Goal: Task Accomplishment & Management: Manage account settings

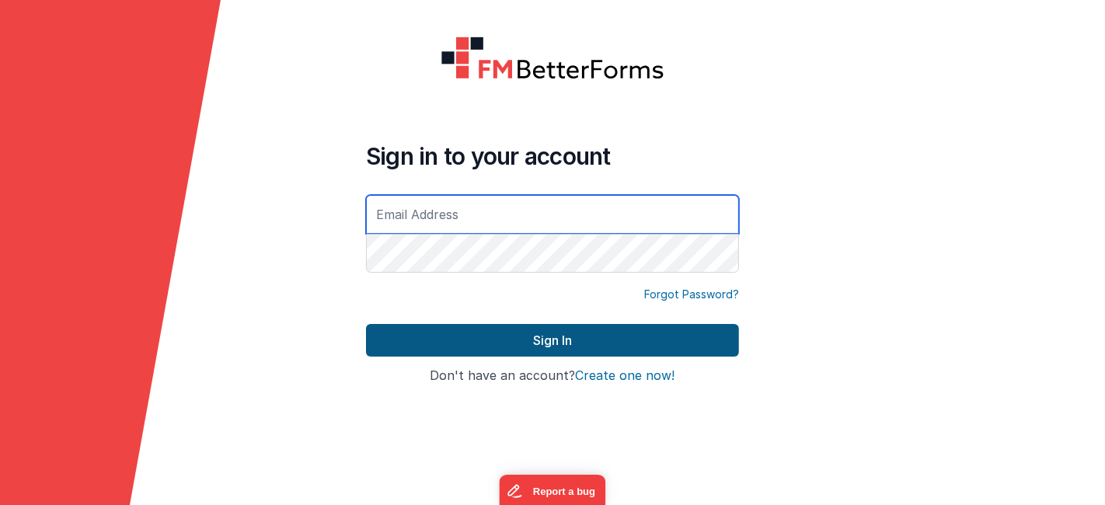
type input "[EMAIL_ADDRESS][DOMAIN_NAME]"
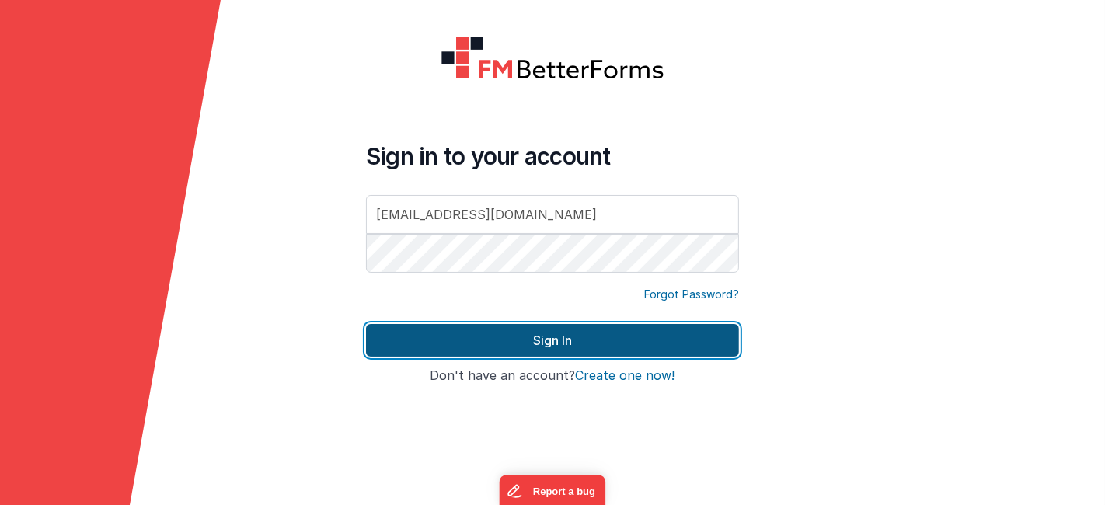
click at [580, 333] on button "Sign In" at bounding box center [552, 340] width 373 height 33
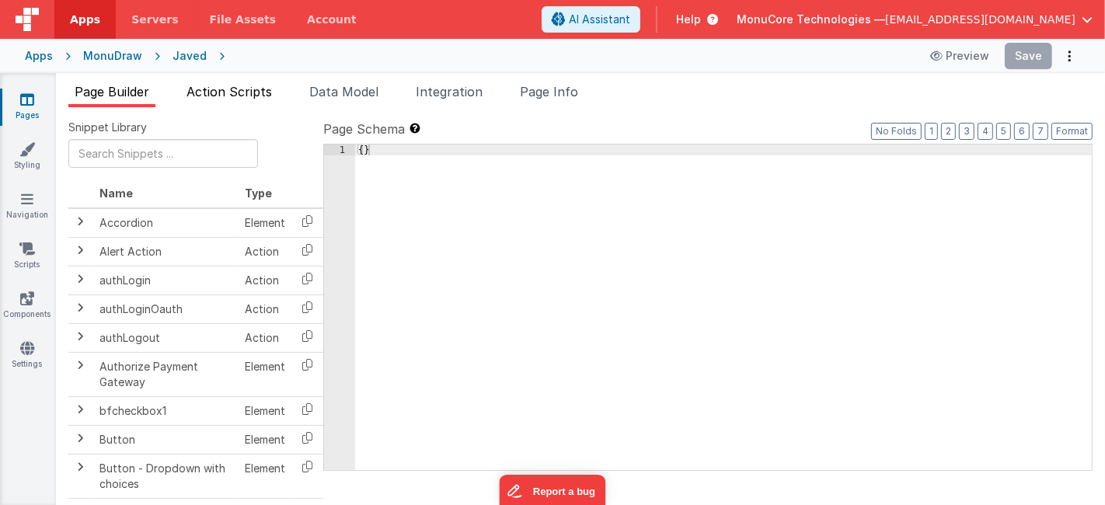
click at [225, 92] on span "Action Scripts" at bounding box center [229, 92] width 85 height 16
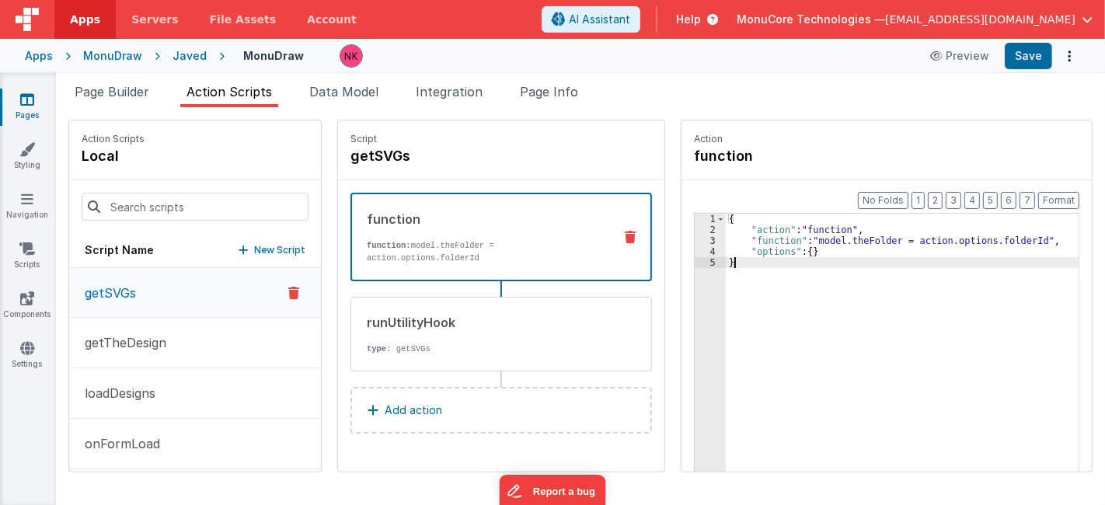
click at [886, 309] on div "{ "action" : "function" , "function" : "model.theFolder = action.options.folder…" at bounding box center [913, 378] width 375 height 329
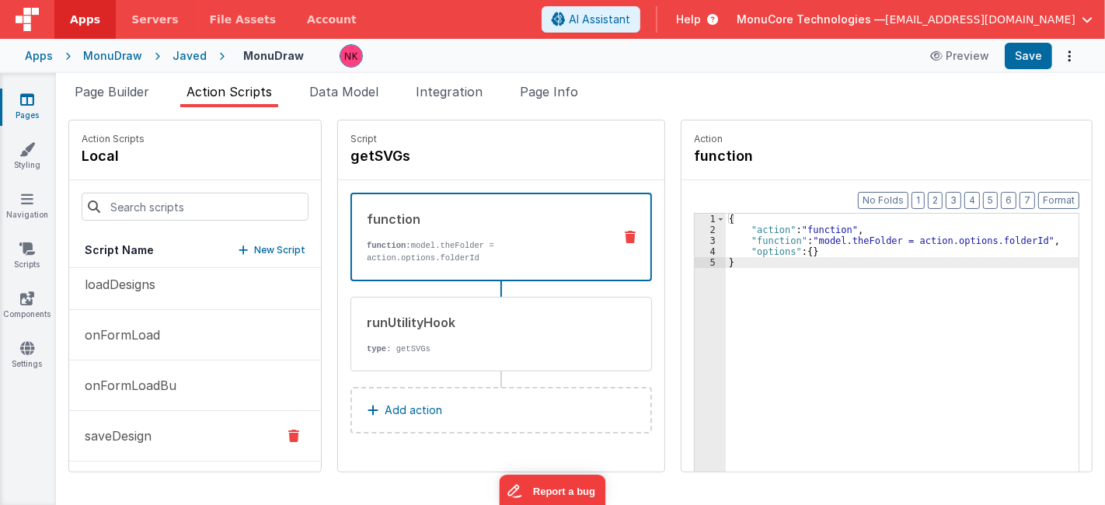
click at [138, 427] on p "saveDesign" at bounding box center [113, 436] width 76 height 19
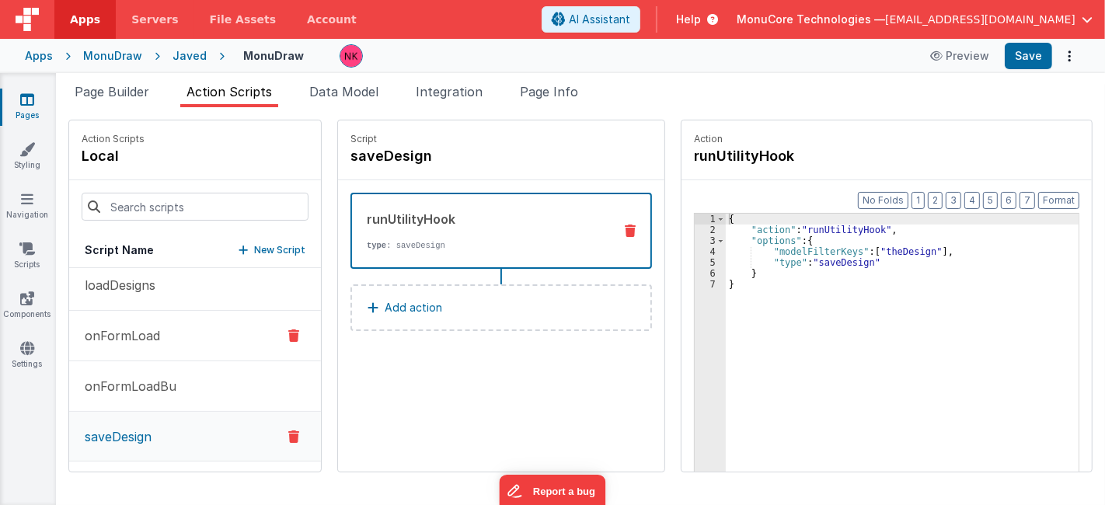
click at [181, 342] on button "onFormLoad" at bounding box center [195, 336] width 252 height 51
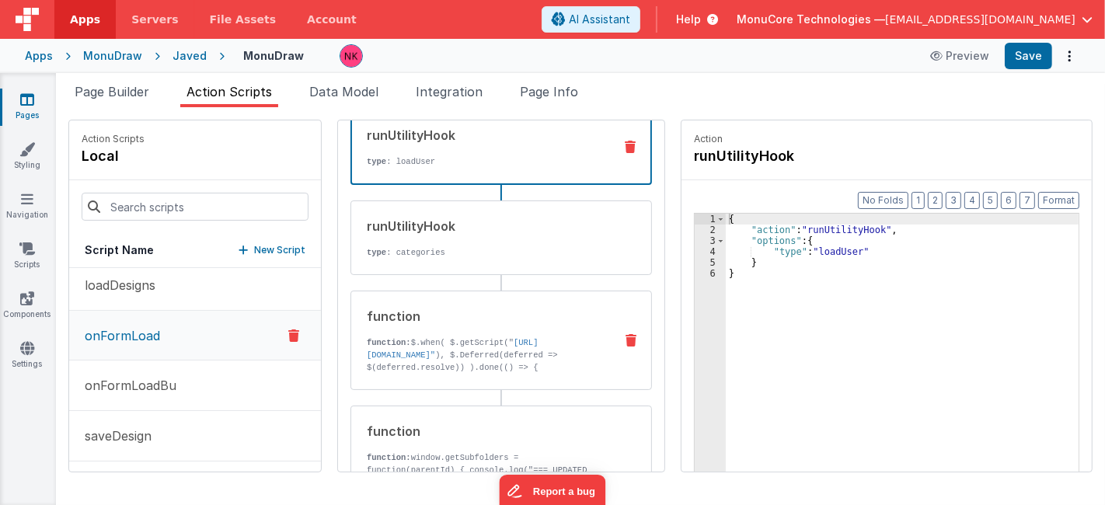
scroll to position [0, 0]
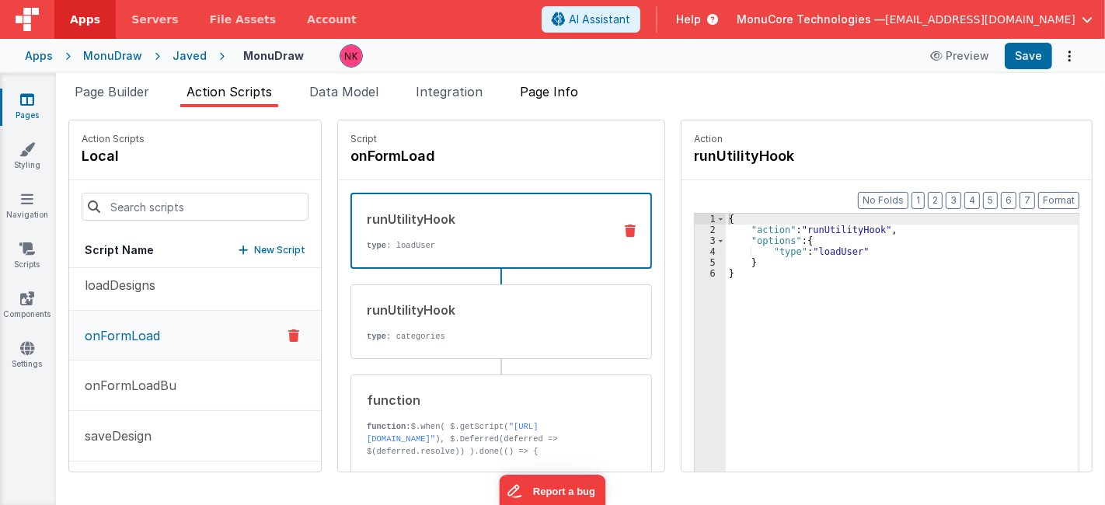
click at [547, 95] on span "Page Info" at bounding box center [549, 92] width 58 height 16
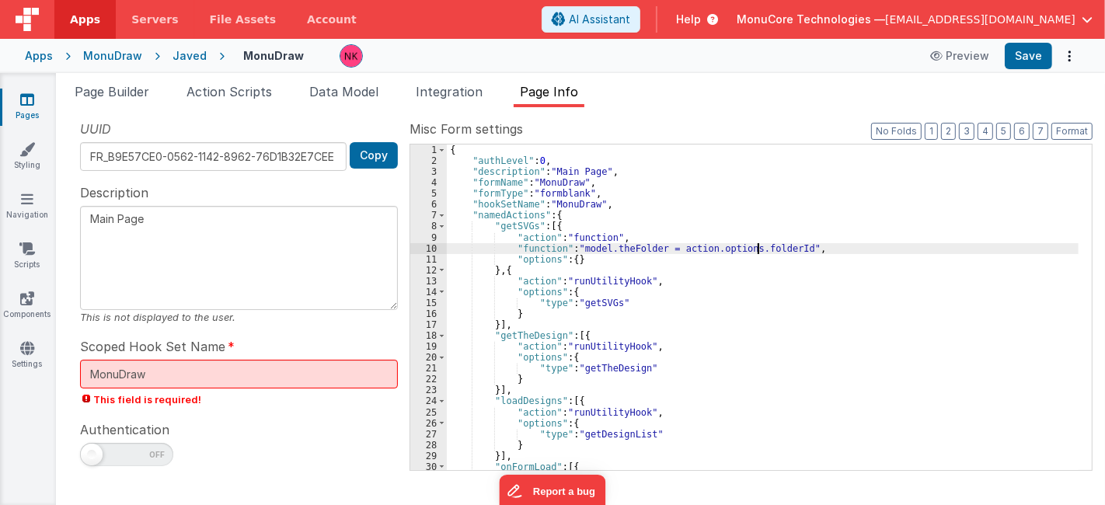
click at [759, 252] on div "{ "authLevel" : 0 , "description" : "Main Page" , "formName" : "MonuDraw" , "fo…" at bounding box center [763, 319] width 632 height 348
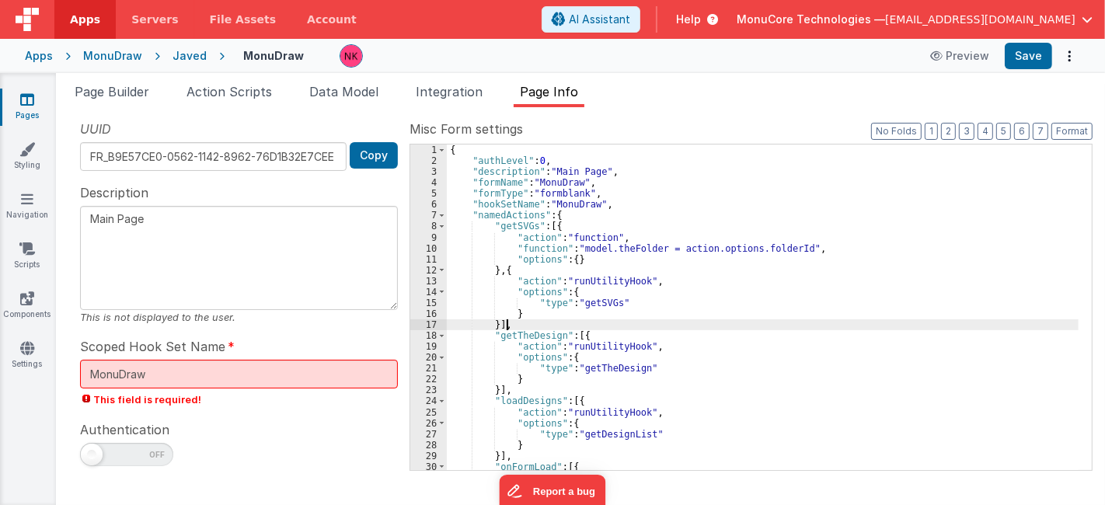
click at [814, 322] on div "{ "authLevel" : 0 , "description" : "Main Page" , "formName" : "MonuDraw" , "fo…" at bounding box center [763, 319] width 632 height 348
click at [74, 156] on div "UUID FR_B9E57CE0-0562-1142-8962-76D1B32E7CEE Copy Description Main Page This is…" at bounding box center [238, 295] width 341 height 350
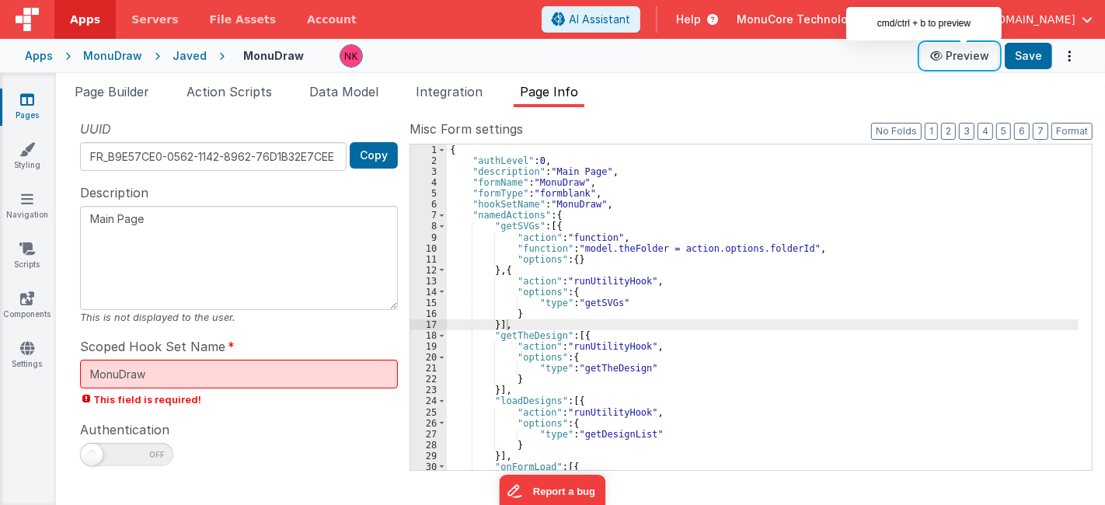
click at [975, 53] on button "Preview" at bounding box center [960, 56] width 78 height 25
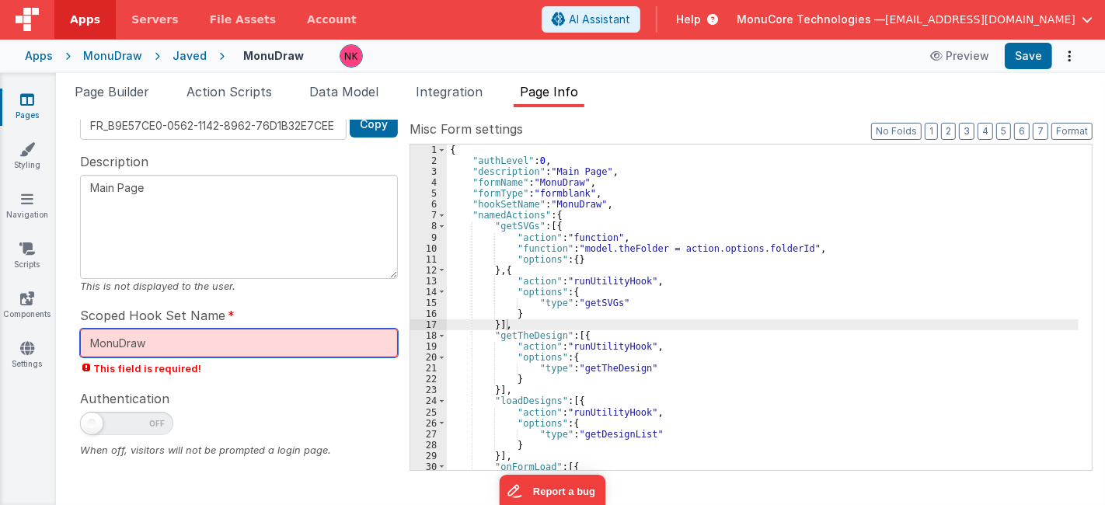
click at [243, 334] on input "MonuDraw" at bounding box center [239, 343] width 318 height 29
click at [309, 389] on div "Authentication When off, visitors will not be prompted a login page." at bounding box center [239, 423] width 318 height 69
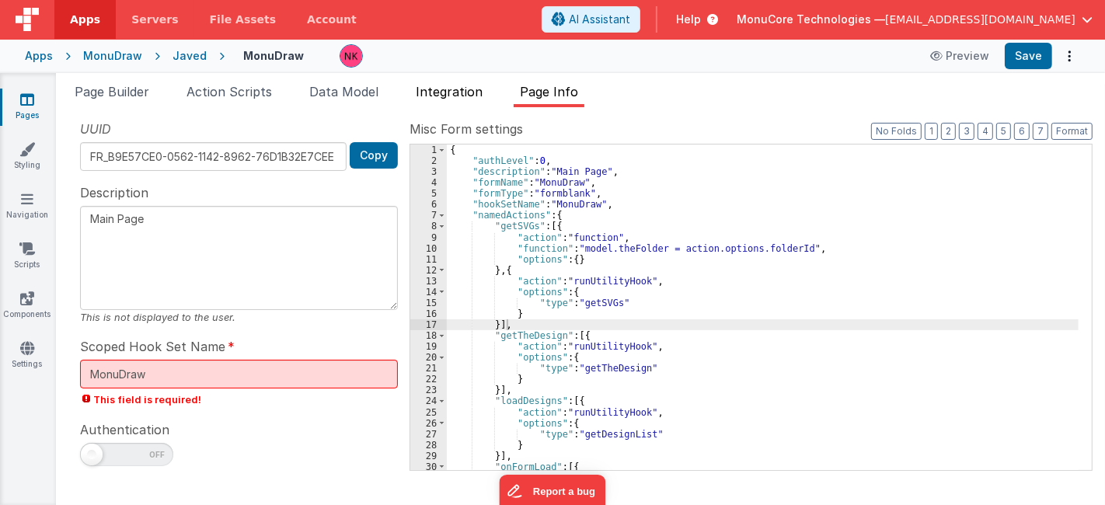
click at [470, 95] on span "Integration" at bounding box center [449, 92] width 67 height 16
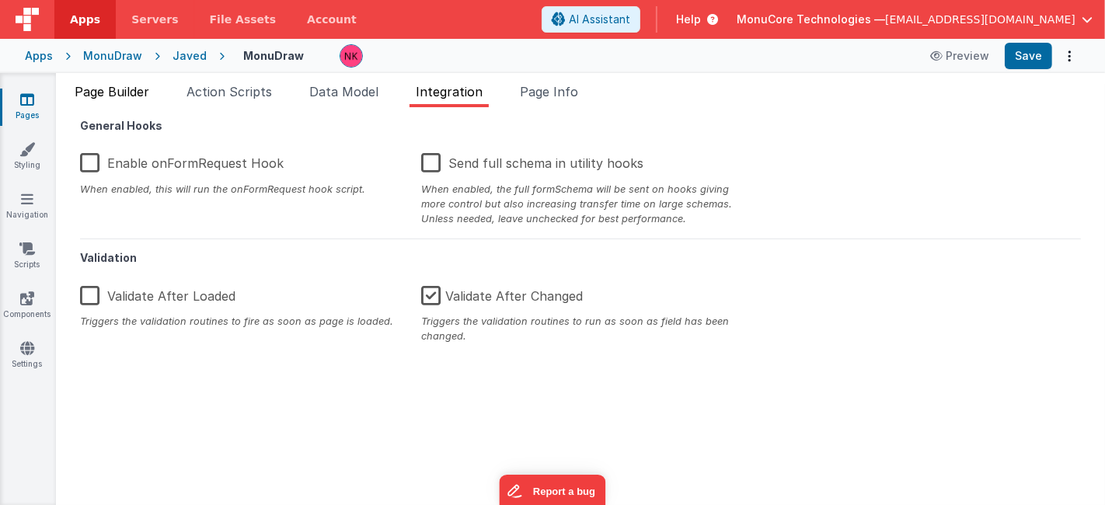
click at [133, 92] on span "Page Builder" at bounding box center [112, 92] width 75 height 16
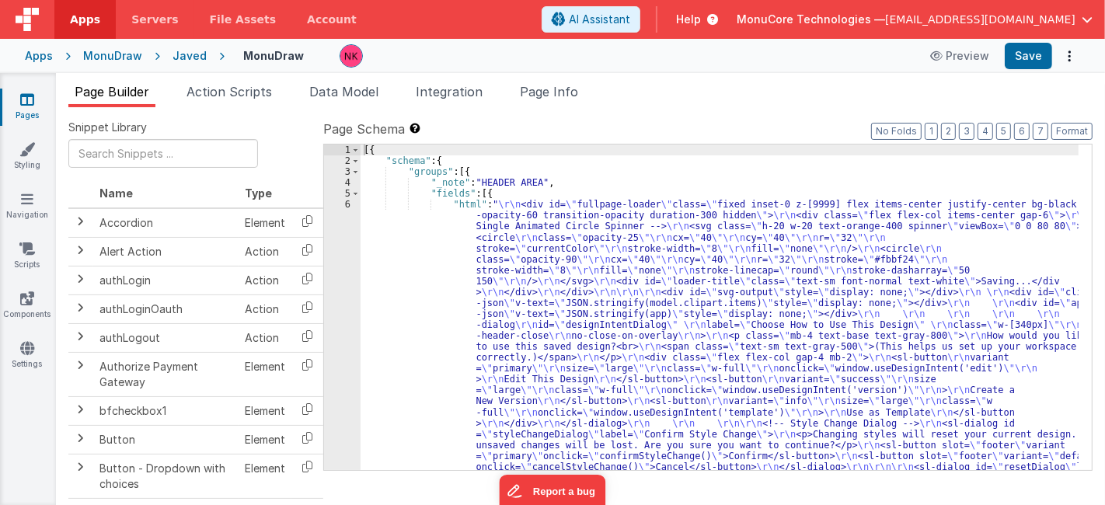
click at [33, 101] on icon at bounding box center [27, 100] width 14 height 16
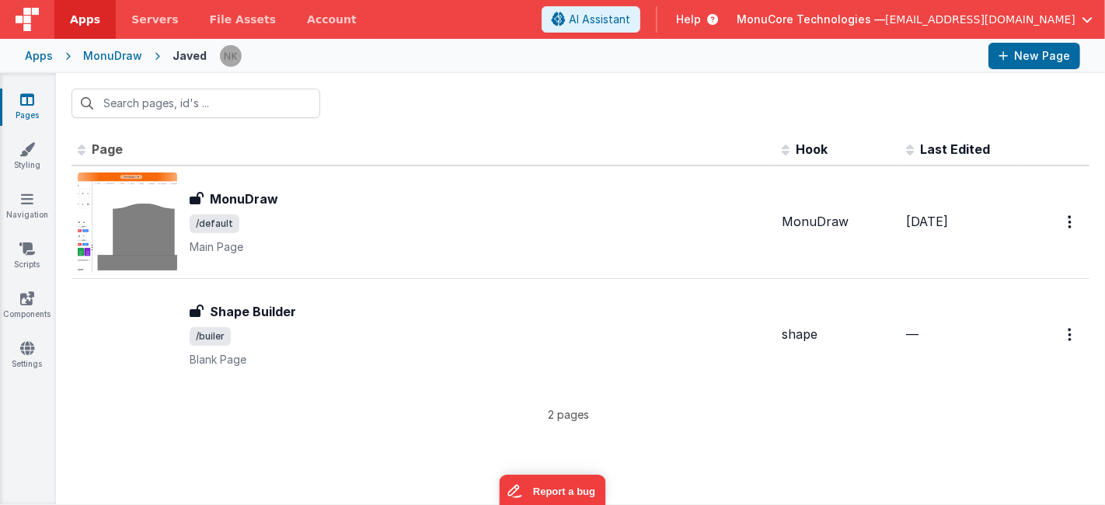
click at [759, 448] on div "Id Page Description Hook Last Edited FR_B9E57CE0-0562-1142-8962-76D1B32E7CEE Mo…" at bounding box center [580, 319] width 1049 height 371
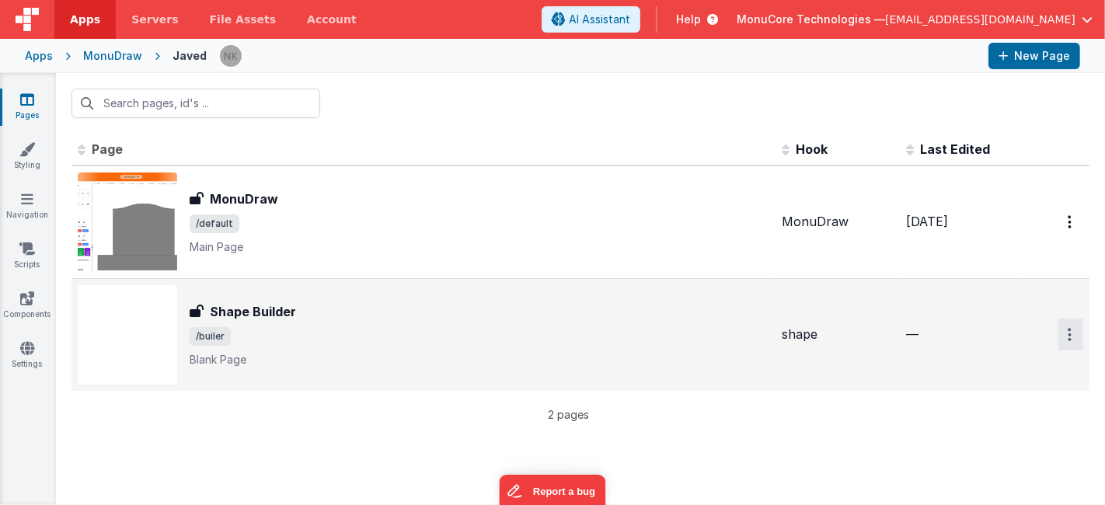
click at [1077, 238] on button "Options" at bounding box center [1071, 222] width 25 height 32
click at [858, 452] on button at bounding box center [552, 252] width 1105 height 505
click at [283, 315] on h3 "Shape Builder" at bounding box center [253, 311] width 86 height 19
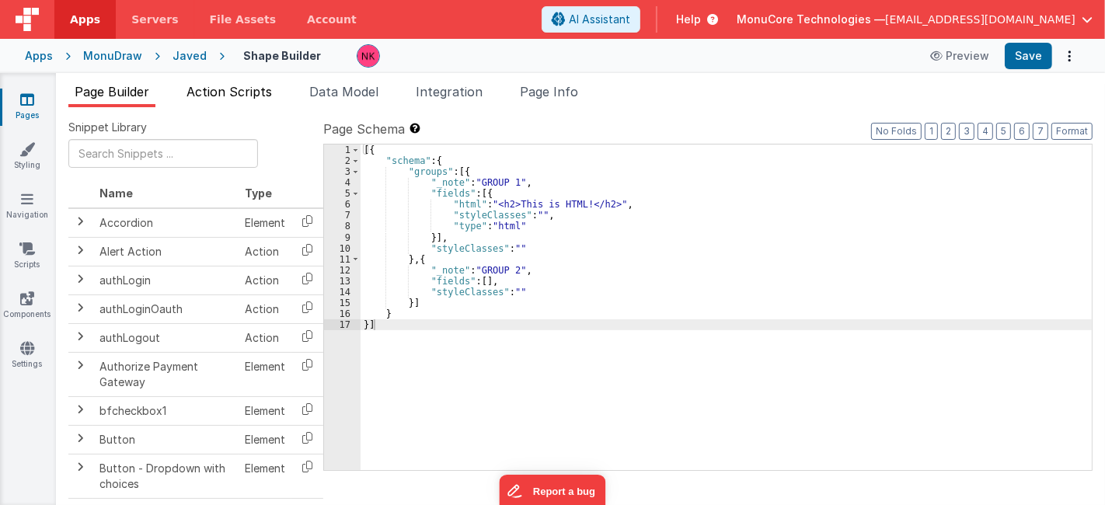
click at [251, 85] on span "Action Scripts" at bounding box center [229, 92] width 85 height 16
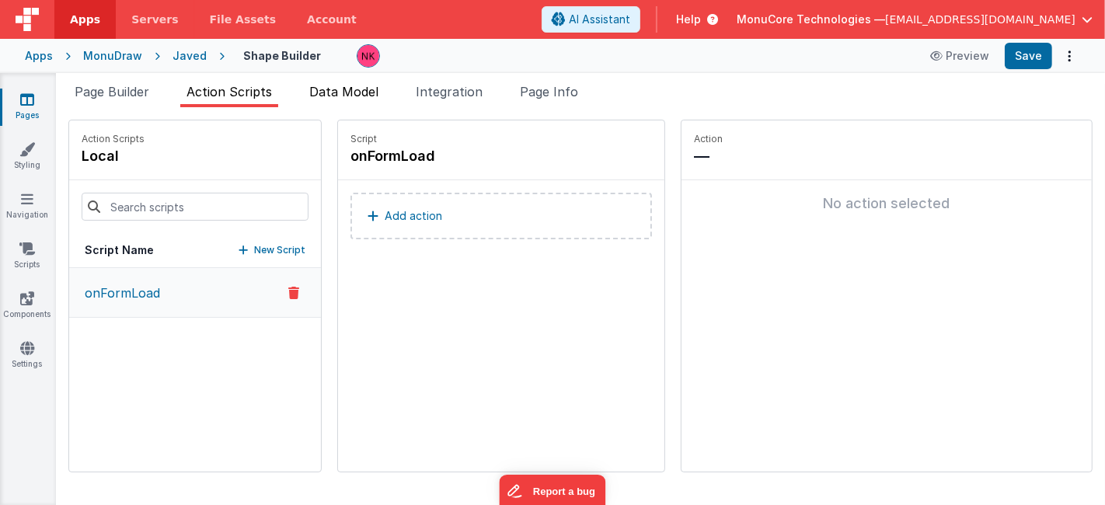
click at [364, 96] on span "Data Model" at bounding box center [343, 92] width 69 height 16
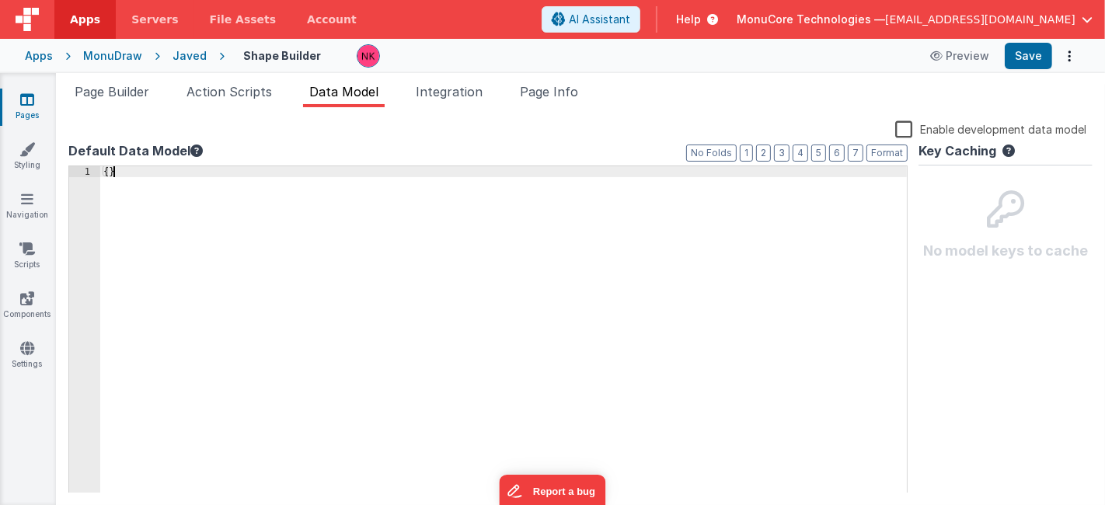
click at [359, 298] on div "{ }" at bounding box center [504, 341] width 808 height 350
click at [546, 105] on li "Page Info" at bounding box center [549, 94] width 71 height 25
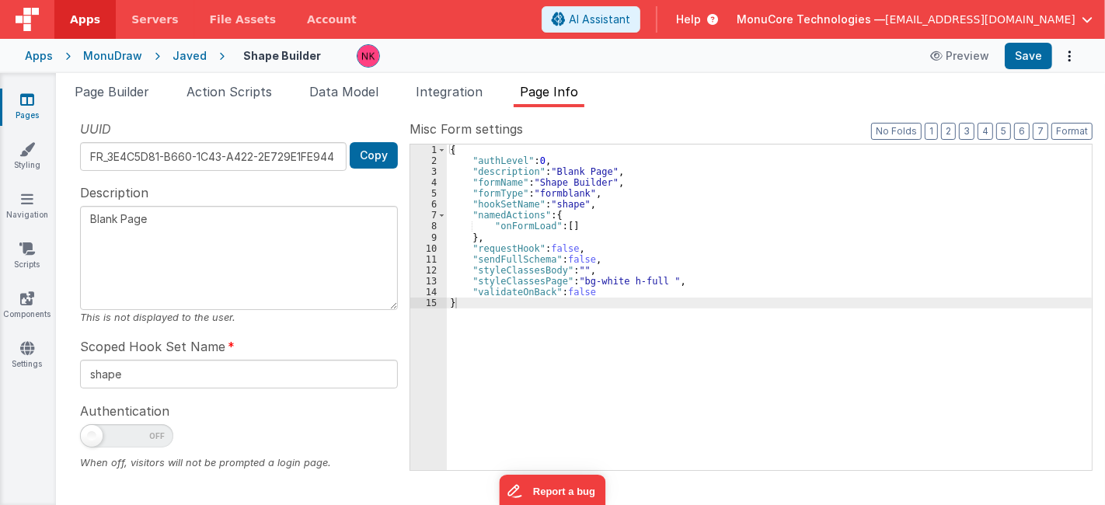
click at [656, 337] on div "{ "authLevel" : 0 , "description" : "Blank Page" , "formName" : "Shape Builder"…" at bounding box center [769, 319] width 645 height 348
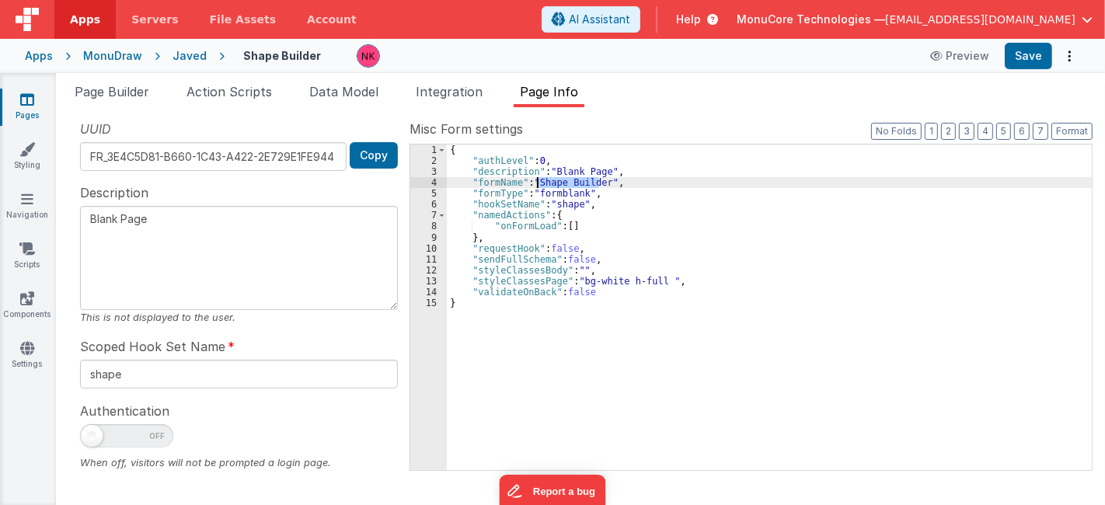
drag, startPoint x: 601, startPoint y: 183, endPoint x: 537, endPoint y: 183, distance: 63.7
click at [537, 183] on div "{ "authLevel" : 0 , "description" : "Blank Page" , "formName" : "Shape Builder"…" at bounding box center [769, 319] width 645 height 348
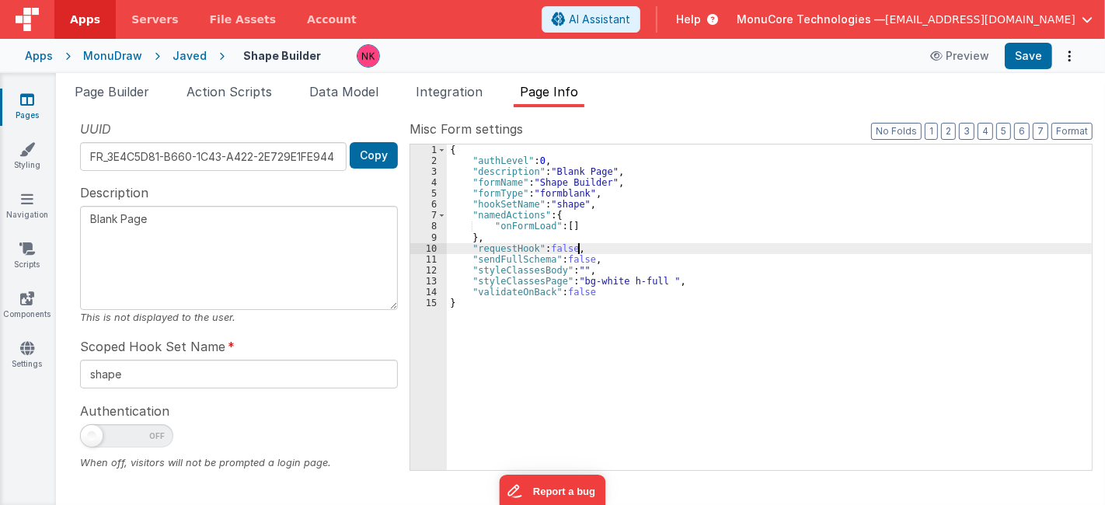
click at [624, 250] on div "{ "authLevel" : 0 , "description" : "Blank Page" , "formName" : "Shape Builder"…" at bounding box center [769, 319] width 645 height 348
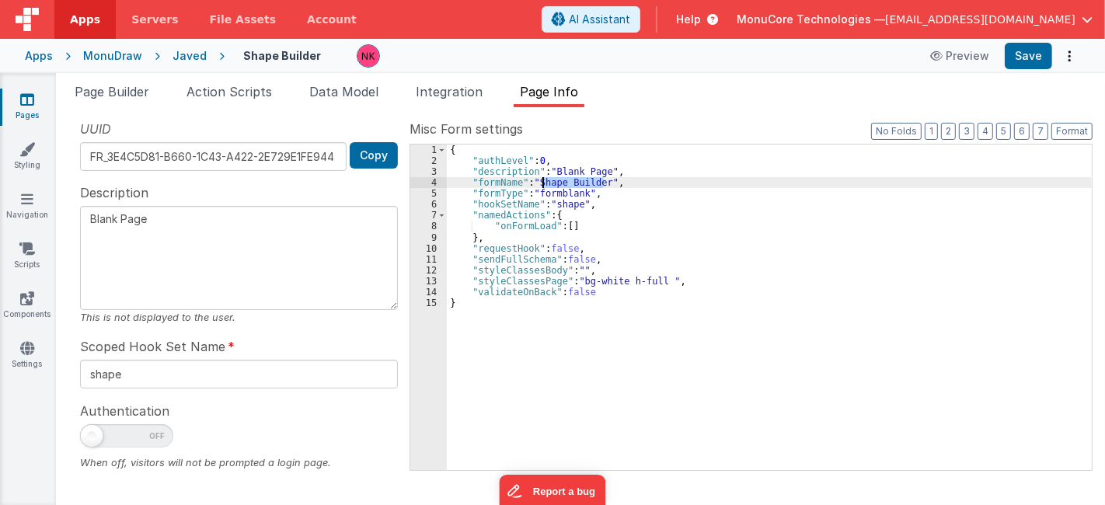
drag, startPoint x: 603, startPoint y: 185, endPoint x: 541, endPoint y: 180, distance: 62.4
click at [541, 180] on div "{ "authLevel" : 0 , "description" : "Blank Page" , "formName" : "Shape Builder"…" at bounding box center [769, 319] width 645 height 348
click at [560, 260] on div "{ "authLevel" : 0 , "description" : "Blank Page" , "formName" : "Shape Builder"…" at bounding box center [769, 319] width 645 height 348
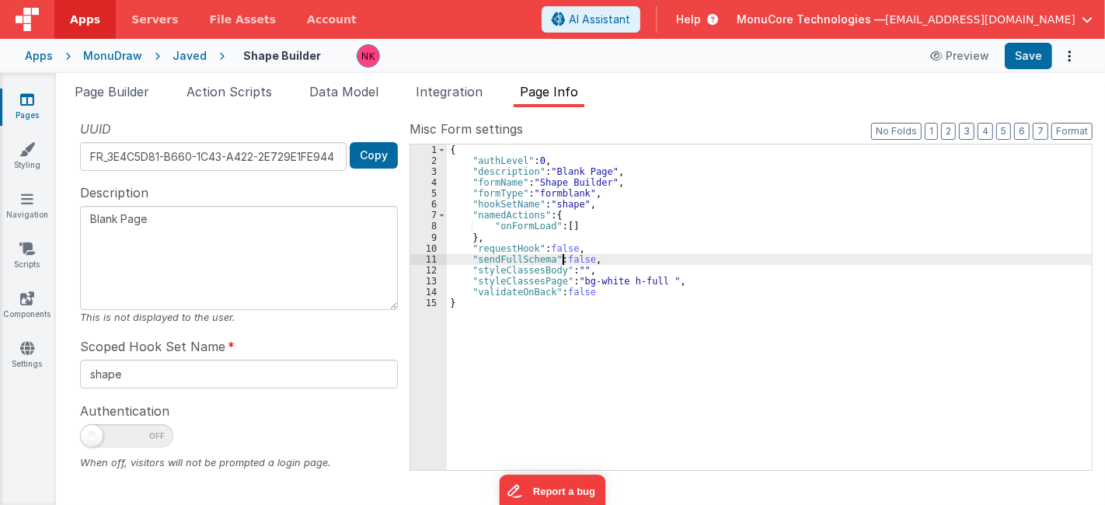
click at [616, 211] on div "{ "authLevel" : 0 , "description" : "Blank Page" , "formName" : "Shape Builder"…" at bounding box center [769, 319] width 645 height 348
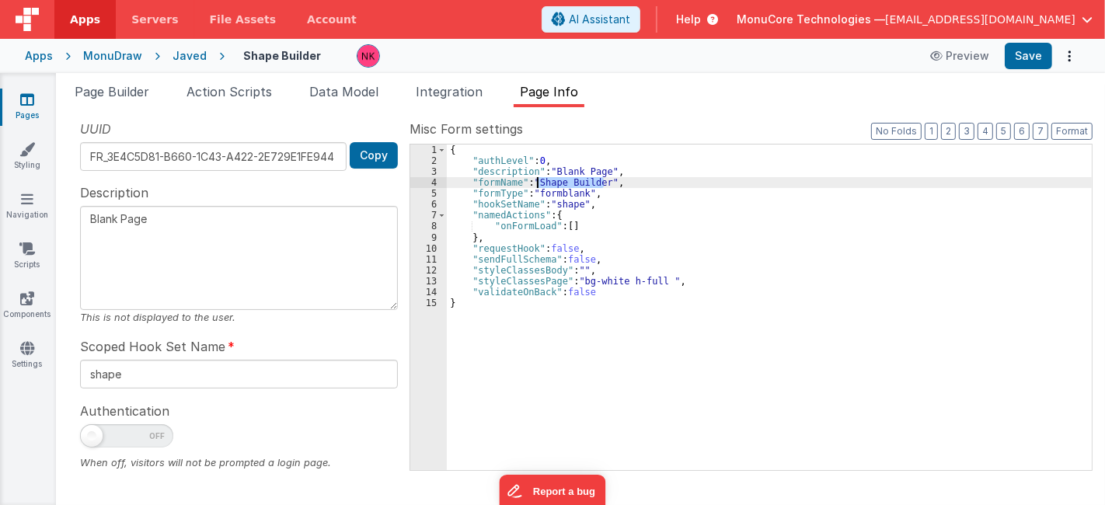
drag, startPoint x: 603, startPoint y: 187, endPoint x: 535, endPoint y: 187, distance: 68.4
click at [535, 187] on div "{ "authLevel" : 0 , "description" : "Blank Page" , "formName" : "Shape Builder"…" at bounding box center [769, 319] width 645 height 348
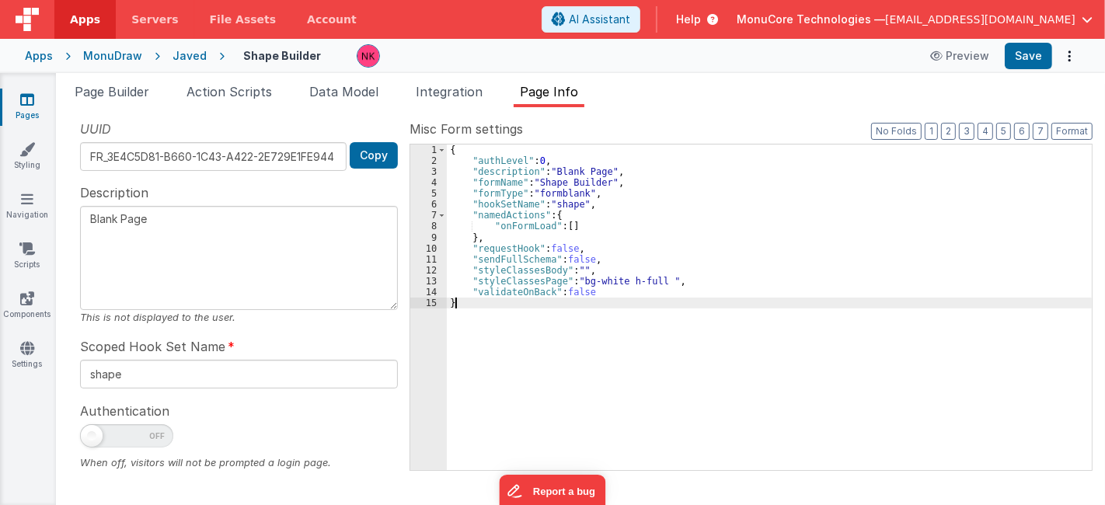
click at [639, 328] on div "{ "authLevel" : 0 , "description" : "Blank Page" , "formName" : "Shape Builder"…" at bounding box center [769, 319] width 645 height 348
click at [640, 311] on div "{ "authLevel" : 0 , "description" : "Blank Page" , "formName" : "Shape Builder"…" at bounding box center [769, 319] width 645 height 348
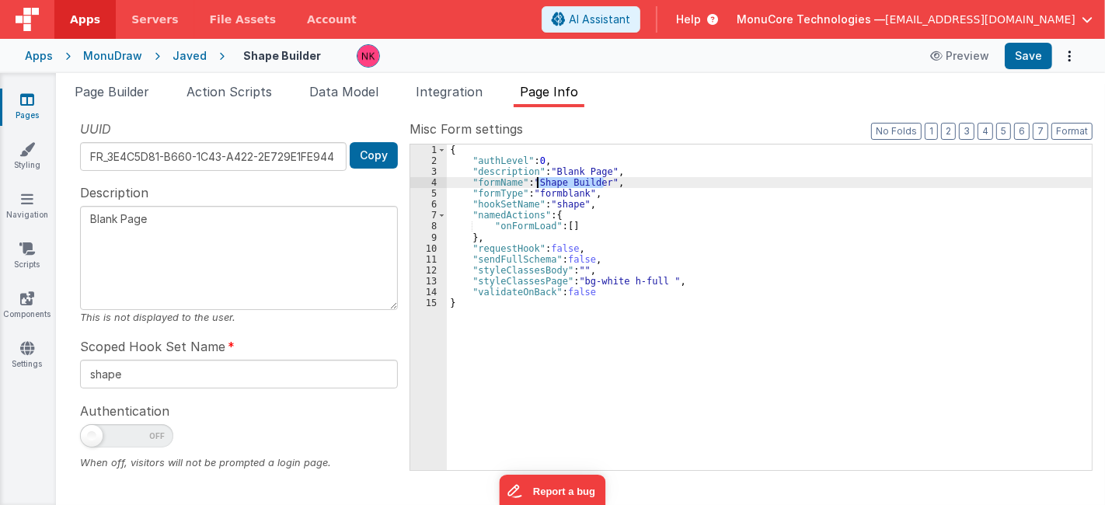
drag, startPoint x: 605, startPoint y: 182, endPoint x: 537, endPoint y: 184, distance: 67.7
click at [537, 184] on div "{ "authLevel" : 0 , "description" : "Blank Page" , "formName" : "Shape Builder"…" at bounding box center [769, 319] width 645 height 348
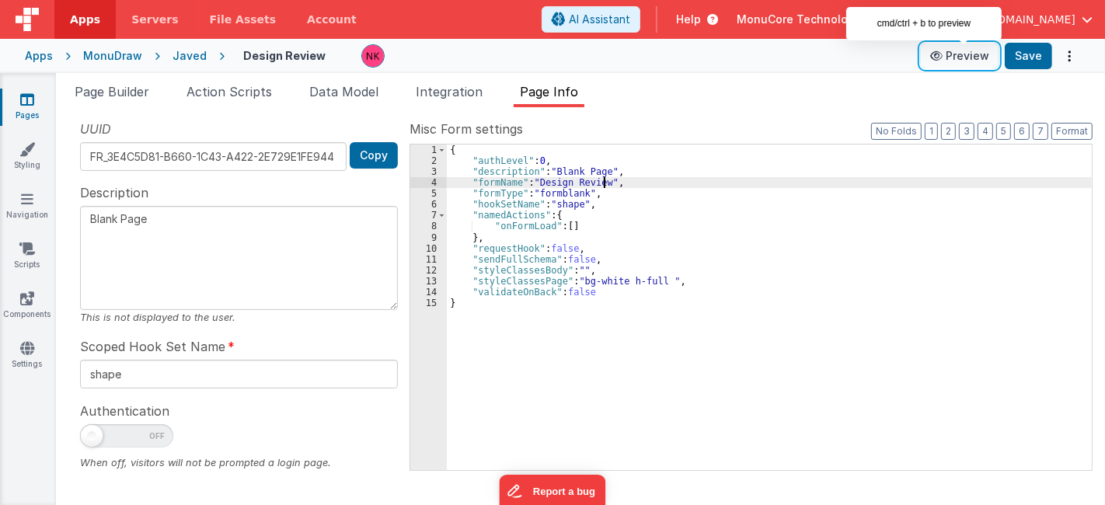
click at [982, 56] on button "Preview" at bounding box center [960, 56] width 78 height 25
click at [1037, 54] on button "Save" at bounding box center [1028, 56] width 47 height 26
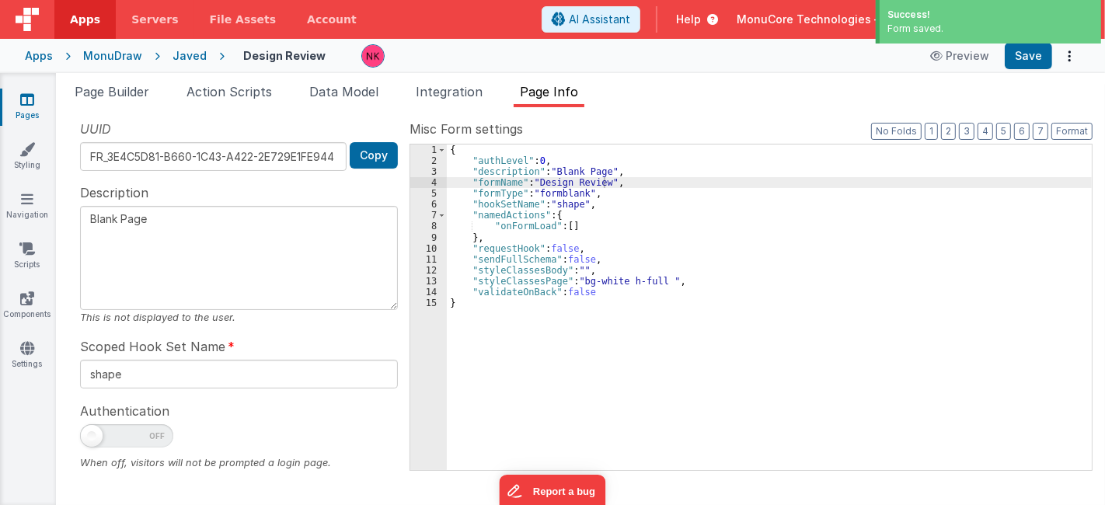
click at [759, 349] on div "{ "authLevel" : 0 , "description" : "Blank Page" , "formName" : "Design Review"…" at bounding box center [769, 319] width 645 height 348
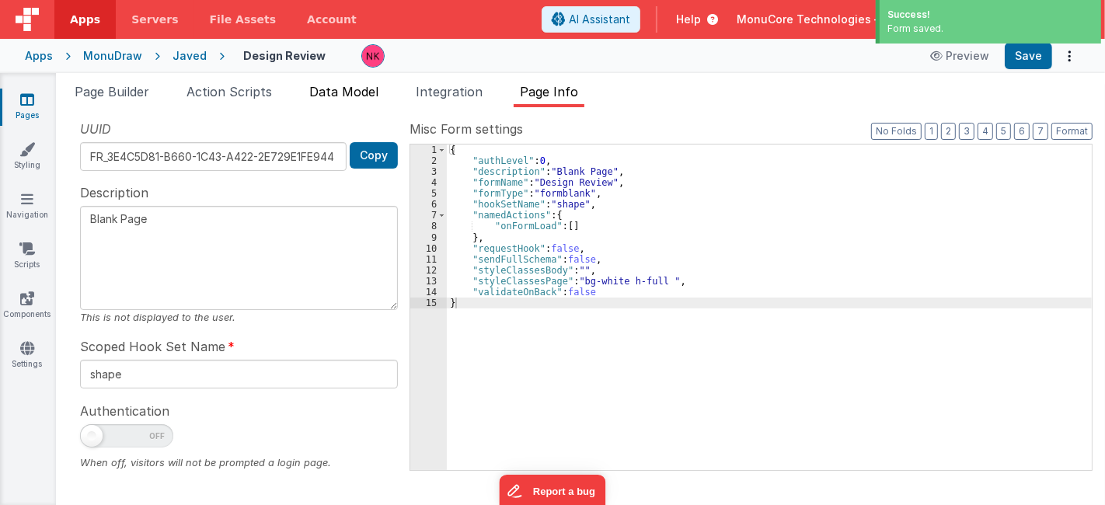
click at [379, 90] on span "Data Model" at bounding box center [343, 92] width 69 height 16
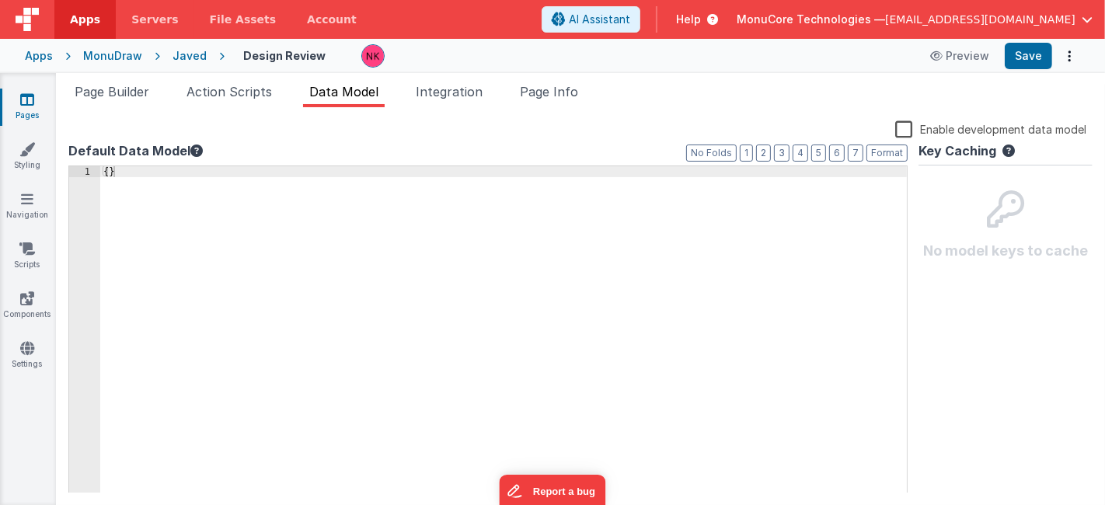
click at [696, 281] on div "{ }" at bounding box center [504, 341] width 808 height 350
click at [246, 97] on span "Action Scripts" at bounding box center [229, 92] width 85 height 16
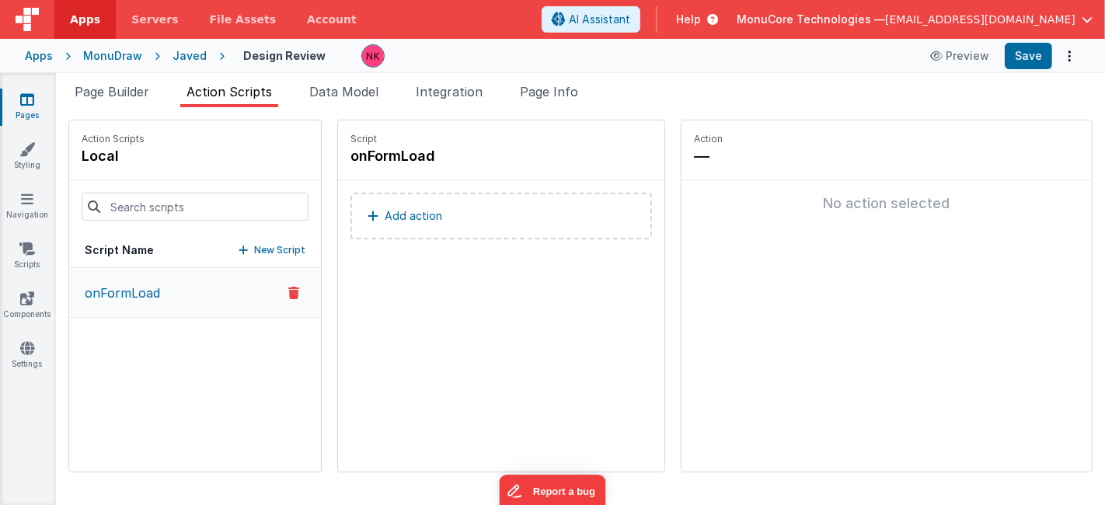
click at [846, 254] on fieldset "Action — No action selected" at bounding box center [887, 295] width 410 height 351
drag, startPoint x: 37, startPoint y: 52, endPoint x: 438, endPoint y: 312, distance: 478.8
click at [438, 312] on div "Script onFormLoad Add action" at bounding box center [501, 295] width 326 height 351
click at [131, 58] on div "MonuDraw" at bounding box center [112, 56] width 59 height 16
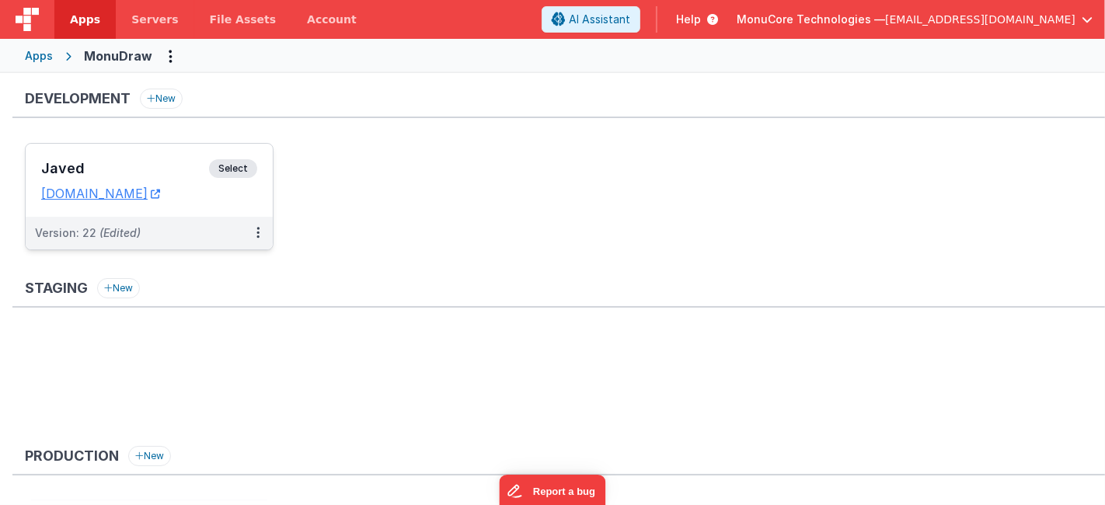
click at [173, 167] on h3 "Javed" at bounding box center [125, 169] width 168 height 16
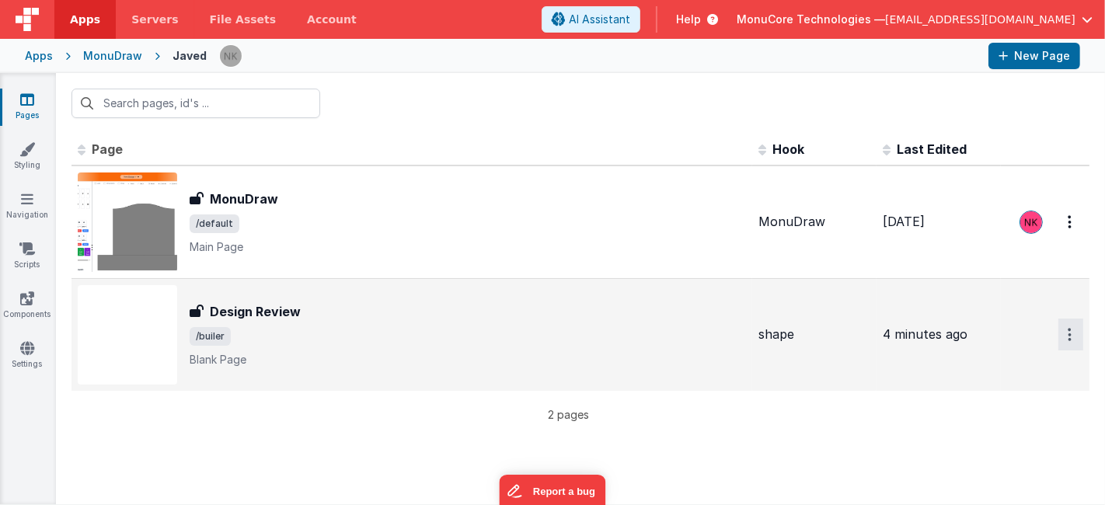
click at [1072, 238] on button "Options" at bounding box center [1071, 222] width 25 height 32
click at [1023, 373] on link "Preview" at bounding box center [1015, 371] width 137 height 28
click at [404, 332] on span "/builer" at bounding box center [468, 336] width 557 height 19
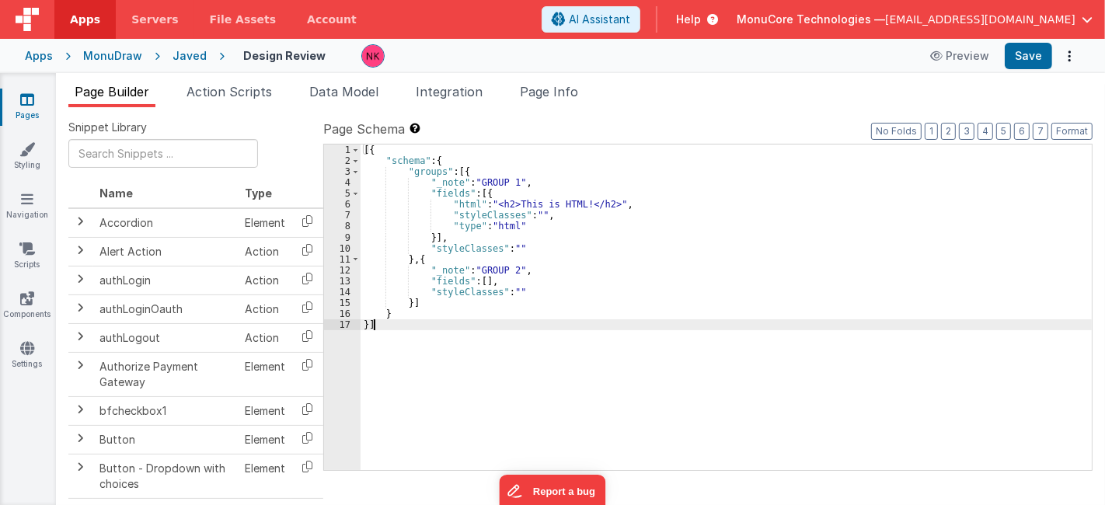
click at [637, 333] on div "[{ "schema" : { "groups" : [{ "_note" : "GROUP 1" , "fields" : [{ "html" : "<h2…" at bounding box center [727, 319] width 732 height 348
click at [145, 51] on icon at bounding box center [157, 56] width 30 height 16
click at [121, 58] on div "MonuDraw" at bounding box center [112, 56] width 59 height 16
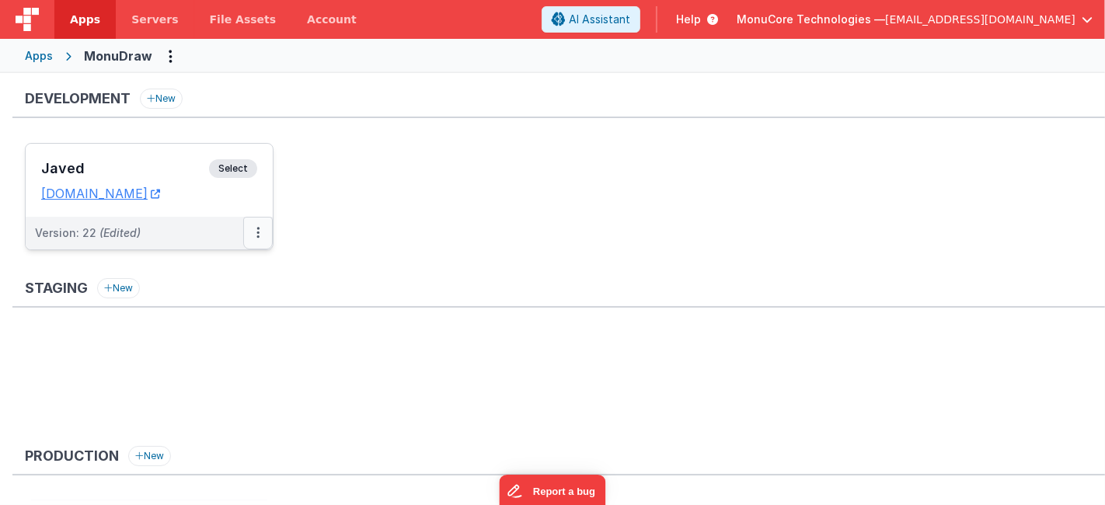
click at [264, 235] on button at bounding box center [258, 233] width 30 height 33
click at [433, 362] on div at bounding box center [552, 252] width 1105 height 505
click at [126, 155] on div "Javed Select URLs [DOMAIN_NAME]" at bounding box center [149, 180] width 247 height 73
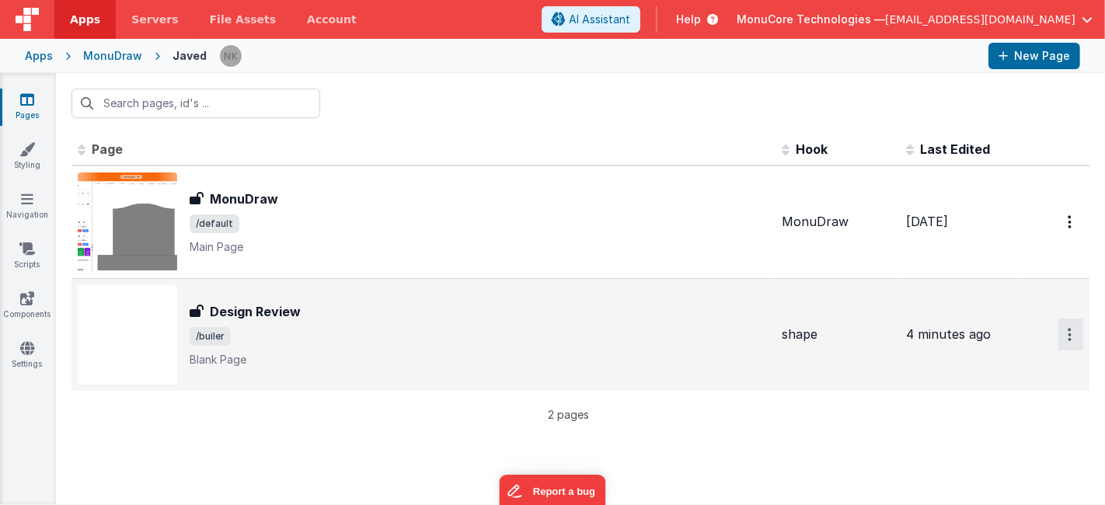
click at [1061, 238] on button "Options" at bounding box center [1071, 222] width 25 height 32
click at [703, 326] on button at bounding box center [552, 252] width 1105 height 505
click at [455, 329] on span "/builer" at bounding box center [480, 336] width 580 height 19
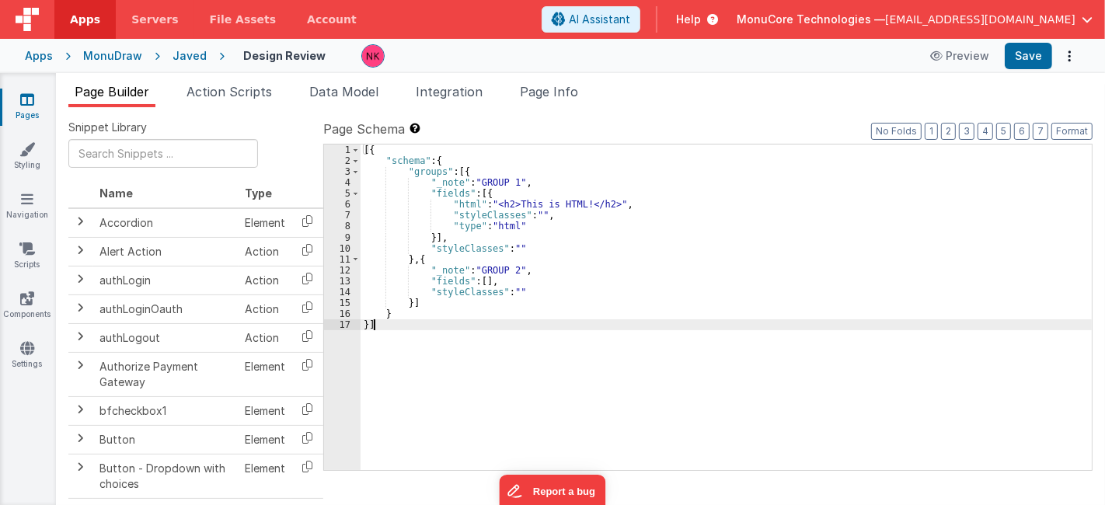
click at [646, 363] on div "[{ "schema" : { "groups" : [{ "_note" : "GROUP 1" , "fields" : [{ "html" : "<h2…" at bounding box center [727, 319] width 732 height 348
click at [632, 312] on div "[{ "schema" : { "groups" : [{ "_note" : "GROUP 1" , "fields" : [{ "html" : "<h2…" at bounding box center [727, 319] width 732 height 348
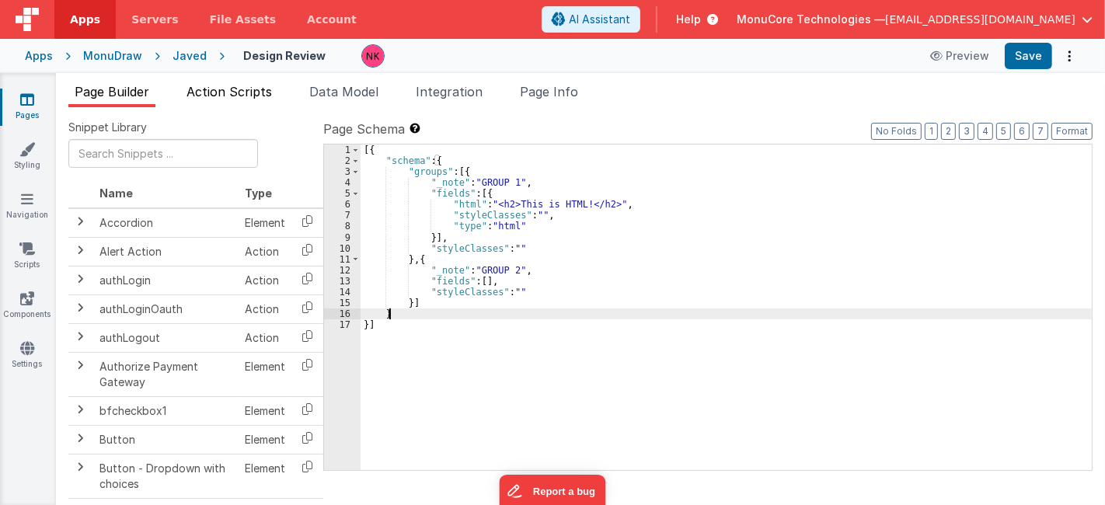
click at [229, 91] on span "Action Scripts" at bounding box center [229, 92] width 85 height 16
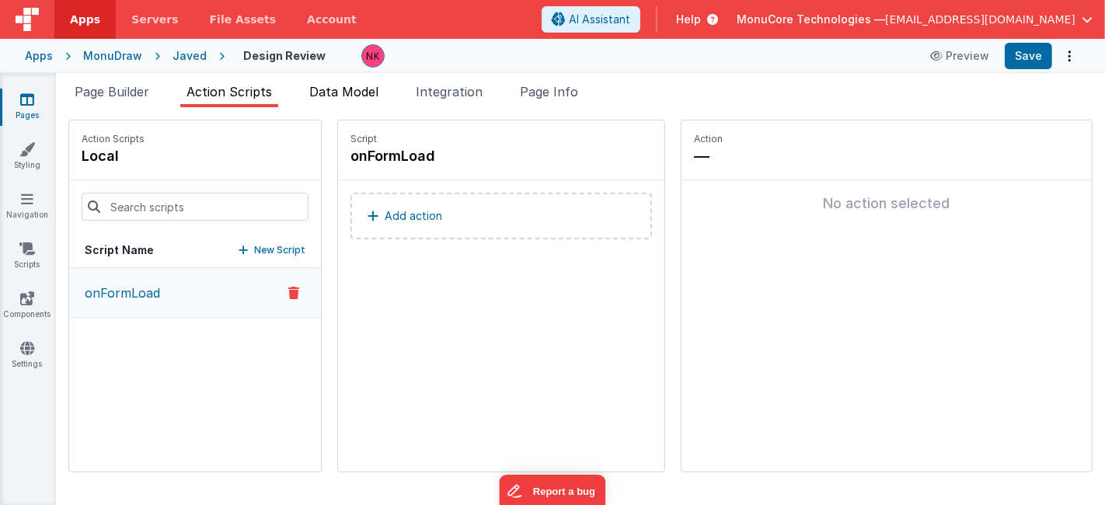
drag, startPoint x: 421, startPoint y: 80, endPoint x: 376, endPoint y: 83, distance: 45.2
click at [420, 81] on div "Page Builder Action Scripts Data Model Integration Page Info Snippet Library Na…" at bounding box center [580, 289] width 1049 height 432
click at [375, 84] on span "Data Model" at bounding box center [343, 92] width 69 height 16
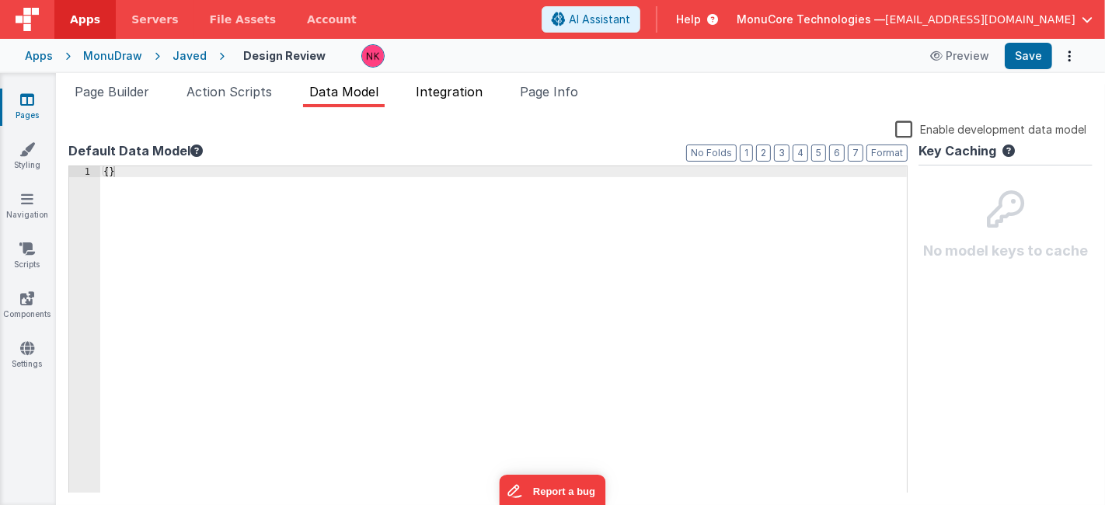
click at [449, 85] on span "Integration" at bounding box center [449, 92] width 67 height 16
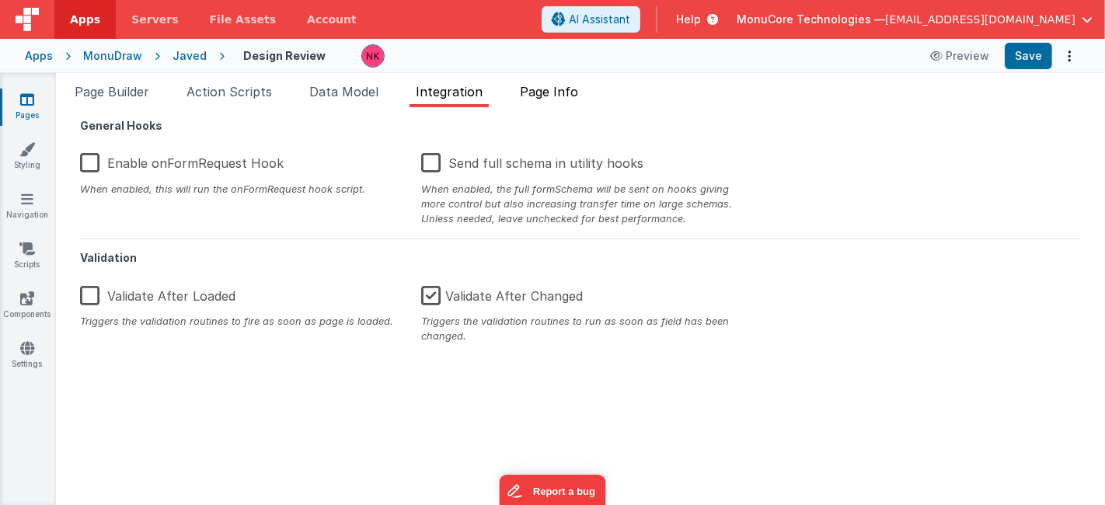
click at [552, 86] on span "Page Info" at bounding box center [549, 92] width 58 height 16
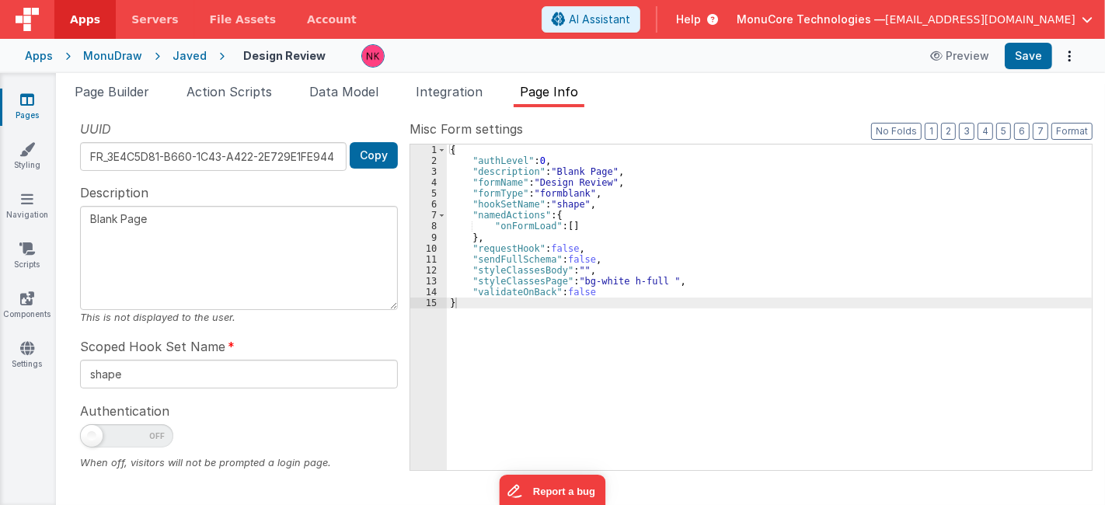
click at [712, 323] on div "{ "authLevel" : 0 , "description" : "Blank Page" , "formName" : "Design Review"…" at bounding box center [769, 319] width 645 height 348
click at [711, 327] on div "{ "authLevel" : 0 , "description" : "Blank Page" , "formName" : "Design Review"…" at bounding box center [769, 319] width 645 height 348
click at [1063, 54] on button "Options" at bounding box center [1070, 56] width 22 height 22
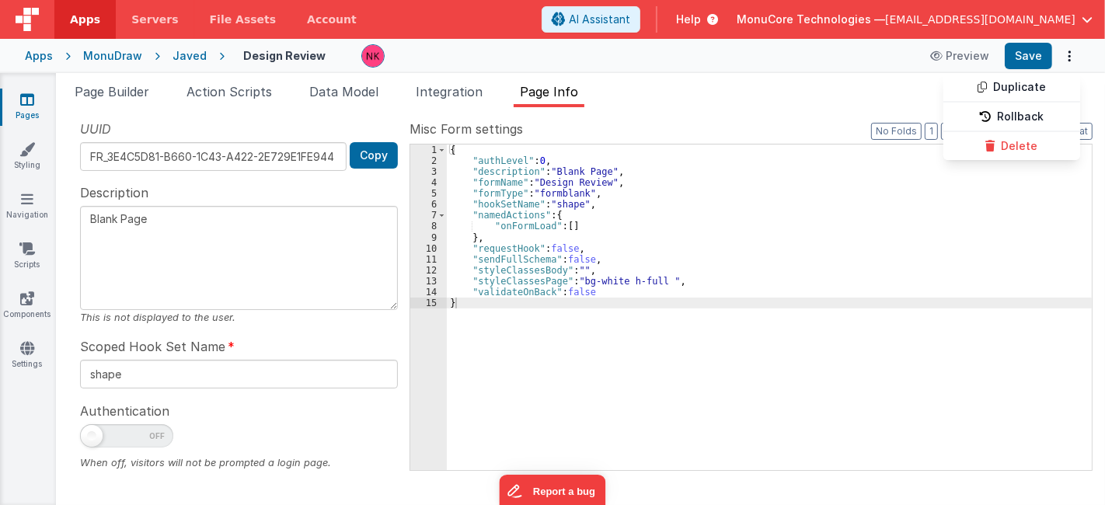
click at [958, 319] on button at bounding box center [552, 252] width 1105 height 505
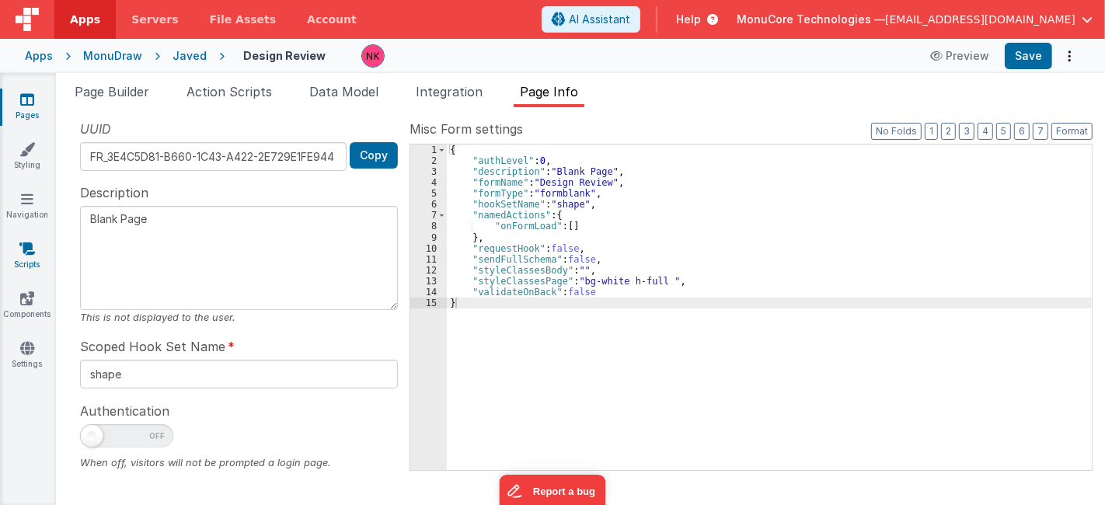
click at [35, 254] on link "Scripts" at bounding box center [27, 256] width 56 height 31
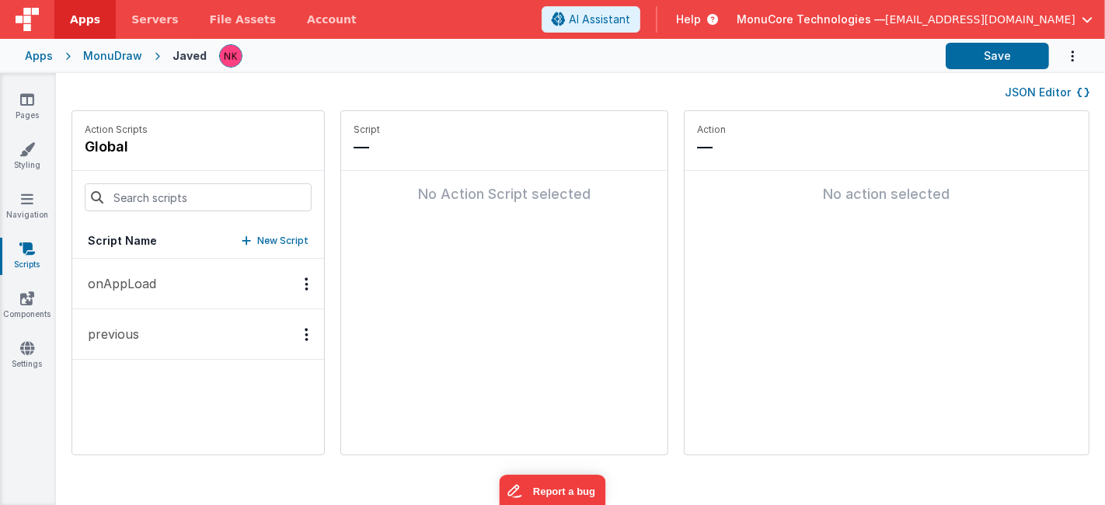
click at [295, 281] on div "Options" at bounding box center [306, 283] width 23 height 13
click at [249, 269] on div at bounding box center [552, 252] width 1105 height 505
click at [197, 277] on button "onAppLoad" at bounding box center [198, 284] width 252 height 51
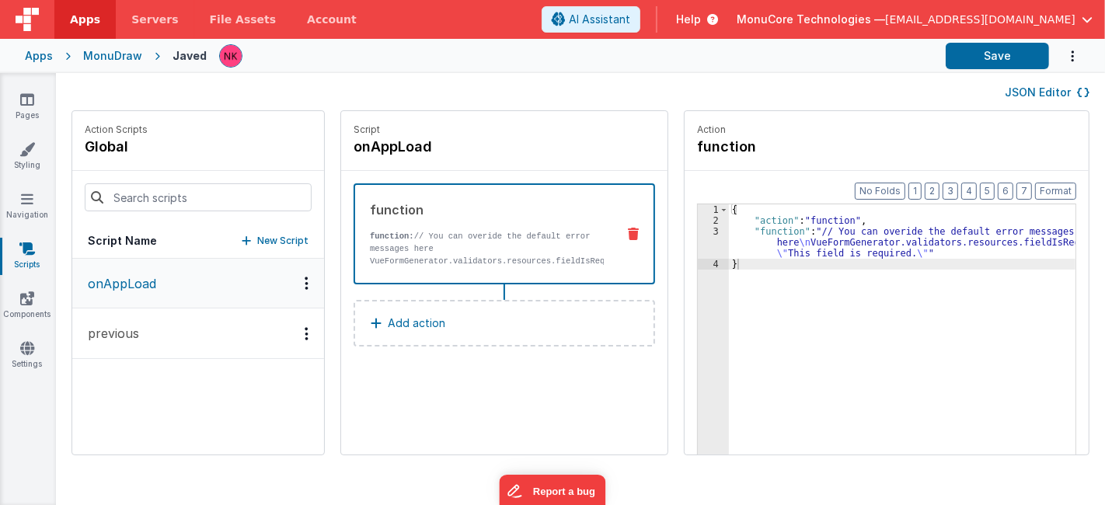
click at [913, 389] on div "{ "action" : "function" , "function" : "// You can overide the default error me…" at bounding box center [913, 364] width 369 height 321
click at [698, 263] on div "4" at bounding box center [713, 264] width 31 height 11
click at [698, 304] on div "1 2 3 4" at bounding box center [713, 364] width 31 height 321
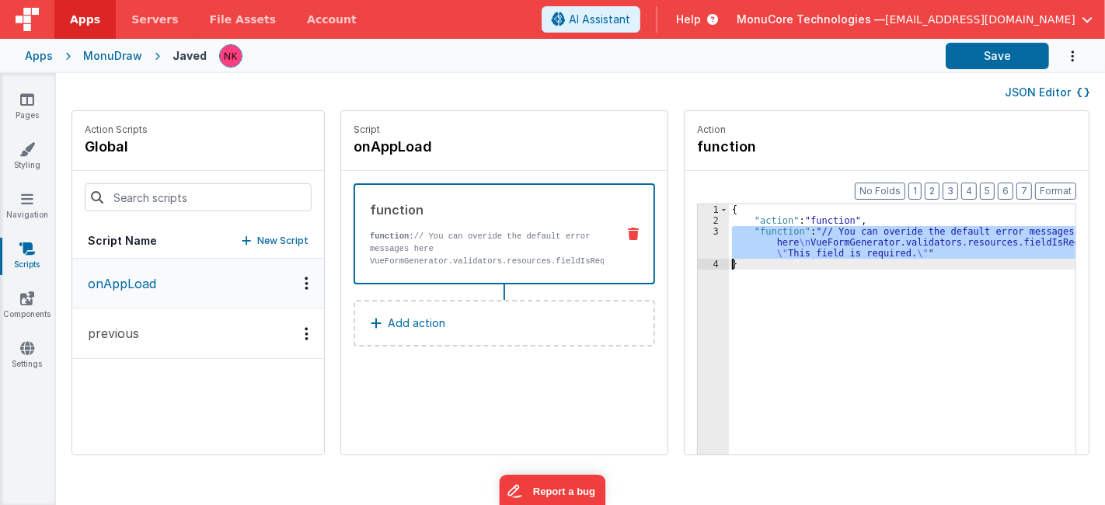
click at [698, 243] on div "3" at bounding box center [713, 242] width 31 height 33
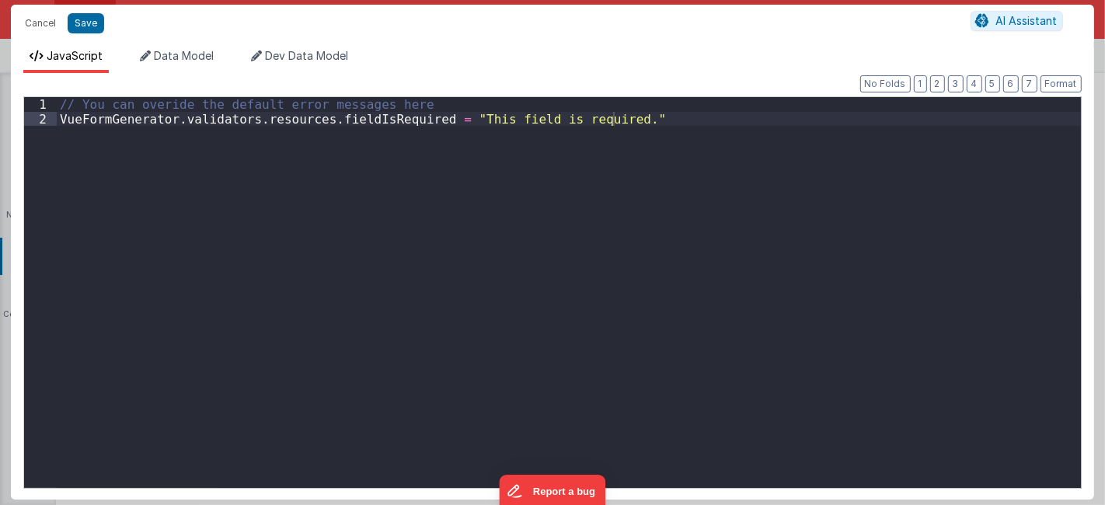
click at [449, 154] on div "// You can overide the default error messages here VueFormGenerator . validator…" at bounding box center [569, 306] width 1024 height 419
click at [39, 15] on button "Cancel" at bounding box center [40, 23] width 47 height 22
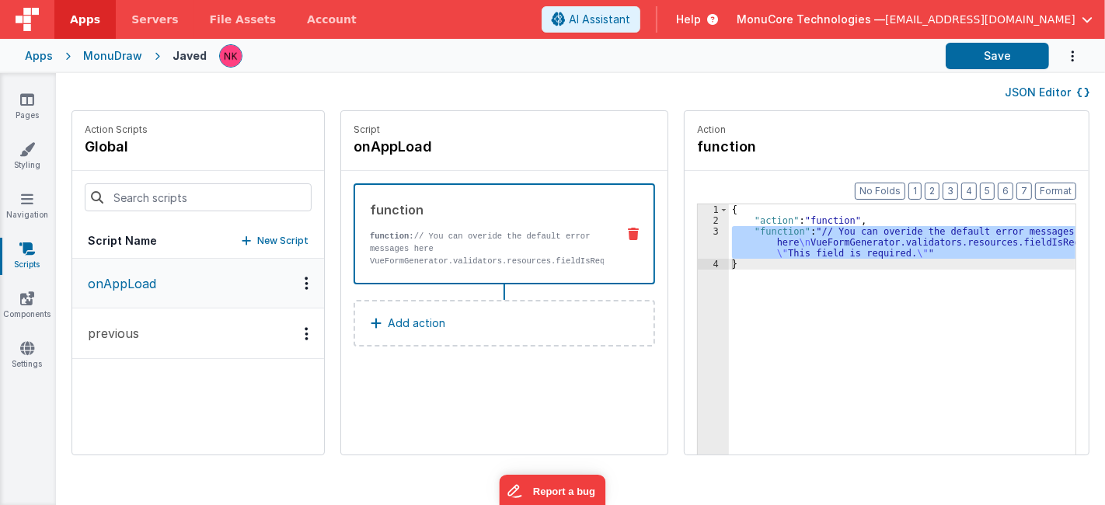
click at [138, 340] on button "previous" at bounding box center [198, 334] width 252 height 51
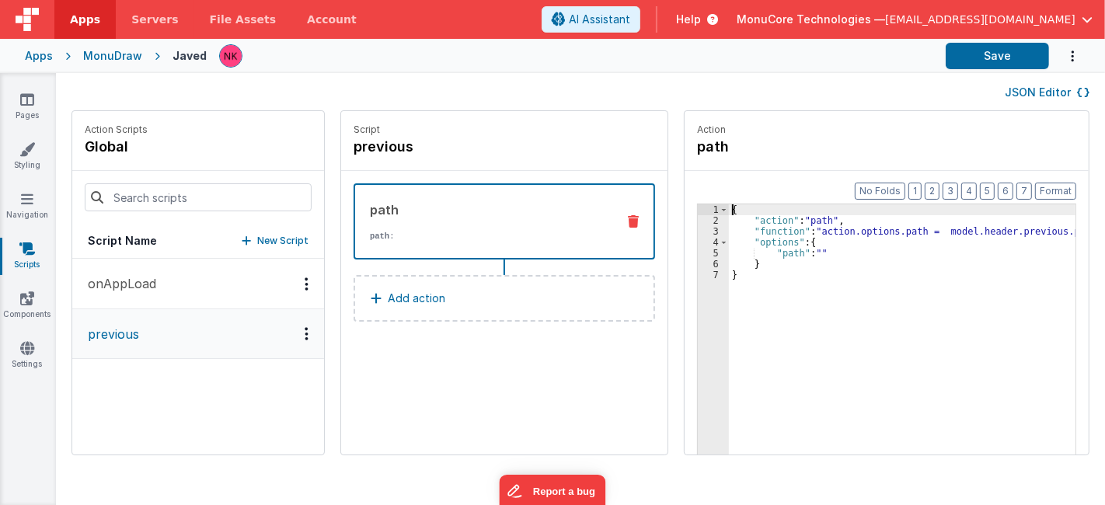
click at [698, 330] on div "1 2 3 4 5 6 7" at bounding box center [713, 364] width 31 height 321
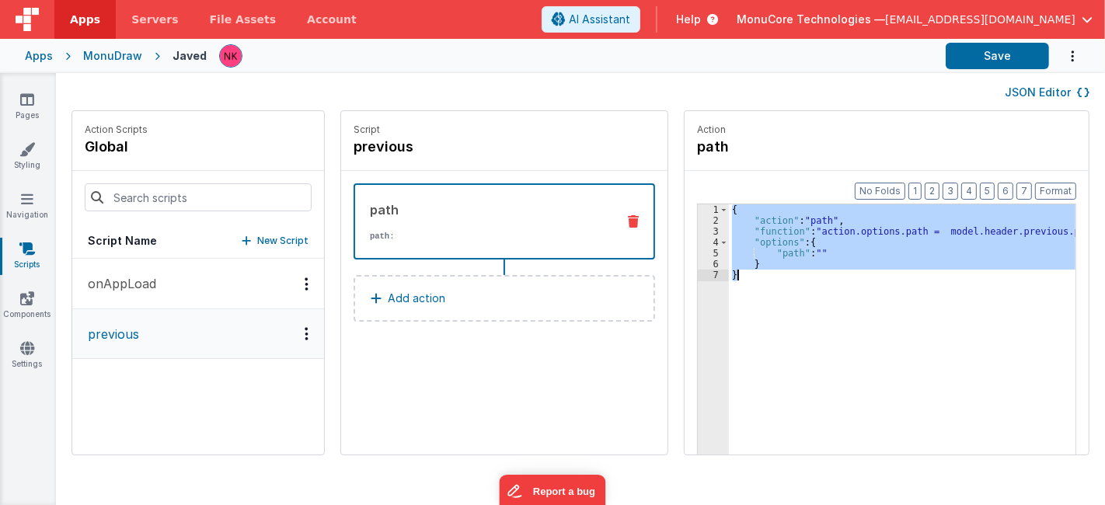
click at [698, 330] on div "1 2 3 4 5 6 7" at bounding box center [713, 364] width 31 height 321
click at [697, 258] on div "1 2 3 4 5 6 7 { "action" : "path" , "function" : "action.options.path = model.h…" at bounding box center [886, 354] width 379 height 300
click at [698, 232] on div "3" at bounding box center [713, 231] width 31 height 11
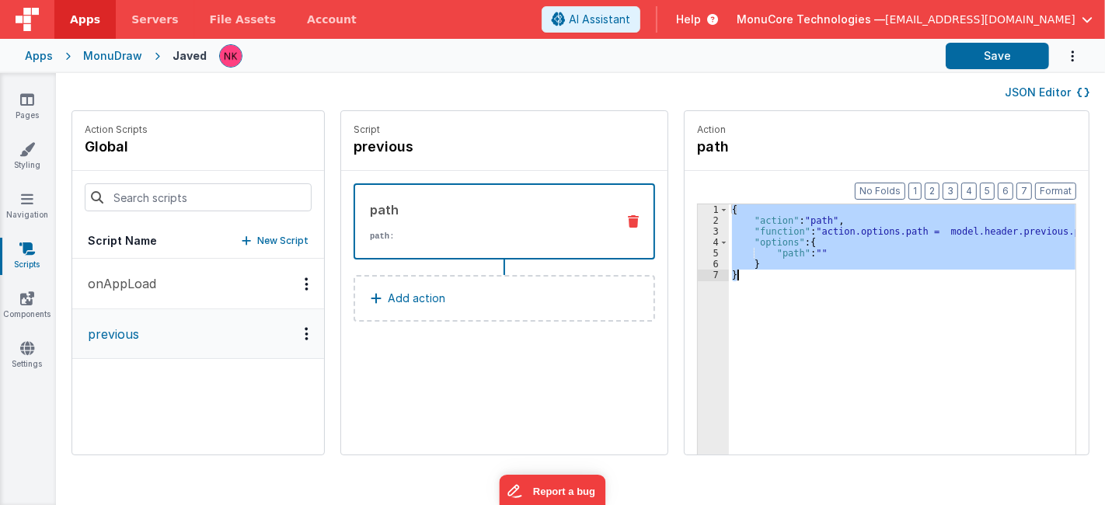
click at [698, 232] on div "3" at bounding box center [713, 231] width 31 height 11
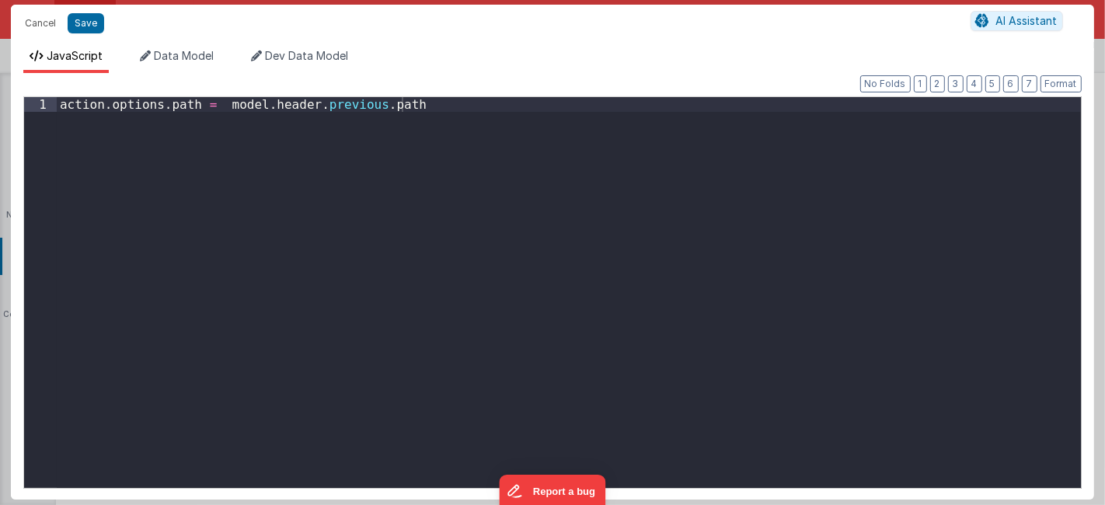
click at [677, 280] on div "action . options . path = model . header . previous . path" at bounding box center [569, 307] width 1024 height 421
click at [33, 16] on button "Cancel" at bounding box center [40, 23] width 47 height 22
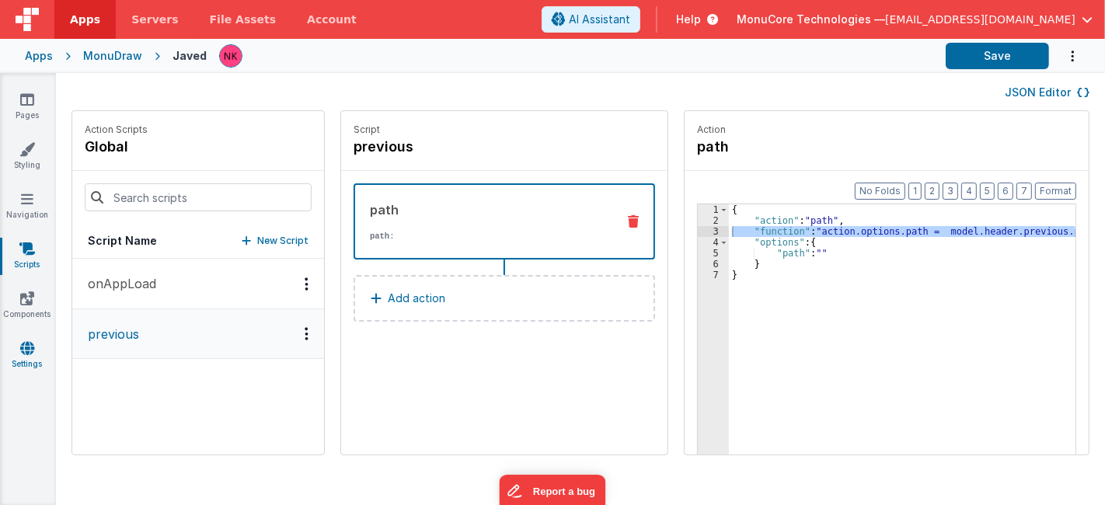
click at [22, 351] on icon at bounding box center [27, 348] width 14 height 16
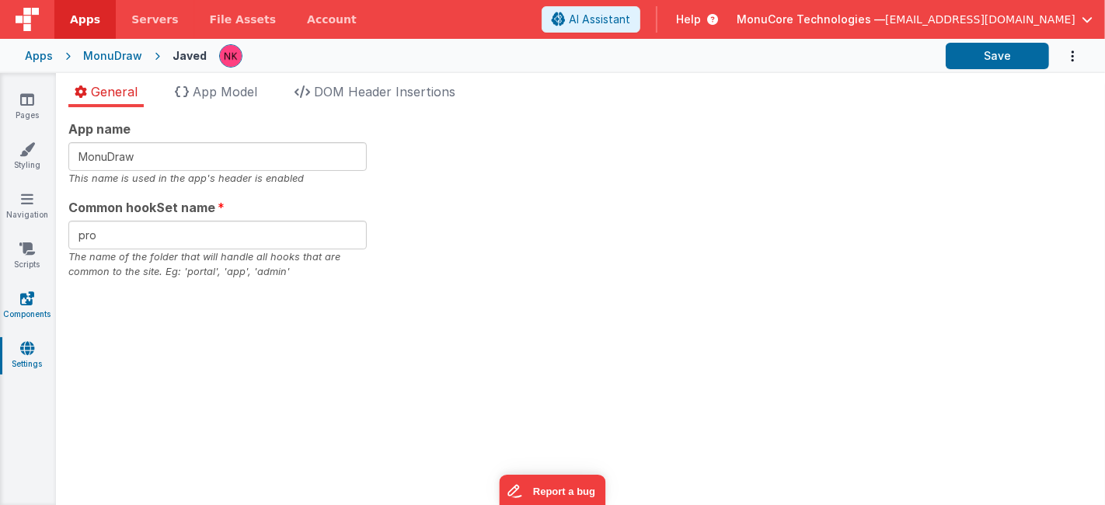
click at [31, 297] on icon at bounding box center [27, 299] width 14 height 16
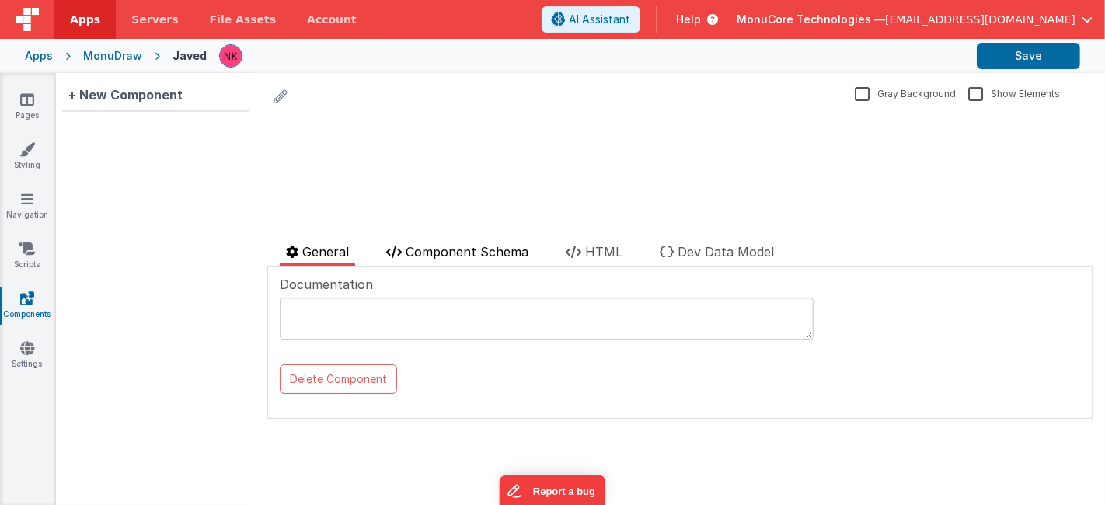
click at [462, 260] on li "Component Schema" at bounding box center [457, 255] width 155 height 24
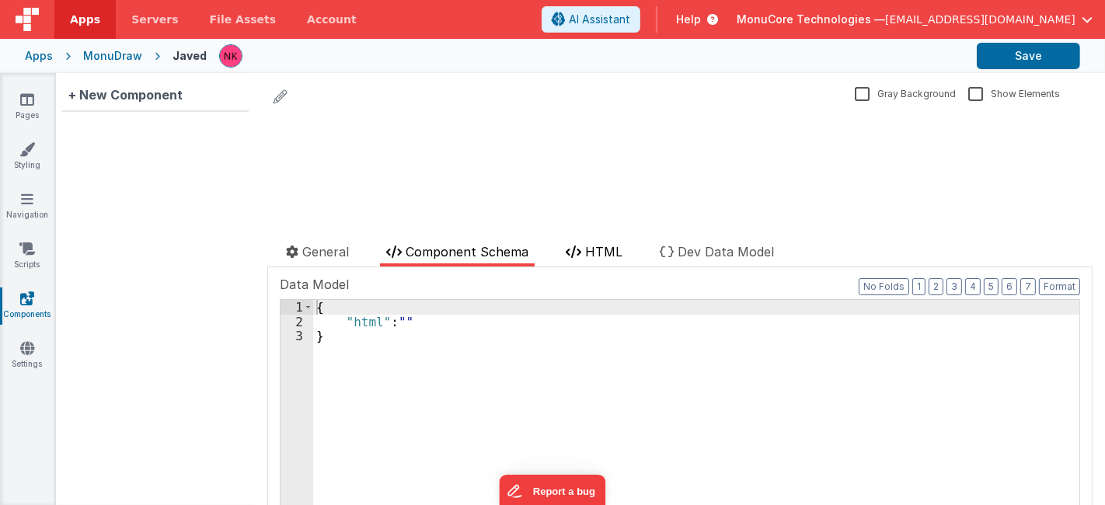
click at [606, 250] on span "HTML" at bounding box center [603, 252] width 37 height 16
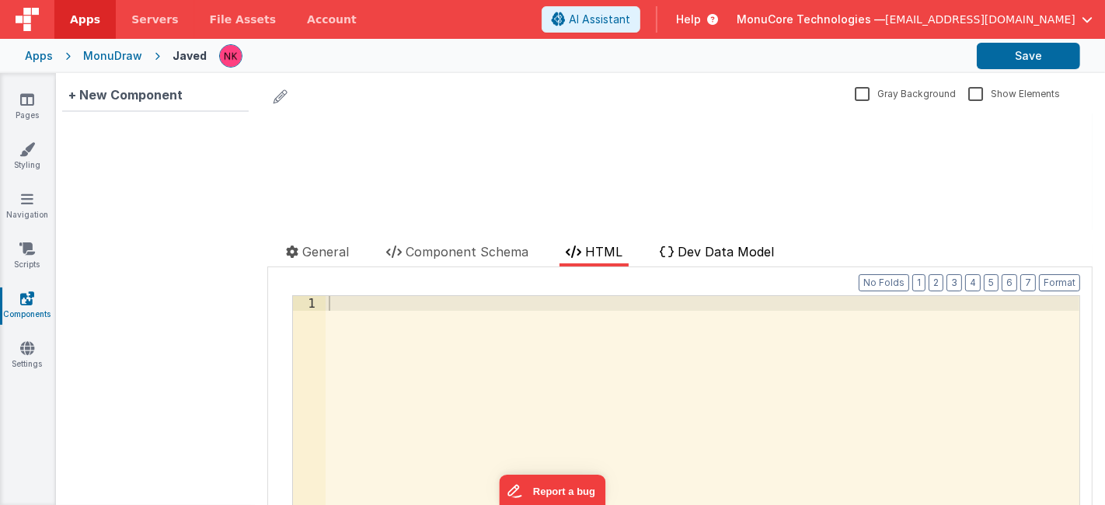
click at [701, 256] on span "Dev Data Model" at bounding box center [726, 252] width 96 height 16
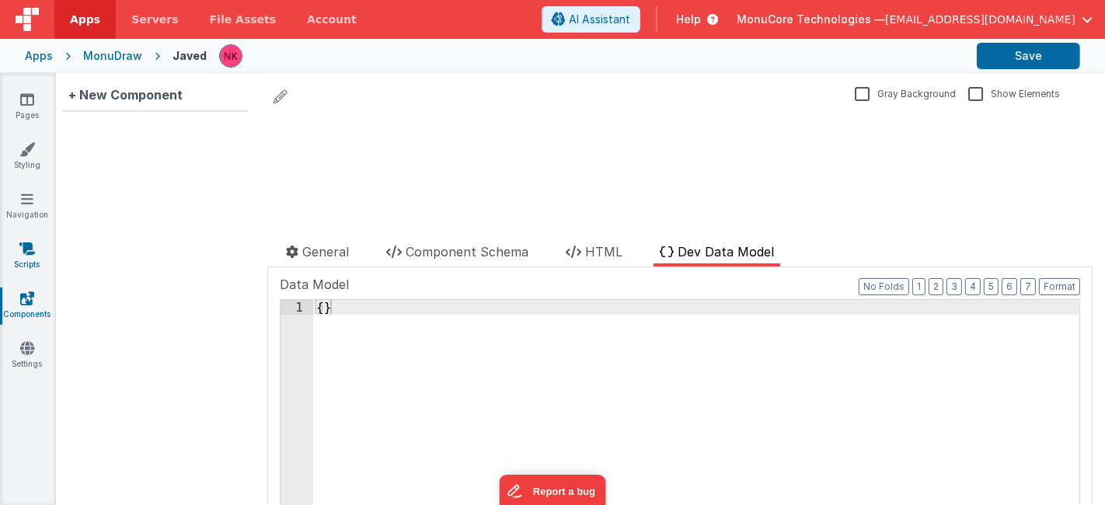
click at [26, 263] on link "Scripts" at bounding box center [27, 256] width 56 height 31
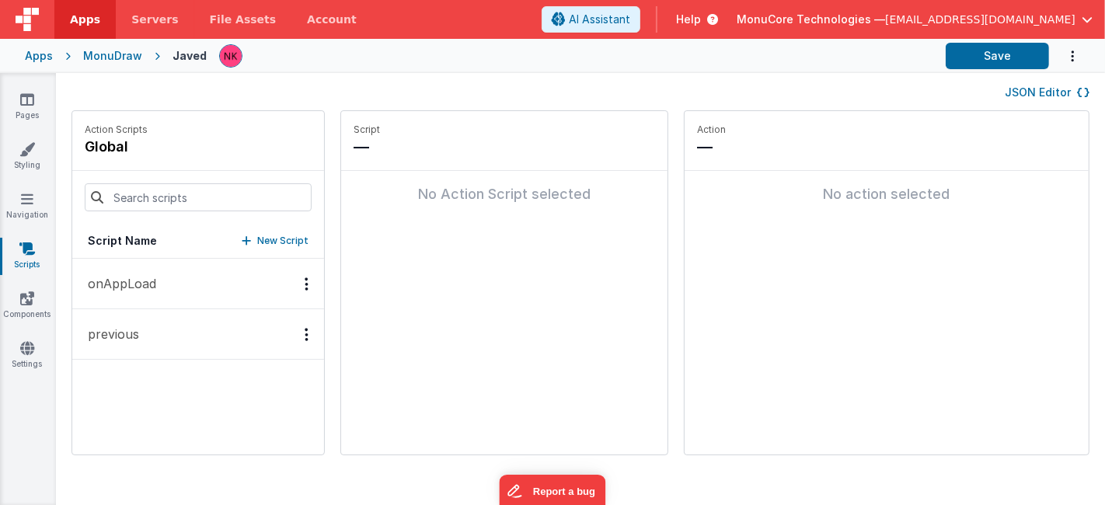
click at [152, 281] on p "onAppLoad" at bounding box center [118, 283] width 78 height 19
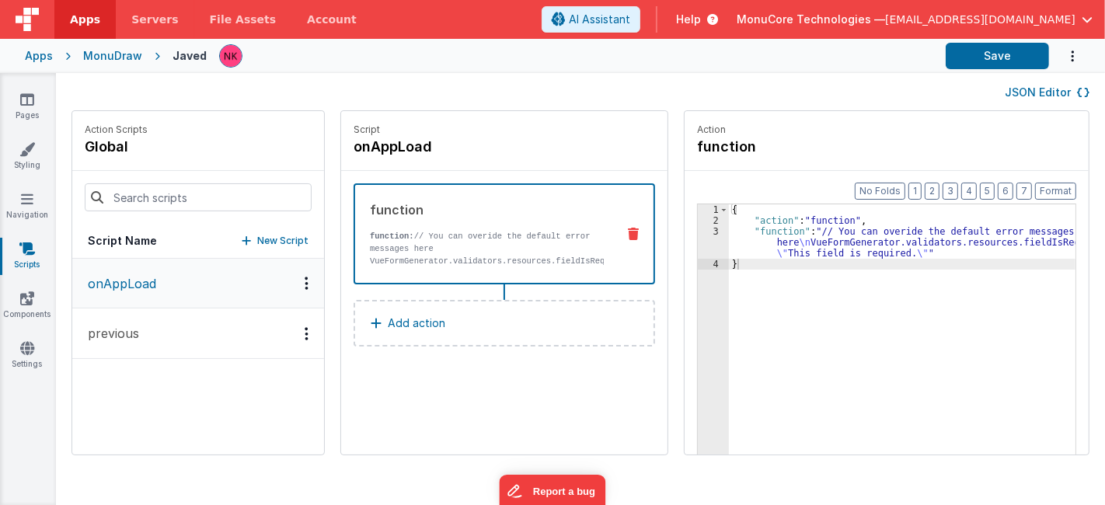
click at [190, 314] on button "previous" at bounding box center [198, 334] width 252 height 51
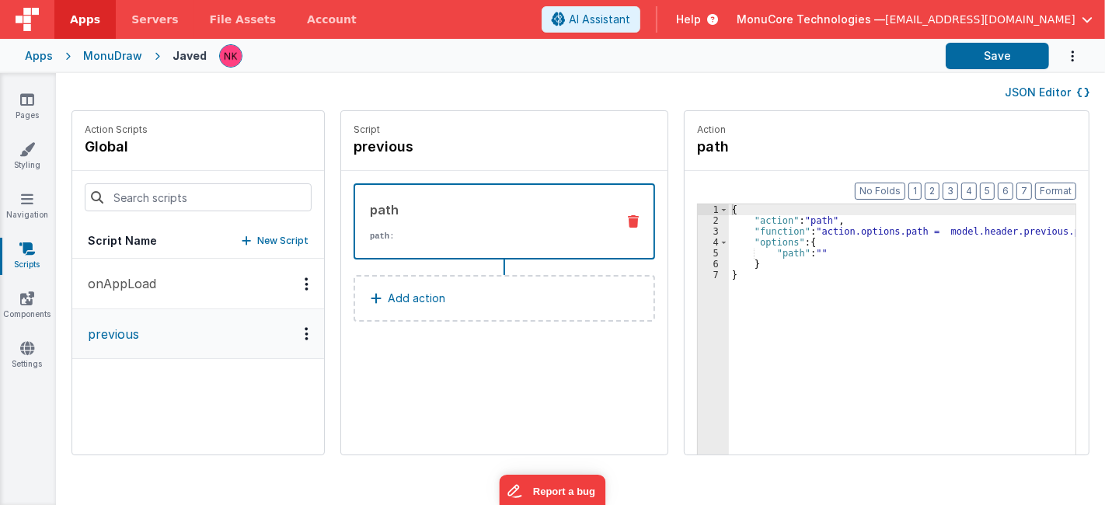
click at [836, 310] on div "{ "action" : "path" , "function" : "action.options.path = model.header.previous…" at bounding box center [913, 364] width 369 height 321
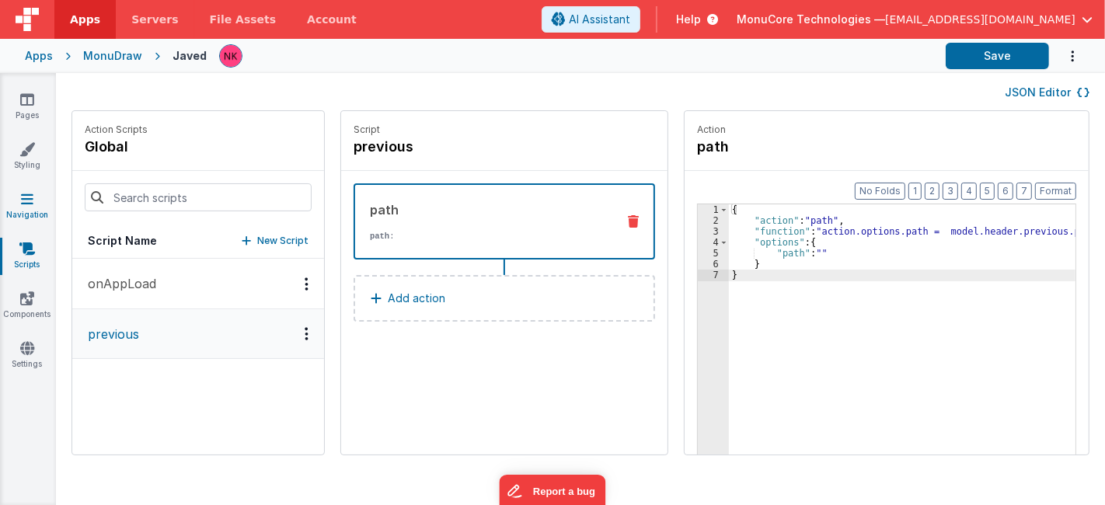
click at [29, 215] on link "Navigation" at bounding box center [27, 206] width 56 height 31
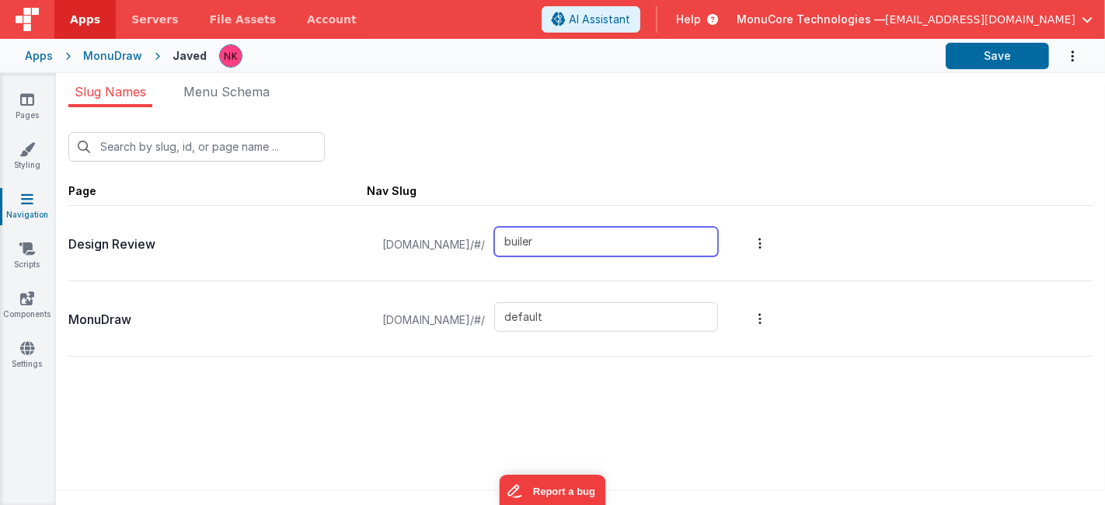
click at [607, 245] on input "builer" at bounding box center [606, 242] width 224 height 30
drag, startPoint x: 620, startPoint y: 242, endPoint x: 497, endPoint y: 227, distance: 124.5
click at [497, 227] on div "[DOMAIN_NAME]/#/ builer" at bounding box center [550, 244] width 354 height 59
drag, startPoint x: 517, startPoint y: 317, endPoint x: 382, endPoint y: 316, distance: 135.2
click at [382, 316] on span "[DOMAIN_NAME]/#/" at bounding box center [433, 320] width 121 height 59
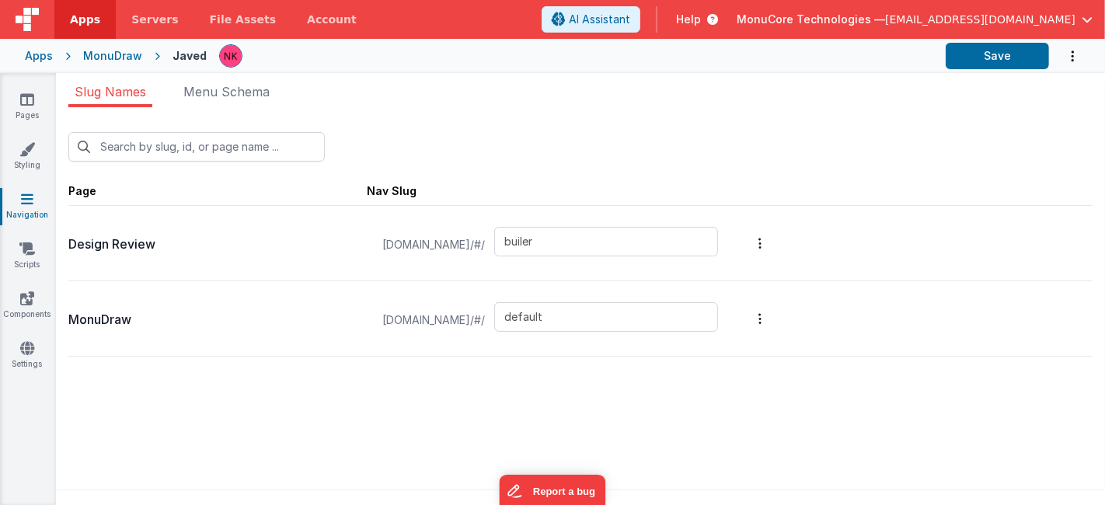
copy span "[DOMAIN_NAME]"
drag, startPoint x: 627, startPoint y: 246, endPoint x: 504, endPoint y: 227, distance: 124.3
click at [504, 227] on div "[DOMAIN_NAME]/#/ builer" at bounding box center [550, 244] width 354 height 59
click at [646, 237] on input "builer" at bounding box center [606, 242] width 224 height 30
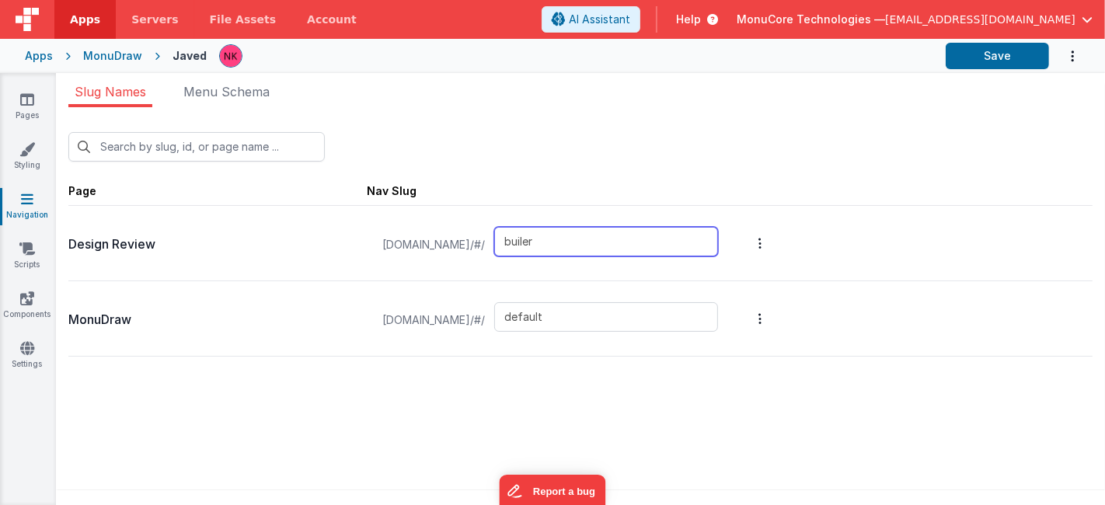
click at [646, 237] on input "builer" at bounding box center [606, 242] width 224 height 30
type input "design-review"
click at [989, 189] on span "Page Nav Slug" at bounding box center [580, 190] width 1024 height 32
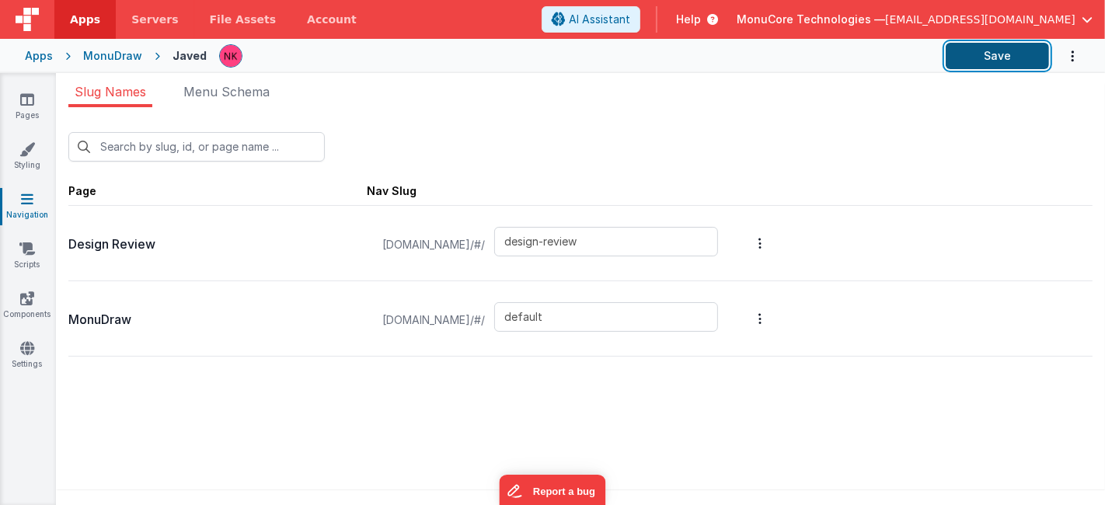
click at [996, 55] on button "Save" at bounding box center [997, 56] width 103 height 26
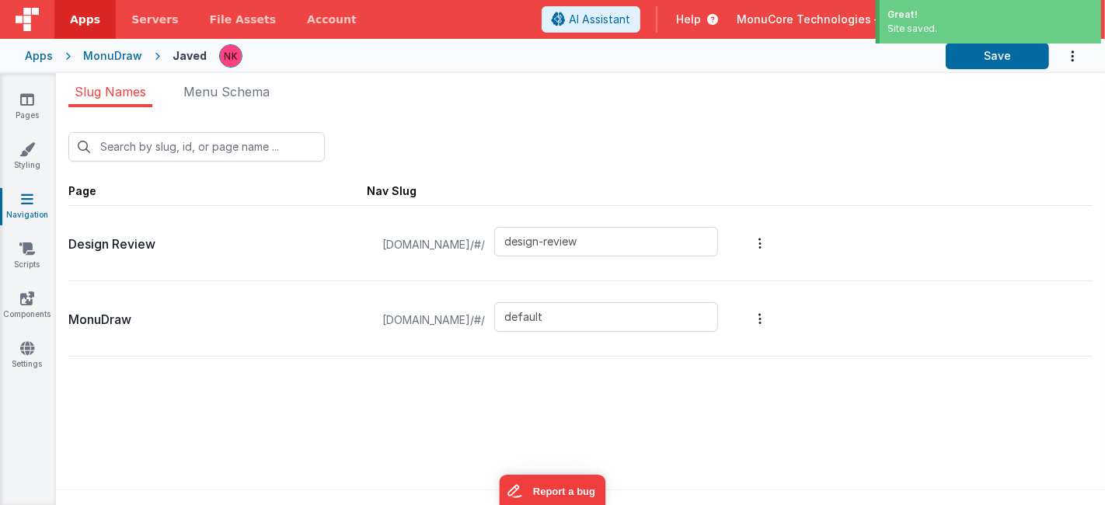
click at [967, 281] on div "MonuDraw [DOMAIN_NAME]/#/ default" at bounding box center [580, 318] width 1024 height 75
drag, startPoint x: 662, startPoint y: 246, endPoint x: 550, endPoint y: 234, distance: 113.3
click at [504, 227] on div "[DOMAIN_NAME]/#/ design-review" at bounding box center [550, 244] width 354 height 59
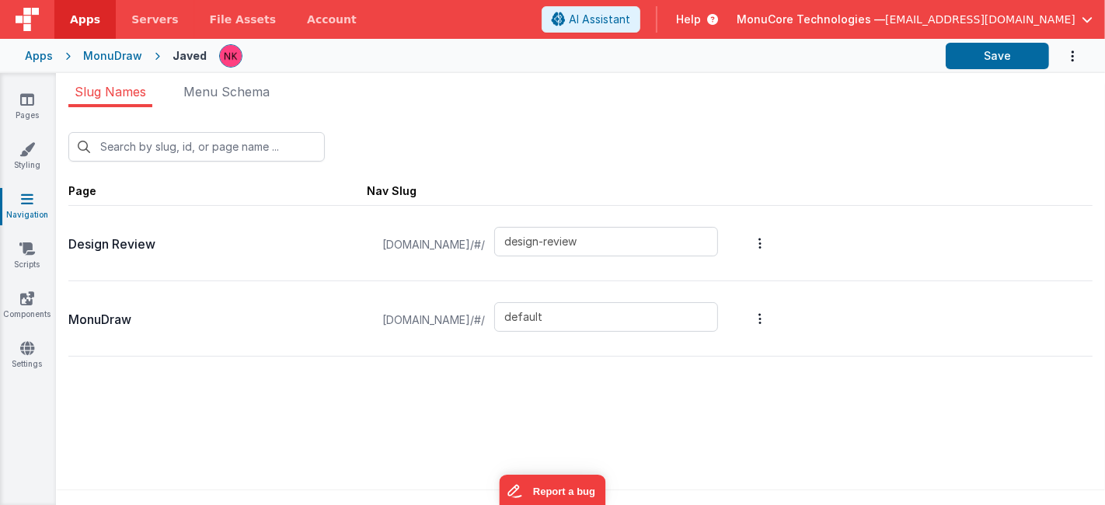
click at [846, 431] on div "New Slug Page Nav Slug Design Review [DOMAIN_NAME]/#/ design-review MonuDraw [D…" at bounding box center [580, 310] width 1049 height 407
click at [231, 85] on span "Menu Schema" at bounding box center [226, 92] width 86 height 16
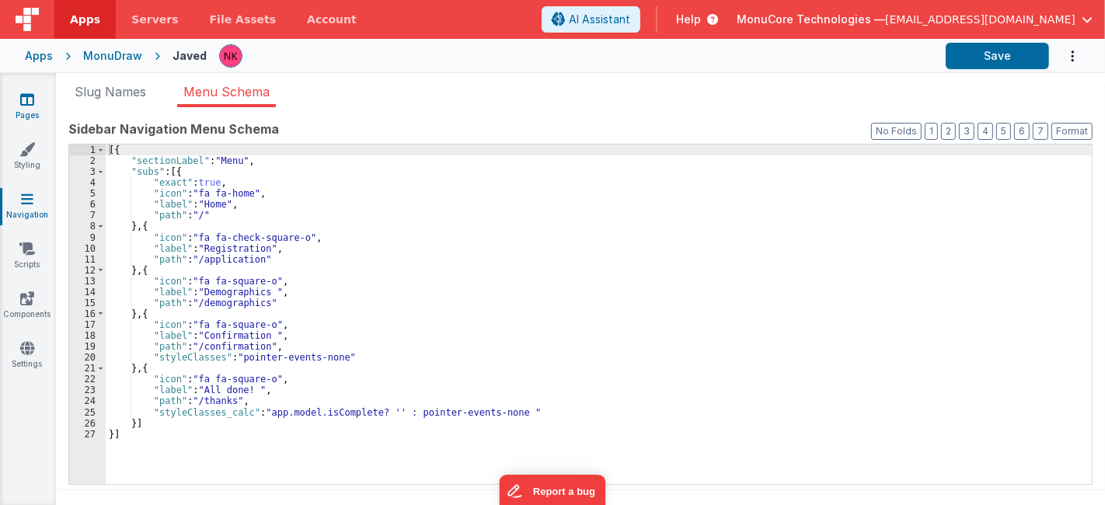
click at [23, 108] on link "Pages" at bounding box center [27, 107] width 56 height 31
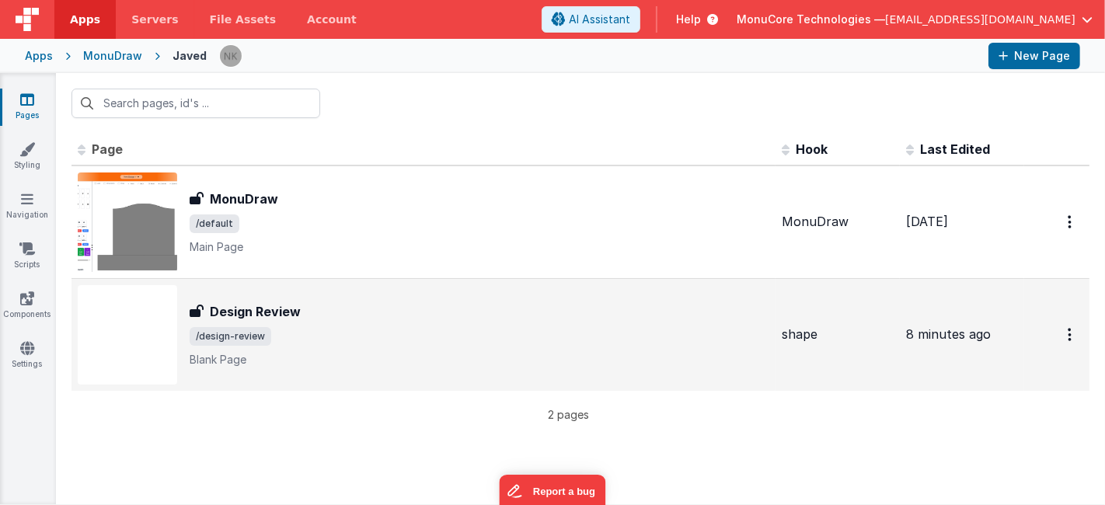
click at [903, 335] on td "8 minutes ago" at bounding box center [962, 334] width 124 height 113
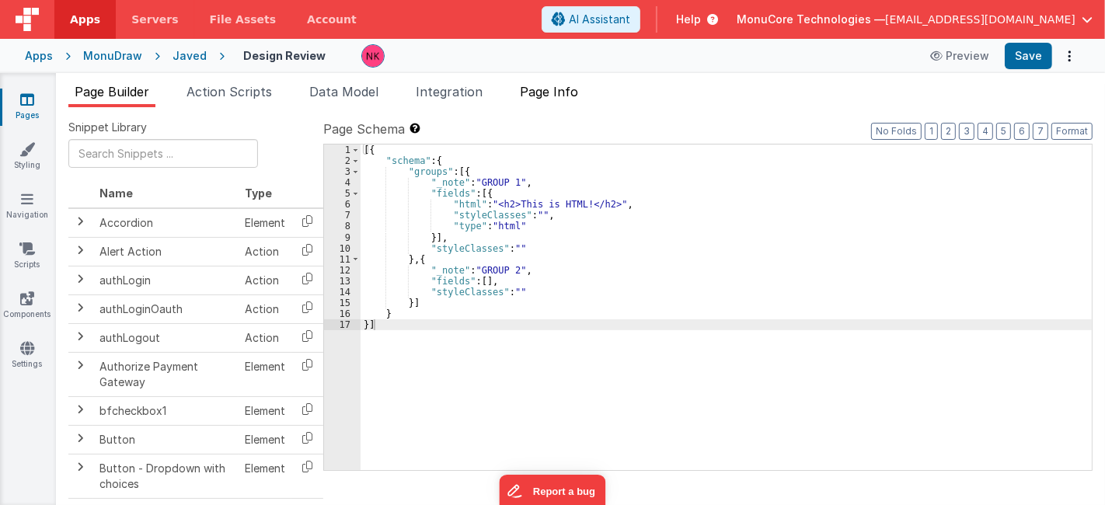
click at [575, 95] on span "Page Info" at bounding box center [549, 92] width 58 height 16
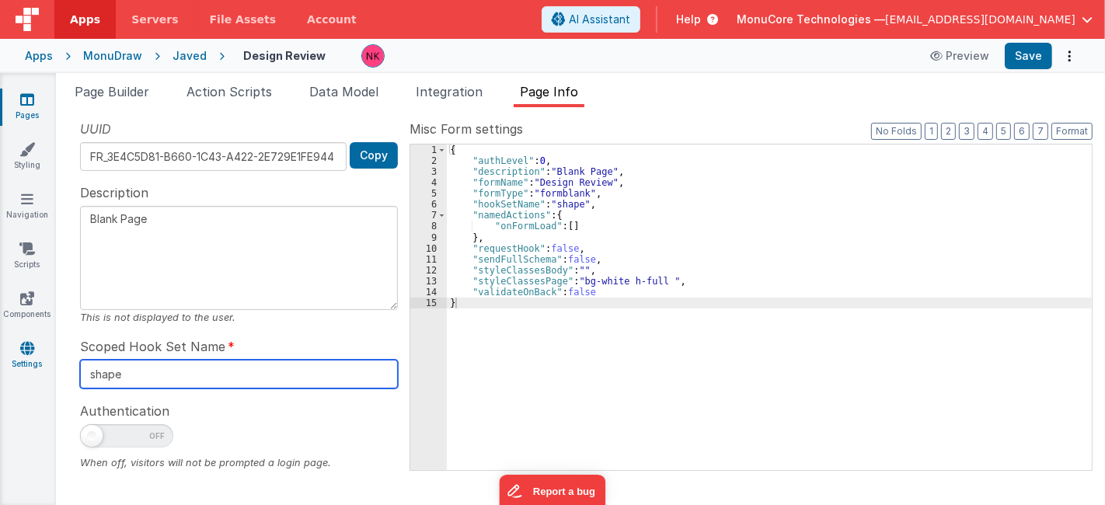
drag, startPoint x: 162, startPoint y: 382, endPoint x: 0, endPoint y: 340, distance: 167.0
click at [0, 340] on section "Pages Styling Navigation Scripts Components Settings Page Builder Action Script…" at bounding box center [552, 289] width 1105 height 432
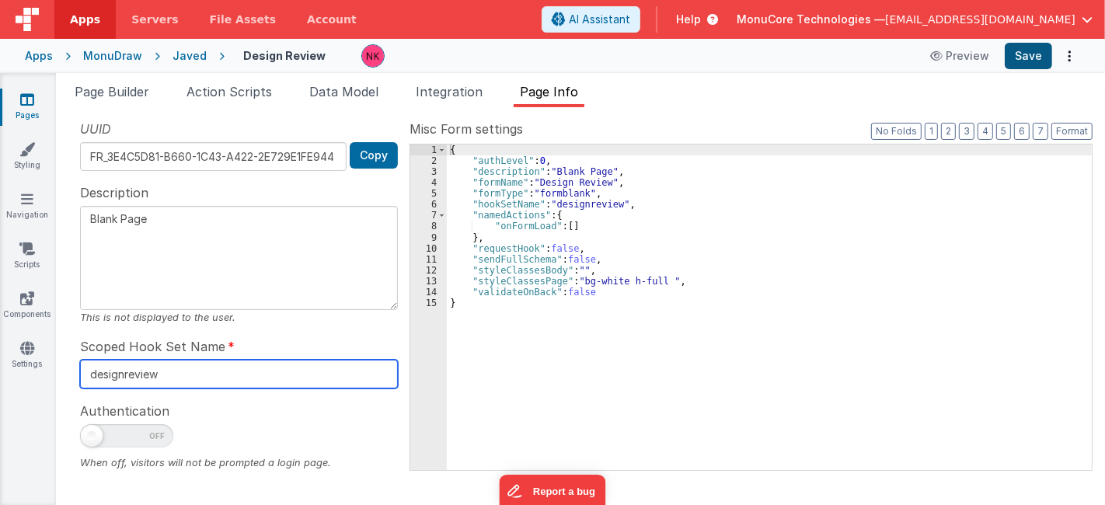
type input "designreview"
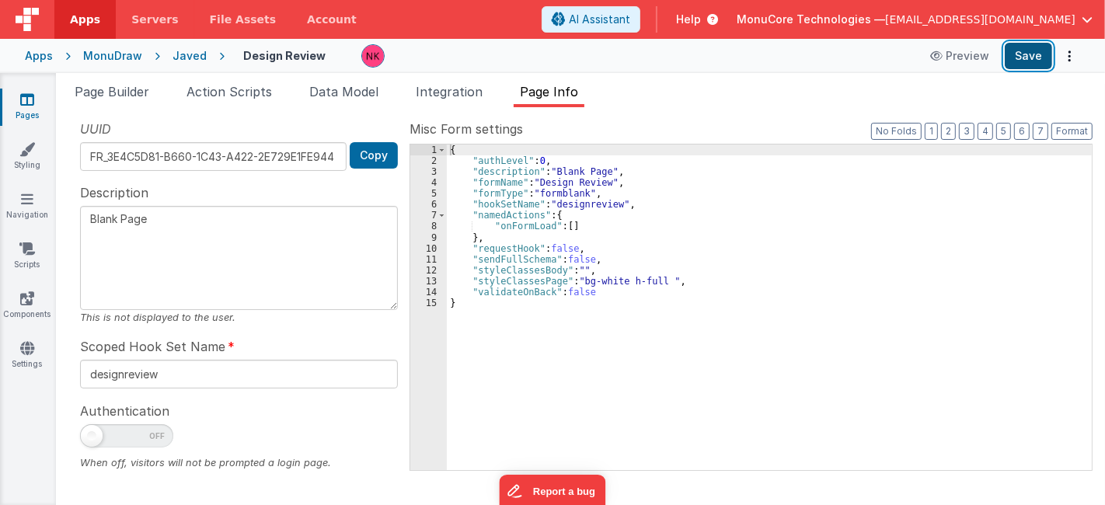
click at [1022, 60] on button "Save" at bounding box center [1028, 56] width 47 height 26
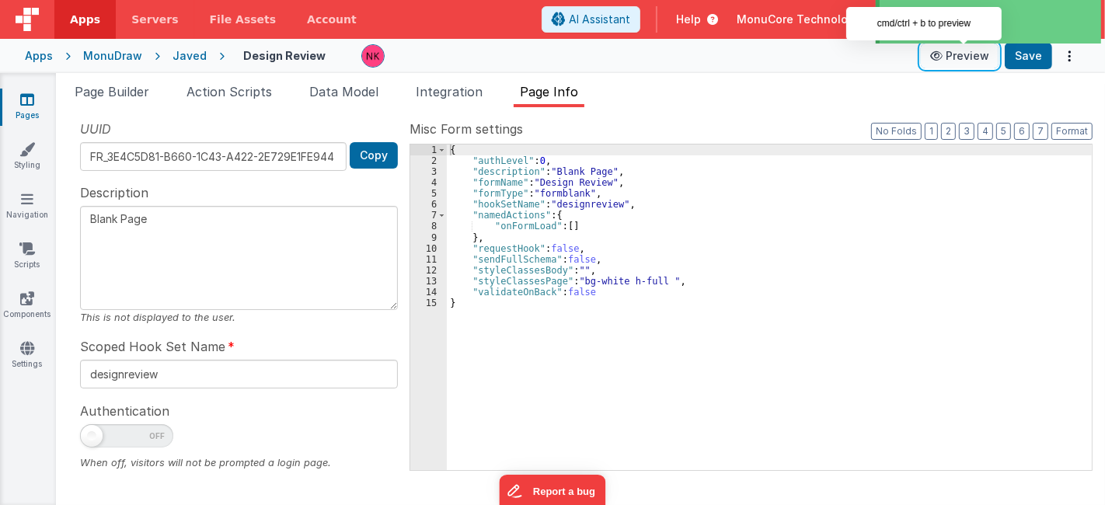
click at [980, 58] on button "Preview" at bounding box center [960, 56] width 78 height 25
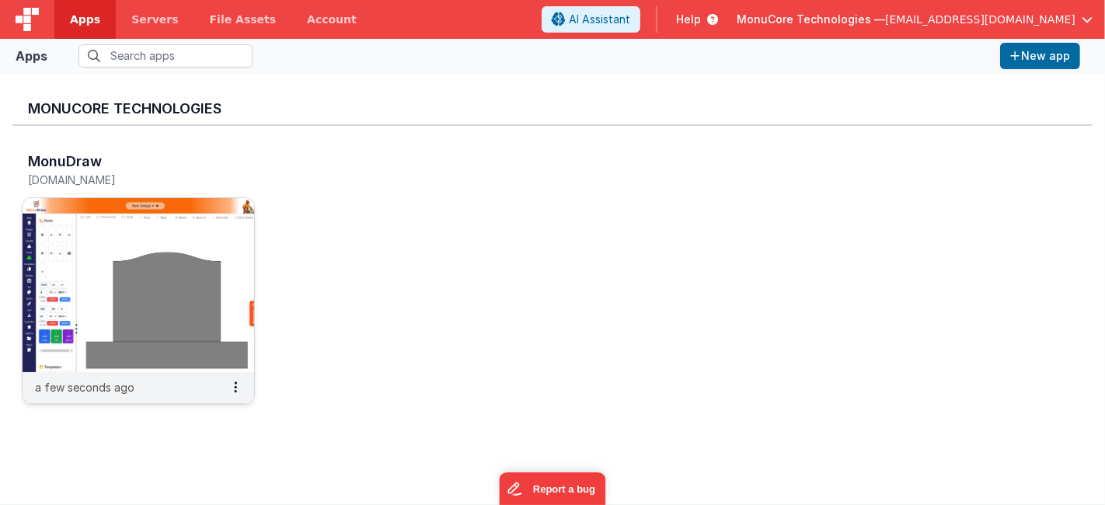
click at [148, 263] on img at bounding box center [139, 285] width 232 height 174
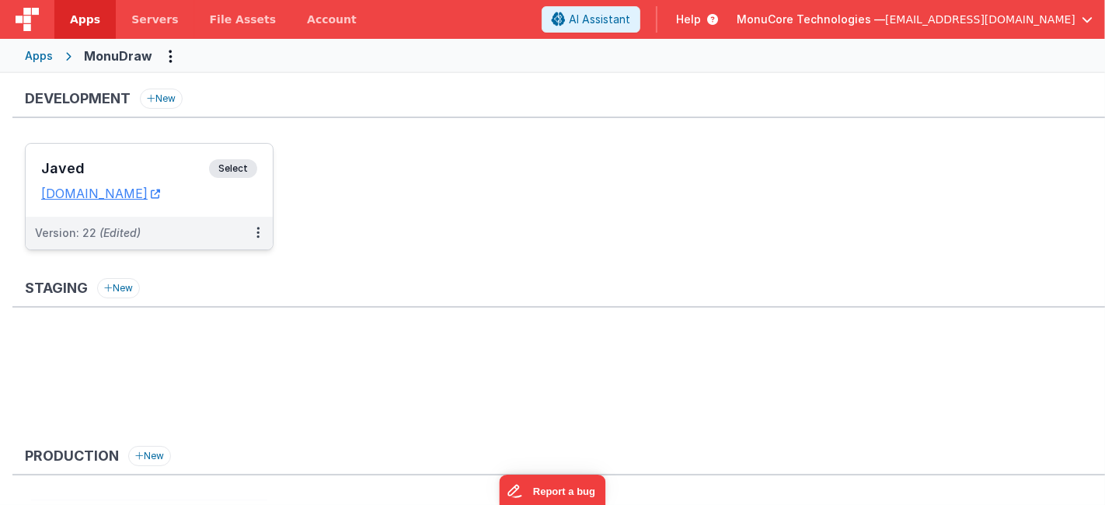
click at [148, 166] on h3 "Javed" at bounding box center [125, 169] width 168 height 16
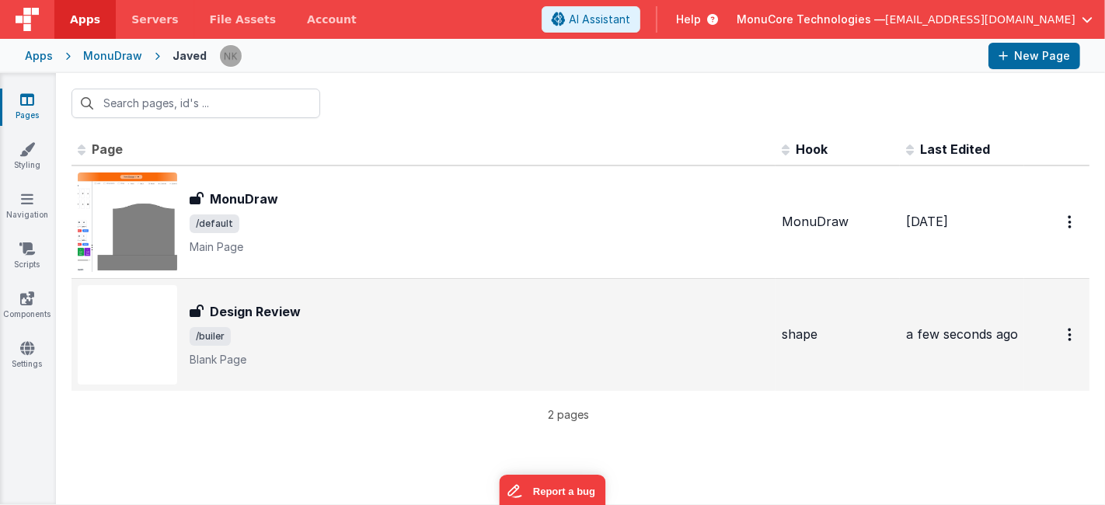
click at [973, 326] on span "a few seconds ago" at bounding box center [962, 334] width 112 height 16
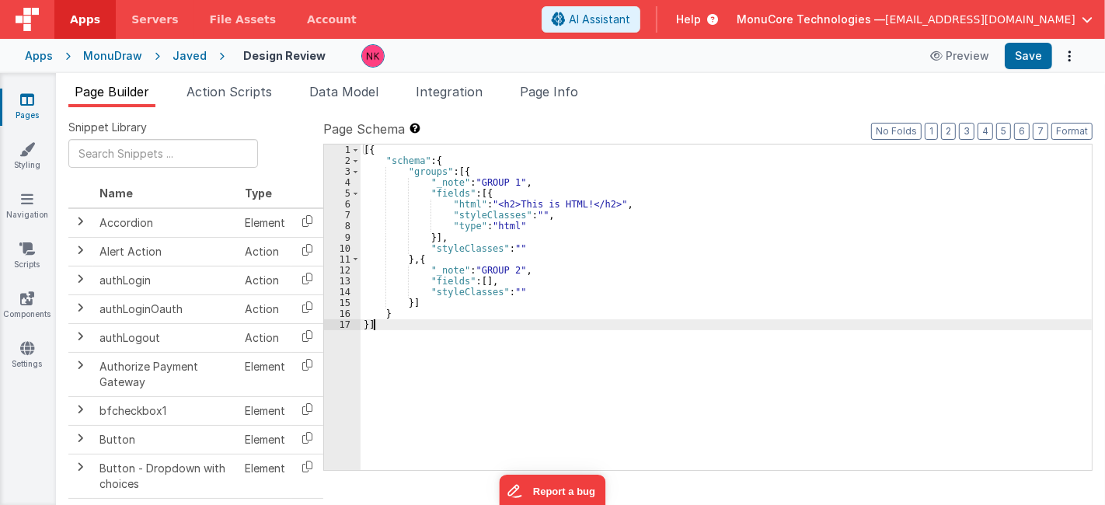
click at [578, 350] on div "[{ "schema" : { "groups" : [{ "_note" : "GROUP 1" , "fields" : [{ "html" : "<h2…" at bounding box center [727, 319] width 732 height 348
click at [580, 325] on div "[{ "schema" : { "groups" : [{ "_note" : "GROUP 1" , "fields" : [{ "html" : "<h2…" at bounding box center [727, 319] width 732 height 348
click at [240, 85] on span "Action Scripts" at bounding box center [229, 92] width 85 height 16
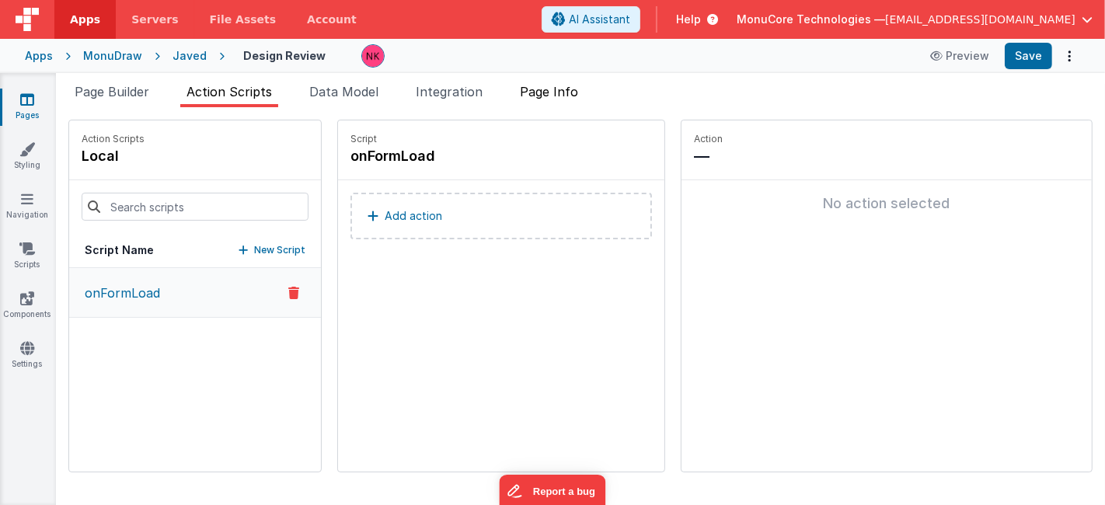
click at [585, 97] on li "Page Info" at bounding box center [549, 94] width 71 height 25
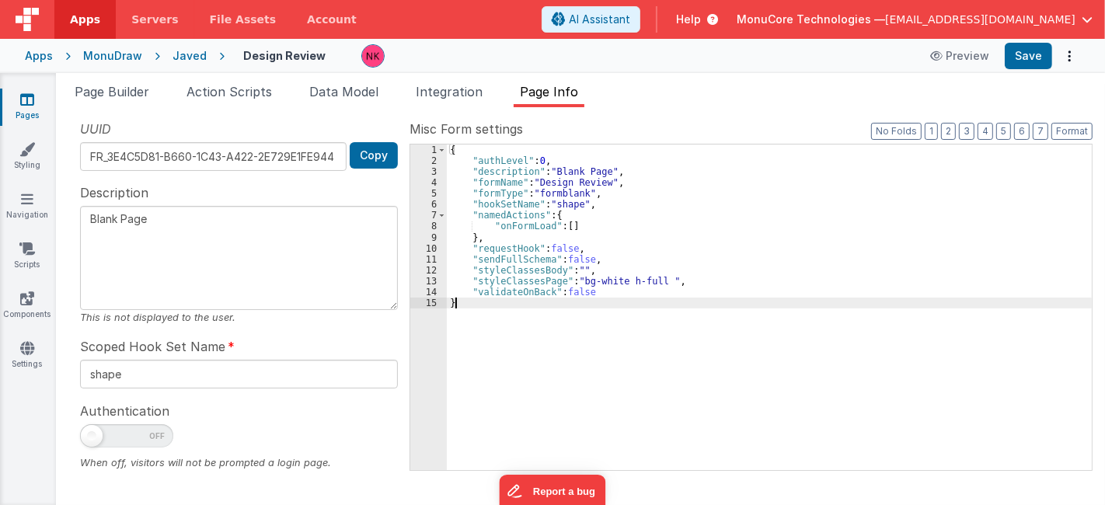
click at [847, 372] on div "{ "authLevel" : 0 , "description" : "Blank Page" , "formName" : "Design Review"…" at bounding box center [769, 319] width 645 height 348
click at [858, 384] on div "{ "authLevel" : 0 , "description" : "Blank Page" , "formName" : "Design Review"…" at bounding box center [769, 319] width 645 height 348
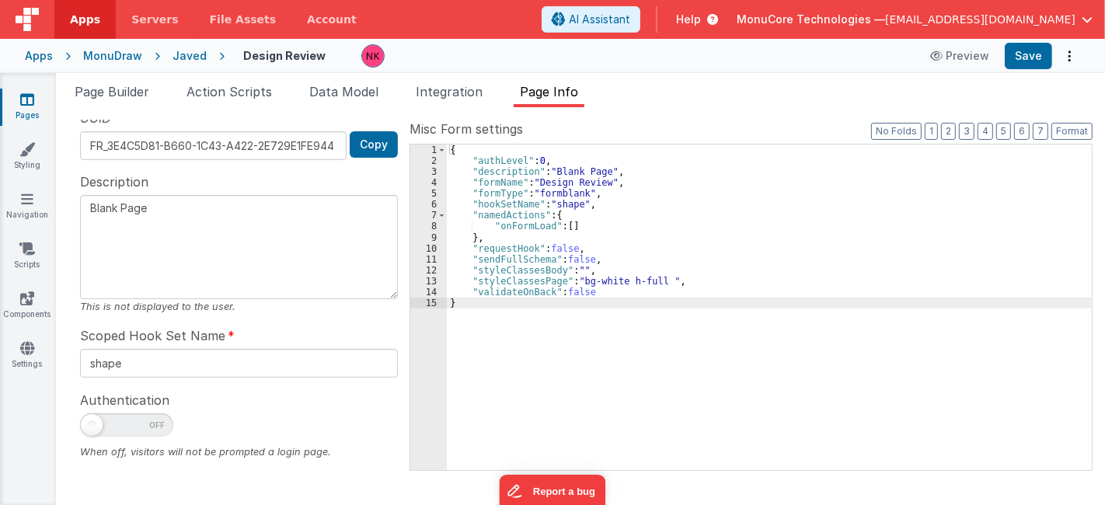
scroll to position [12, 0]
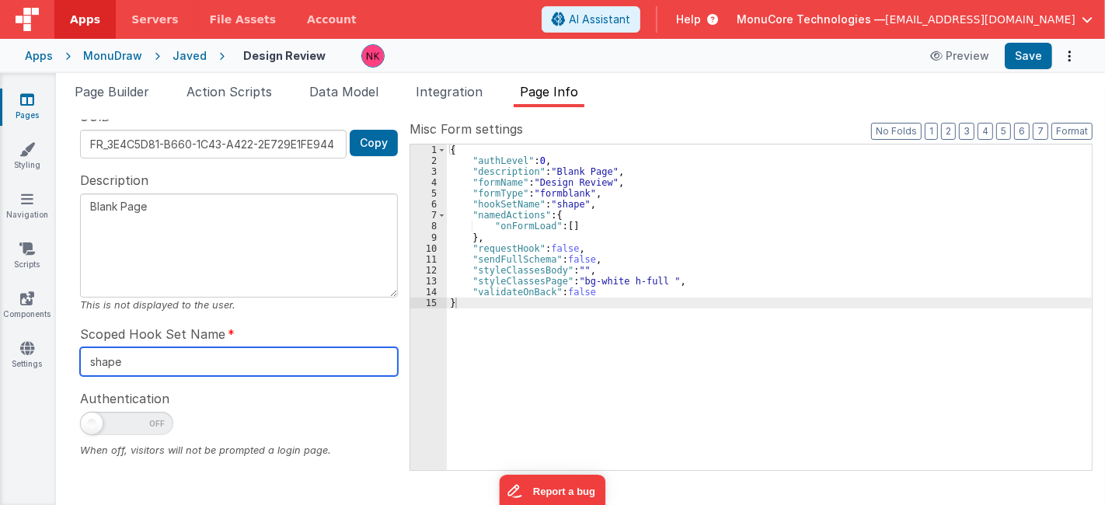
drag, startPoint x: 166, startPoint y: 358, endPoint x: 68, endPoint y: 351, distance: 98.2
click at [64, 347] on div "Snippet Library Name Type Accordion Element Alert Action Action authLogin Actio…" at bounding box center [580, 306] width 1049 height 398
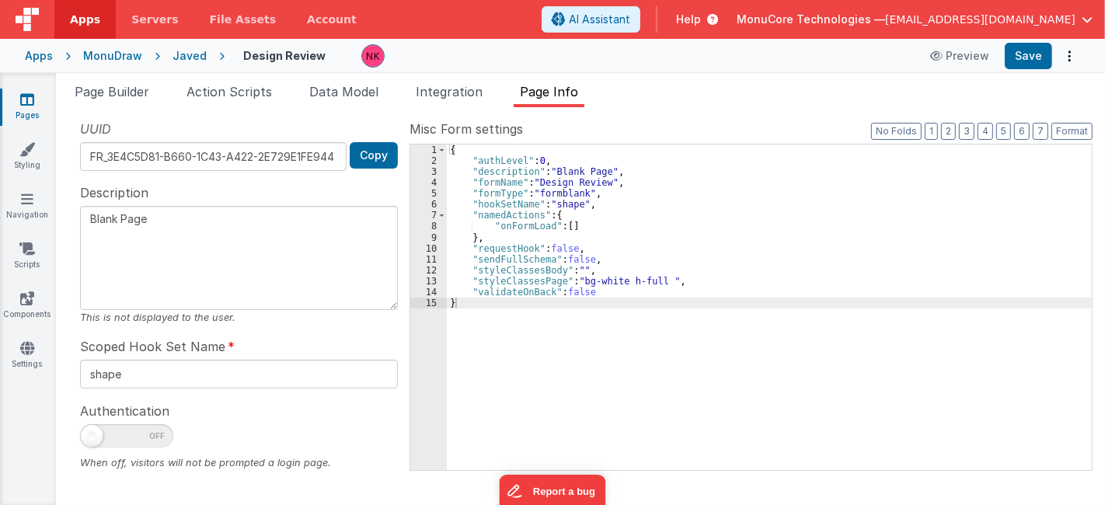
click at [257, 243] on textarea "Blank Page" at bounding box center [239, 258] width 318 height 104
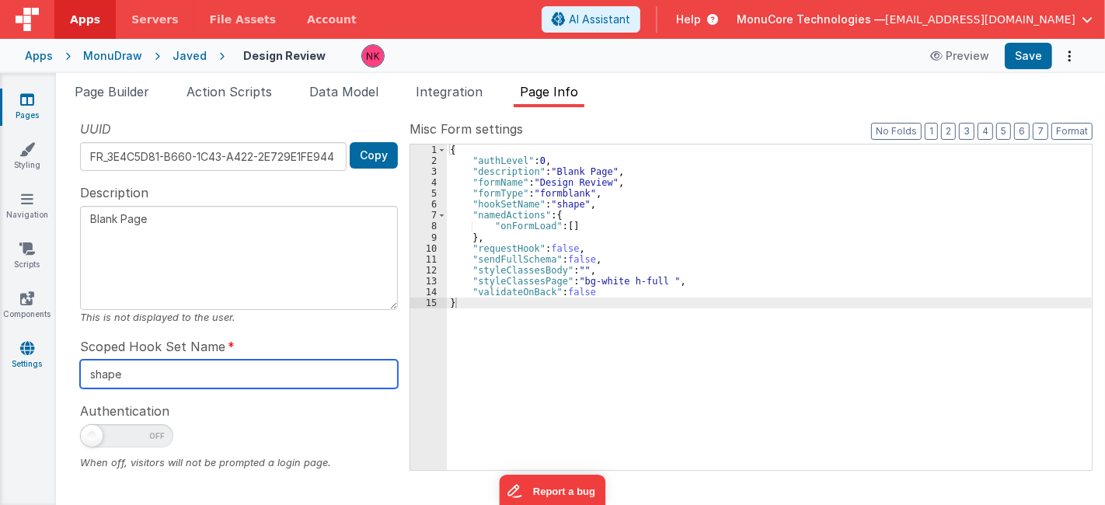
drag, startPoint x: 241, startPoint y: 376, endPoint x: 51, endPoint y: 361, distance: 190.3
click at [51, 361] on section "Pages Styling Navigation Scripts Components Settings Page Builder Action Script…" at bounding box center [552, 289] width 1105 height 432
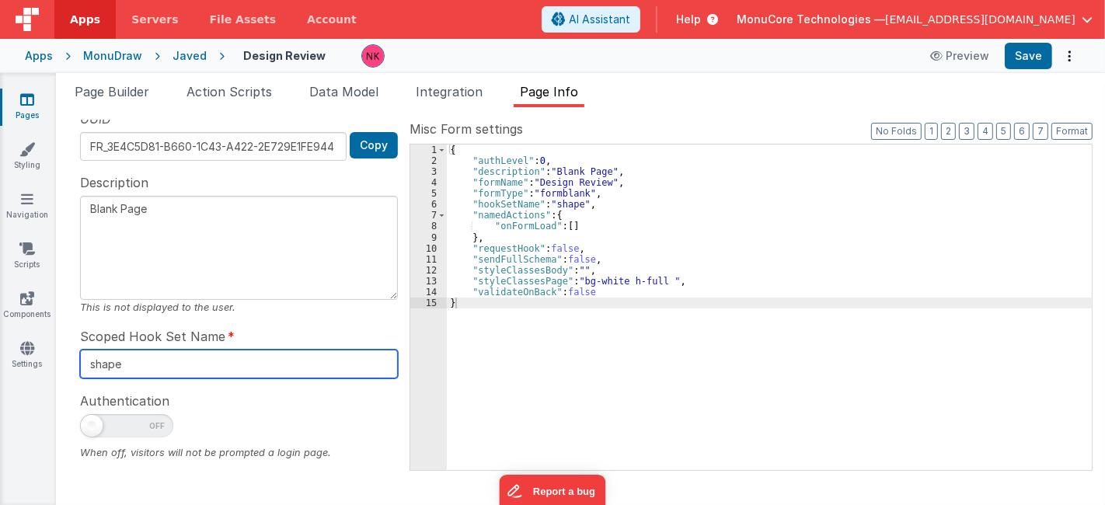
scroll to position [12, 0]
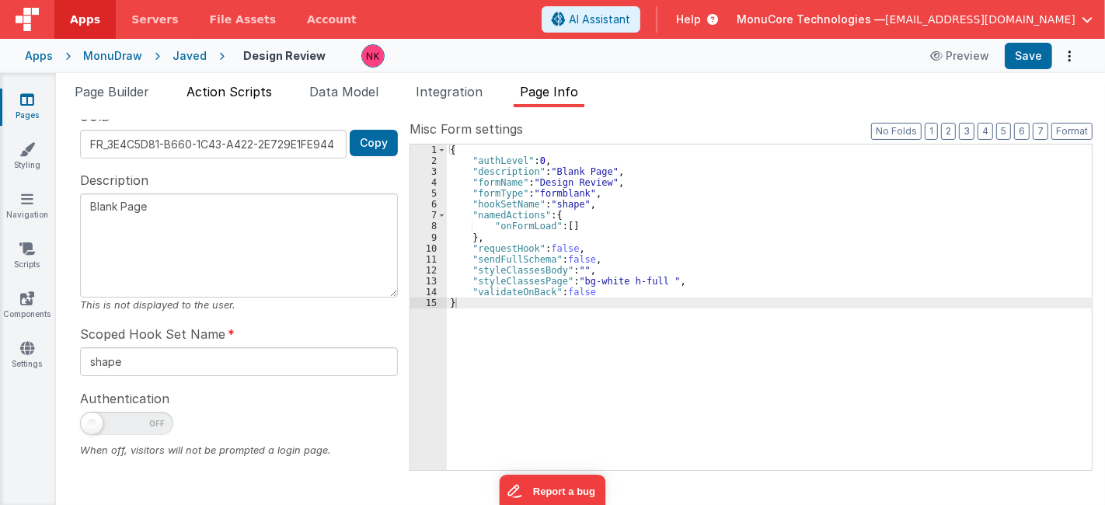
click at [277, 89] on li "Action Scripts" at bounding box center [229, 94] width 98 height 25
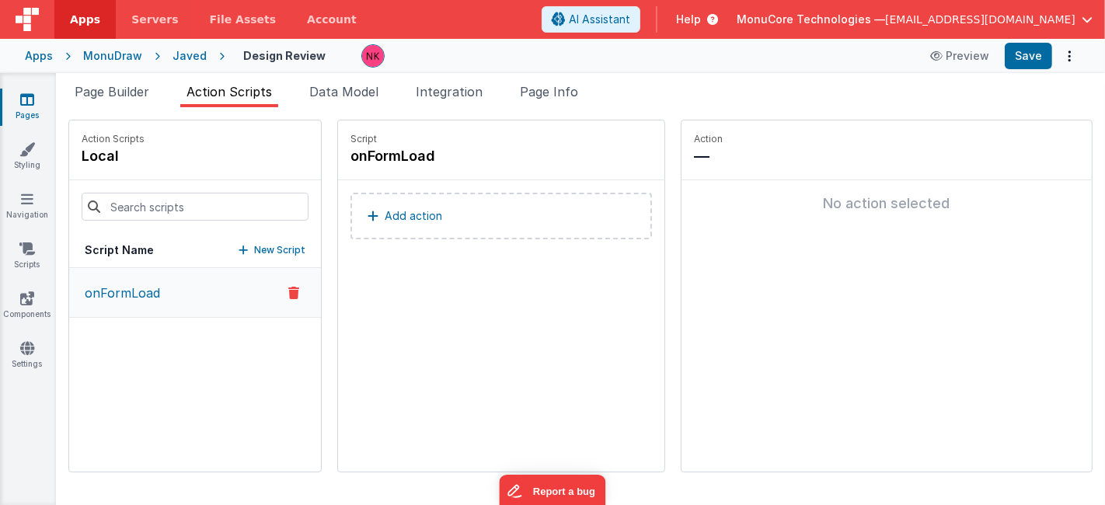
click at [165, 85] on ul "Page Builder Action Scripts Data Model Integration Page Info" at bounding box center [580, 94] width 1049 height 25
click at [149, 89] on span "Page Builder" at bounding box center [112, 92] width 75 height 16
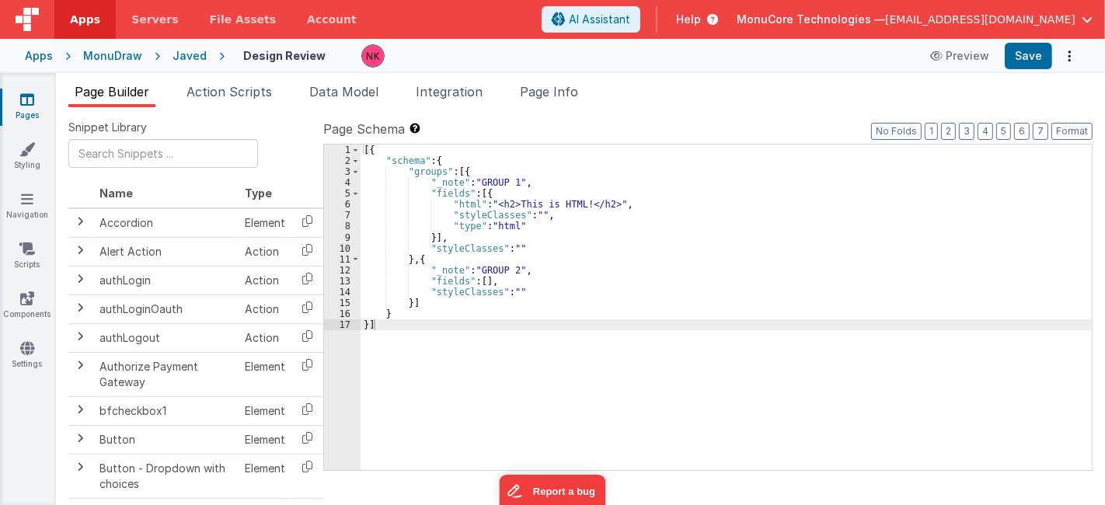
click at [601, 270] on div "[{ "schema" : { "groups" : [{ "_note" : "GROUP 1" , "fields" : [{ "html" : "<h2…" at bounding box center [727, 319] width 732 height 348
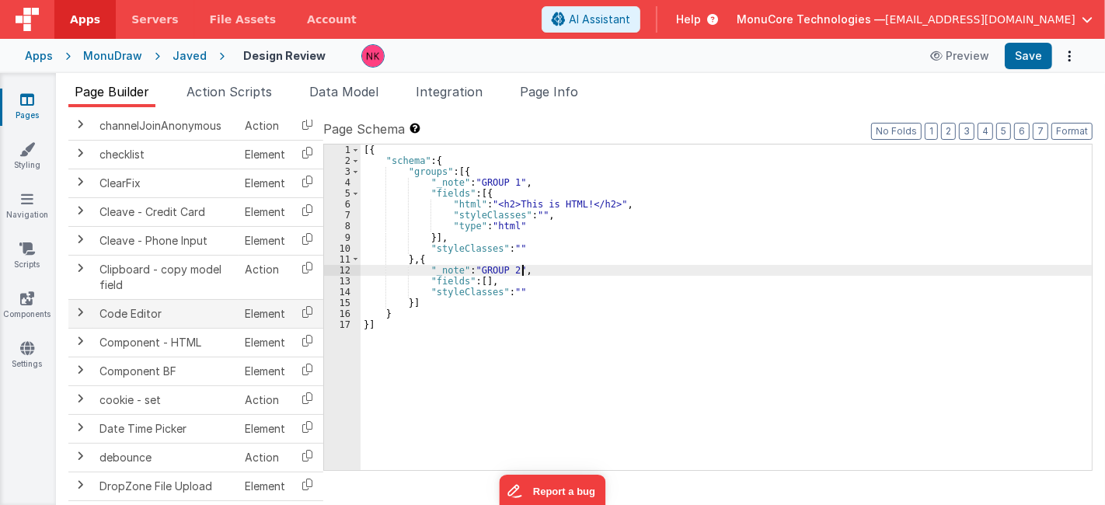
scroll to position [0, 0]
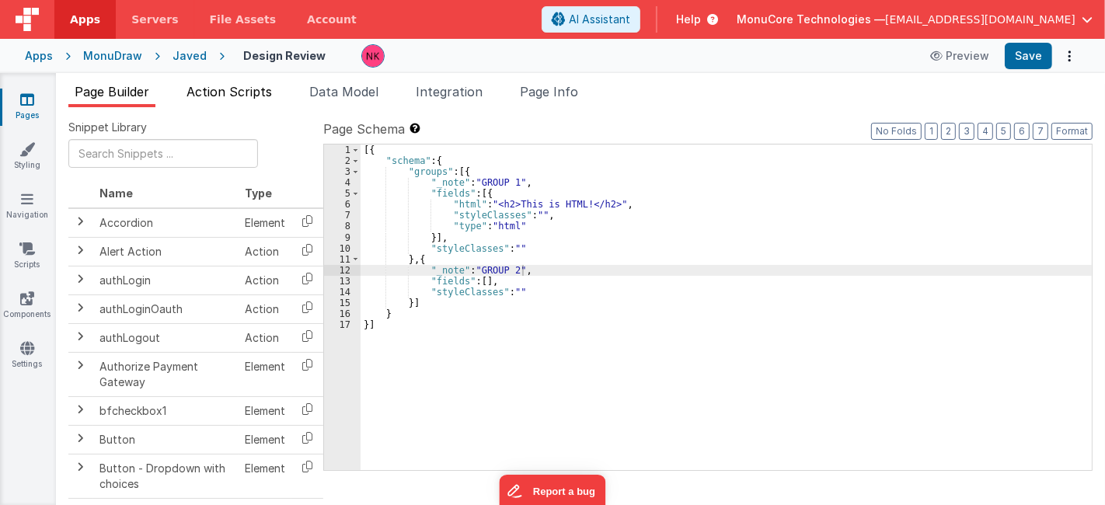
click at [264, 85] on span "Action Scripts" at bounding box center [229, 92] width 85 height 16
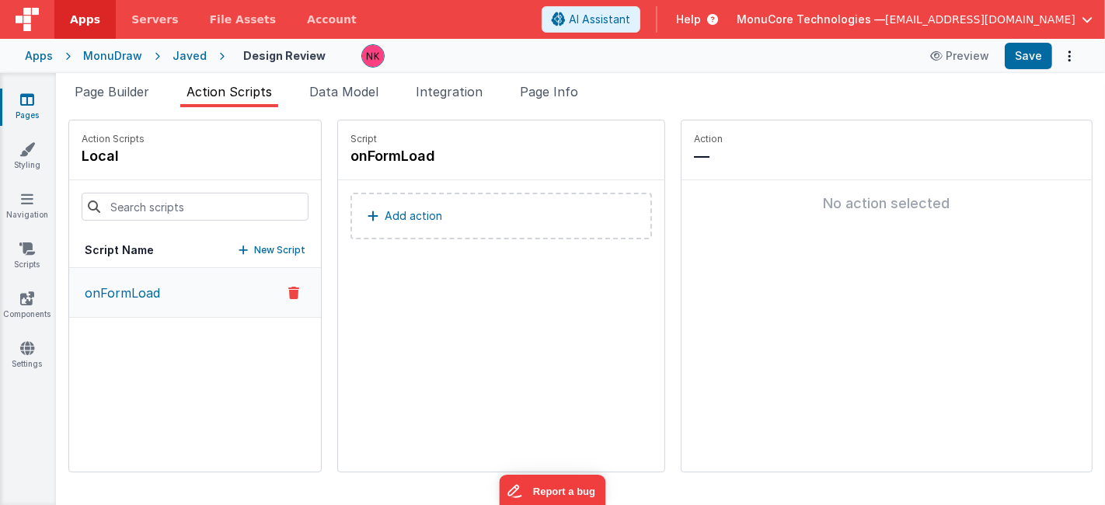
click at [131, 52] on div "MonuDraw" at bounding box center [112, 56] width 59 height 16
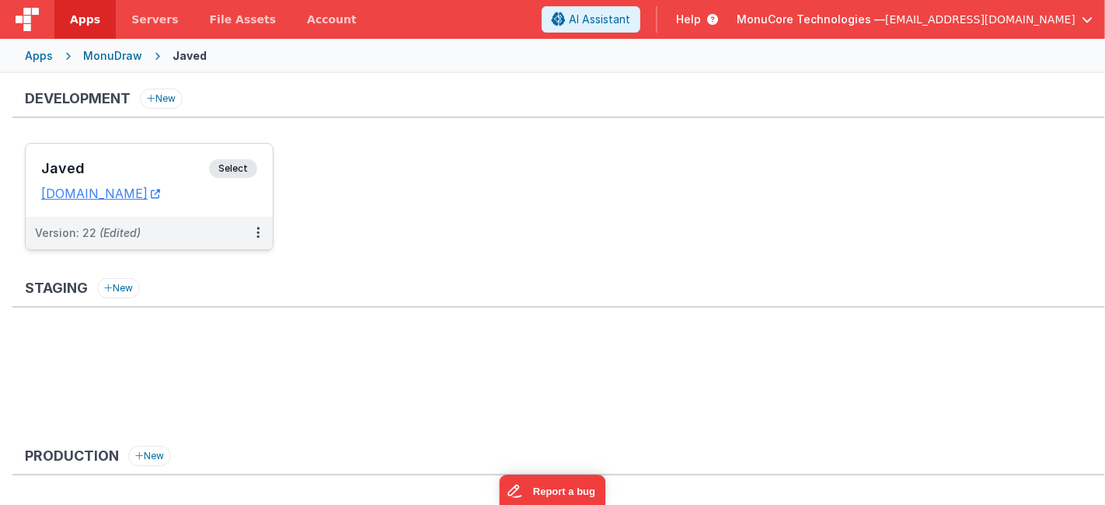
click at [141, 163] on h3 "Javed" at bounding box center [125, 169] width 168 height 16
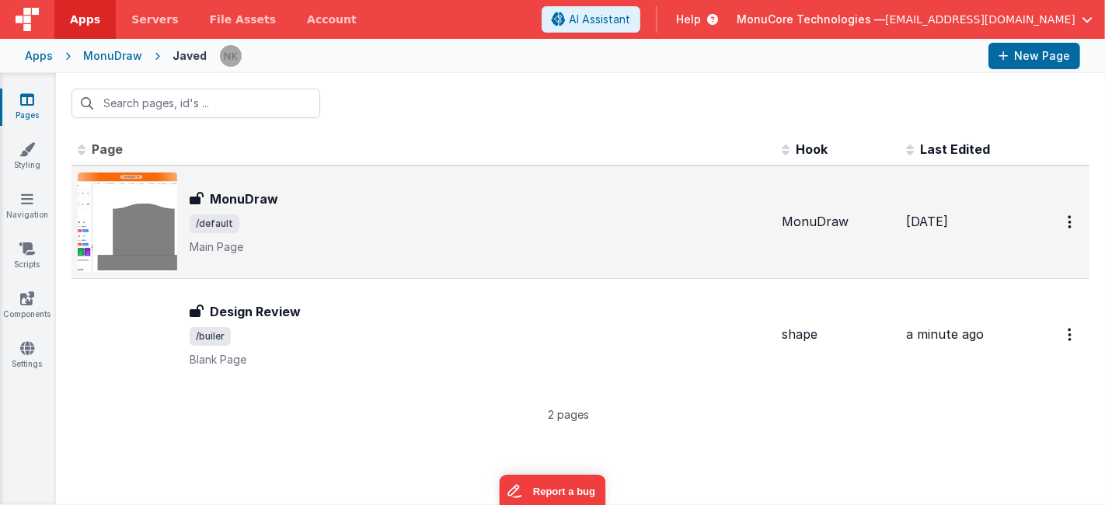
drag, startPoint x: 382, startPoint y: 190, endPoint x: 222, endPoint y: 217, distance: 163.1
click at [222, 217] on span "/default" at bounding box center [215, 224] width 50 height 19
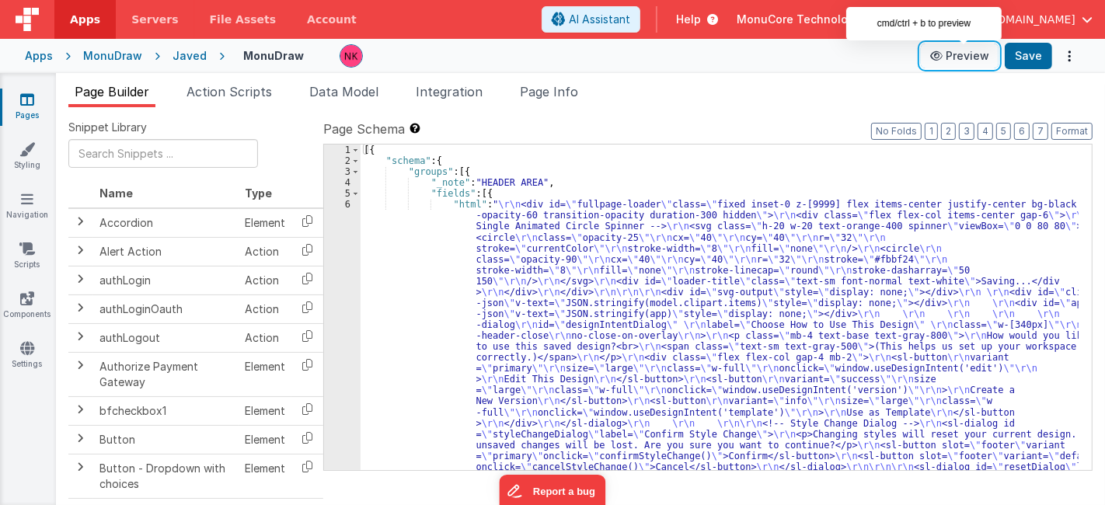
click at [954, 54] on button "Preview" at bounding box center [960, 56] width 78 height 25
click at [235, 86] on span "Action Scripts" at bounding box center [229, 92] width 85 height 16
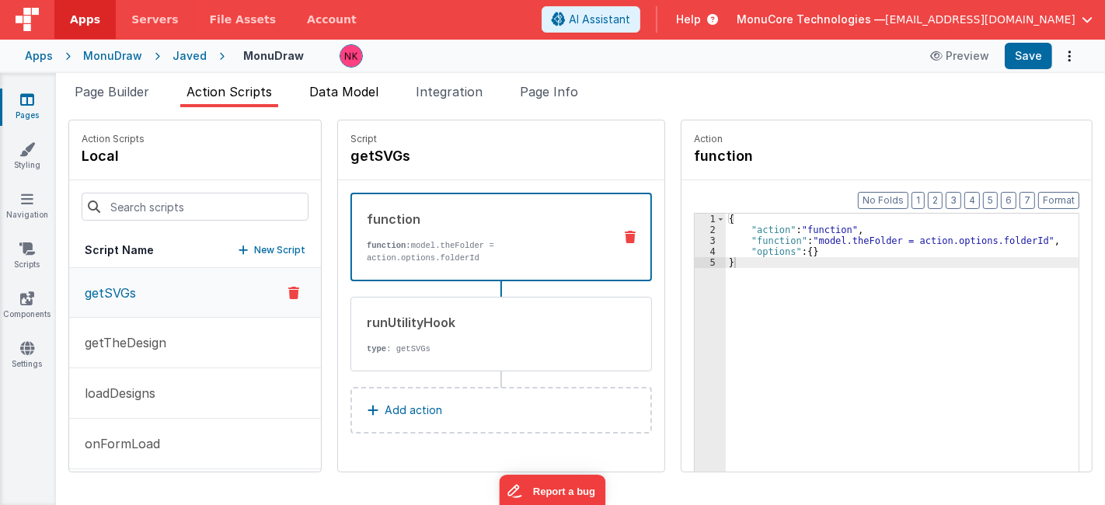
click at [361, 99] on li "Data Model" at bounding box center [344, 94] width 82 height 25
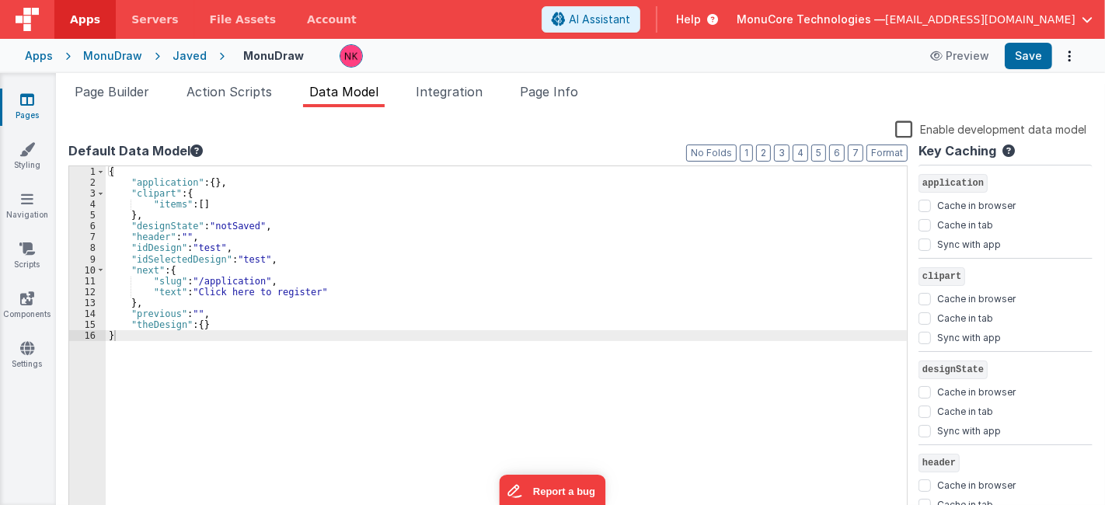
click at [546, 294] on div "{ "application" : { } , "clipart" : { "items" : [ ] } , "designState" : "notSav…" at bounding box center [507, 353] width 802 height 374
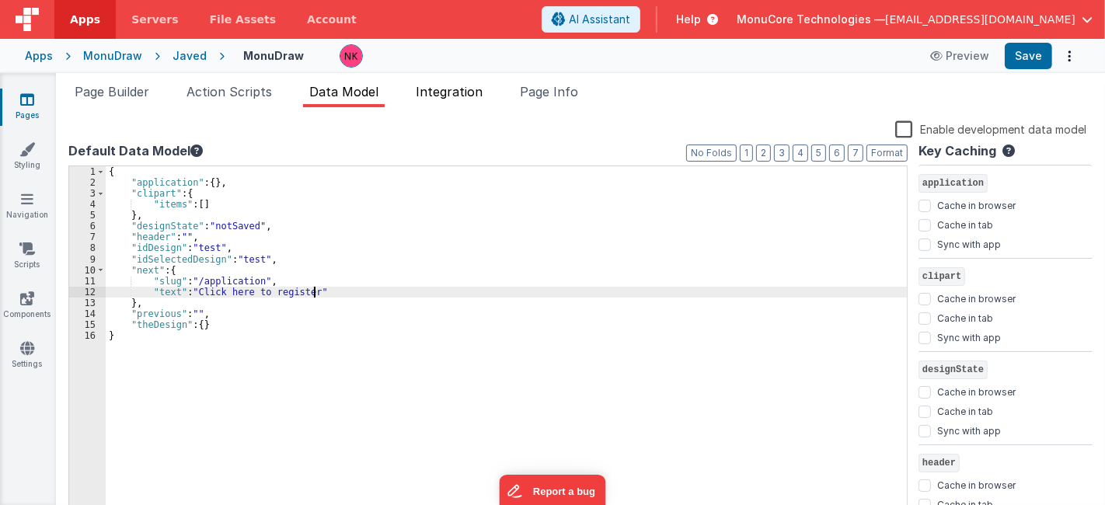
click at [469, 104] on li "Integration" at bounding box center [449, 94] width 79 height 25
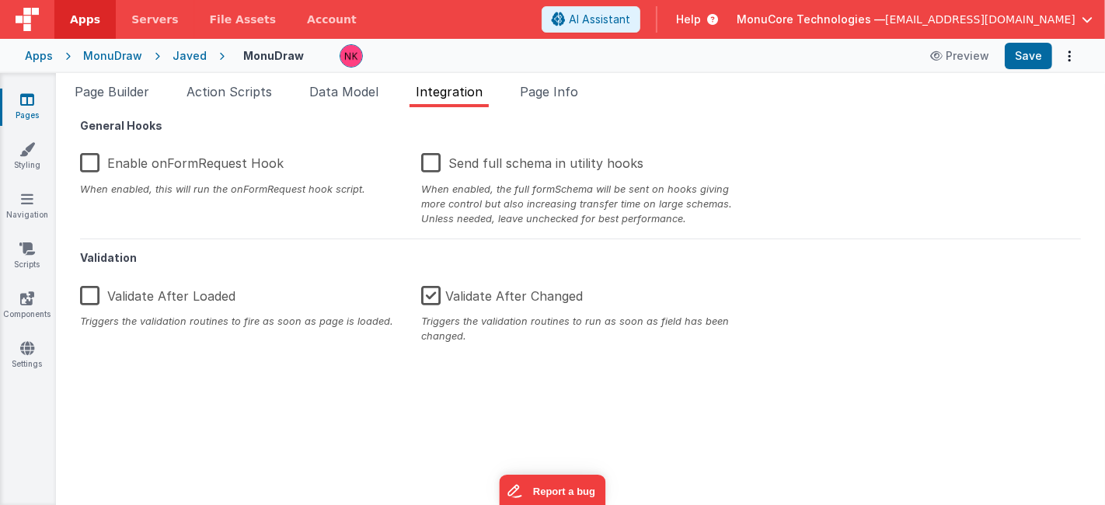
drag, startPoint x: 573, startPoint y: 93, endPoint x: 806, endPoint y: 244, distance: 277.7
click at [573, 93] on span "Page Info" at bounding box center [549, 92] width 58 height 16
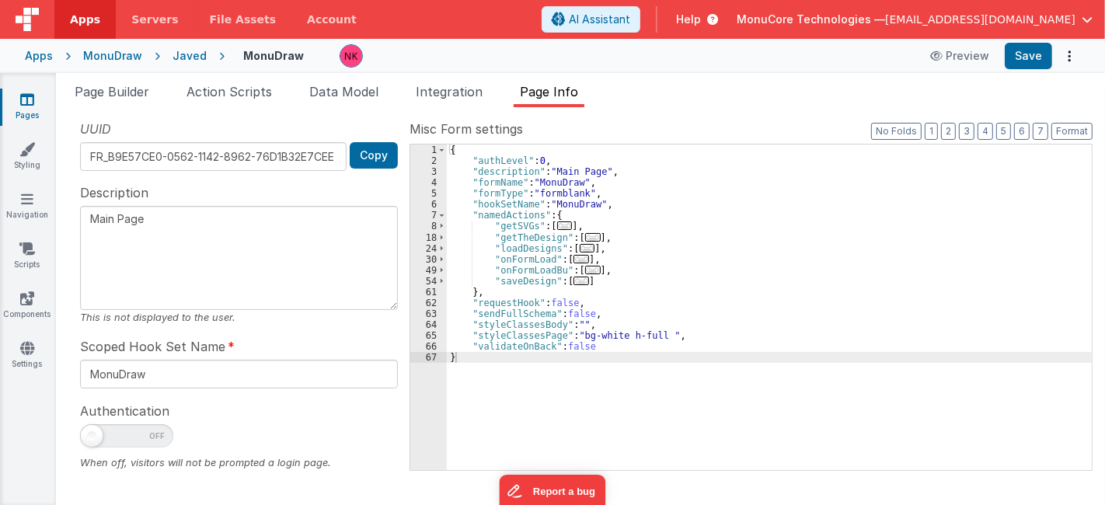
click at [860, 359] on div "{ "authLevel" : 0 , "description" : "Main Page" , "formName" : "MonuDraw" , "fo…" at bounding box center [769, 319] width 645 height 348
click at [192, 241] on textarea "Main Page" at bounding box center [239, 258] width 318 height 104
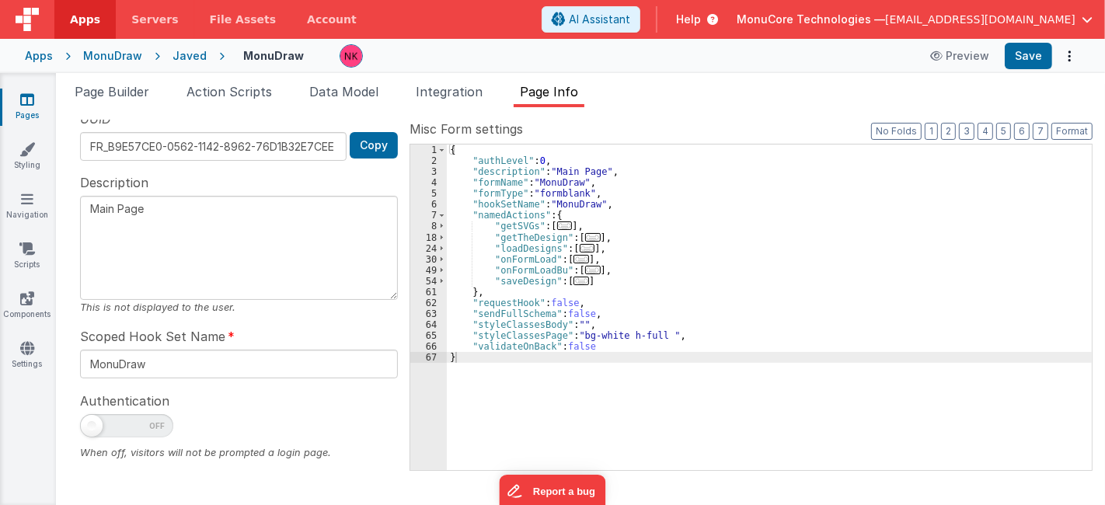
scroll to position [12, 0]
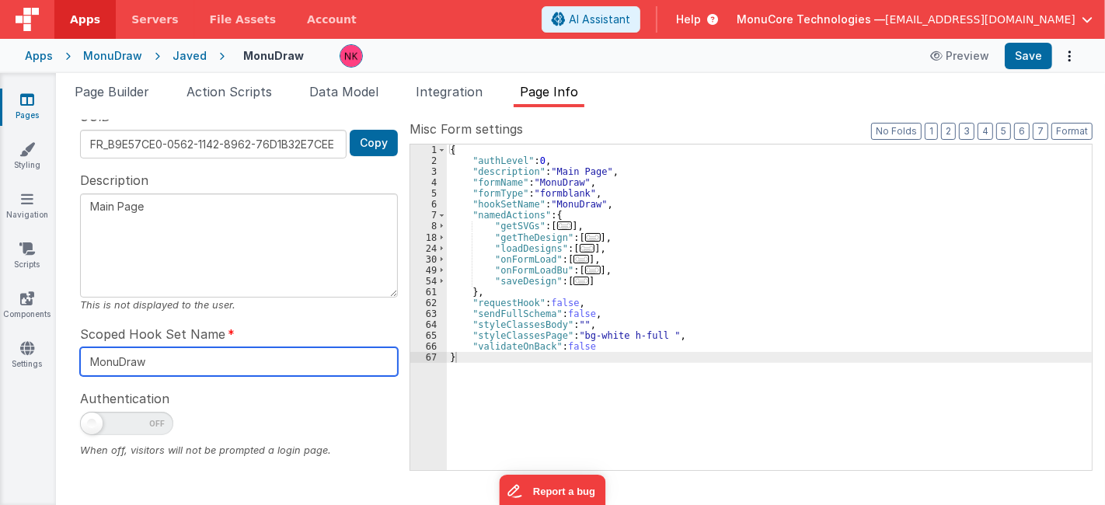
click at [213, 360] on input "MonuDraw" at bounding box center [239, 361] width 318 height 29
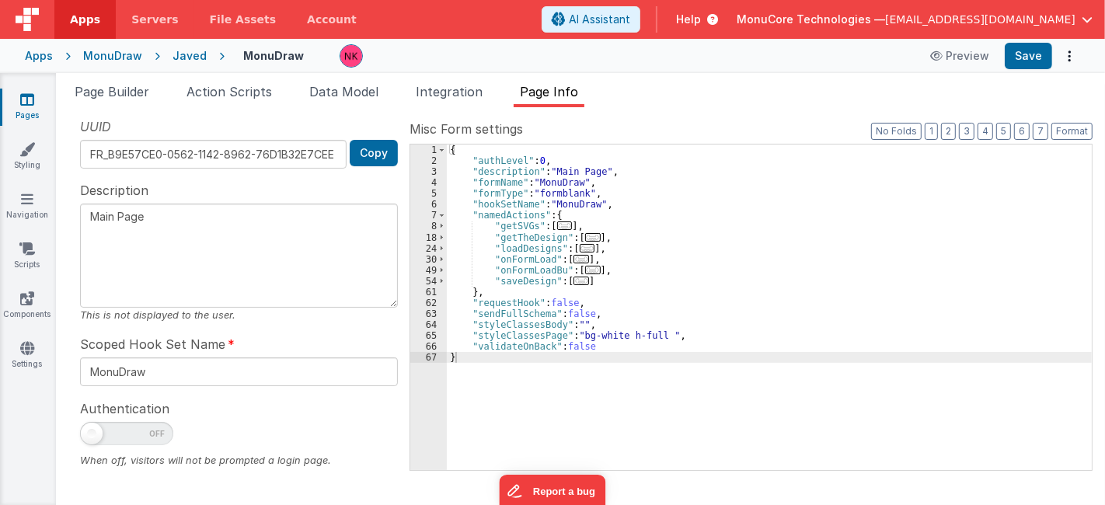
scroll to position [0, 0]
click at [892, 270] on div "{ "authLevel" : 0 , "description" : "Main Page" , "formName" : "MonuDraw" , "fo…" at bounding box center [769, 319] width 645 height 348
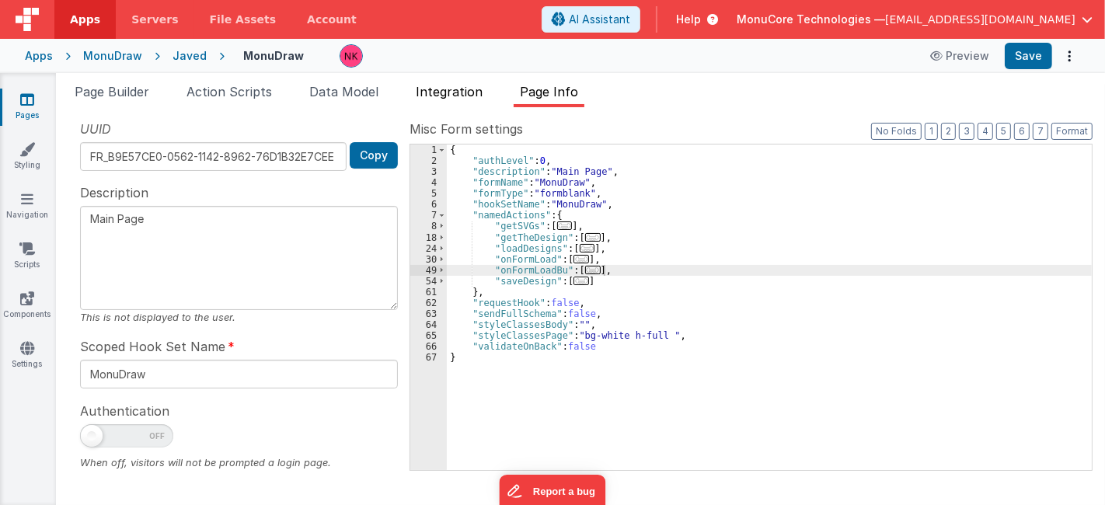
click at [449, 82] on li "Integration" at bounding box center [449, 94] width 79 height 25
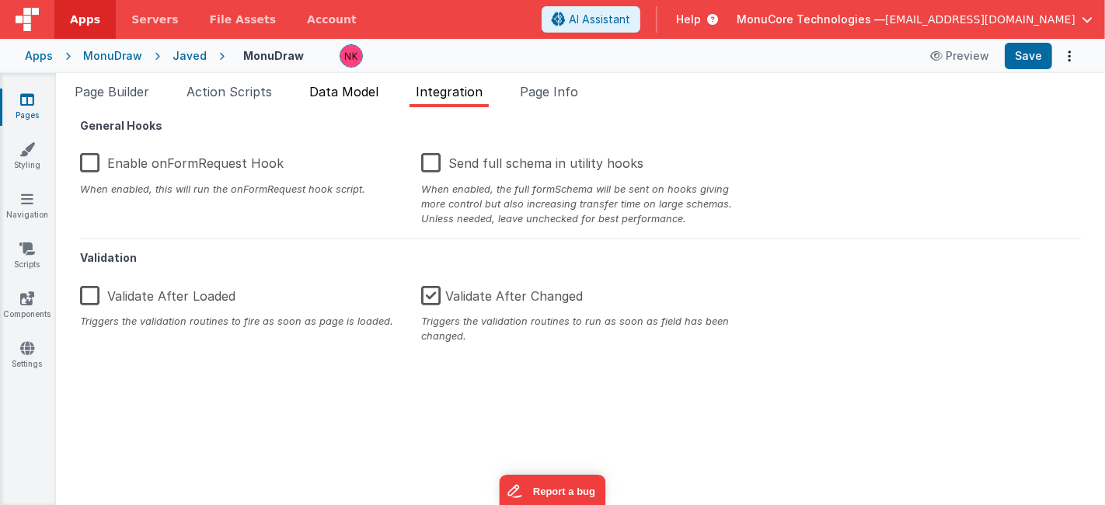
click at [324, 89] on span "Data Model" at bounding box center [343, 92] width 69 height 16
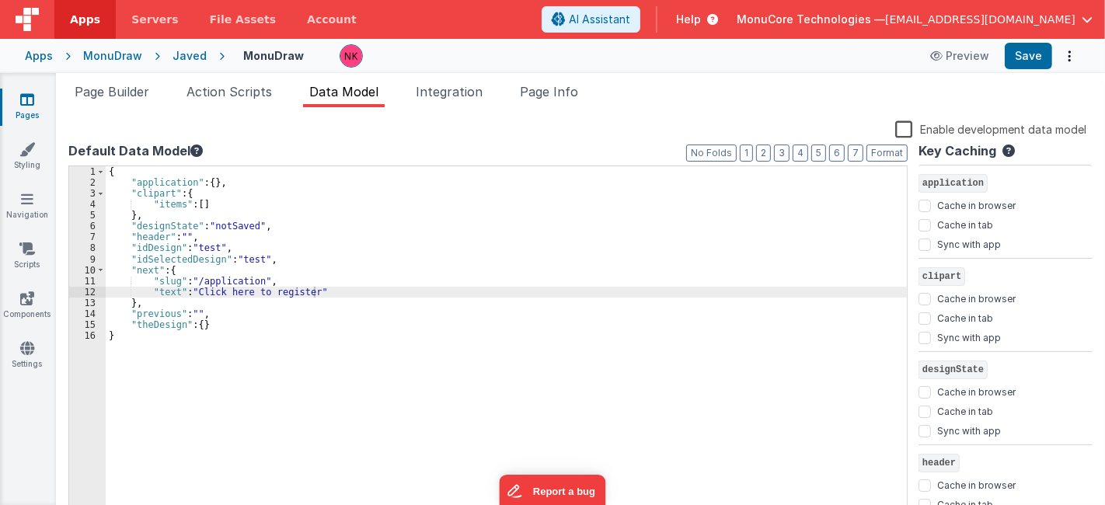
click at [465, 326] on div "{ "application" : { } , "clipart" : { "items" : [ ] } , "designState" : "notSav…" at bounding box center [507, 353] width 802 height 374
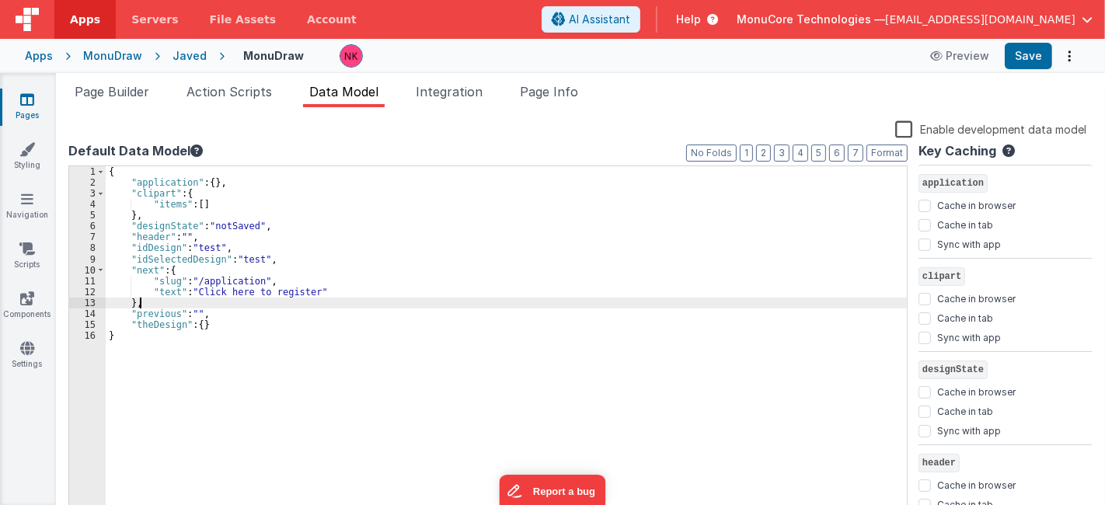
click at [441, 298] on div "{ "application" : { } , "clipart" : { "items" : [ ] } , "designState" : "notSav…" at bounding box center [507, 353] width 802 height 374
click at [251, 90] on span "Action Scripts" at bounding box center [229, 92] width 85 height 16
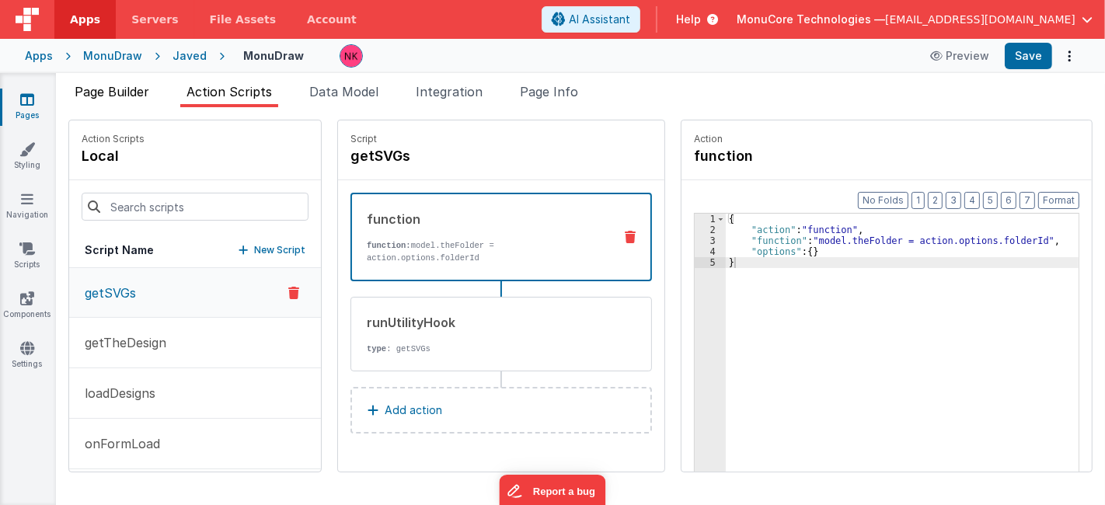
click at [129, 96] on span "Page Builder" at bounding box center [112, 92] width 75 height 16
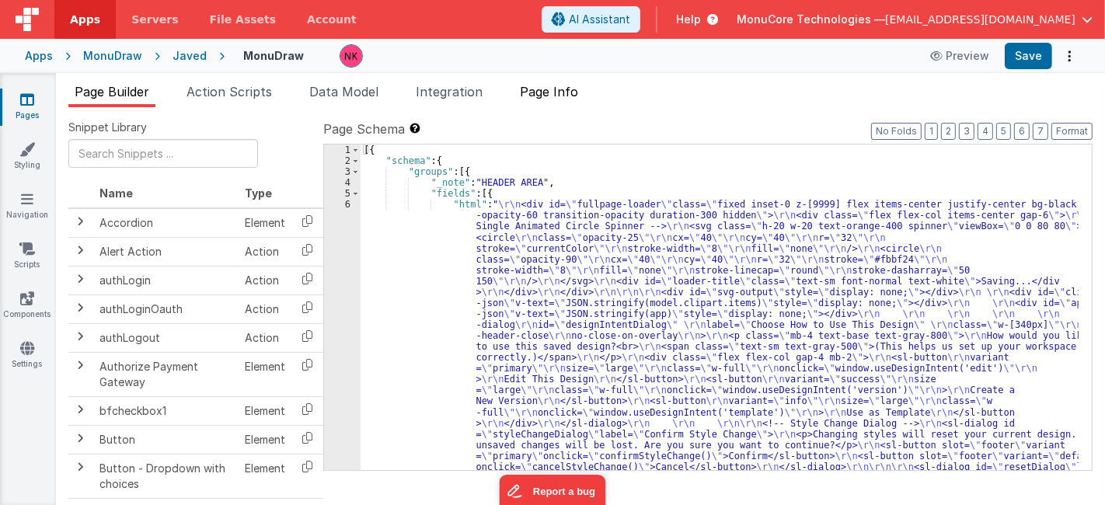
click at [554, 89] on span "Page Info" at bounding box center [549, 92] width 58 height 16
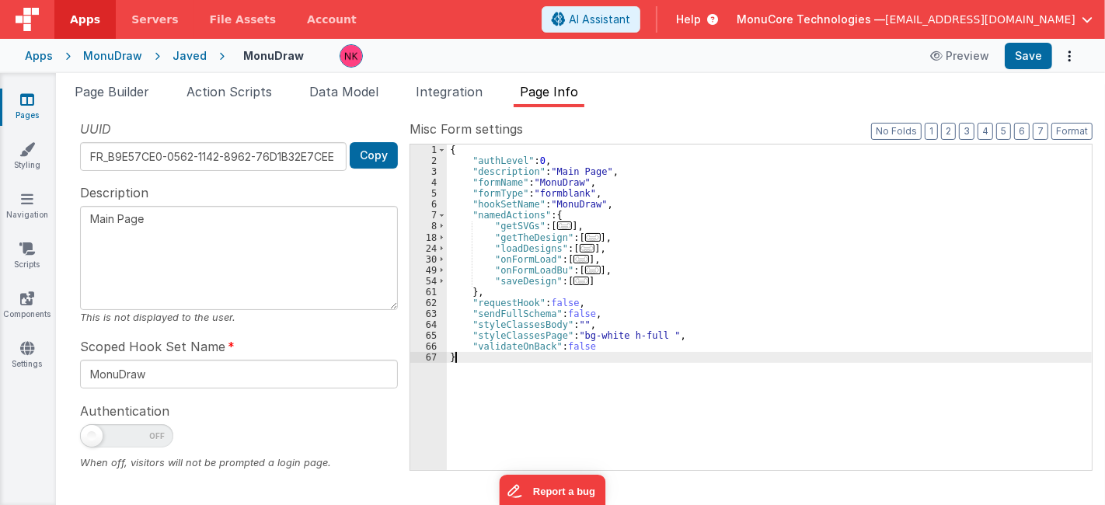
click at [734, 416] on div "{ "authLevel" : 0 , "description" : "Main Page" , "formName" : "MonuDraw" , "fo…" at bounding box center [769, 319] width 645 height 348
click at [275, 245] on textarea "Main Page" at bounding box center [239, 258] width 318 height 104
click at [36, 92] on link "Pages" at bounding box center [27, 107] width 56 height 31
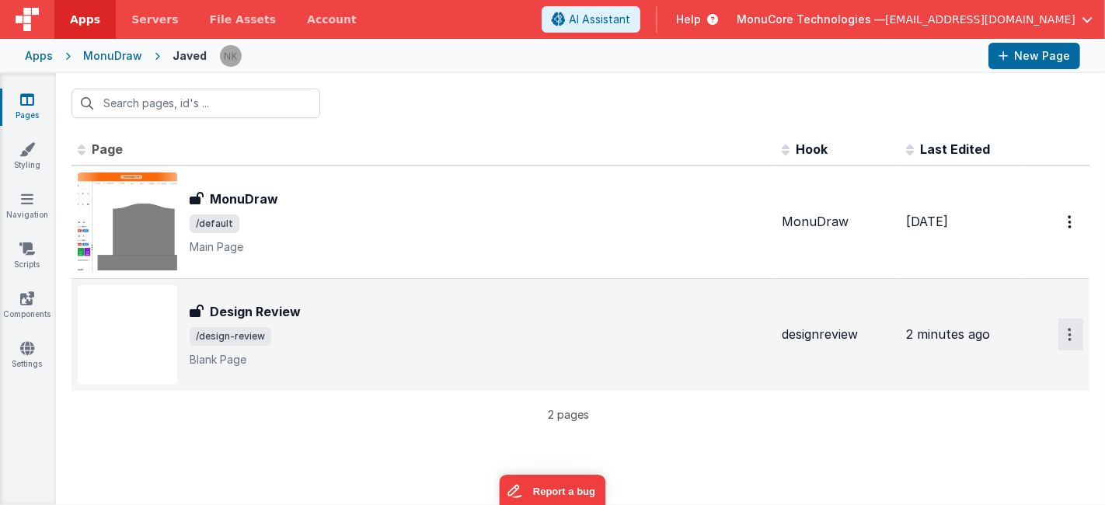
click at [1070, 229] on icon "Options" at bounding box center [1070, 221] width 4 height 13
click at [849, 427] on button at bounding box center [552, 252] width 1105 height 505
click at [506, 335] on span "/design-review" at bounding box center [480, 336] width 580 height 19
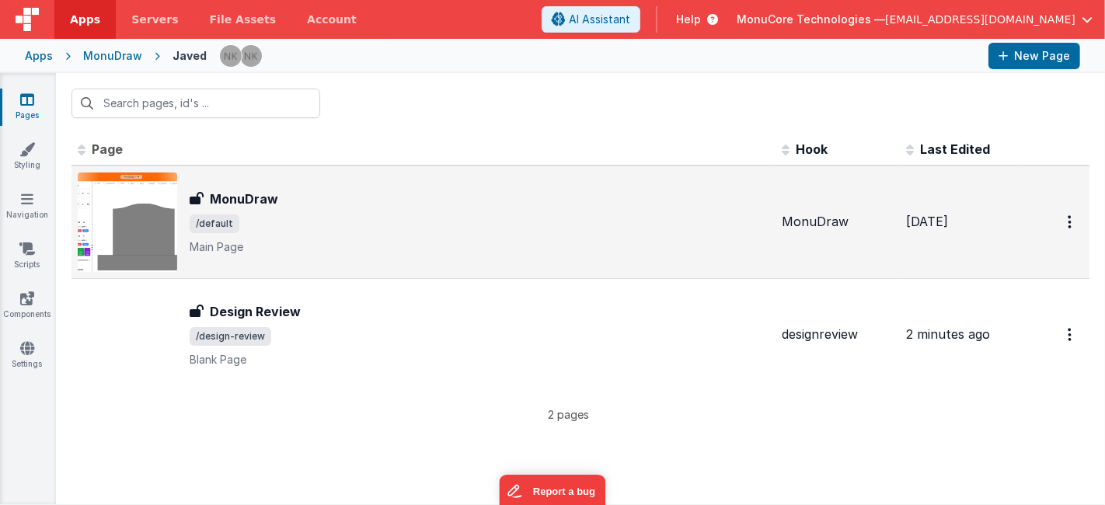
click at [346, 176] on div "MonuDraw MonuDraw /default Main Page" at bounding box center [424, 222] width 692 height 99
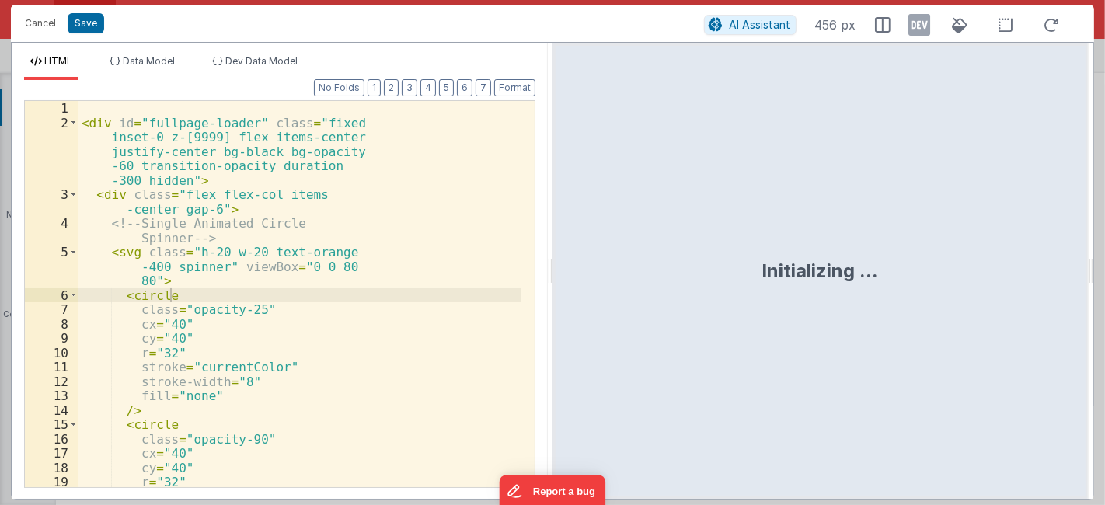
scroll to position [4814, 0]
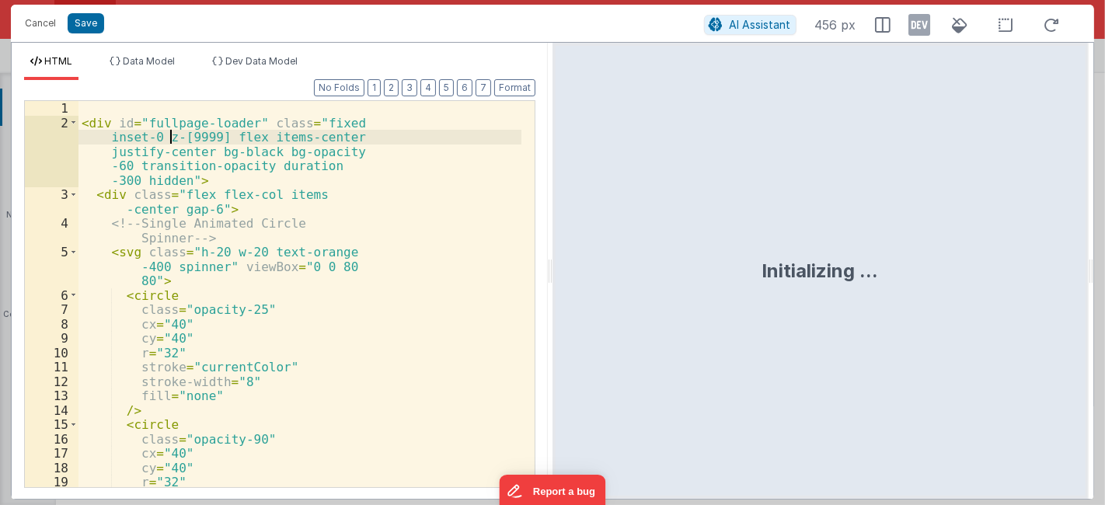
click at [167, 130] on div "< div id = "fullpage-loader" class = "fixed inset-0 z-[9999] flex items-center …" at bounding box center [300, 318] width 443 height 434
click at [316, 197] on div "< div id = "fullpage-loader" class = "fixed inset-0 z-[9999] flex items-center …" at bounding box center [300, 318] width 443 height 434
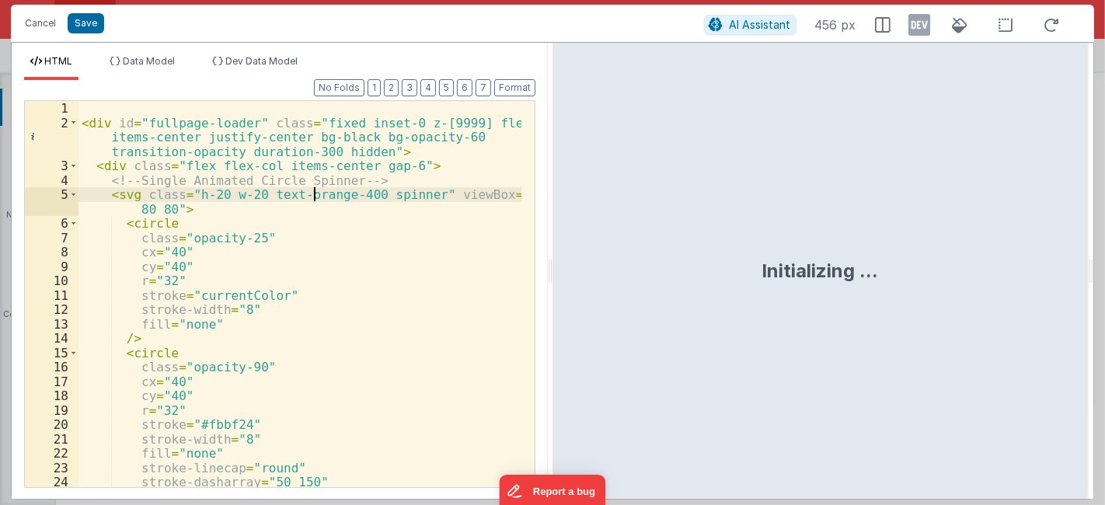
drag, startPoint x: 400, startPoint y: 276, endPoint x: 387, endPoint y: 263, distance: 18.1
click at [400, 275] on div "< div id = "fullpage-loader" class = "fixed inset-0 z-[9999] flex items-center …" at bounding box center [301, 309] width 444 height 416
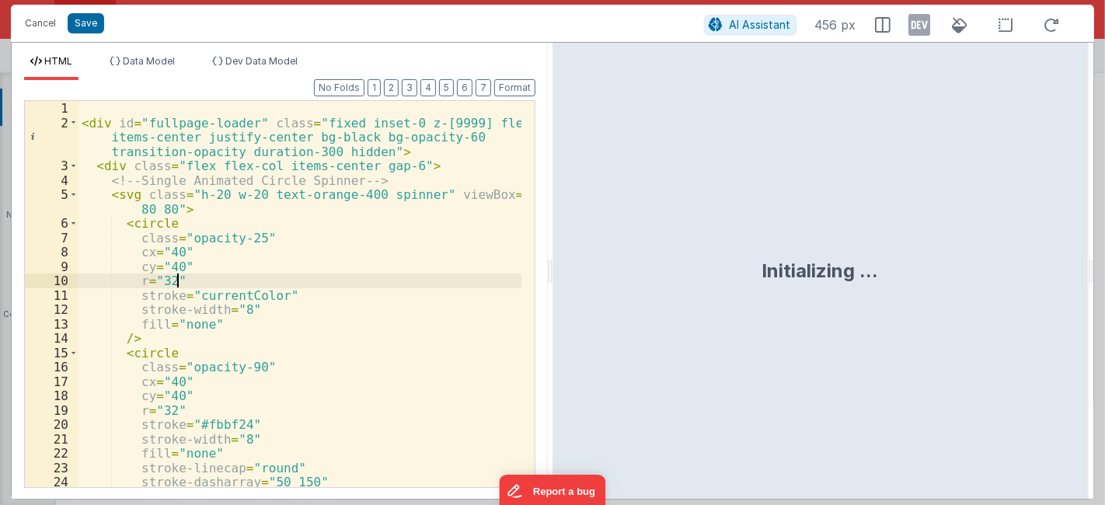
click at [390, 265] on div "< div id = "fullpage-loader" class = "fixed inset-0 z-[9999] flex items-center …" at bounding box center [301, 309] width 444 height 416
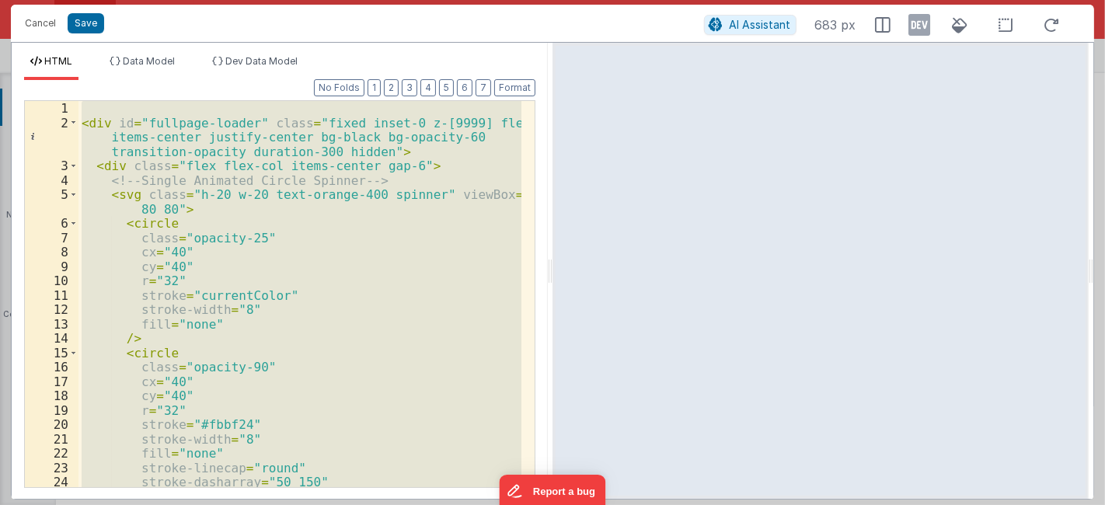
click at [353, 236] on div "< div id = "fullpage-loader" class = "fixed inset-0 z-[9999] flex items-center …" at bounding box center [300, 294] width 443 height 386
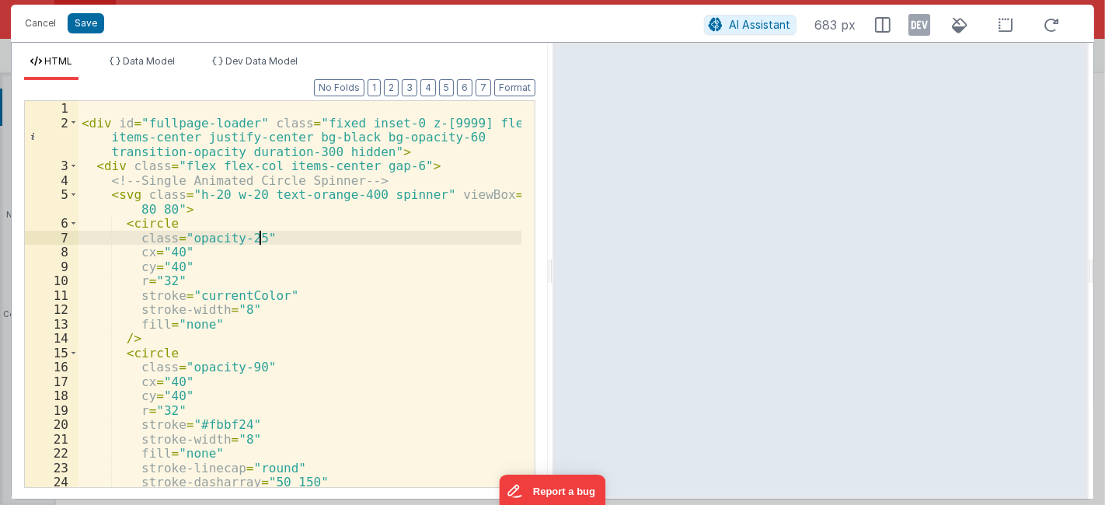
scroll to position [206, 0]
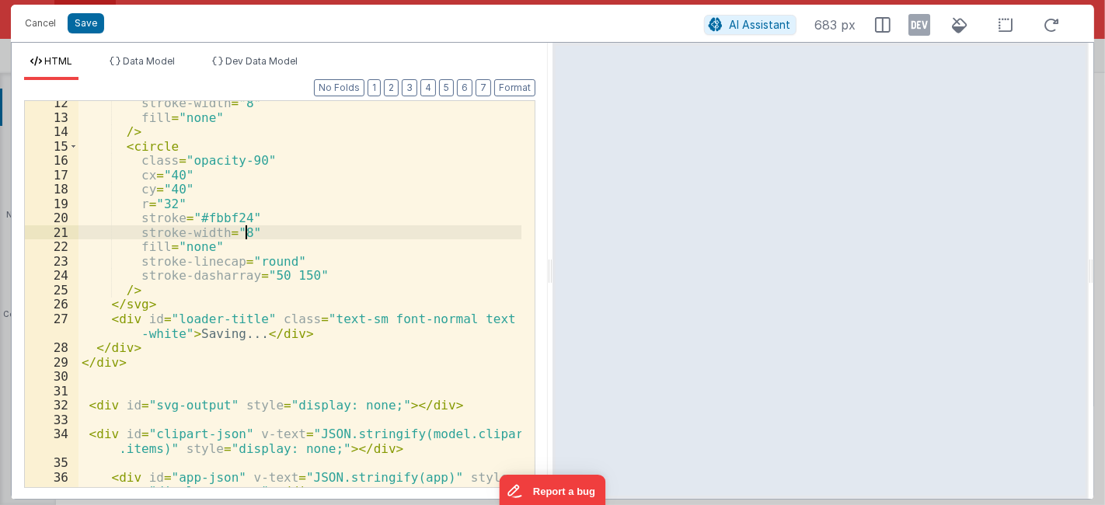
click at [395, 225] on div "stroke-width = "8" fill = "none" /> < circle class = "opacity-90" cx = "40" cy …" at bounding box center [301, 311] width 444 height 431
click at [451, 250] on div "stroke-width = "8" fill = "none" /> < circle class = "opacity-90" cx = "40" cy …" at bounding box center [301, 311] width 444 height 431
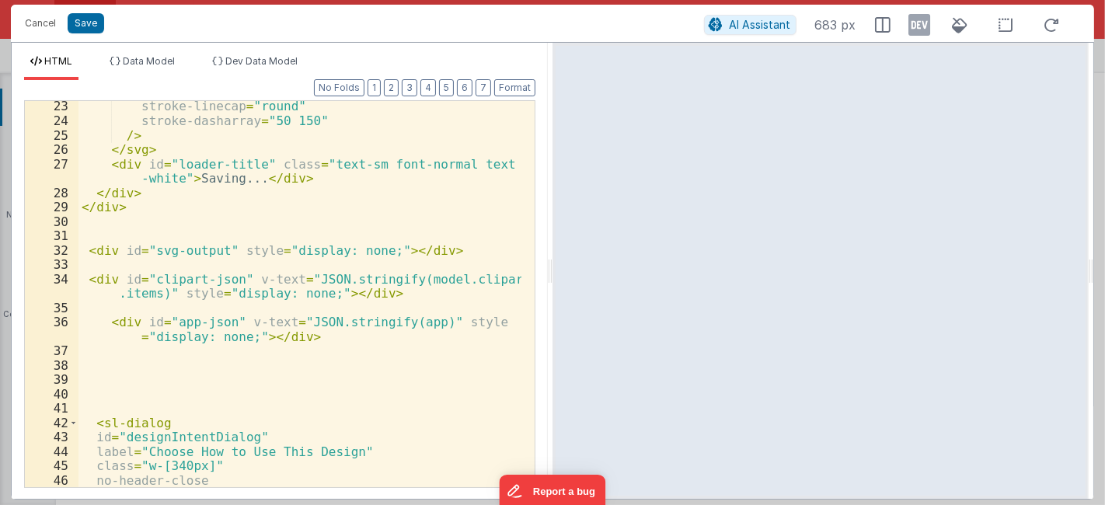
scroll to position [361, 0]
click at [410, 344] on div "stroke-linecap = "round" stroke-dasharray = "50 150" /> </ svg > < div id = "lo…" at bounding box center [301, 307] width 444 height 416
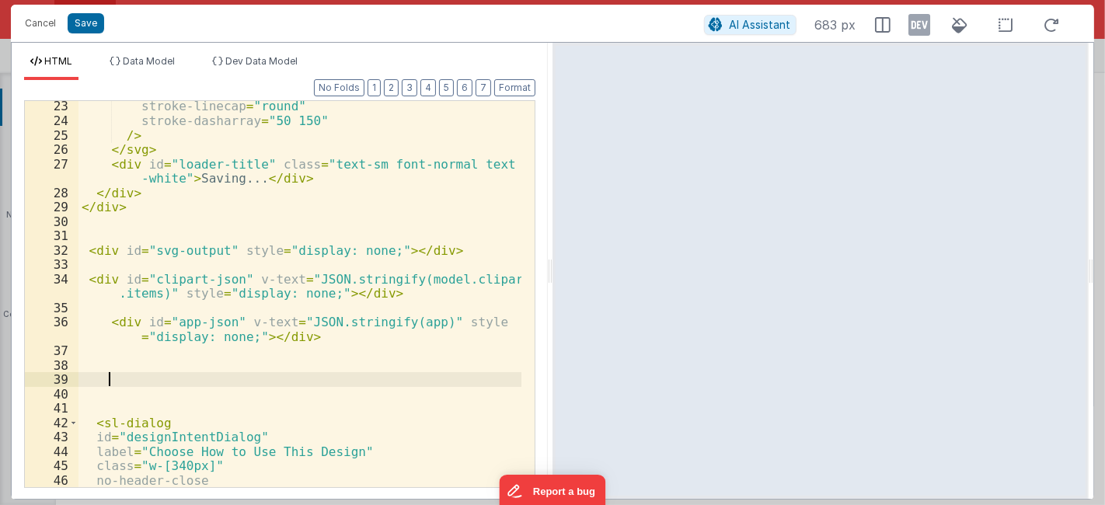
click at [420, 382] on div "stroke-linecap = "round" stroke-dasharray = "50 150" /> </ svg > < div id = "lo…" at bounding box center [301, 307] width 444 height 416
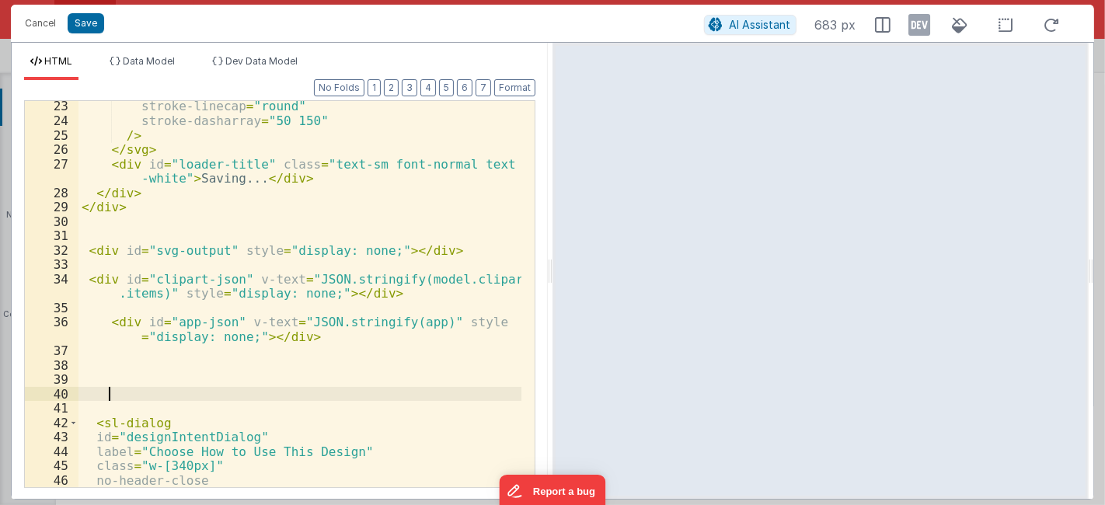
click at [439, 391] on div "stroke-linecap = "round" stroke-dasharray = "50 150" /> </ svg > < div id = "lo…" at bounding box center [301, 307] width 444 height 416
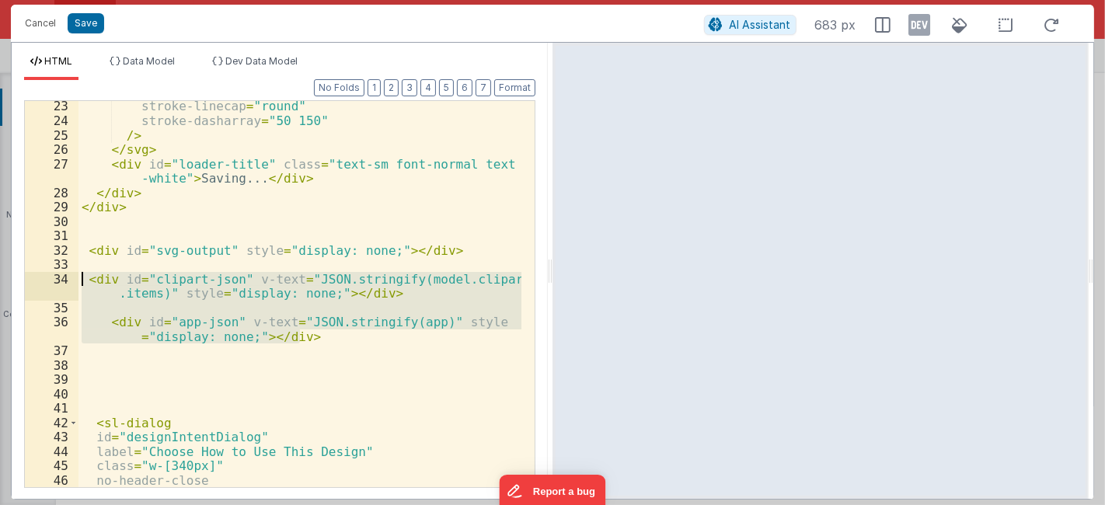
drag, startPoint x: 327, startPoint y: 337, endPoint x: 72, endPoint y: 275, distance: 263.0
click at [72, 275] on div "23 24 25 26 27 28 29 30 31 32 33 34 35 36 37 38 39 40 41 42 43 44 45 46 47 48 s…" at bounding box center [279, 294] width 511 height 388
click at [438, 312] on div "stroke-linecap = "round" stroke-dasharray = "50 150" /> </ svg > < div id = "lo…" at bounding box center [300, 294] width 443 height 386
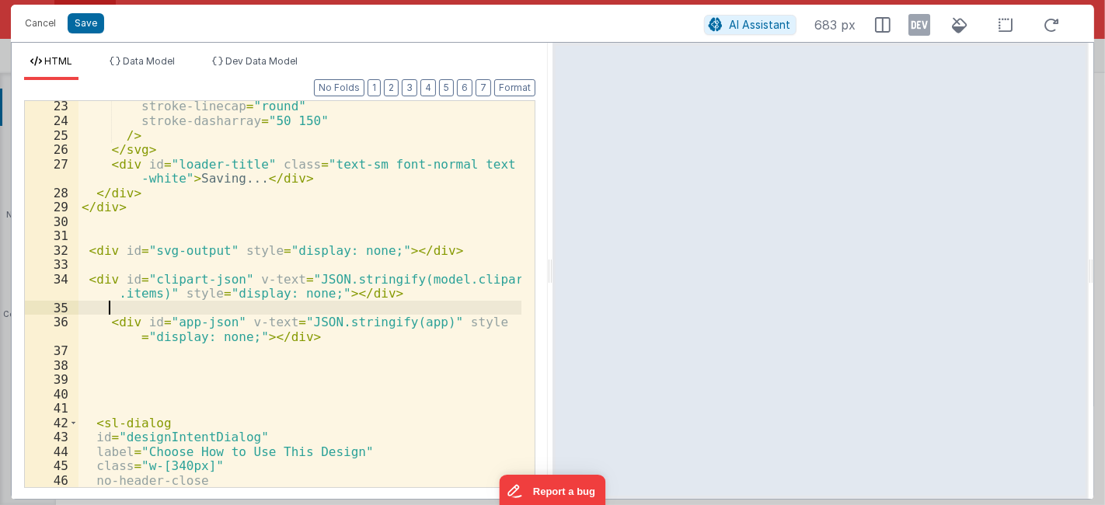
click at [417, 281] on div "stroke-linecap = "round" stroke-dasharray = "50 150" /> </ svg > < div id = "lo…" at bounding box center [301, 307] width 444 height 416
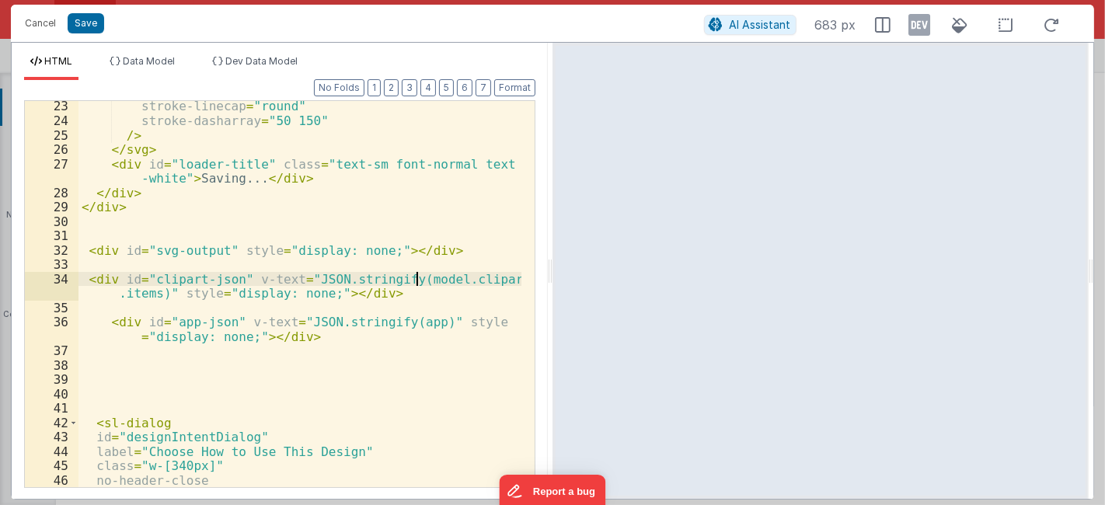
click at [417, 281] on div "stroke-linecap = "round" stroke-dasharray = "50 150" /> </ svg > < div id = "lo…" at bounding box center [301, 307] width 444 height 416
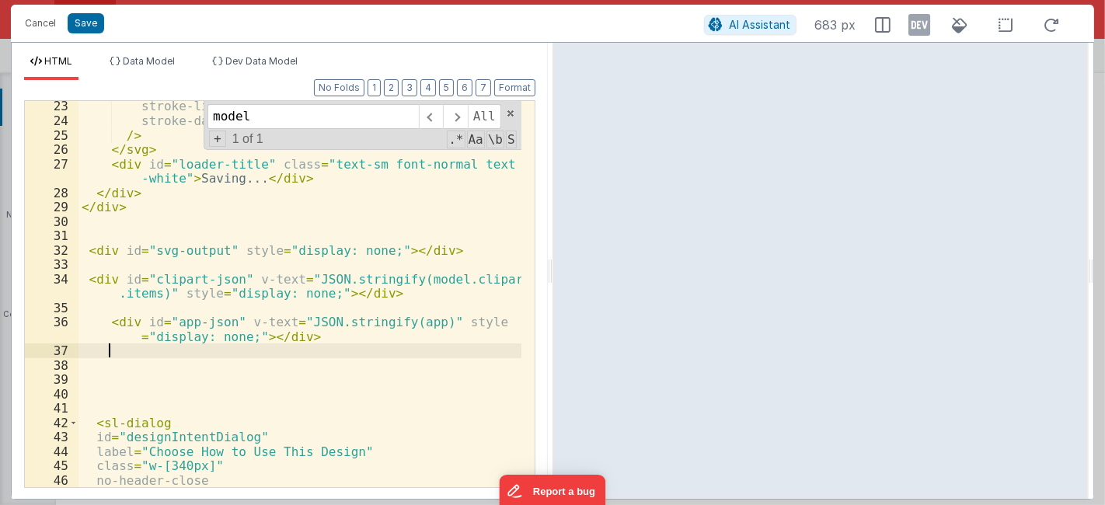
click at [330, 356] on div "stroke-linecap = "round" stroke-dasharray = "50 150" /> </ svg > < div id = "lo…" at bounding box center [301, 307] width 444 height 416
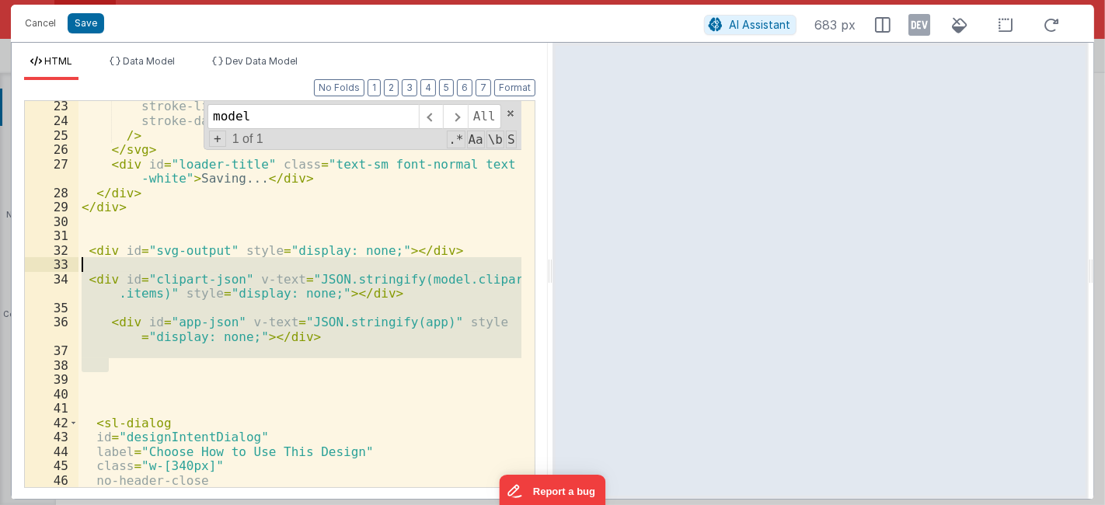
drag, startPoint x: 291, startPoint y: 319, endPoint x: 55, endPoint y: 270, distance: 241.3
click at [55, 270] on div "23 24 25 26 27 28 29 30 31 32 33 34 35 36 37 38 39 40 41 42 43 44 45 46 47 48 s…" at bounding box center [279, 294] width 511 height 388
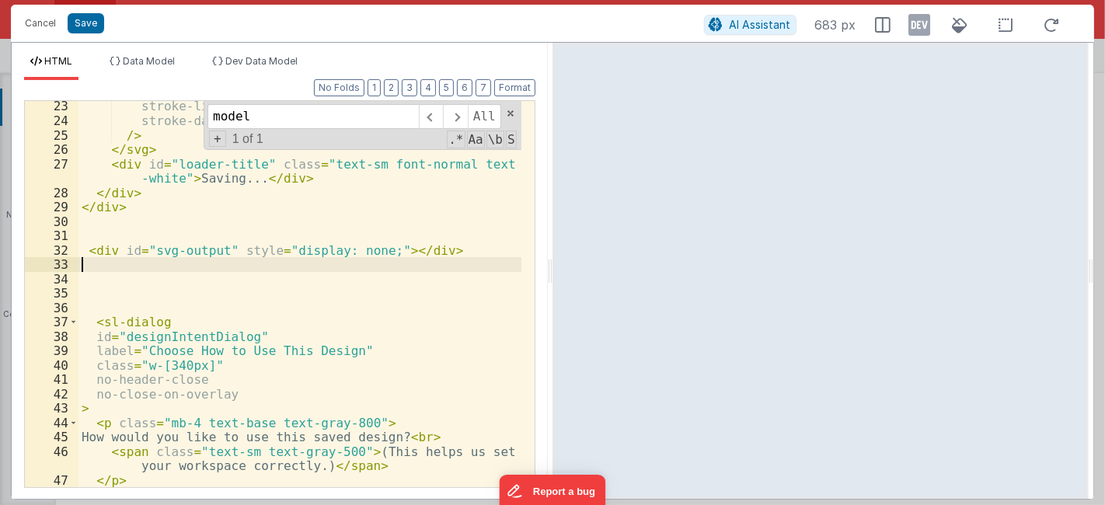
click at [394, 301] on div "stroke-linecap = "round" stroke-dasharray = "50 150" /> </ svg > < div id = "lo…" at bounding box center [301, 307] width 444 height 416
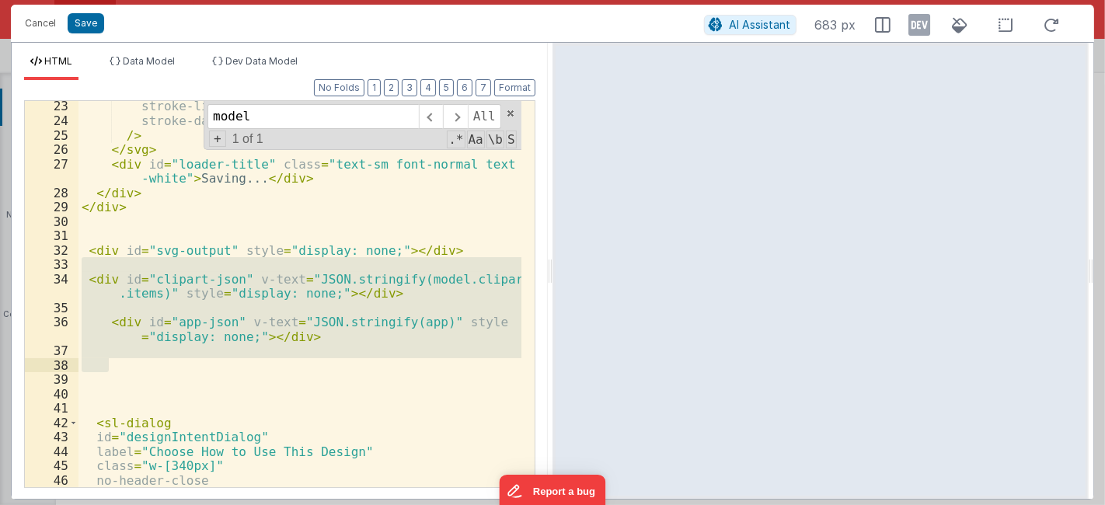
click at [441, 33] on div "Cancel Save" at bounding box center [360, 23] width 687 height 22
drag, startPoint x: 29, startPoint y: 27, endPoint x: 64, endPoint y: 21, distance: 35.5
click at [29, 27] on button "Cancel" at bounding box center [40, 23] width 47 height 22
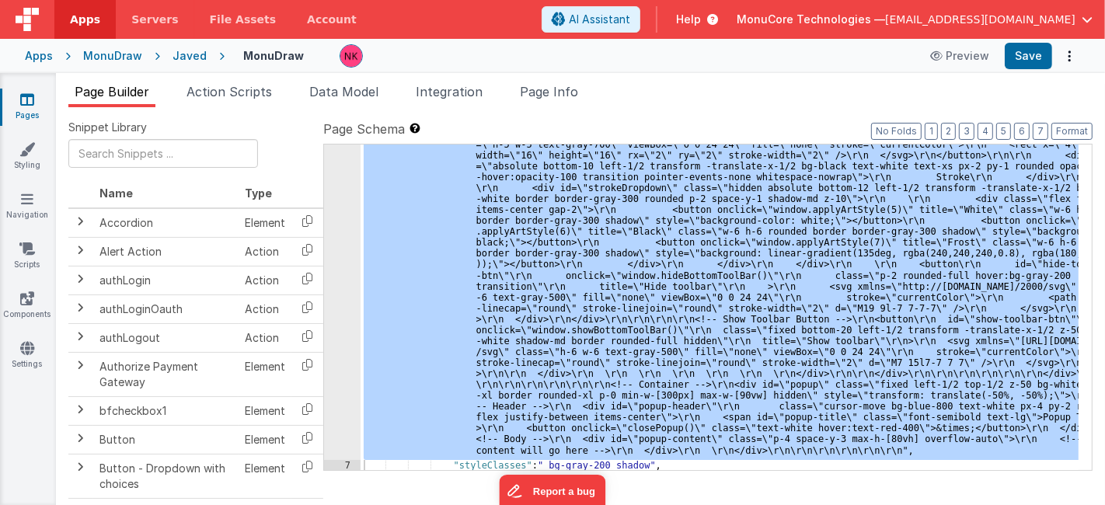
click at [33, 112] on link "Pages" at bounding box center [27, 107] width 56 height 31
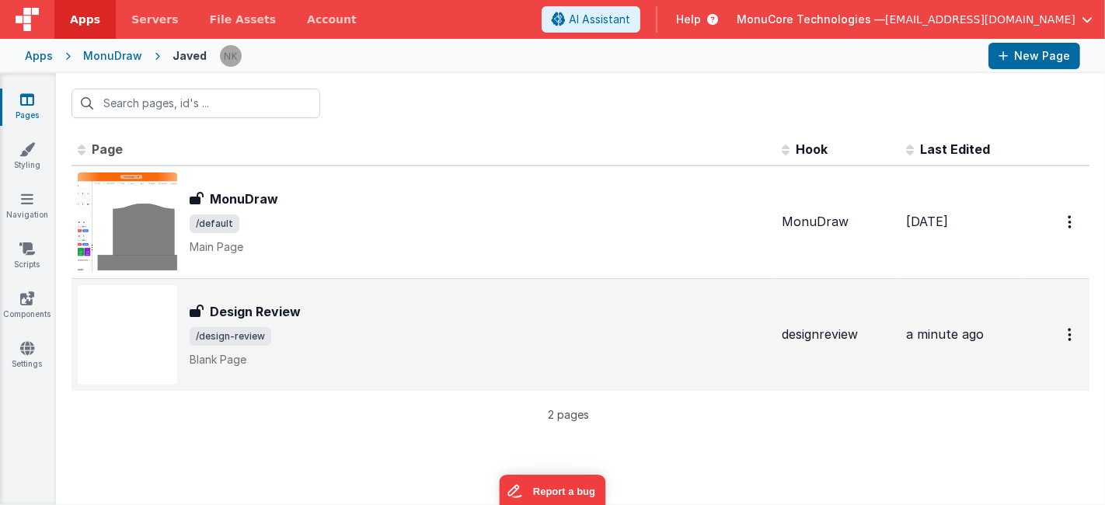
click at [448, 316] on div "Design Review" at bounding box center [480, 311] width 580 height 19
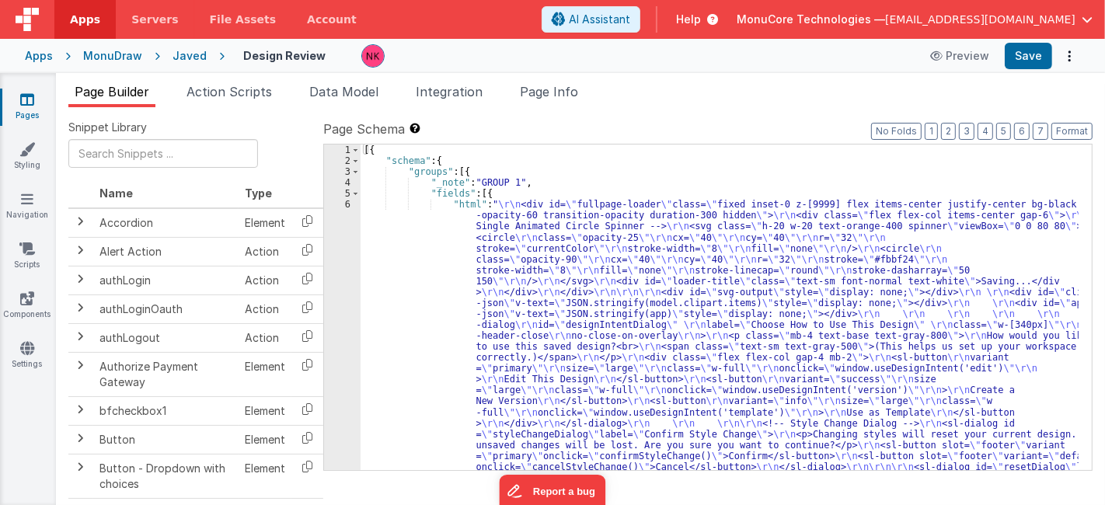
click at [33, 102] on icon at bounding box center [27, 100] width 14 height 16
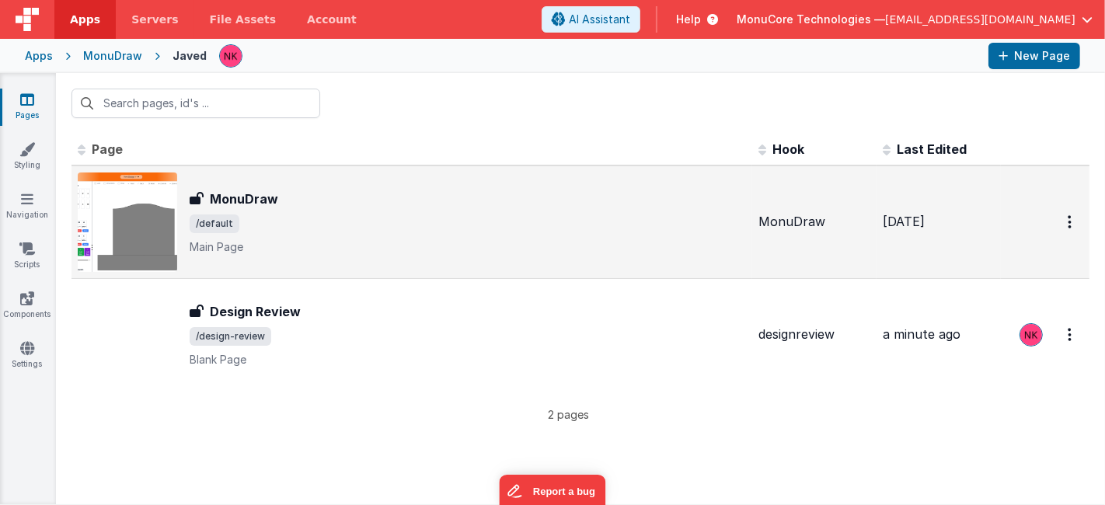
click at [380, 169] on td "MonuDraw MonuDraw /default Main Page" at bounding box center [412, 222] width 681 height 113
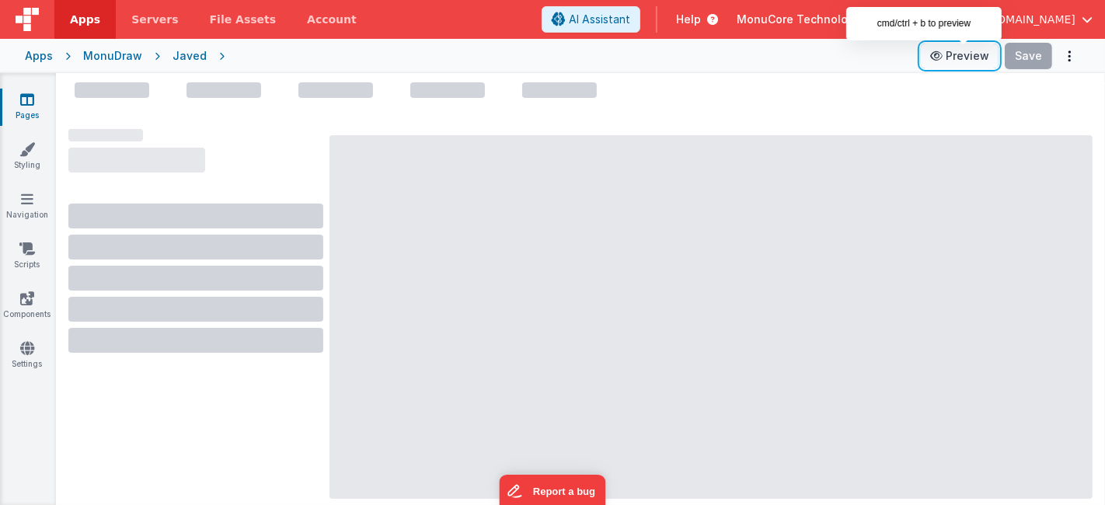
click at [988, 54] on button "Preview" at bounding box center [960, 56] width 78 height 25
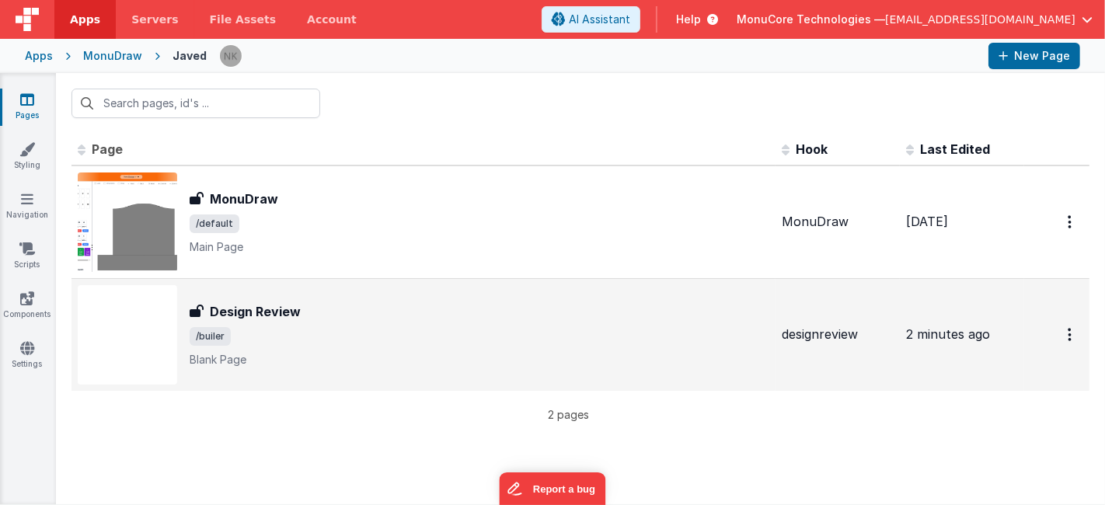
click at [355, 319] on div "Design Review" at bounding box center [480, 311] width 580 height 19
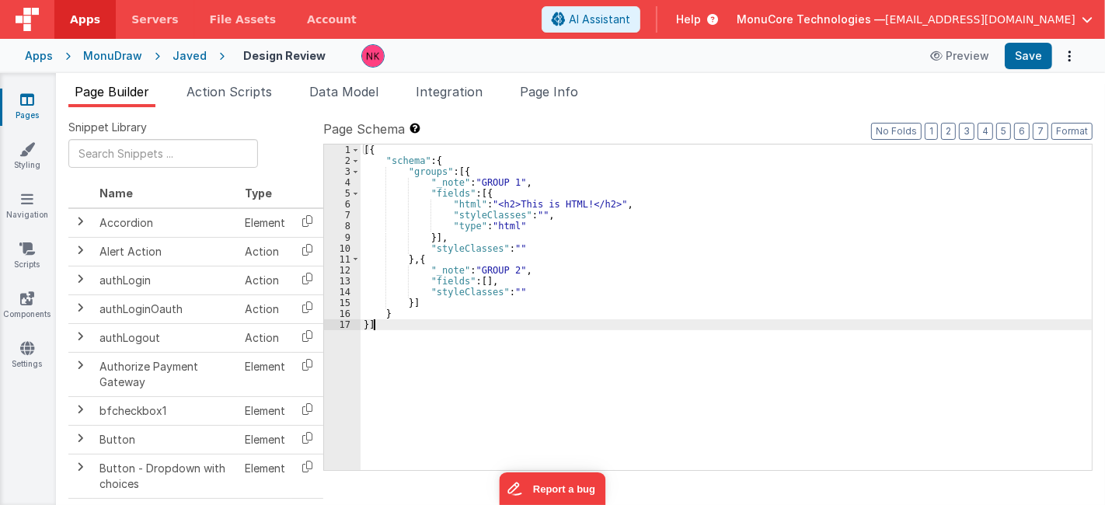
click at [339, 391] on div "1 2 3 4 5 6 7 8 9 10 11 12 13 14 15 16 17" at bounding box center [342, 319] width 37 height 348
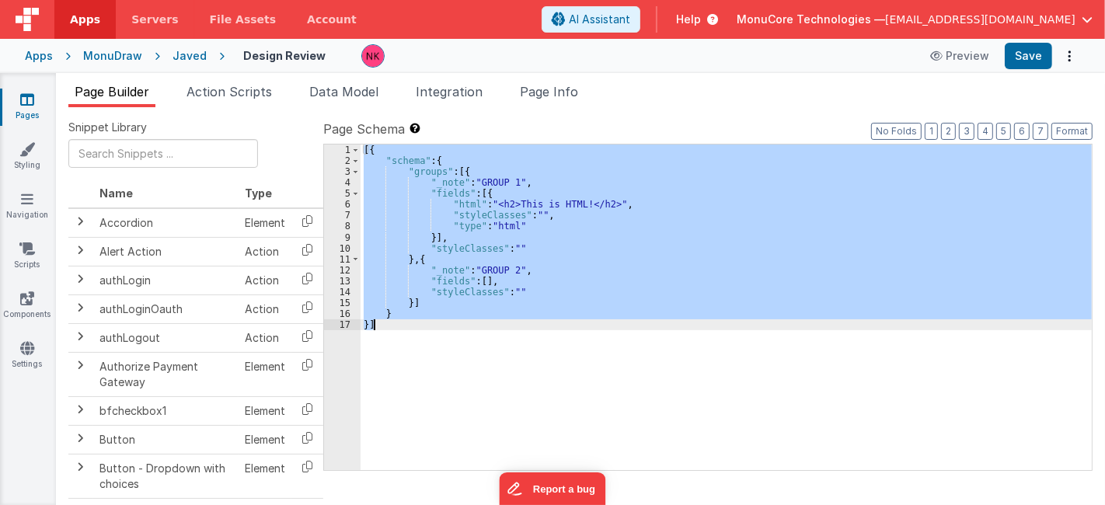
click at [339, 391] on div "1 2 3 4 5 6 7 8 9 10 11 12 13 14 15 16 17" at bounding box center [342, 319] width 37 height 348
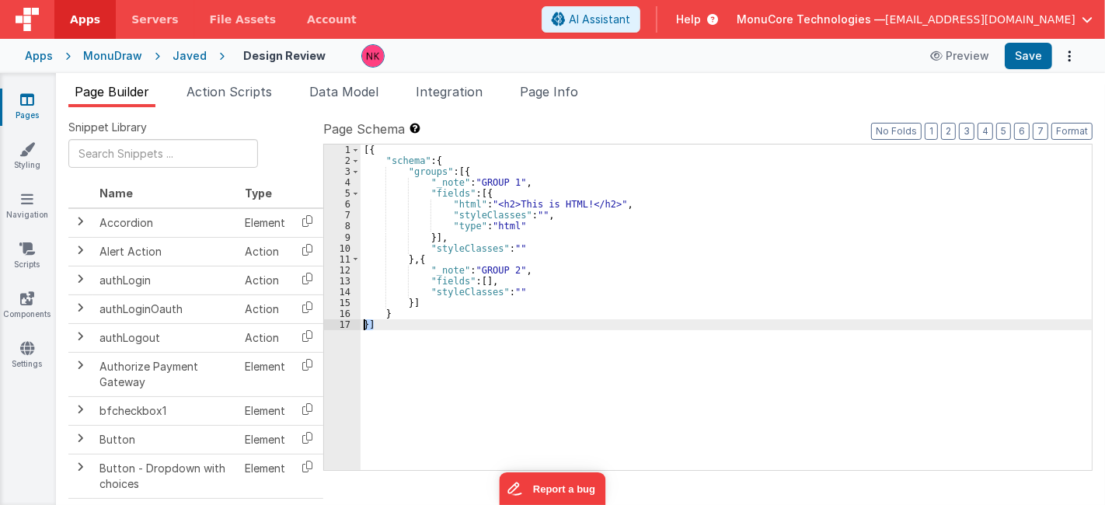
click at [339, 358] on div "1 2 3 4 5 6 7 8 9 10 11 12 13 14 15 16 17" at bounding box center [342, 319] width 37 height 348
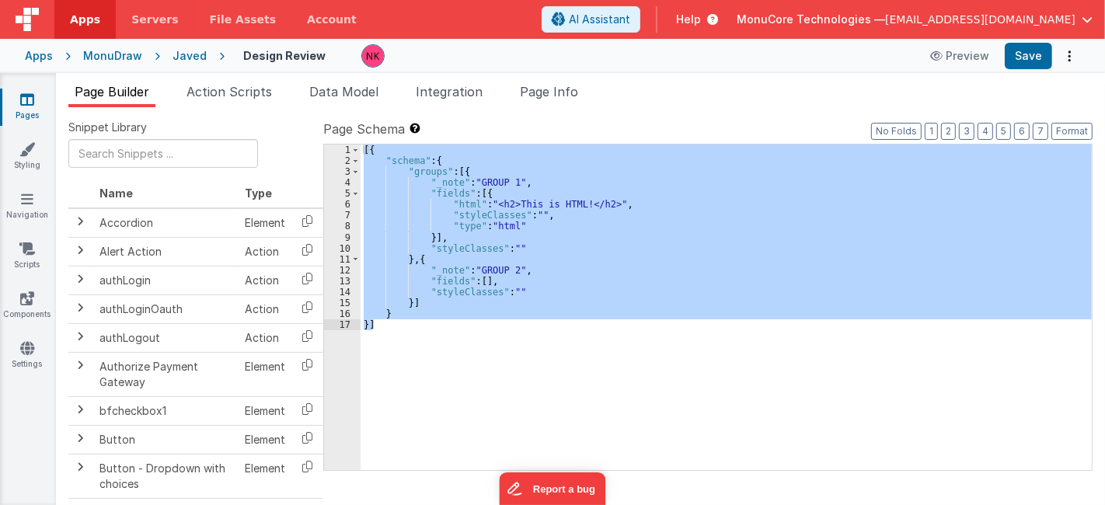
click at [340, 354] on div "1 2 3 4 5 6 7 8 9 10 11 12 13 14 15 16 17" at bounding box center [342, 319] width 37 height 348
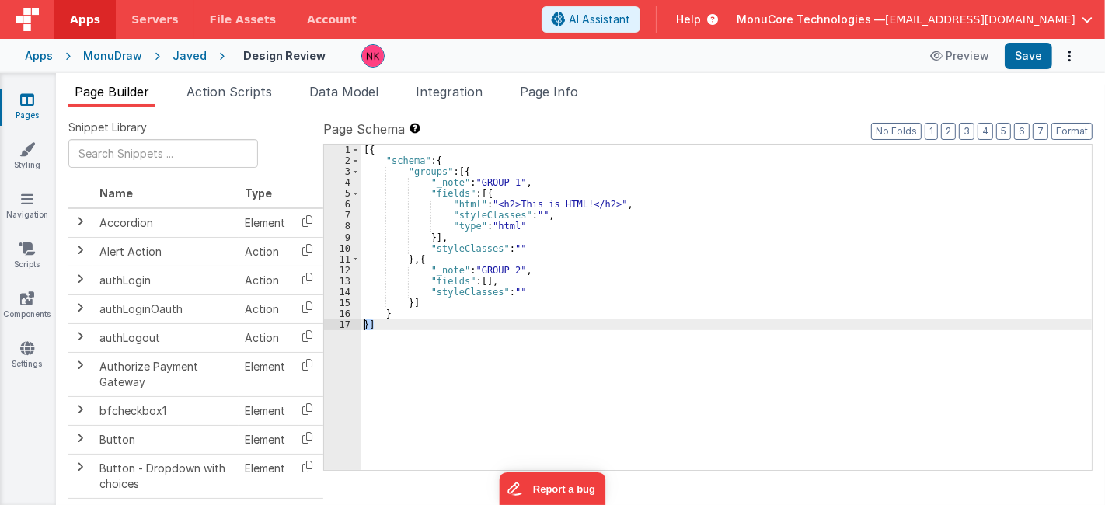
click at [340, 354] on div "1 2 3 4 5 6 7 8 9 10 11 12 13 14 15 16 17" at bounding box center [342, 319] width 37 height 348
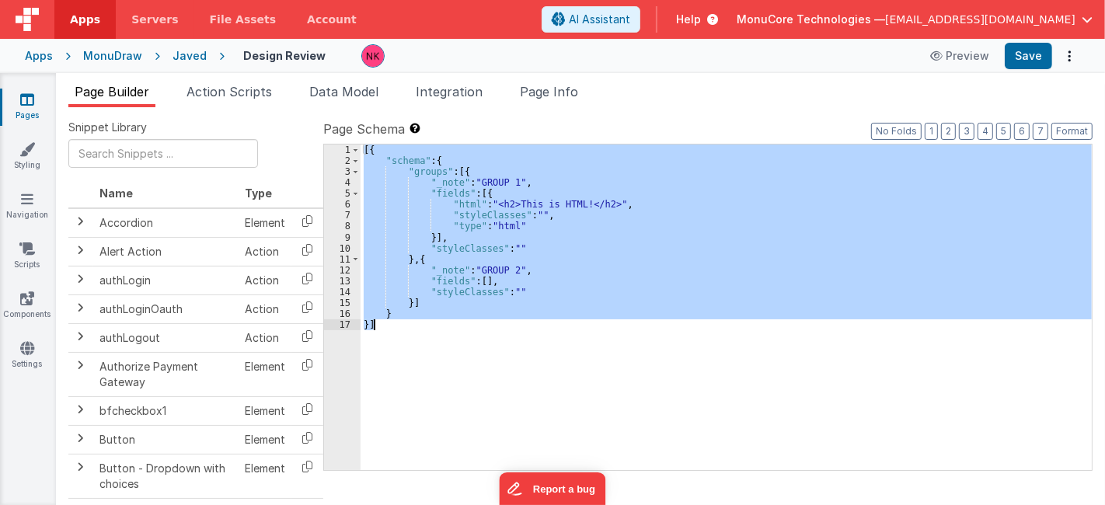
click at [340, 354] on div "1 2 3 4 5 6 7 8 9 10 11 12 13 14 15 16 17" at bounding box center [342, 319] width 37 height 348
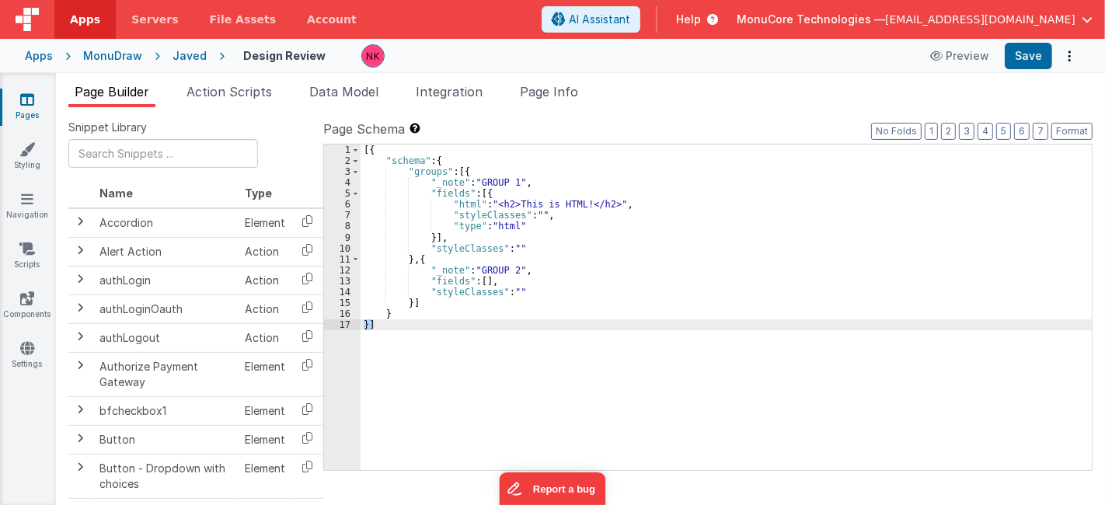
click at [329, 215] on div "7" at bounding box center [342, 215] width 37 height 11
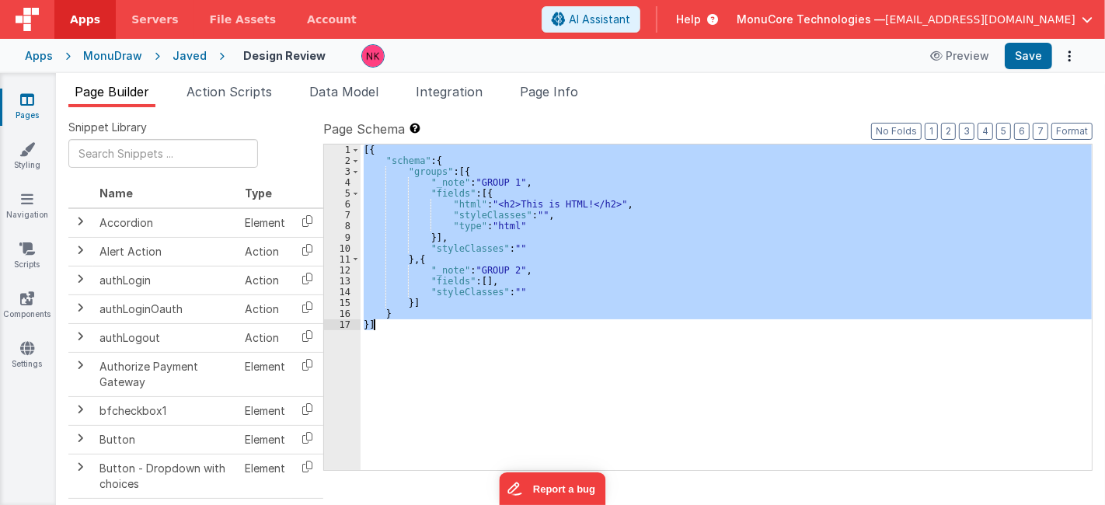
click at [329, 215] on div "7" at bounding box center [342, 215] width 37 height 11
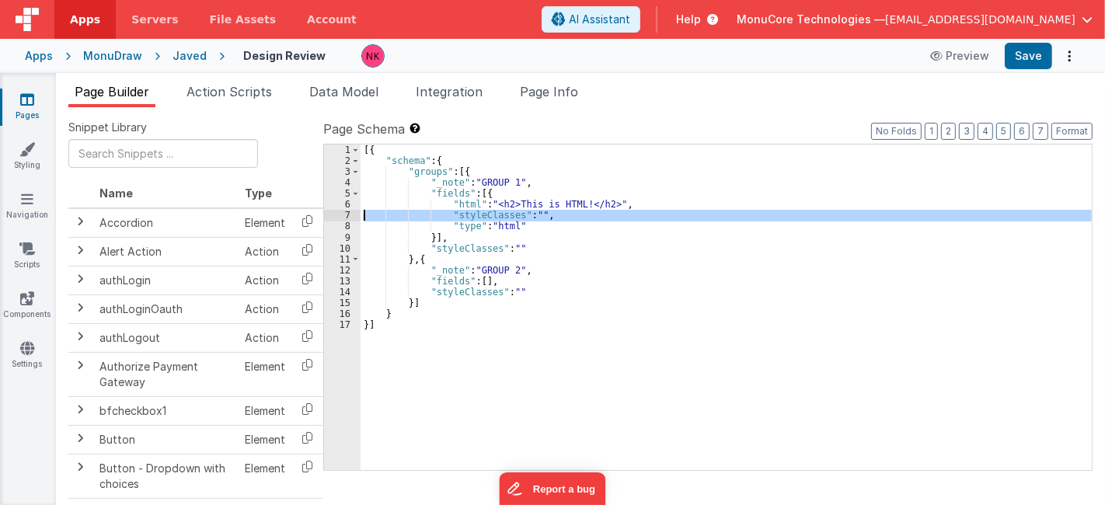
click at [329, 215] on div "7" at bounding box center [342, 215] width 37 height 11
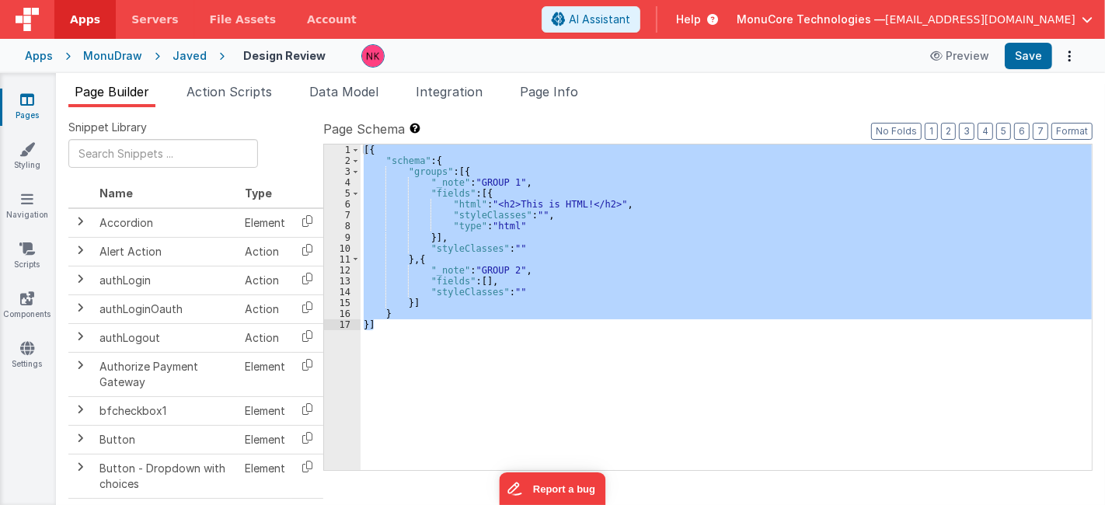
click at [331, 196] on div "5" at bounding box center [342, 193] width 37 height 11
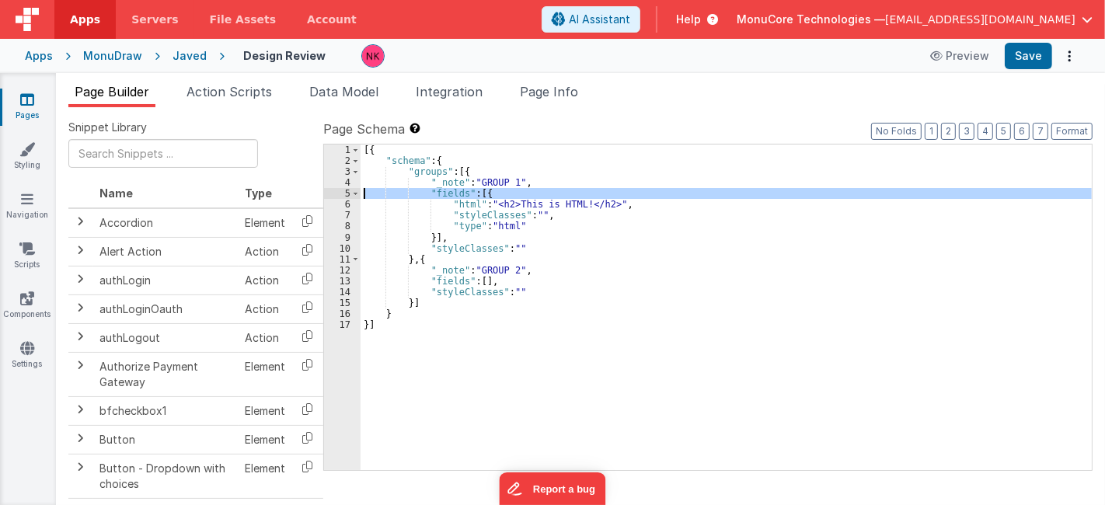
drag, startPoint x: 351, startPoint y: 414, endPoint x: 340, endPoint y: 391, distance: 25.0
click at [351, 412] on div "1 2 3 4 5 6 7 8 9 10 11 12 13 14 15 16 17" at bounding box center [342, 319] width 37 height 348
click at [340, 391] on div "1 2 3 4 5 6 7 8 9 10 11 12 13 14 15 16 17" at bounding box center [342, 319] width 37 height 348
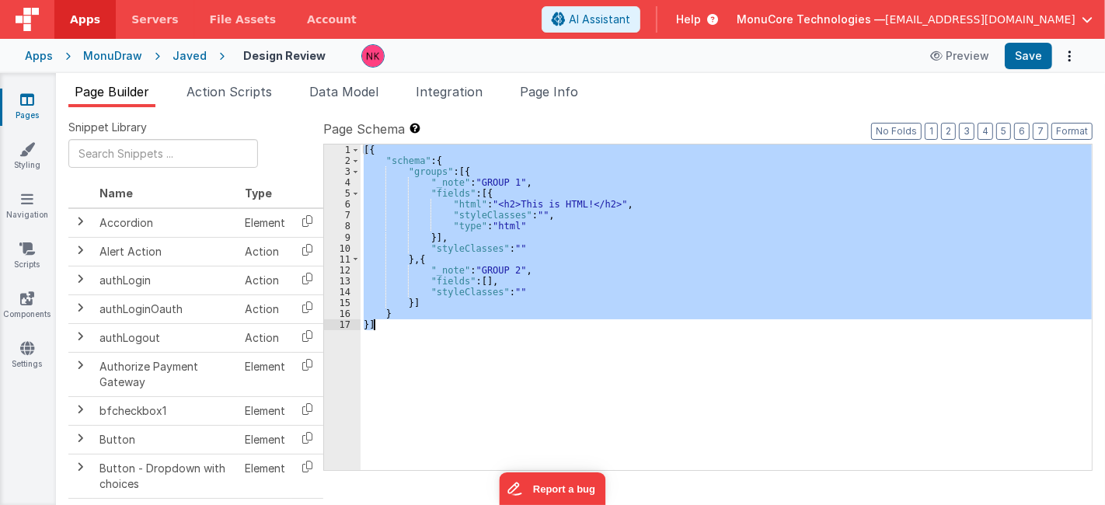
click at [340, 391] on div "1 2 3 4 5 6 7 8 9 10 11 12 13 14 15 16 17" at bounding box center [342, 319] width 37 height 348
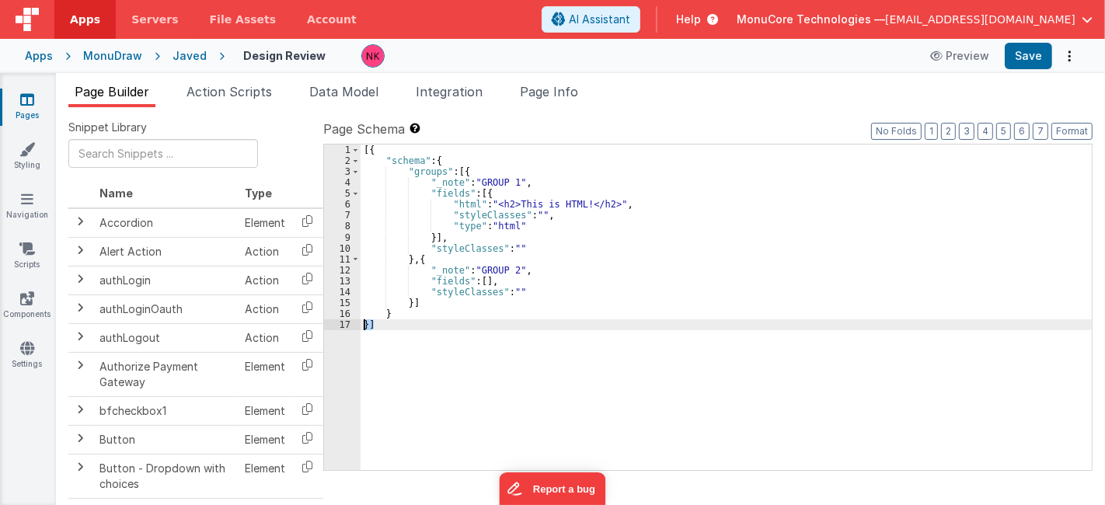
click at [340, 391] on div "1 2 3 4 5 6 7 8 9 10 11 12 13 14 15 16 17" at bounding box center [342, 319] width 37 height 348
click at [337, 396] on div "1 2 3 4 5 6 7 8 9 10 11 12 13 14 15 16 17" at bounding box center [342, 319] width 37 height 348
click at [326, 208] on div "6" at bounding box center [342, 204] width 37 height 11
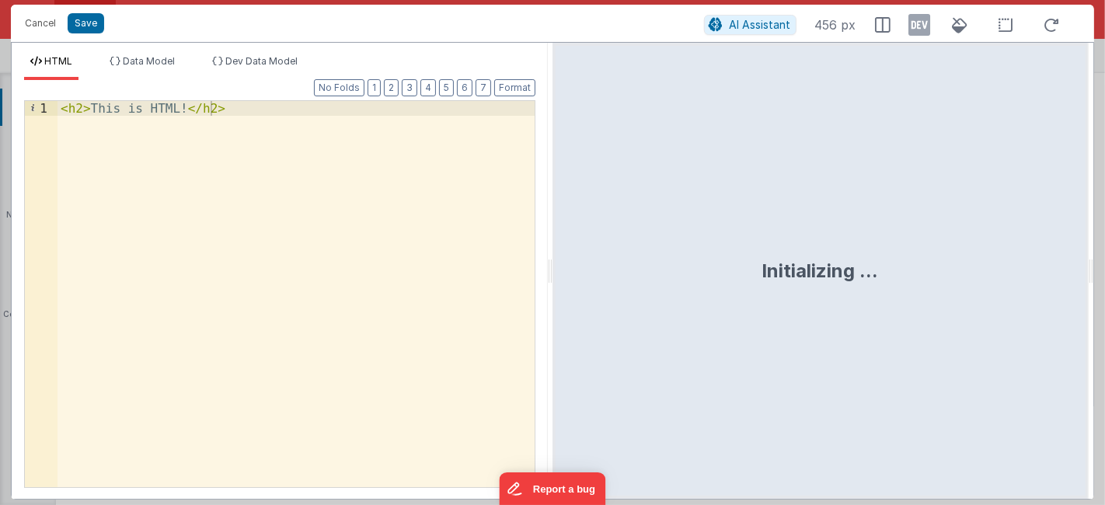
click at [244, 305] on div "< h2 > This is HTML! </ h2 >" at bounding box center [297, 309] width 478 height 416
click at [309, 204] on div "< h2 > This is HTML! </ h2 >" at bounding box center [297, 309] width 478 height 416
drag, startPoint x: 307, startPoint y: 148, endPoint x: 0, endPoint y: 58, distance: 319.8
click at [0, 58] on div "Cancel Save AI Assistant 683 px HTML Data Model Dev Data Model Format 7 6 5 4 3…" at bounding box center [552, 252] width 1105 height 505
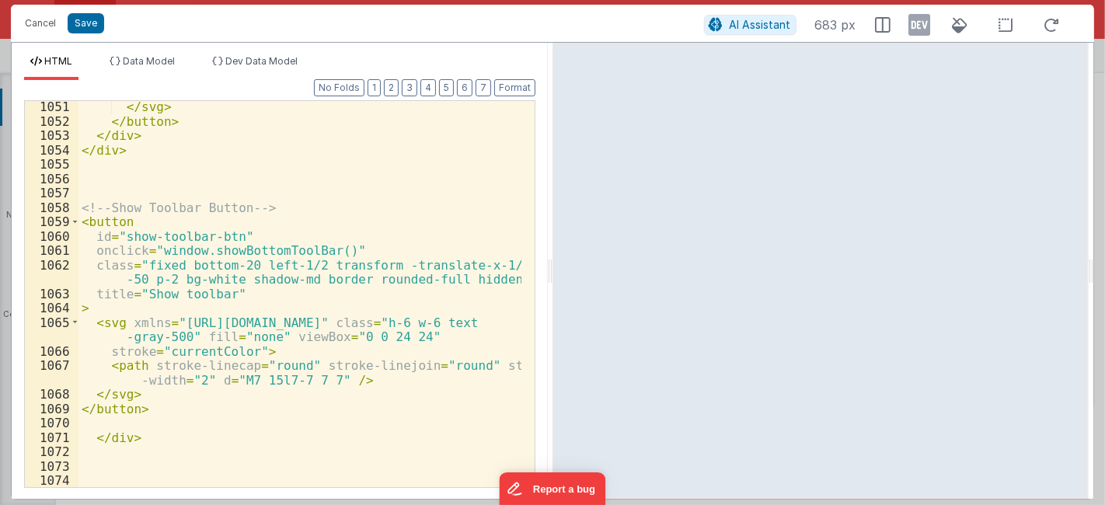
scroll to position [21938, 0]
click at [388, 217] on div "</ svg > </ button > </ div > </ div > <!-- Show Toolbar Button --> < button id…" at bounding box center [301, 307] width 444 height 416
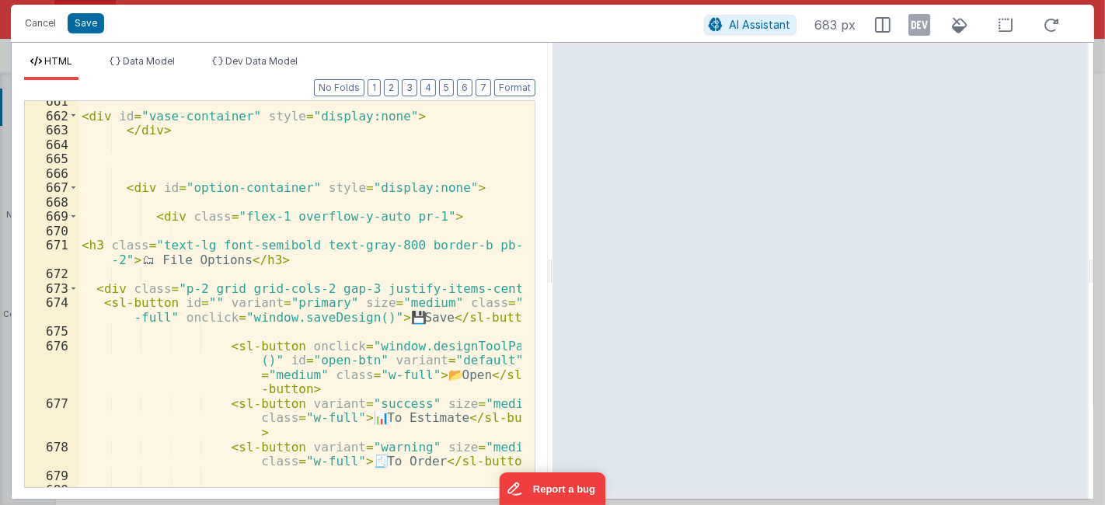
scroll to position [0, 0]
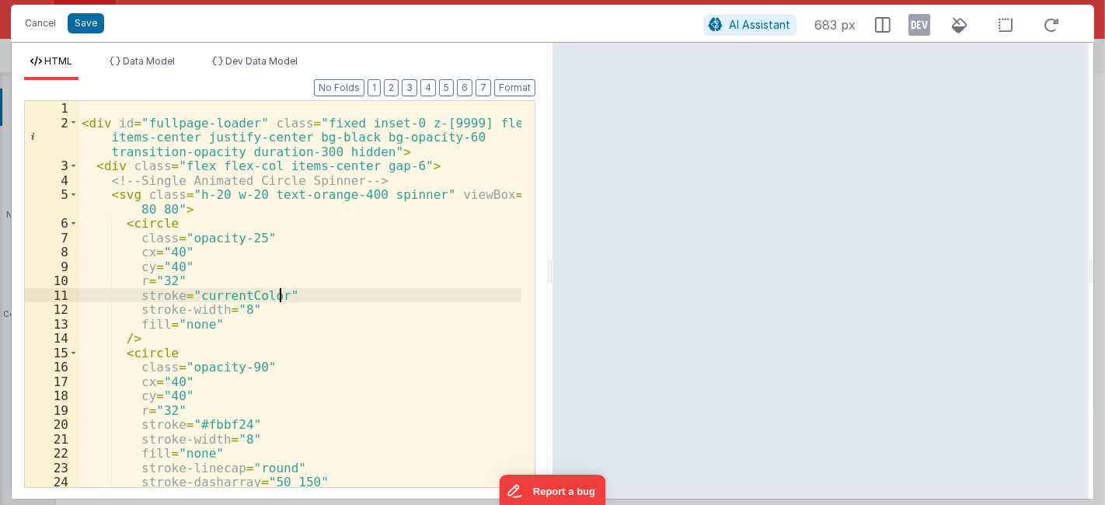
click at [421, 290] on div "< div id = "fullpage-loader" class = "fixed inset-0 z-[9999] flex items-center …" at bounding box center [301, 309] width 444 height 416
click at [244, 210] on div "< div id = "fullpage-loader" class = "fixed inset-0 z-[9999] flex items-center …" at bounding box center [301, 309] width 444 height 416
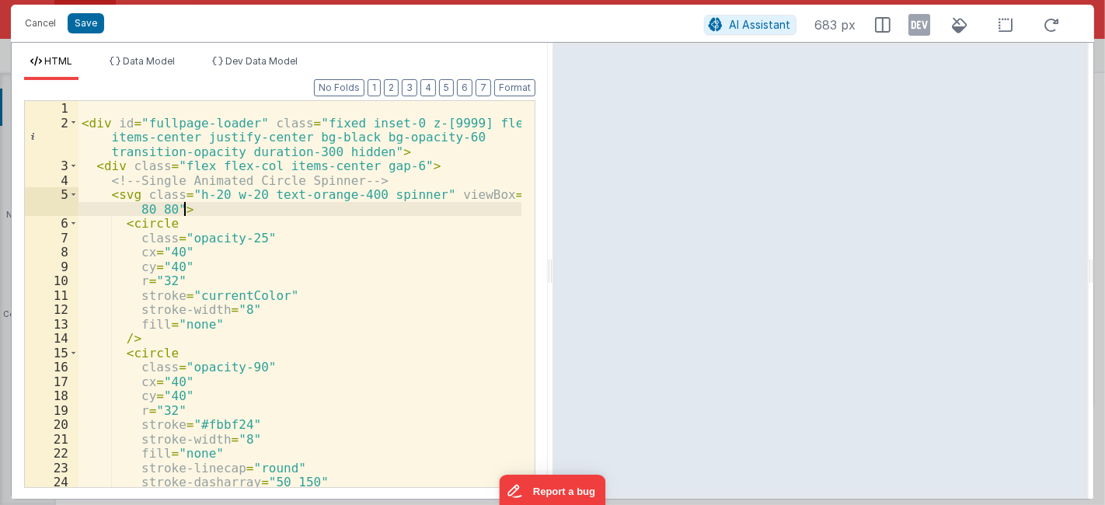
click at [342, 202] on div "< div id = "fullpage-loader" class = "fixed inset-0 z-[9999] flex items-center …" at bounding box center [301, 309] width 444 height 416
click at [84, 25] on button "Save" at bounding box center [86, 23] width 37 height 20
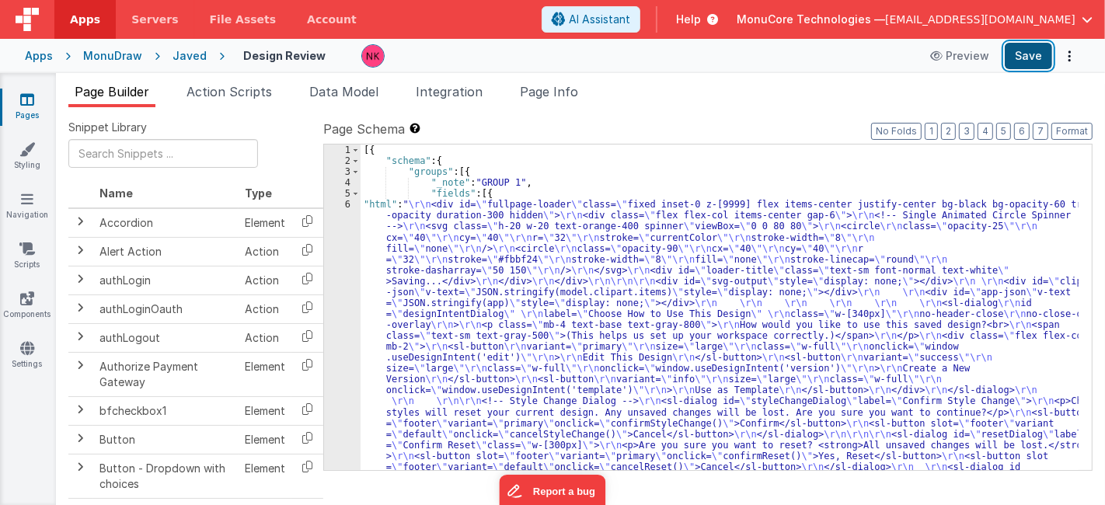
click at [1037, 62] on button "Save" at bounding box center [1028, 56] width 47 height 26
click at [26, 159] on link "Styling" at bounding box center [27, 156] width 56 height 31
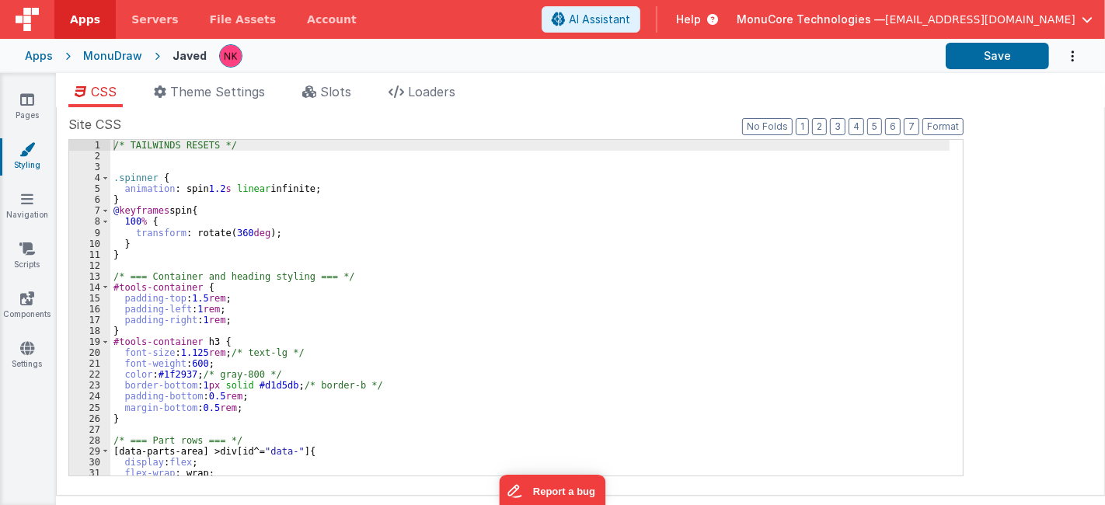
click at [441, 225] on div "/* TAILWINDS RESETS */ .spinner { animation : spin 1.2 s linear infinite; } @ k…" at bounding box center [530, 319] width 840 height 358
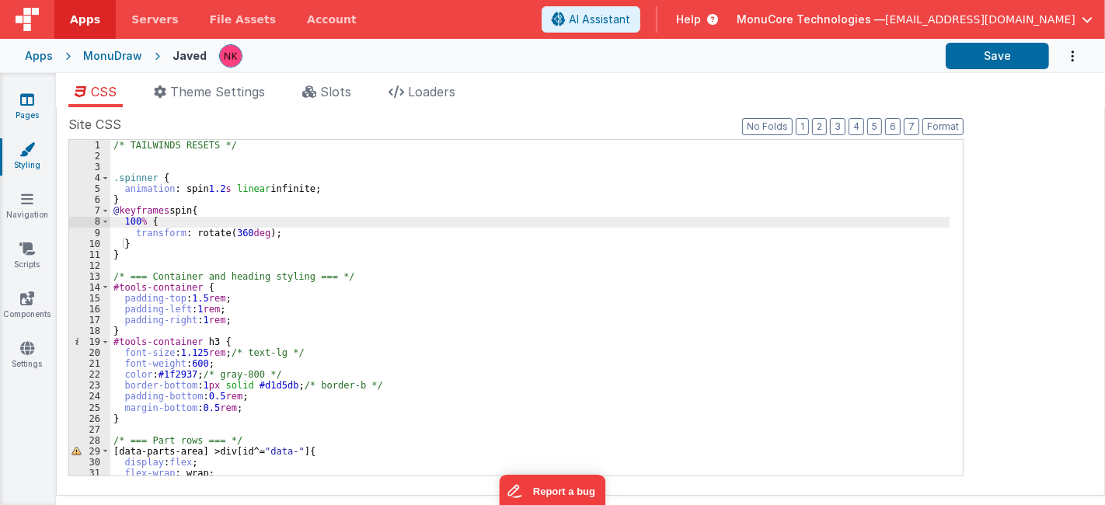
click at [20, 101] on icon at bounding box center [27, 100] width 14 height 16
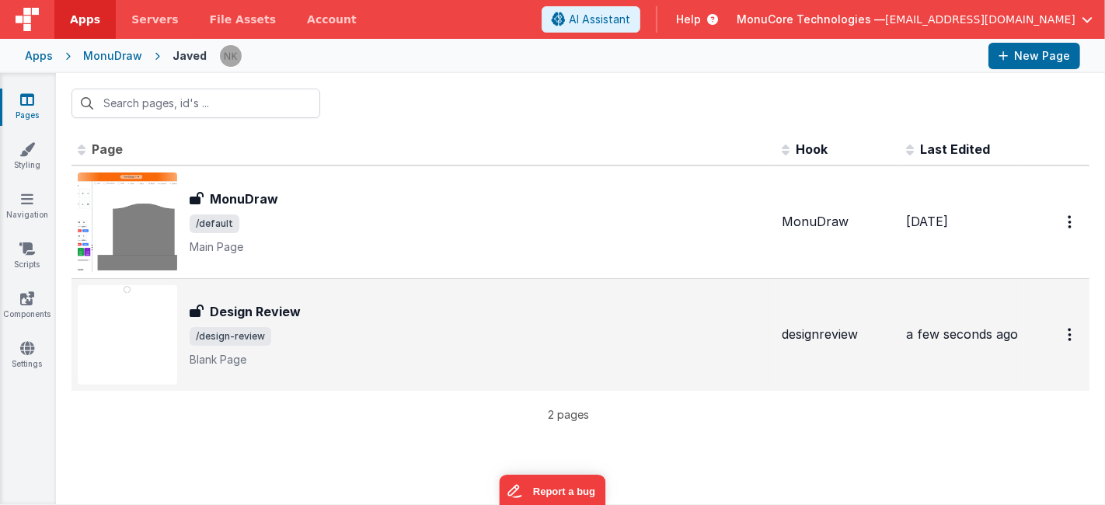
click at [473, 349] on div "Design Review Design Review /design-review Blank Page" at bounding box center [480, 334] width 580 height 65
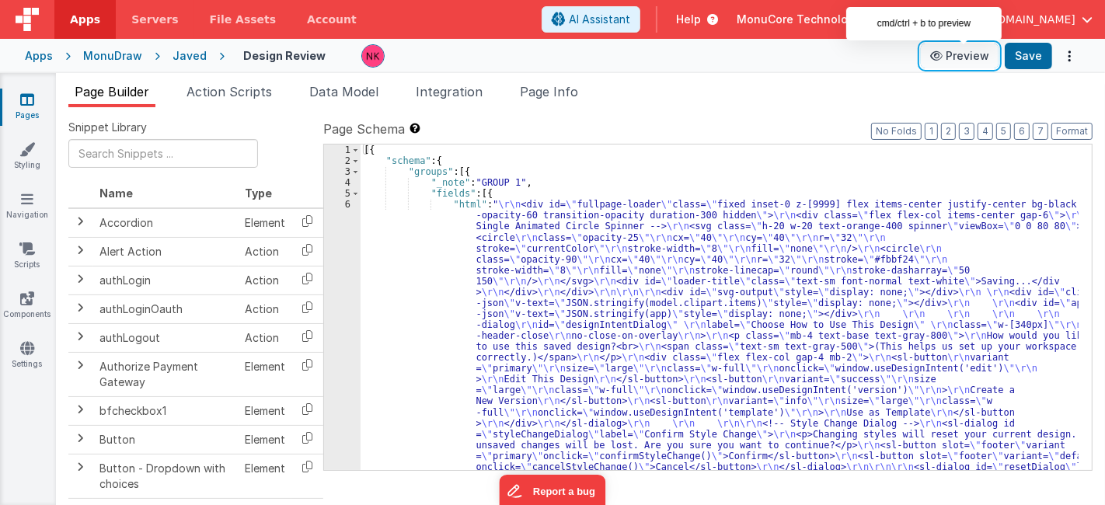
click at [972, 49] on button "Preview" at bounding box center [960, 56] width 78 height 25
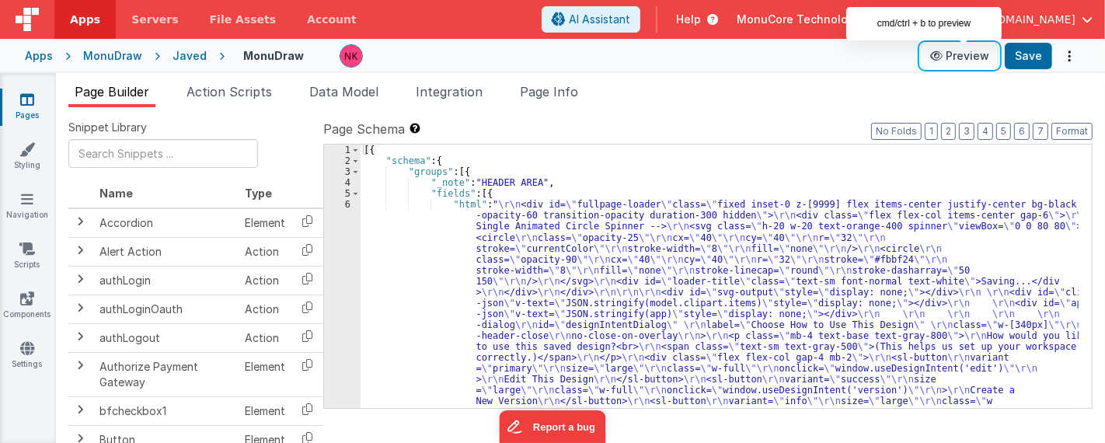
click at [956, 45] on button "Preview" at bounding box center [960, 56] width 78 height 25
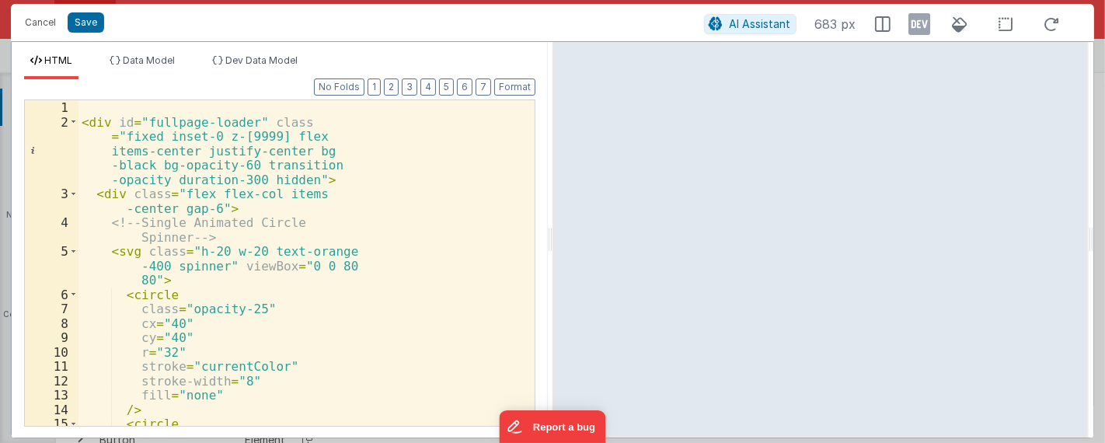
scroll to position [4877, 0]
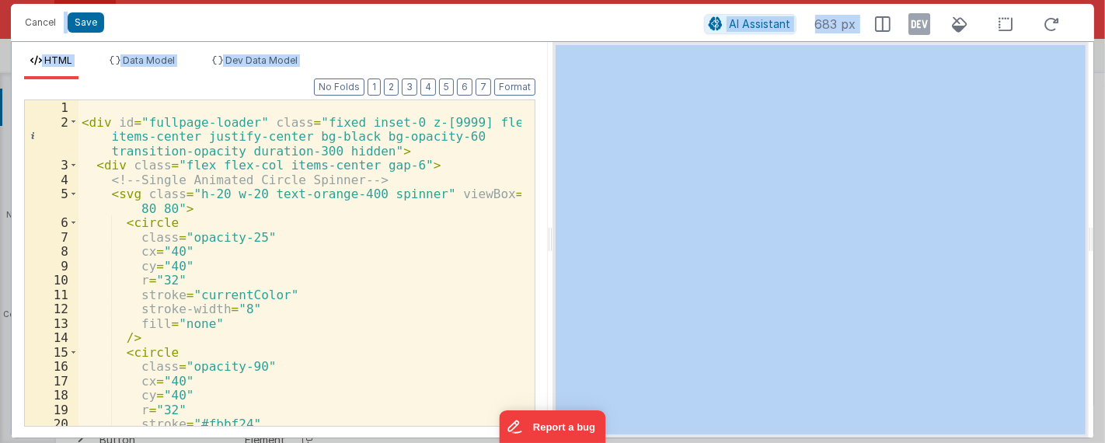
click at [229, 232] on div "< div id = "fullpage-loader" class = "fixed inset-0 z-[9999] flex items-center …" at bounding box center [301, 277] width 444 height 355
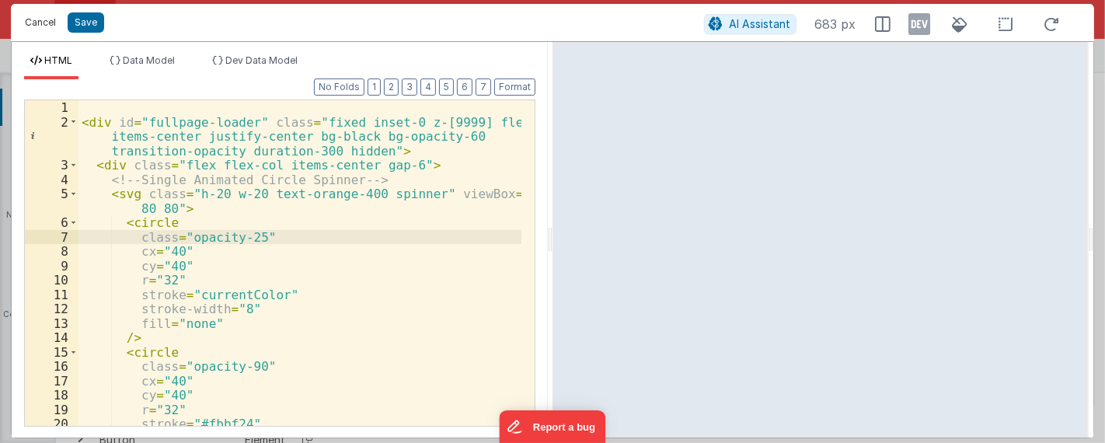
click at [47, 19] on button "Cancel" at bounding box center [40, 23] width 47 height 22
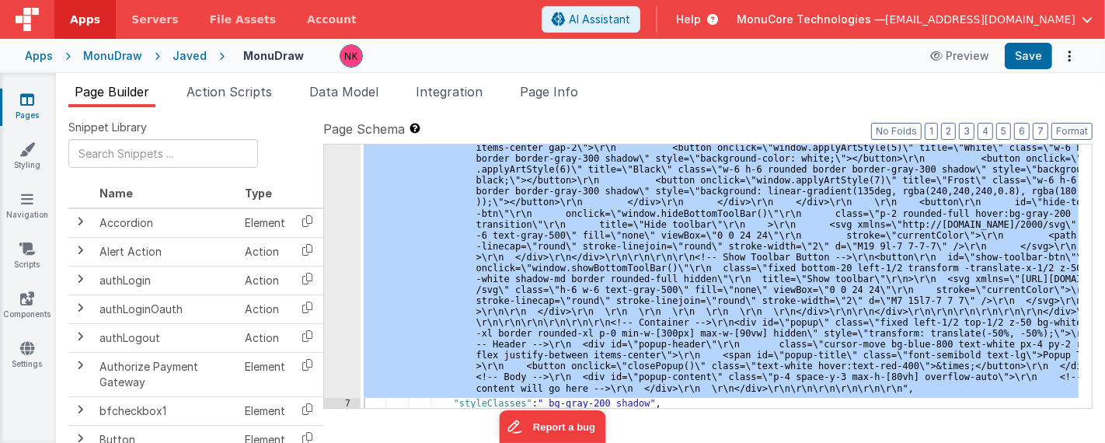
click at [40, 110] on link "Pages" at bounding box center [27, 107] width 56 height 31
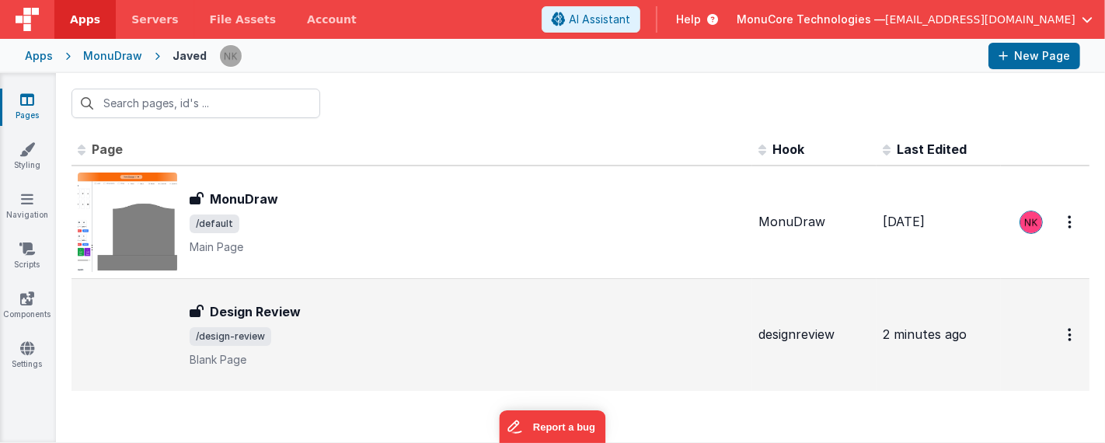
click at [467, 312] on div "Design Review" at bounding box center [468, 311] width 557 height 19
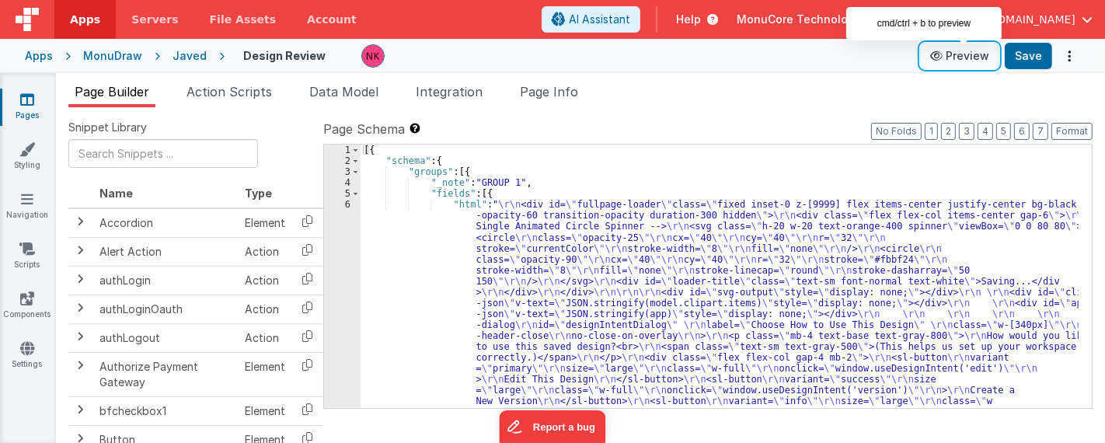
click at [972, 55] on button "Preview" at bounding box center [960, 56] width 78 height 25
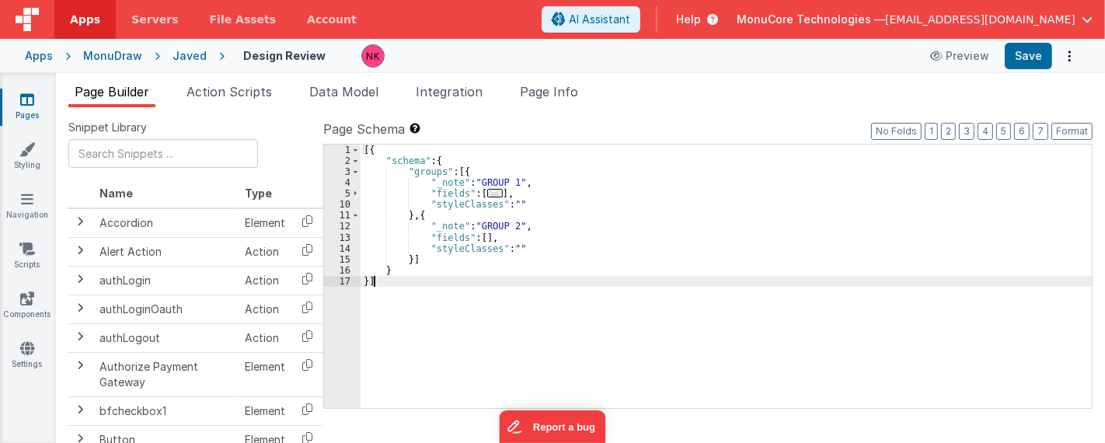
click at [344, 323] on div "1 2 3 4 5 10 11 12 13 14 15 16 17" at bounding box center [342, 288] width 37 height 286
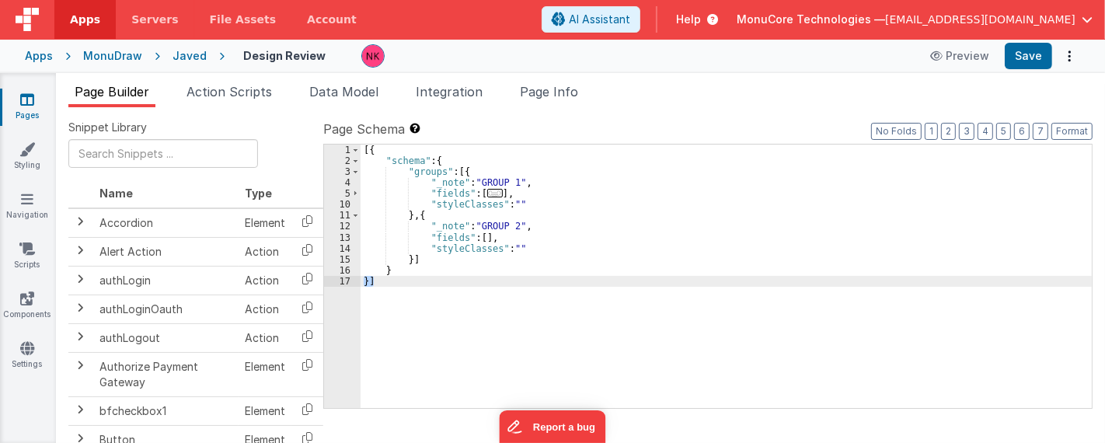
click at [337, 208] on div "10" at bounding box center [342, 204] width 37 height 11
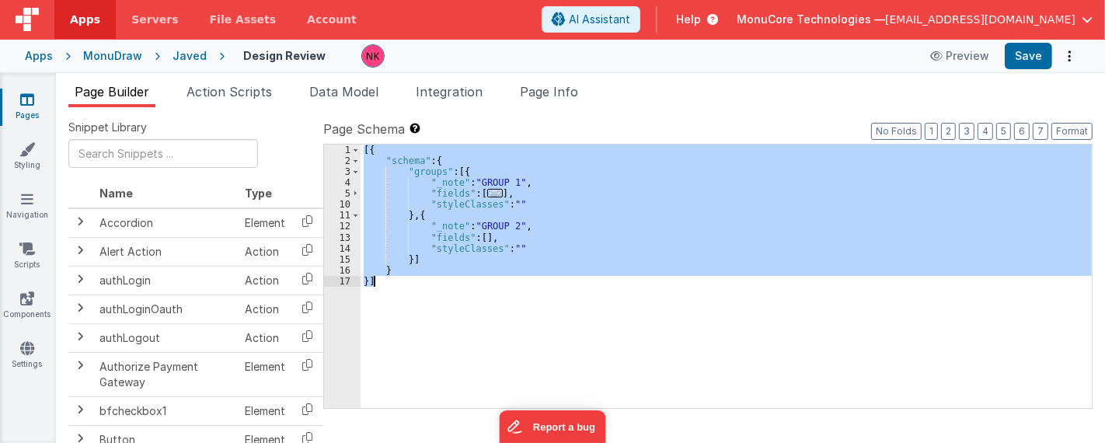
click at [337, 208] on div "10" at bounding box center [342, 204] width 37 height 11
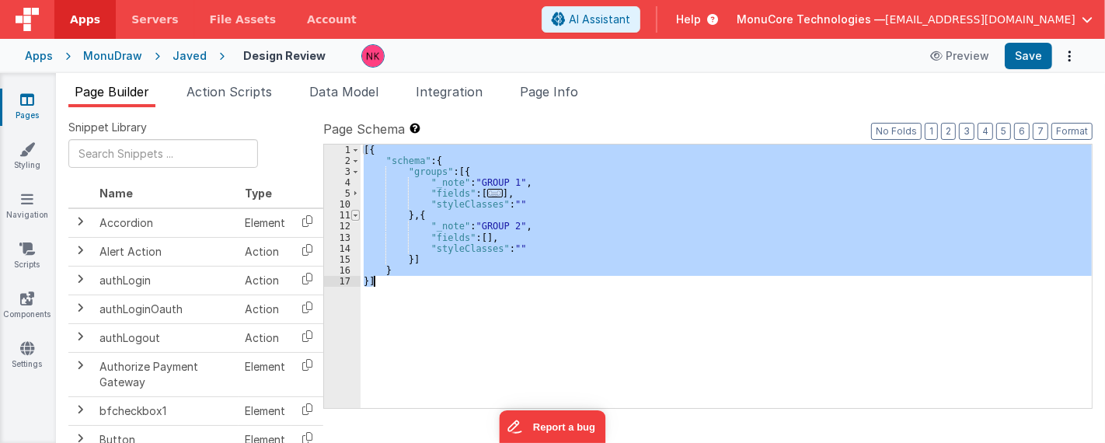
click at [358, 215] on span at bounding box center [355, 215] width 9 height 11
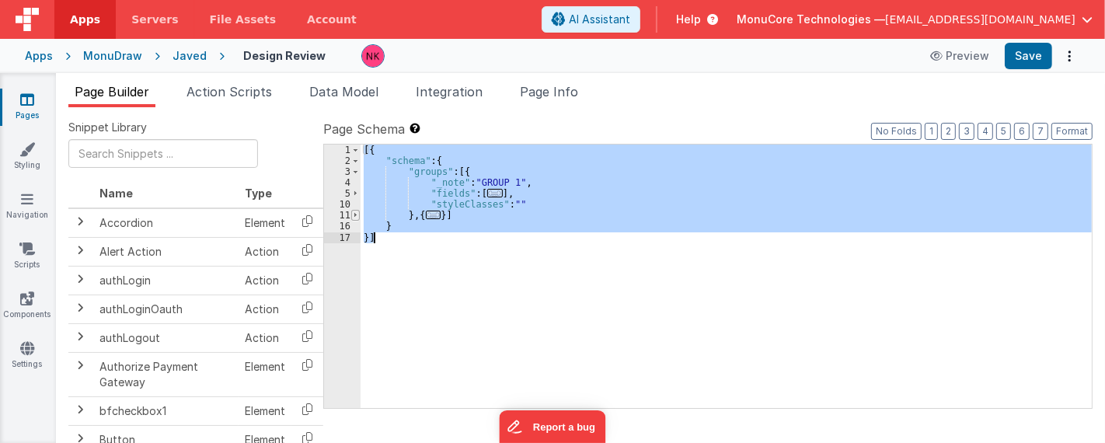
click at [358, 215] on span at bounding box center [355, 215] width 9 height 11
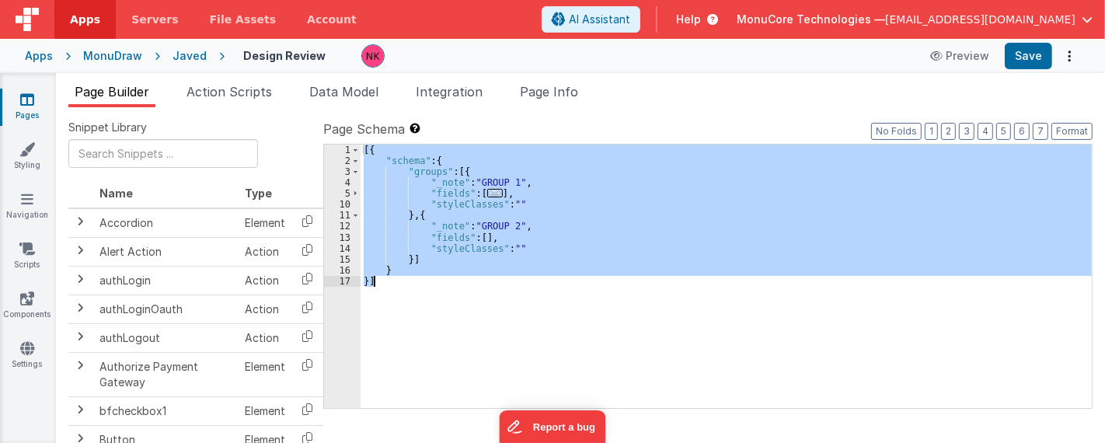
click at [354, 187] on div "4" at bounding box center [342, 182] width 37 height 11
click at [441, 194] on div "[{ "schema" : { "groups" : [{ "_note" : "GROUP 1" , "fields" : [ ... ] , "style…" at bounding box center [726, 276] width 731 height 263
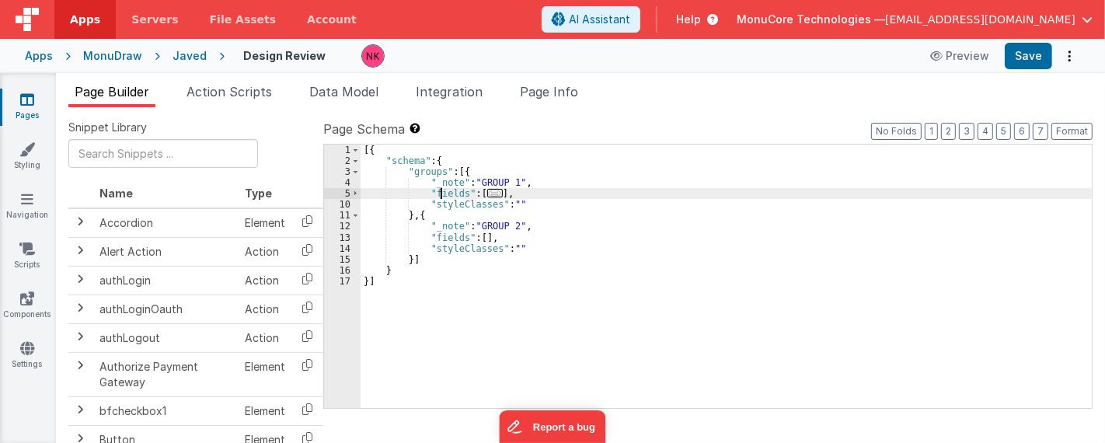
click at [441, 194] on div "[{ "schema" : { "groups" : [{ "_note" : "GROUP 1" , "fields" : [ ... ] , "style…" at bounding box center [727, 288] width 732 height 286
click at [490, 194] on span "..." at bounding box center [495, 193] width 16 height 9
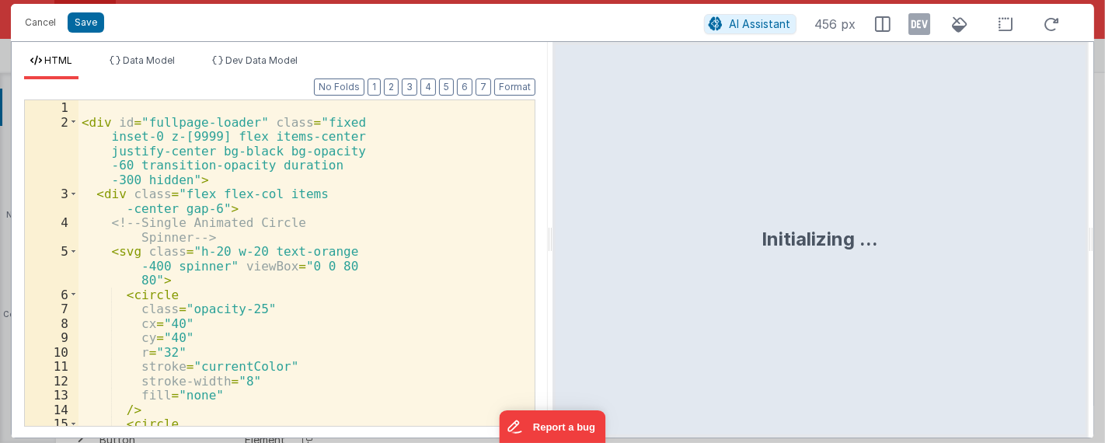
click at [340, 210] on div "< div id = "fullpage-loader" class = "fixed inset-0 z-[9999] flex items-center …" at bounding box center [300, 277] width 443 height 355
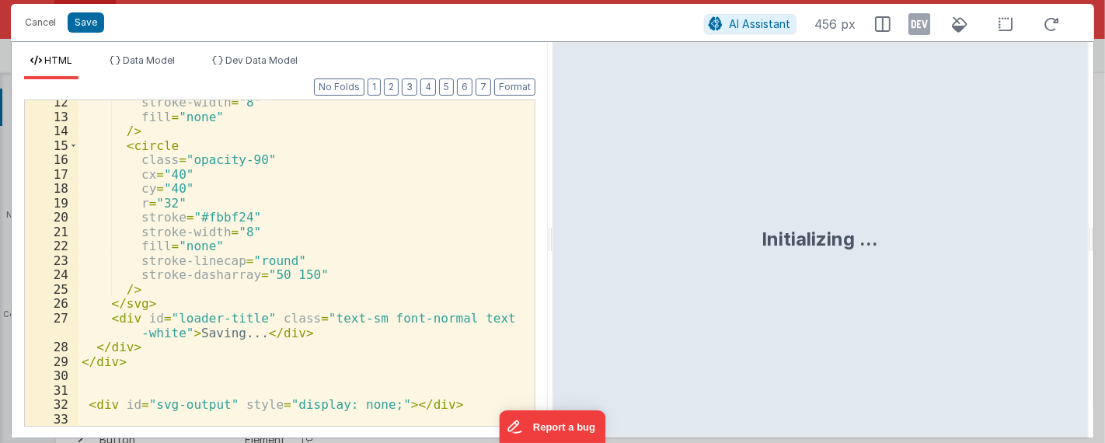
scroll to position [206, 0]
click at [443, 231] on div "stroke-width = "8" fill = "none" /> < circle class = "opacity-90" cx = "40" cy …" at bounding box center [301, 280] width 444 height 370
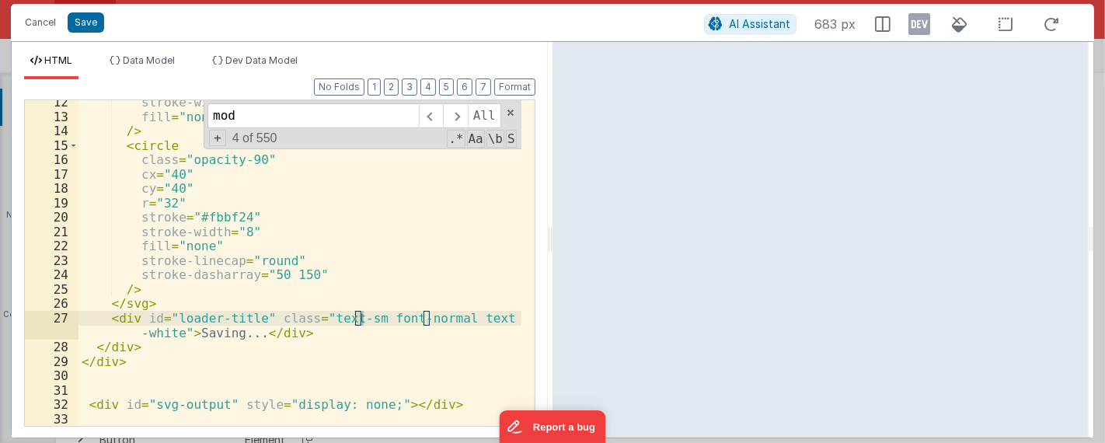
scroll to position [220, 0]
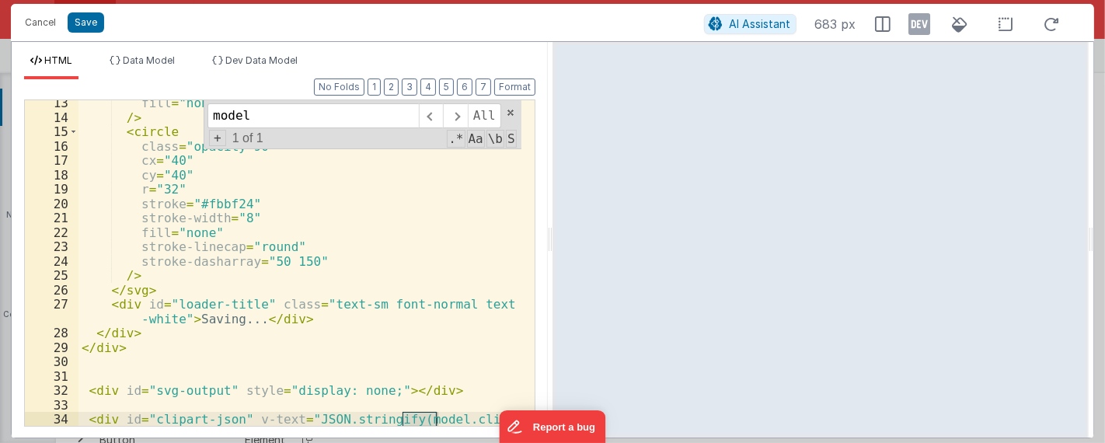
type input "model"
click at [435, 252] on div "fill = "none" /> < circle class = "opacity-90" cx = "40" cy = "40" r = "32" str…" at bounding box center [301, 281] width 444 height 370
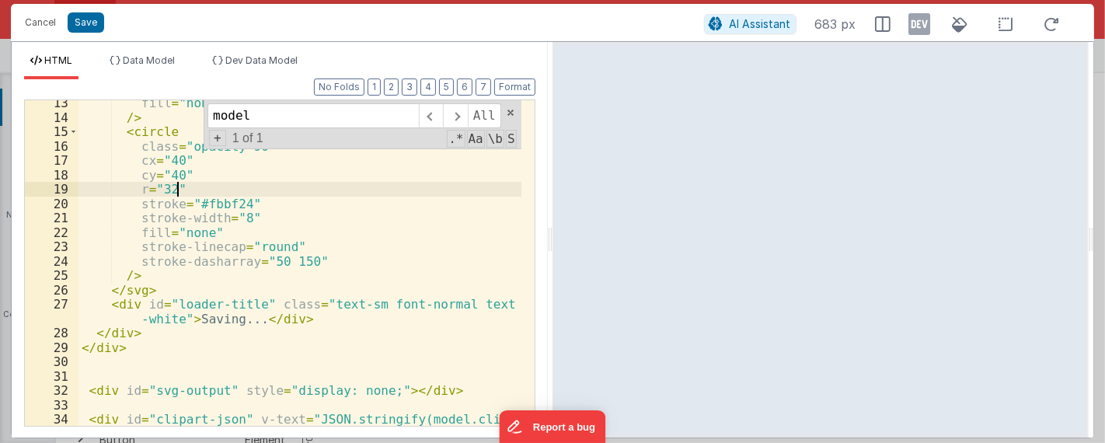
click at [400, 190] on div "fill = "none" /> < circle class = "opacity-90" cx = "40" cy = "40" r = "32" str…" at bounding box center [301, 281] width 444 height 370
click at [334, 114] on input "model" at bounding box center [313, 115] width 211 height 25
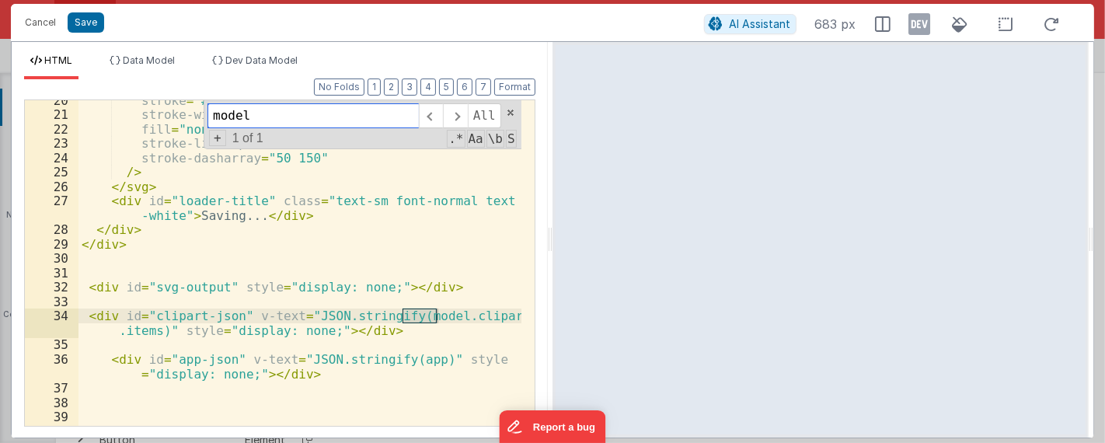
scroll to position [375, 0]
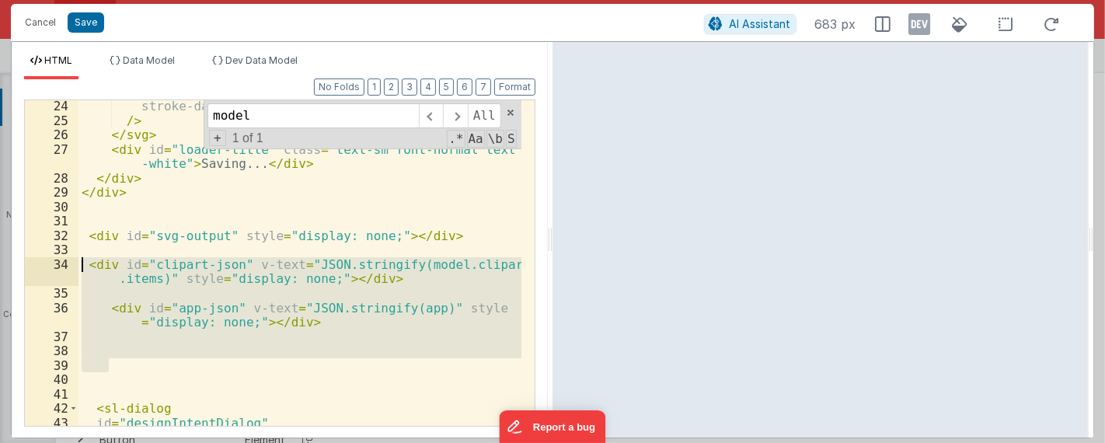
drag, startPoint x: 305, startPoint y: 365, endPoint x: 59, endPoint y: 269, distance: 263.6
click at [59, 269] on div "24 25 26 27 28 29 30 31 32 33 34 35 36 37 38 39 40 41 42 43 44 45 stroke-dashar…" at bounding box center [279, 262] width 511 height 327
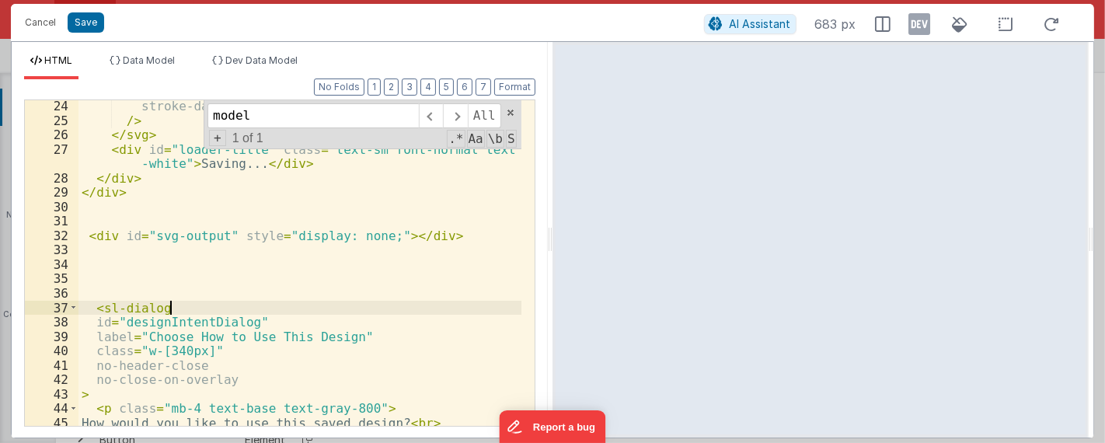
click at [311, 305] on div "stroke-dasharray = "50 150" /> </ svg > < div id = "loader-title" class = "text…" at bounding box center [301, 284] width 444 height 370
drag, startPoint x: 597, startPoint y: 227, endPoint x: 330, endPoint y: 275, distance: 270.9
click at [330, 277] on div "stroke-dasharray = "50 150" /> </ svg > < div id = "loader-title" class = "text…" at bounding box center [301, 284] width 444 height 370
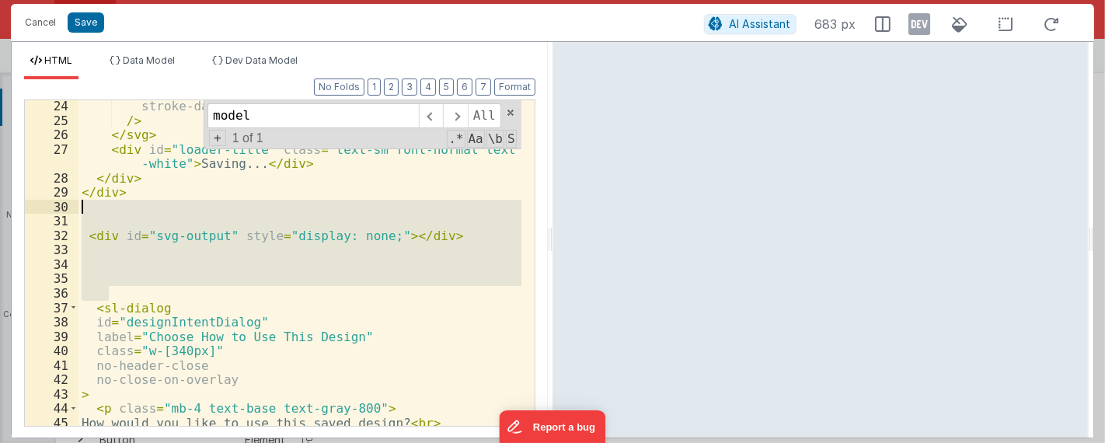
drag, startPoint x: 239, startPoint y: 291, endPoint x: 92, endPoint y: 205, distance: 170.0
click at [92, 205] on div "stroke-dasharray = "50 150" /> </ svg > < div id = "loader-title" class = "text…" at bounding box center [301, 284] width 444 height 370
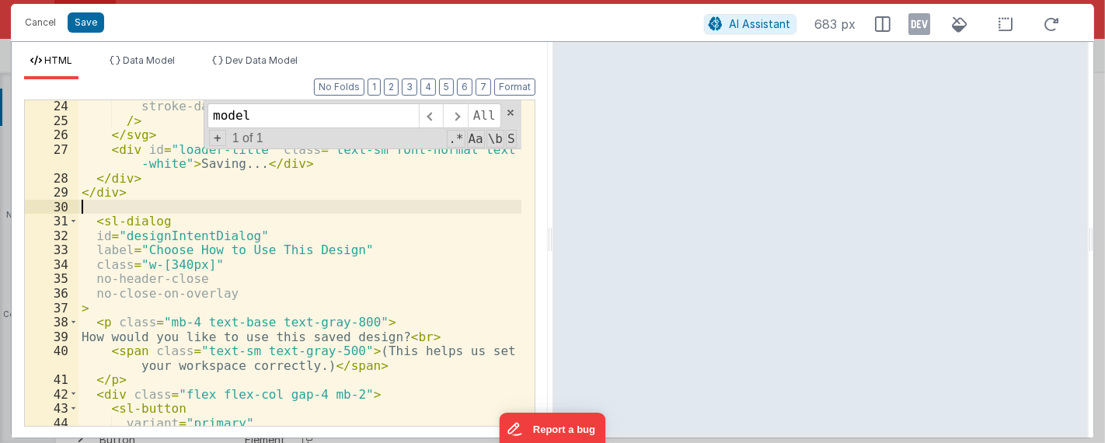
click at [462, 283] on div "stroke-dasharray = "50 150" /> </ svg > < div id = "loader-title" class = "text…" at bounding box center [301, 276] width 444 height 355
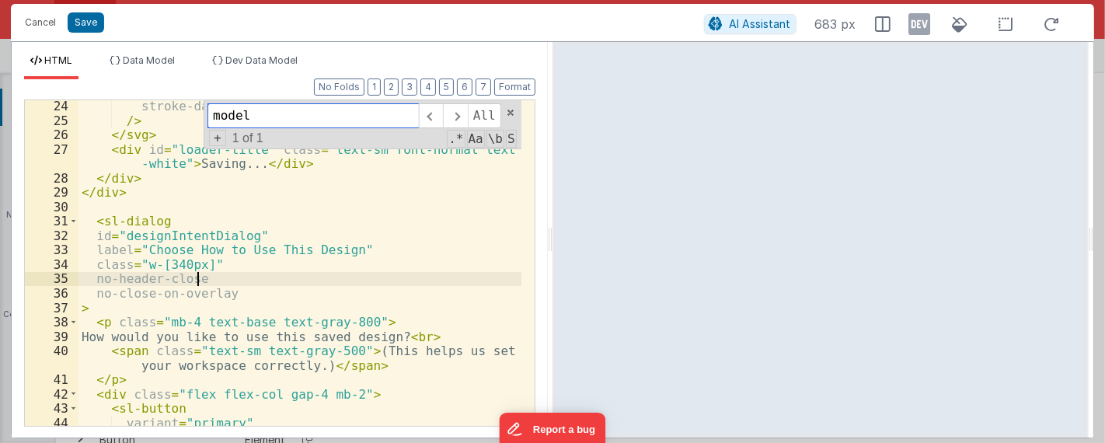
click at [503, 110] on div "model All Replace All + 1 of 1 .* Aa \b S" at bounding box center [363, 124] width 318 height 49
click at [511, 107] on span at bounding box center [510, 112] width 11 height 11
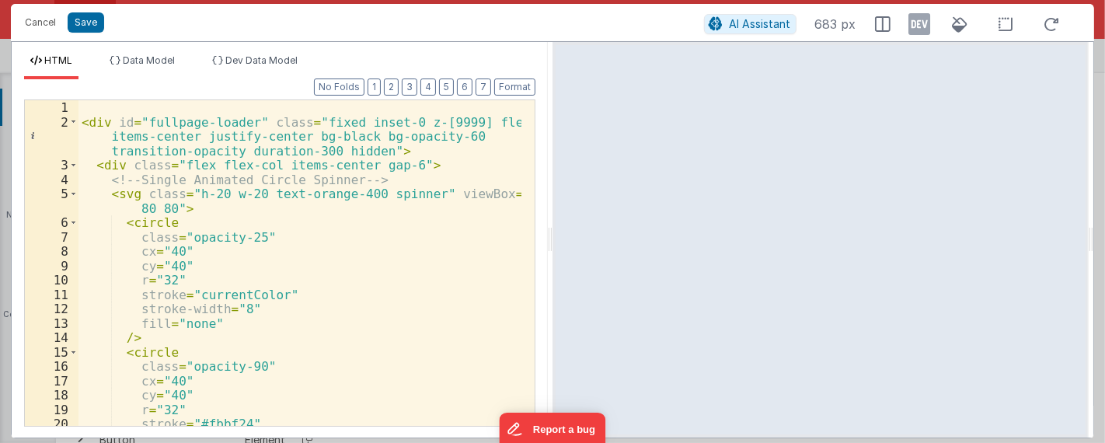
scroll to position [0, 0]
click at [455, 254] on div "< div id = "fullpage-loader" class = "fixed inset-0 z-[9999] flex items-center …" at bounding box center [301, 277] width 444 height 355
click at [437, 303] on div "< div id = "fullpage-loader" class = "fixed inset-0 z-[9999] flex items-center …" at bounding box center [301, 277] width 444 height 355
click at [353, 313] on div "< div id = "fullpage-loader" class = "fixed inset-0 z-[9999] flex items-center …" at bounding box center [301, 277] width 444 height 355
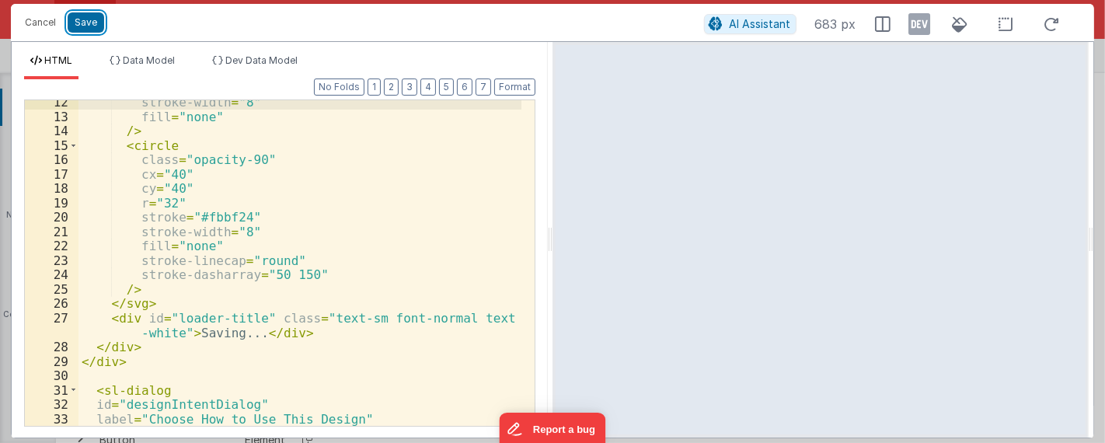
click at [78, 14] on button "Save" at bounding box center [86, 22] width 37 height 20
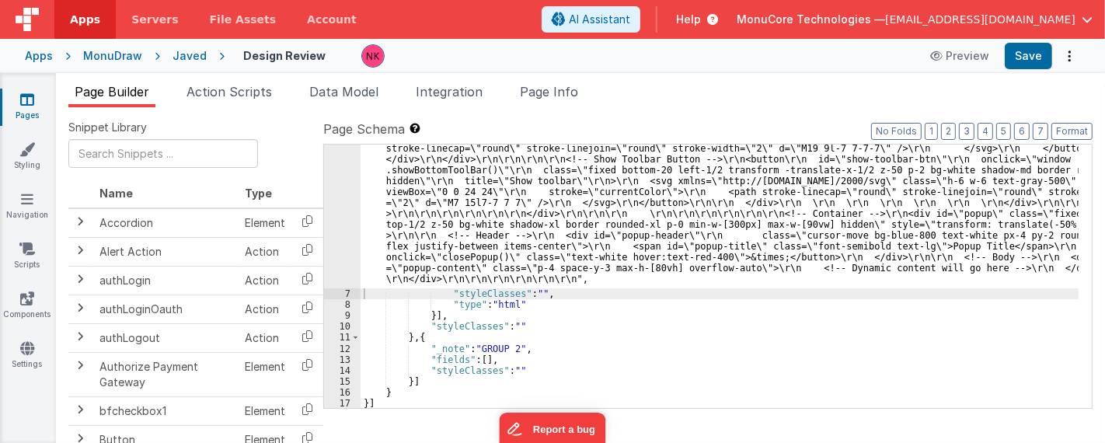
scroll to position [4363, 0]
click at [1040, 48] on button "Save" at bounding box center [1028, 56] width 47 height 26
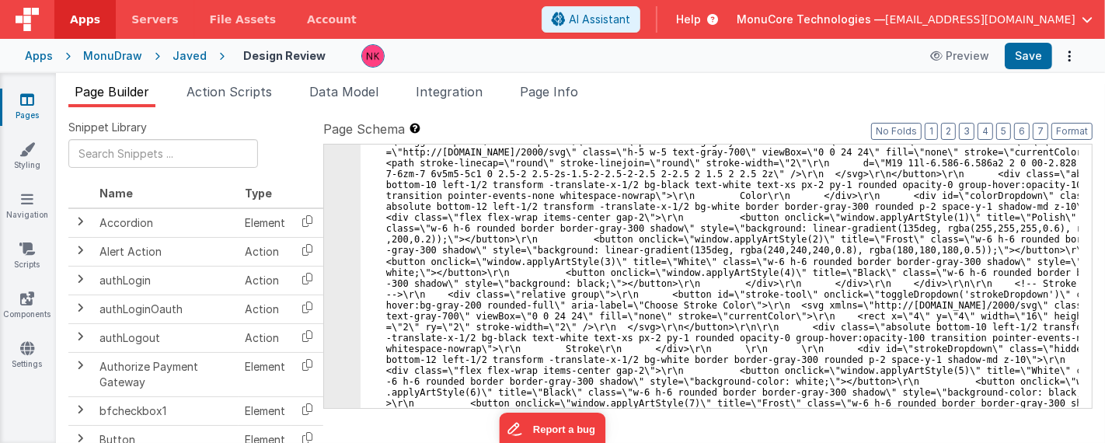
scroll to position [3846, 0]
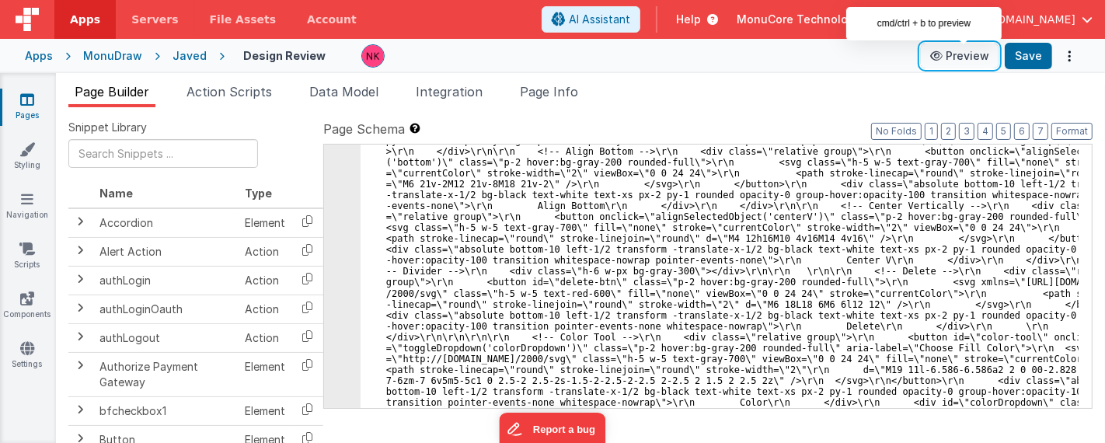
click at [975, 54] on button "Preview" at bounding box center [960, 56] width 78 height 25
click at [30, 110] on link "Pages" at bounding box center [27, 107] width 56 height 31
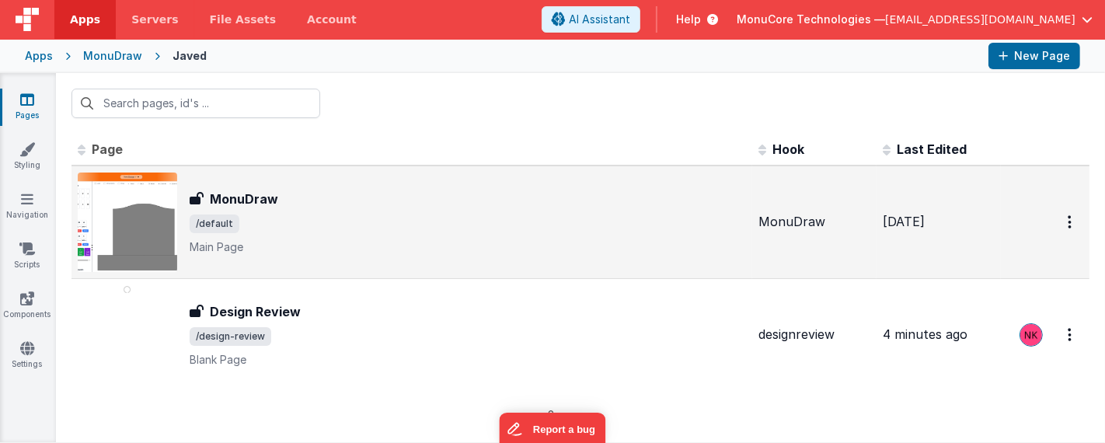
click at [351, 220] on span "/default" at bounding box center [468, 224] width 557 height 19
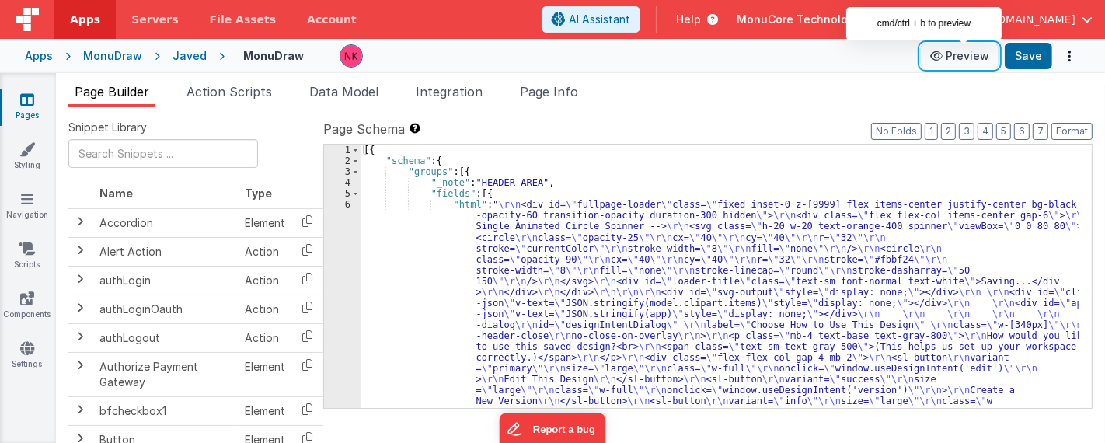
click at [970, 56] on button "Preview" at bounding box center [960, 56] width 78 height 25
click at [173, 54] on div "Javed" at bounding box center [190, 56] width 34 height 16
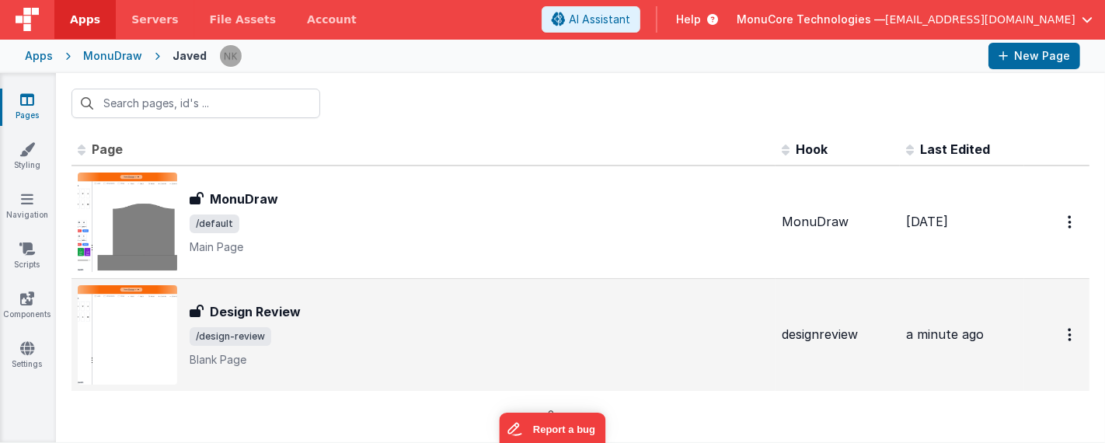
click at [351, 329] on span "/design-review" at bounding box center [480, 336] width 580 height 19
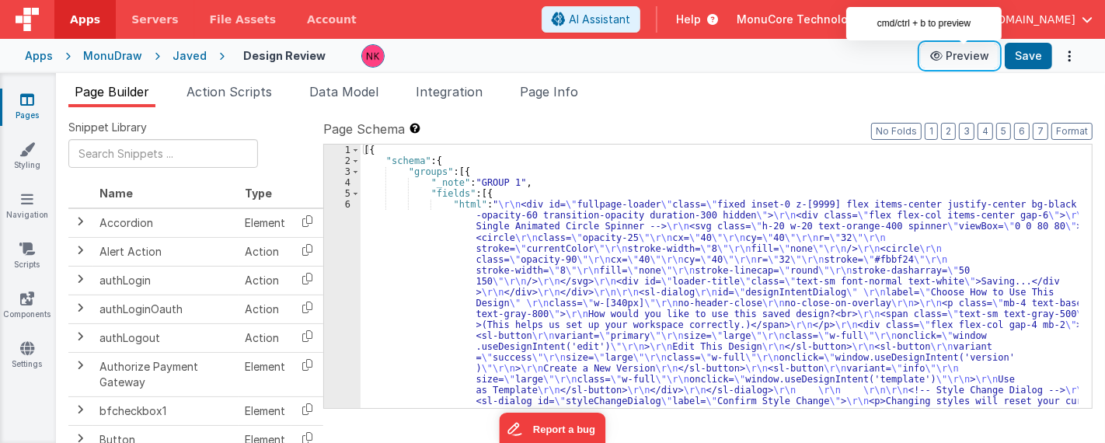
click at [967, 68] on button "Preview" at bounding box center [960, 56] width 78 height 25
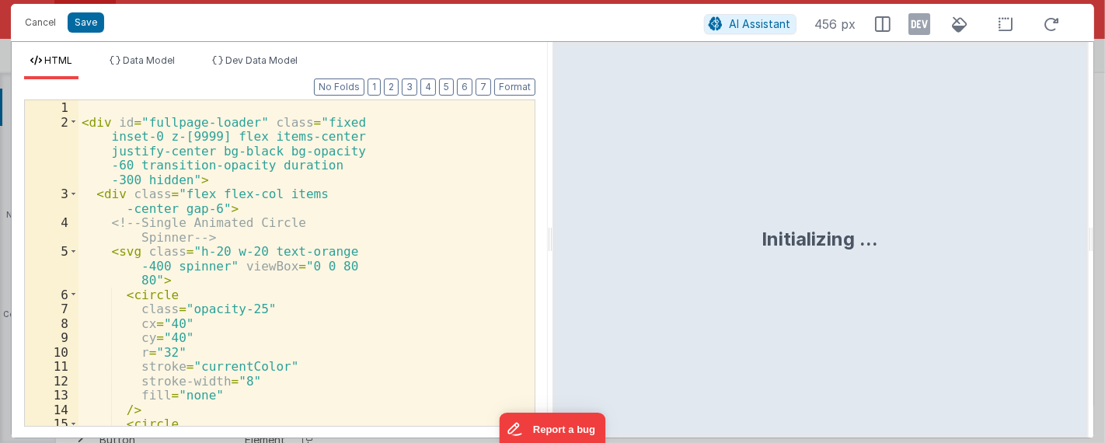
click at [373, 232] on div "< div id = "fullpage-loader" class = "fixed inset-0 z-[9999] flex items-center …" at bounding box center [300, 277] width 443 height 355
click at [374, 247] on div "< div id = "fullpage-loader" class = "fixed inset-0 z-[9999] flex items-center …" at bounding box center [300, 277] width 443 height 355
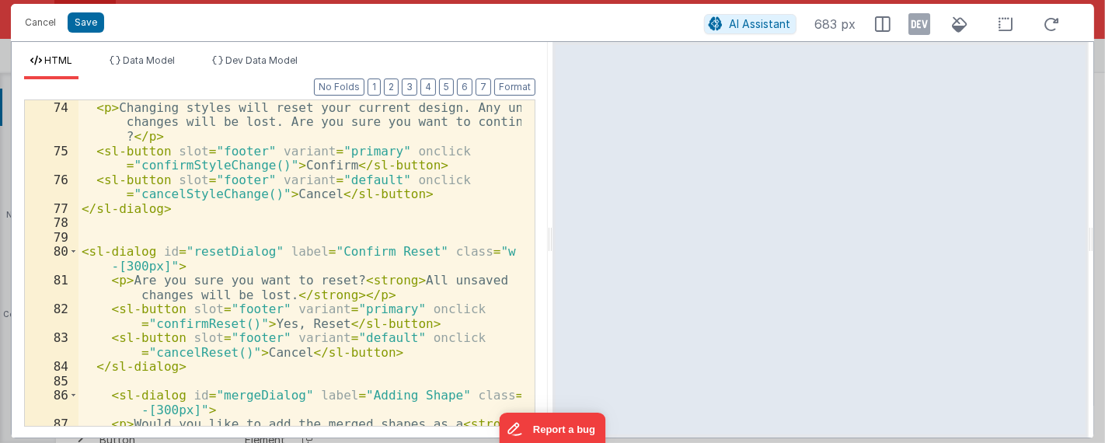
scroll to position [1136, 0]
click at [353, 228] on div "< p > Changing styles will reset your current design. Any unsaved changes will …" at bounding box center [301, 299] width 444 height 399
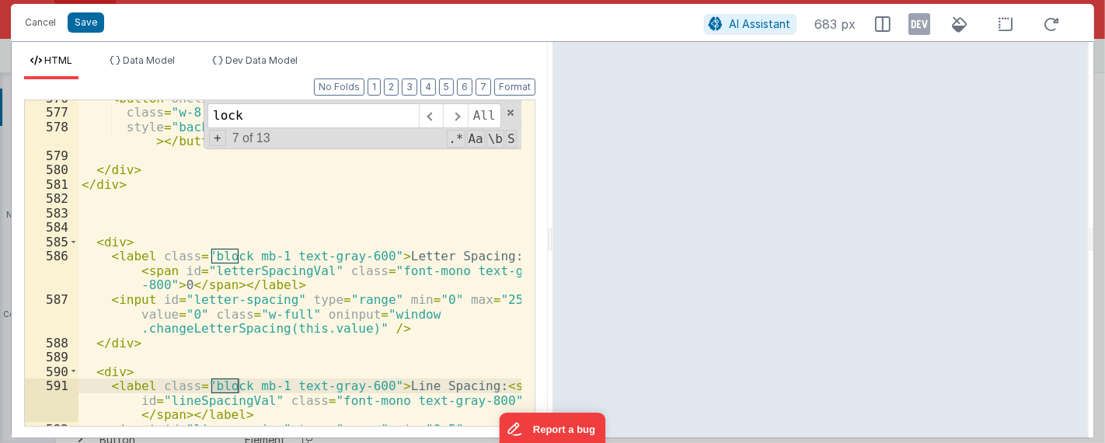
scroll to position [12460, 0]
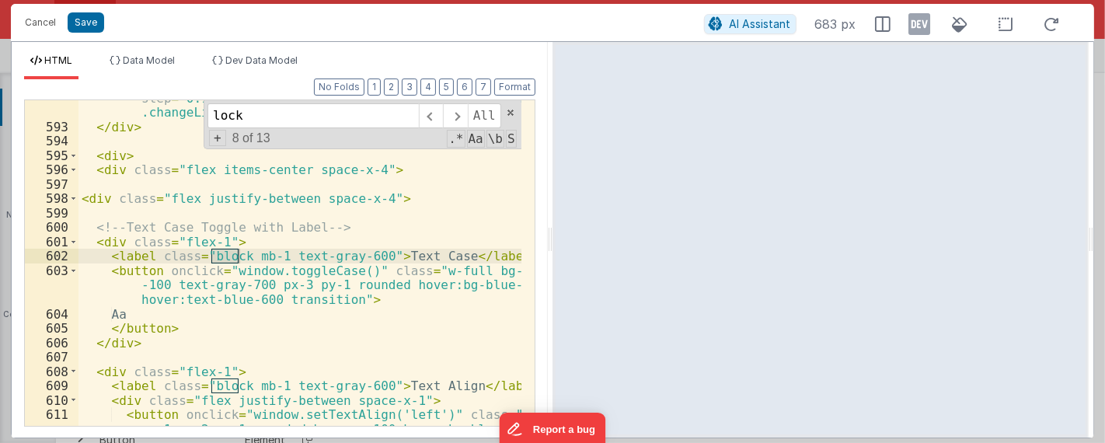
type input "lock"
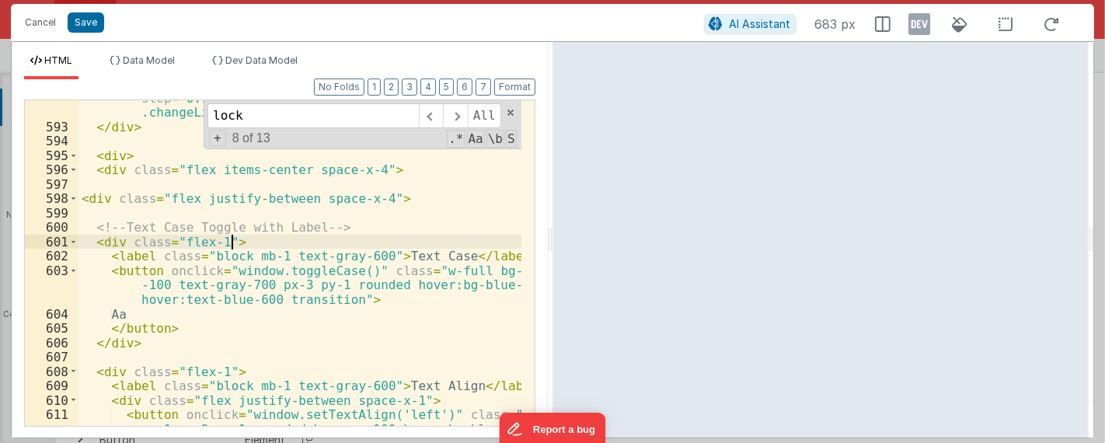
click at [462, 240] on div "< input id = "line-spacing" type = "range" min = "0.5" max = "10" step = "0.1" …" at bounding box center [301, 282] width 444 height 413
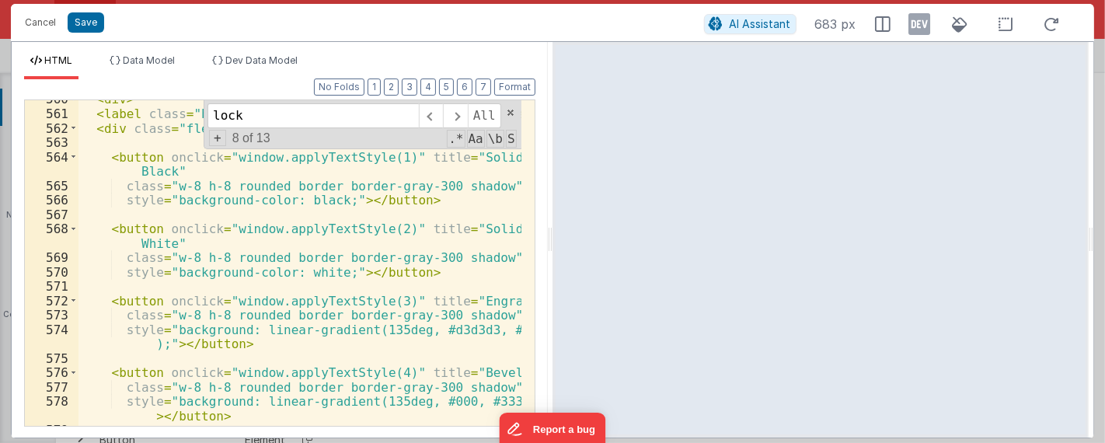
scroll to position [11737, 0]
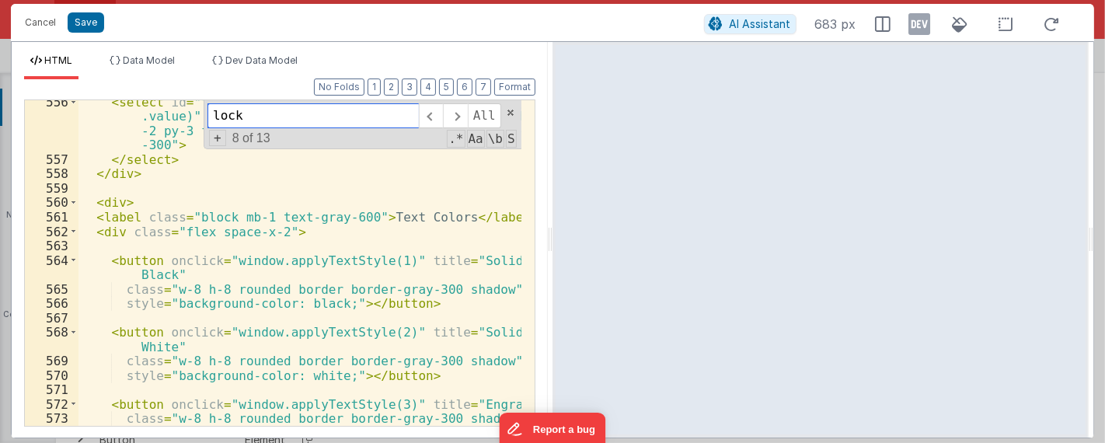
click at [514, 100] on div "lock All Replace All + 8 of 13 .* Aa \b S" at bounding box center [363, 124] width 318 height 49
click at [511, 112] on span at bounding box center [510, 112] width 11 height 11
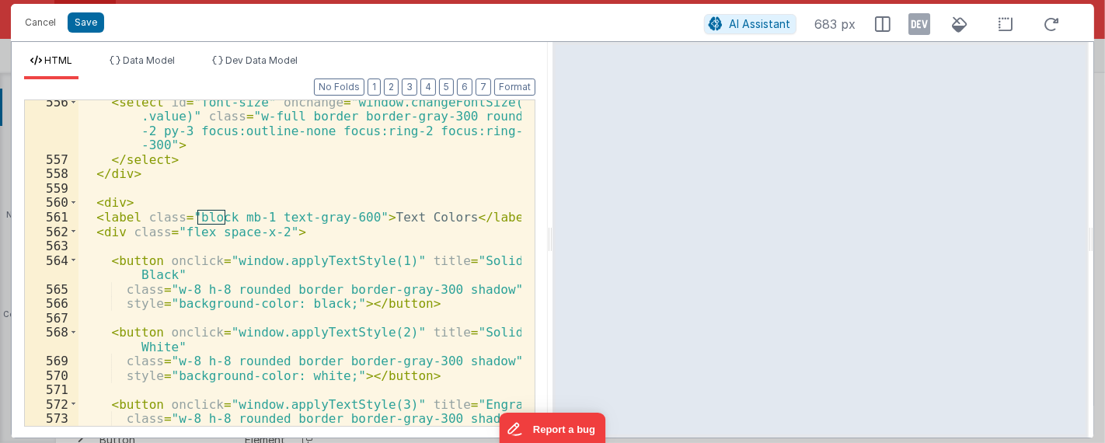
click at [464, 225] on div "< select id = "font-size" onchange = "window.changeFontSize(this .value)" class…" at bounding box center [301, 301] width 444 height 413
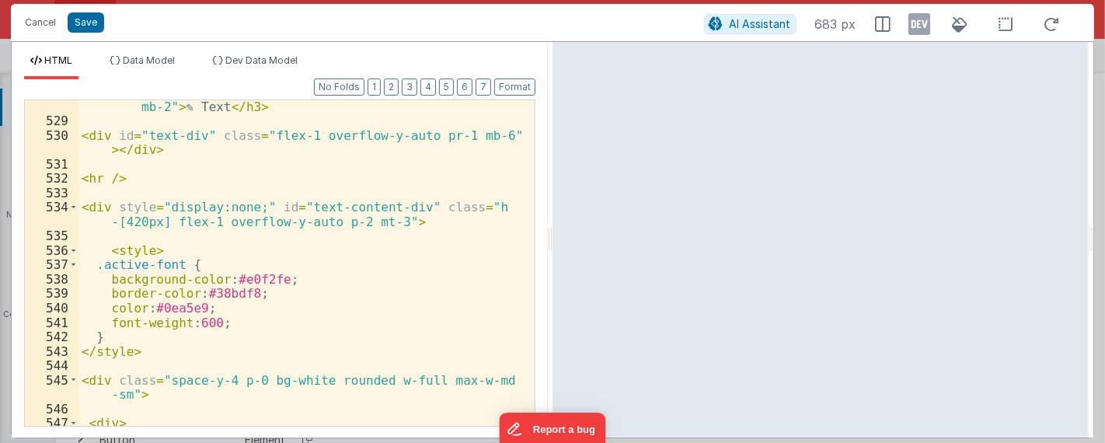
scroll to position [11168, 0]
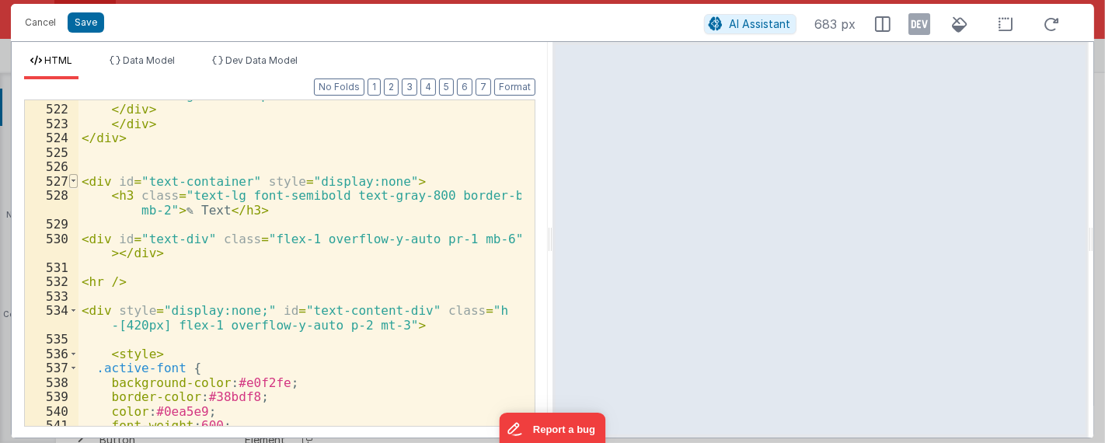
click at [74, 184] on span at bounding box center [73, 181] width 9 height 15
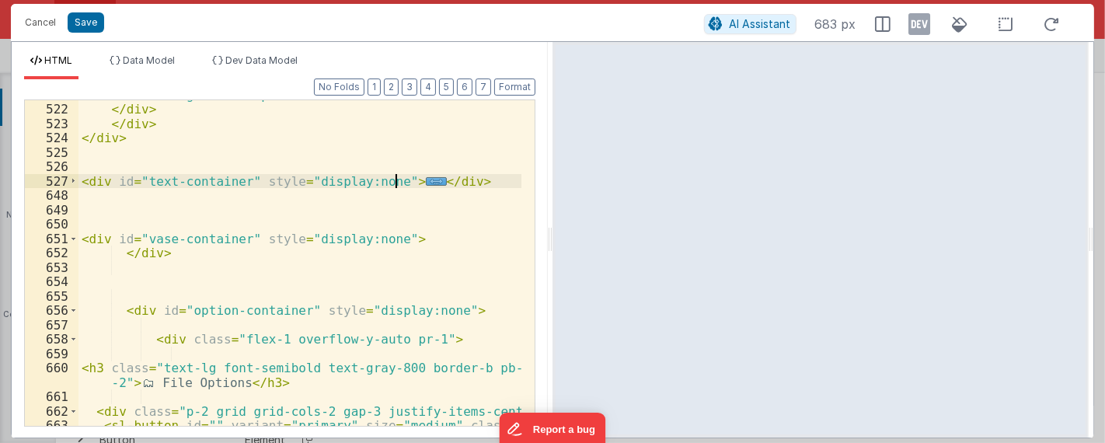
click at [262, 270] on div "< textarea placeholder = "A place to make some notes about the design..." class…" at bounding box center [301, 250] width 444 height 413
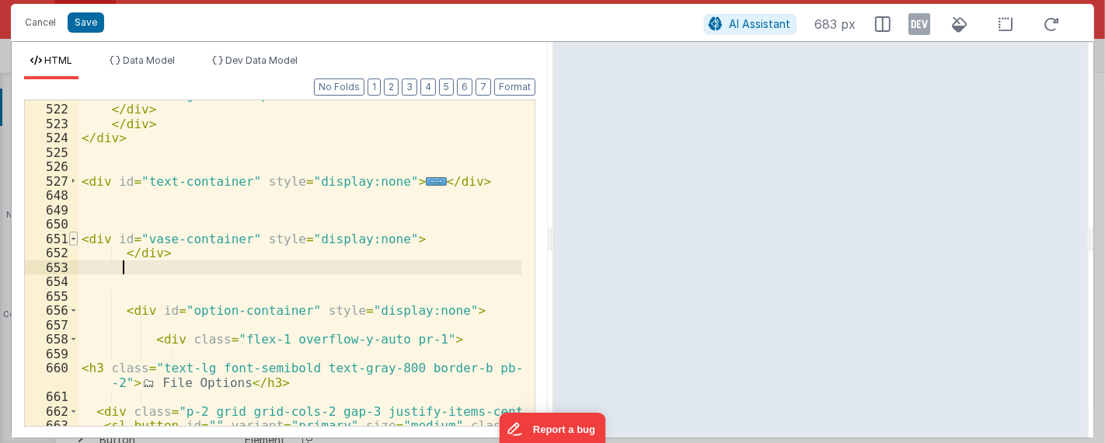
click at [73, 236] on span at bounding box center [73, 239] width 9 height 15
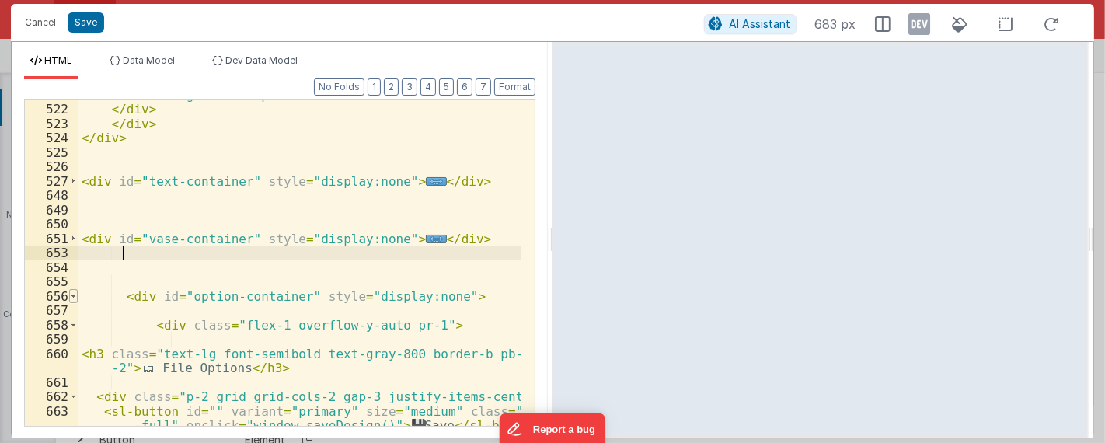
click at [75, 294] on span at bounding box center [73, 296] width 9 height 15
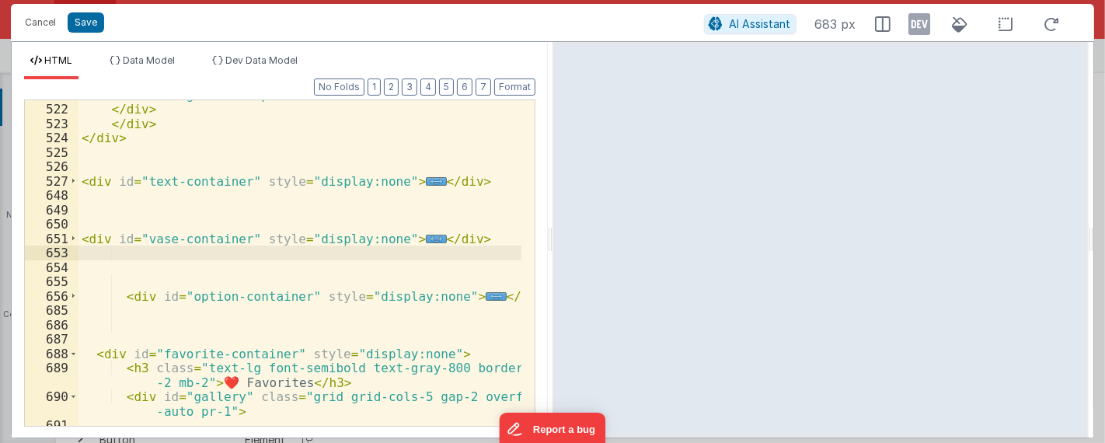
click at [251, 315] on div "< textarea placeholder = "A place to make some notes about the design..." class…" at bounding box center [301, 243] width 444 height 399
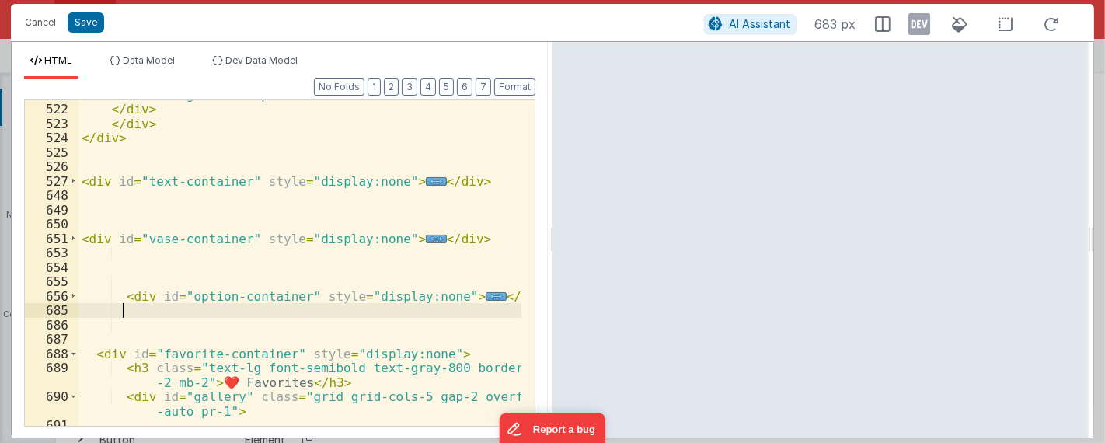
click at [264, 253] on div "< textarea placeholder = "A place to make some notes about the design..." class…" at bounding box center [301, 243] width 444 height 399
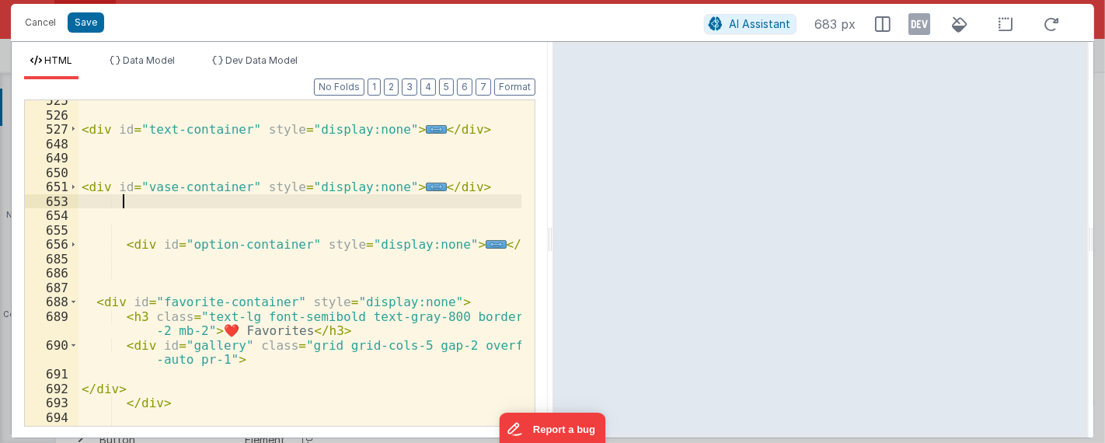
scroll to position [11219, 0]
click at [73, 302] on span at bounding box center [73, 302] width 9 height 15
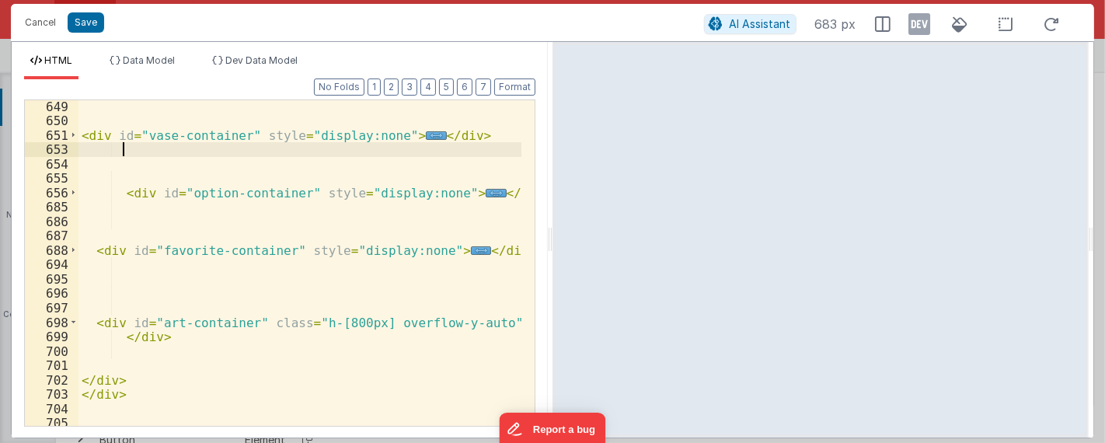
scroll to position [11322, 0]
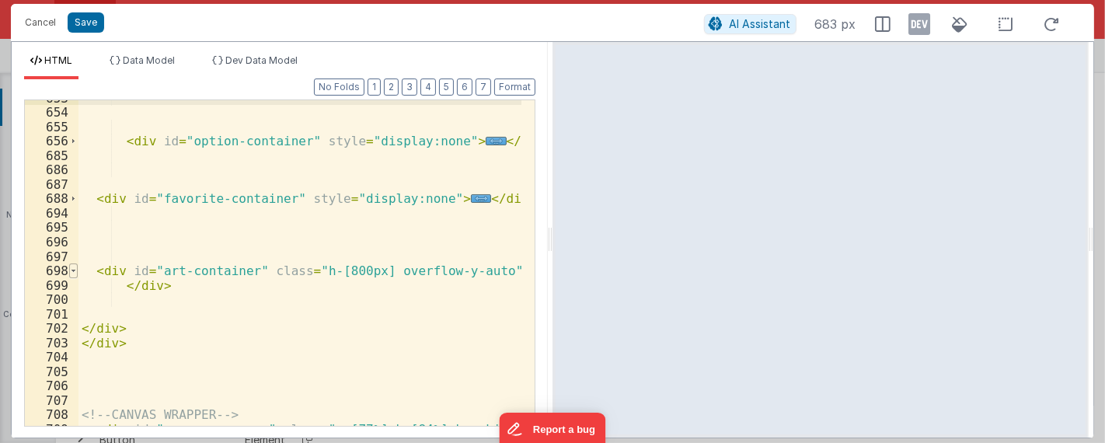
click at [75, 267] on span at bounding box center [73, 270] width 9 height 15
click at [73, 270] on span at bounding box center [73, 270] width 9 height 15
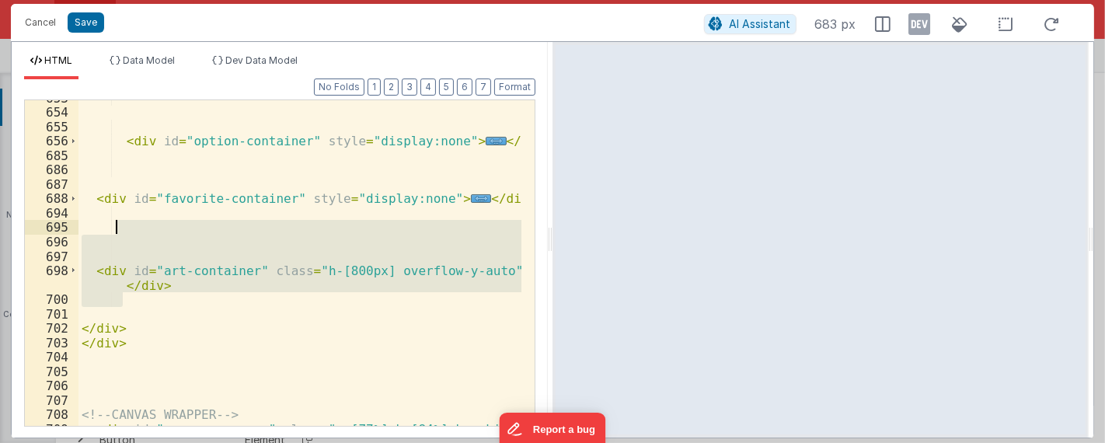
drag, startPoint x: 207, startPoint y: 298, endPoint x: 115, endPoint y: 227, distance: 115.8
click at [116, 229] on div "< div id = "option-container" style = "display:none" > ... </ div > < div id = …" at bounding box center [301, 268] width 444 height 355
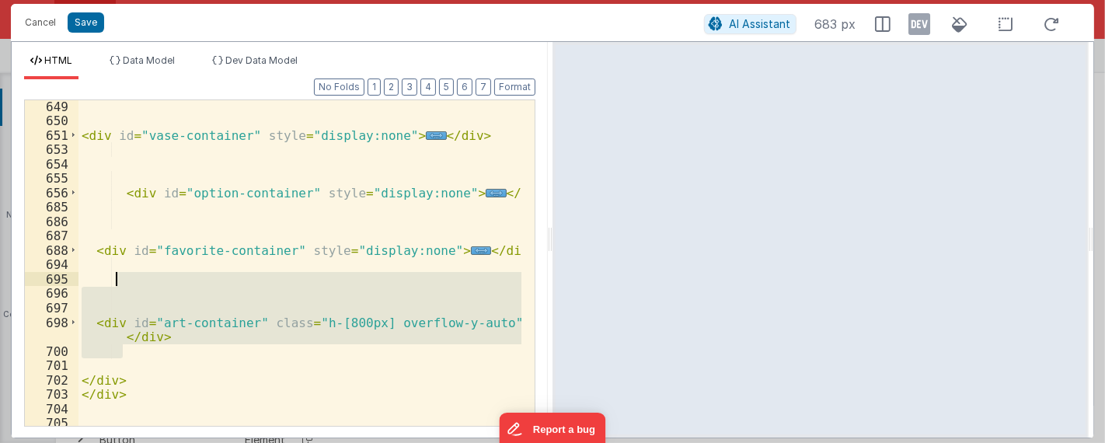
scroll to position [11271, 0]
click at [113, 222] on div "< div id = "vase-container" style = "display:none" > ... </ div > < div id = "o…" at bounding box center [301, 276] width 444 height 355
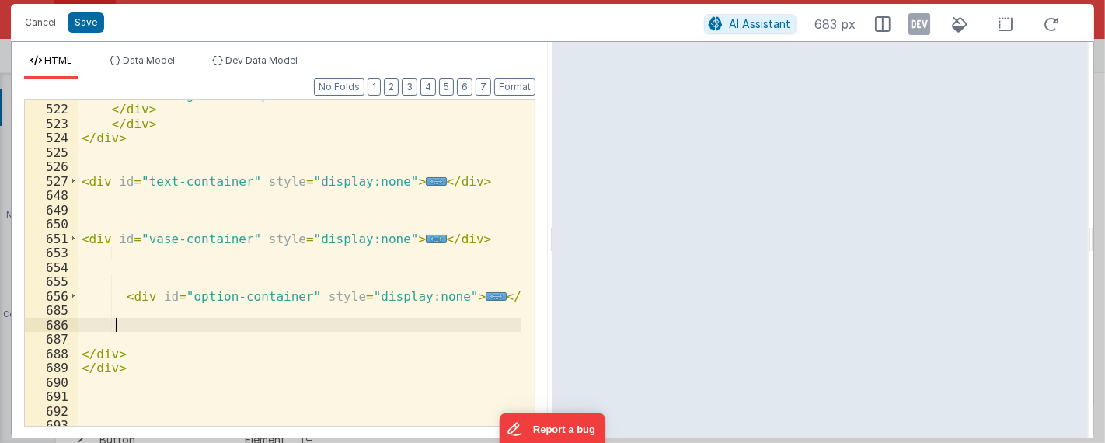
scroll to position [11116, 0]
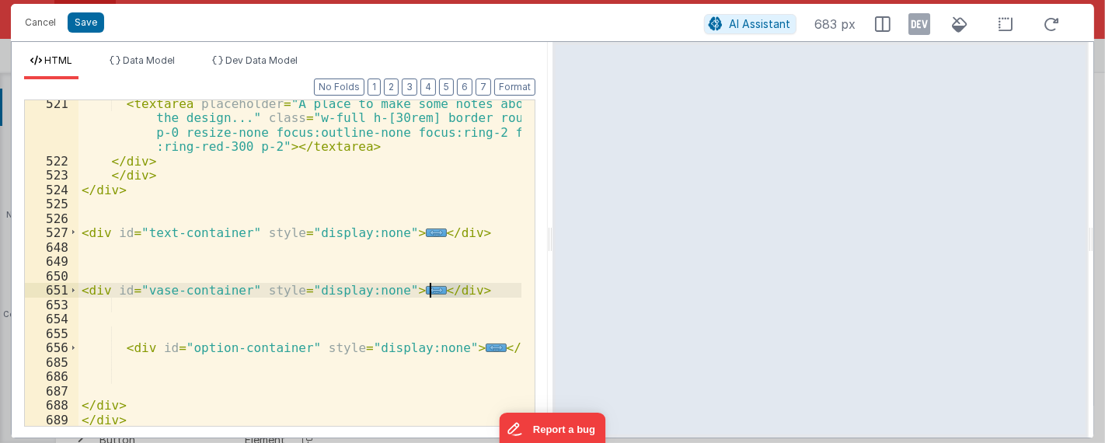
drag, startPoint x: 472, startPoint y: 295, endPoint x: 250, endPoint y: 236, distance: 229.1
click at [212, 211] on div "< textarea placeholder = "A place to make some notes about the design..." class…" at bounding box center [301, 295] width 444 height 399
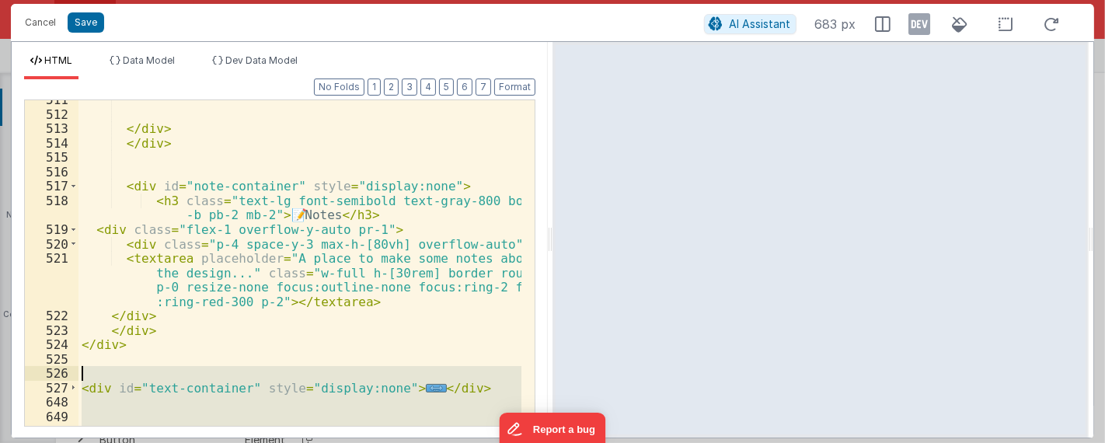
scroll to position [10961, 0]
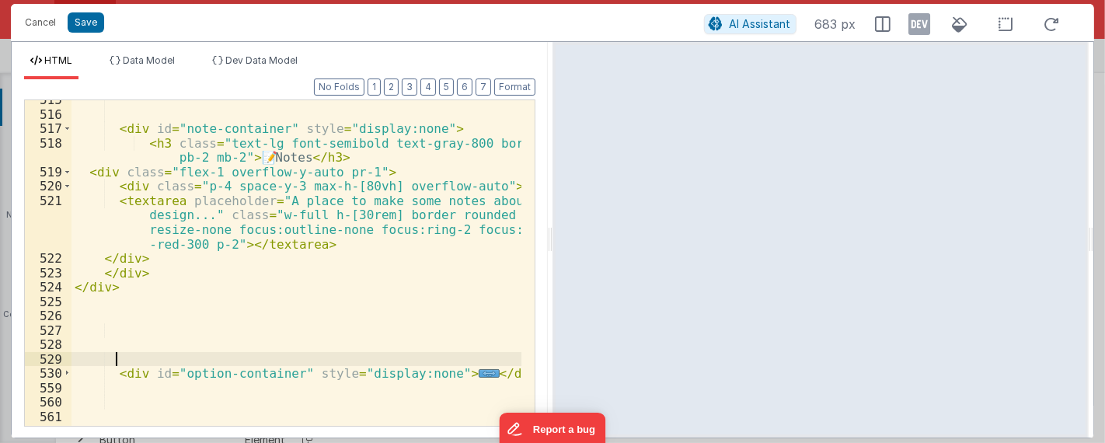
click at [266, 359] on div "< div id = "note-container" style = "display:none" > < h3 class = "text-lg font…" at bounding box center [297, 269] width 451 height 355
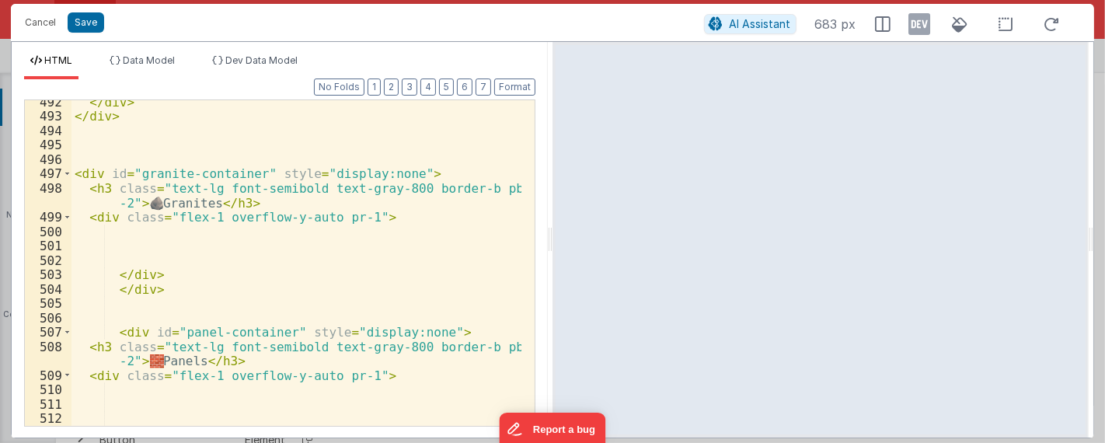
scroll to position [10600, 0]
click at [68, 330] on span at bounding box center [67, 332] width 9 height 15
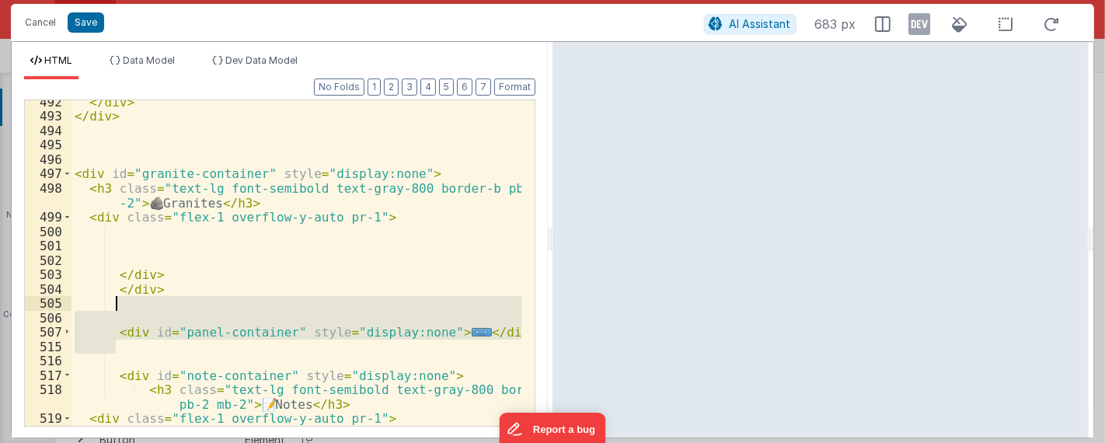
drag, startPoint x: 213, startPoint y: 351, endPoint x: 124, endPoint y: 288, distance: 108.7
click at [124, 288] on div "</ div > </ div > < div id = "granite-container" style = "display:none" > < h3 …" at bounding box center [297, 272] width 451 height 355
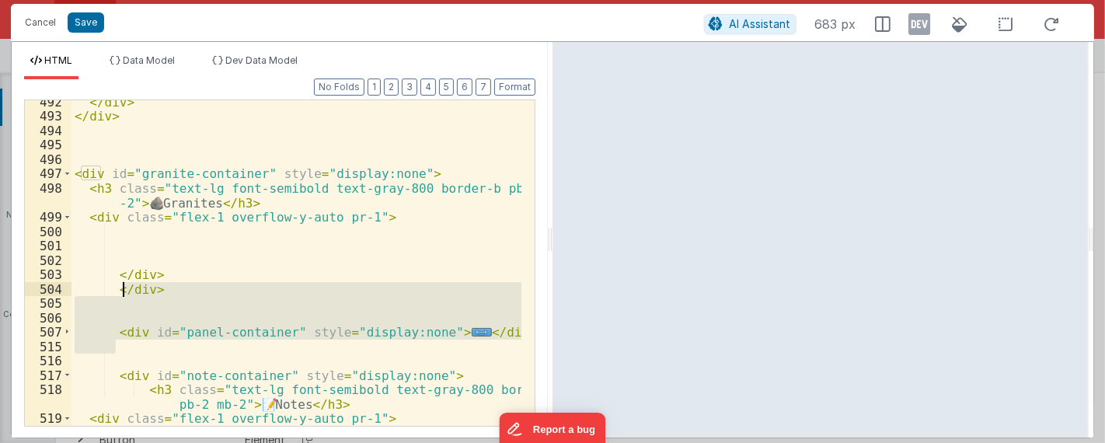
click at [166, 341] on div "</ div > </ div > < div id = "granite-container" style = "display:none" > < h3 …" at bounding box center [297, 263] width 450 height 326
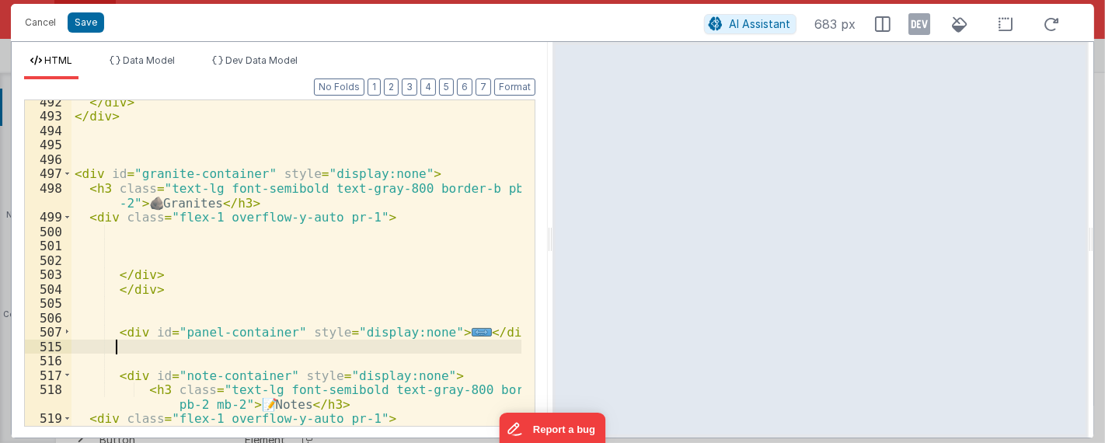
scroll to position [10495, 0]
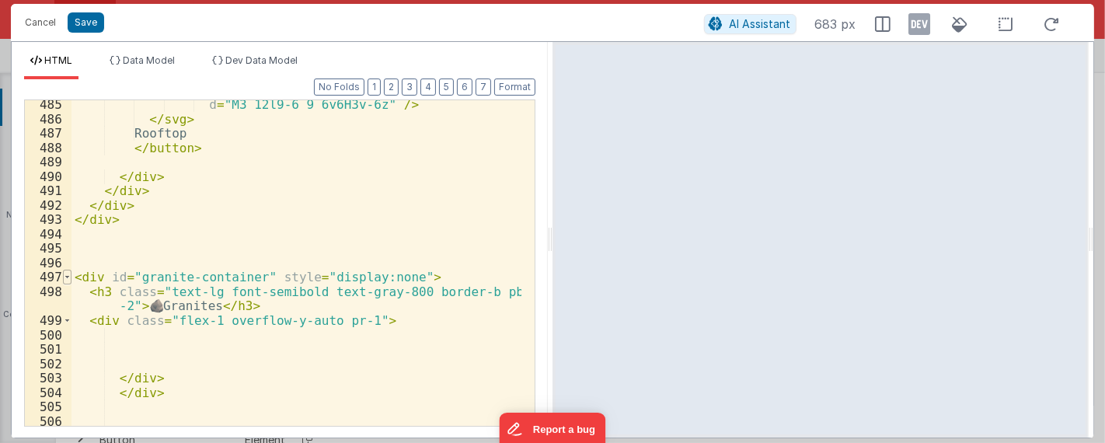
click at [65, 280] on span at bounding box center [67, 277] width 9 height 15
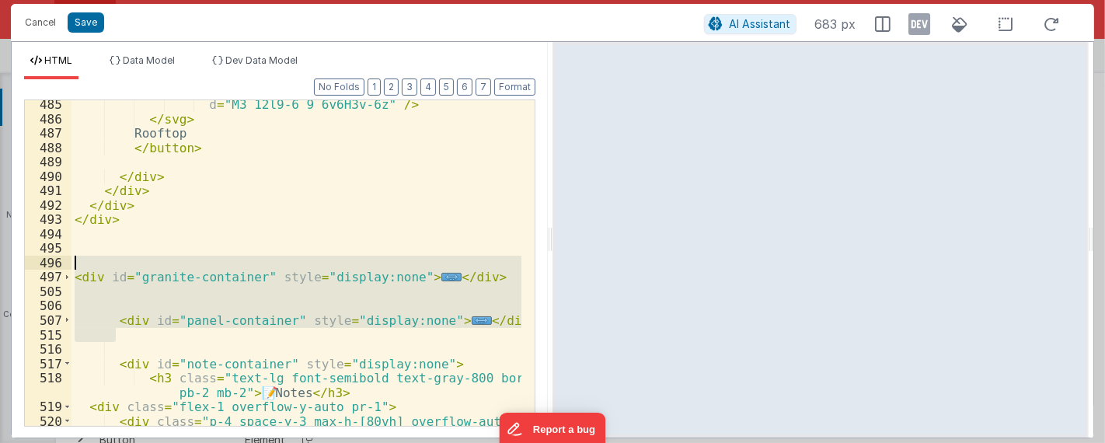
drag, startPoint x: 206, startPoint y: 337, endPoint x: 61, endPoint y: 256, distance: 165.6
click at [61, 256] on div "485 486 487 488 489 490 491 492 493 494 495 496 497 505 506 507 515 516 517 518…" at bounding box center [279, 262] width 511 height 327
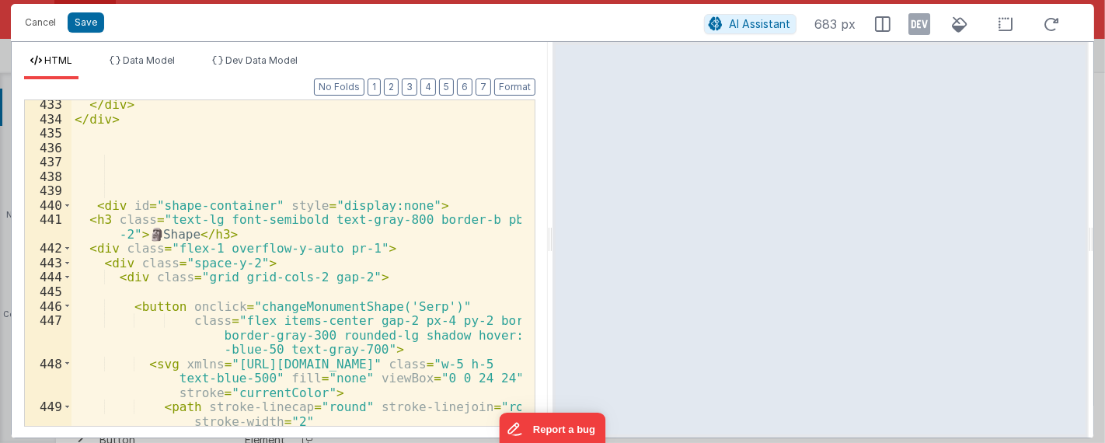
scroll to position [9358, 0]
click at [68, 202] on span at bounding box center [67, 205] width 9 height 15
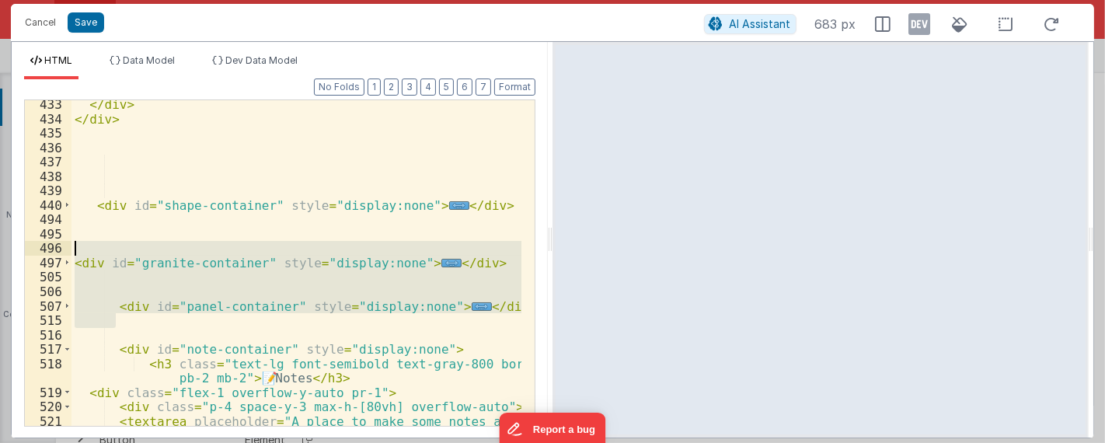
click at [236, 320] on div "</ div > </ div > < div id = "shape-container" style = "display:none" > ... </ …" at bounding box center [297, 263] width 450 height 326
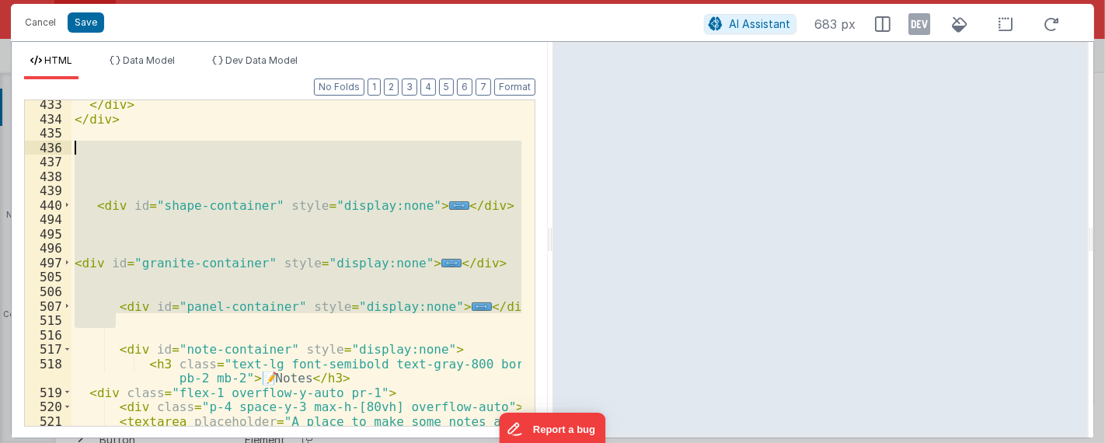
drag, startPoint x: 226, startPoint y: 323, endPoint x: 55, endPoint y: 140, distance: 250.8
click at [55, 140] on div "433 434 435 436 437 438 439 440 494 495 496 497 505 506 507 515 516 517 518 519…" at bounding box center [279, 262] width 511 height 327
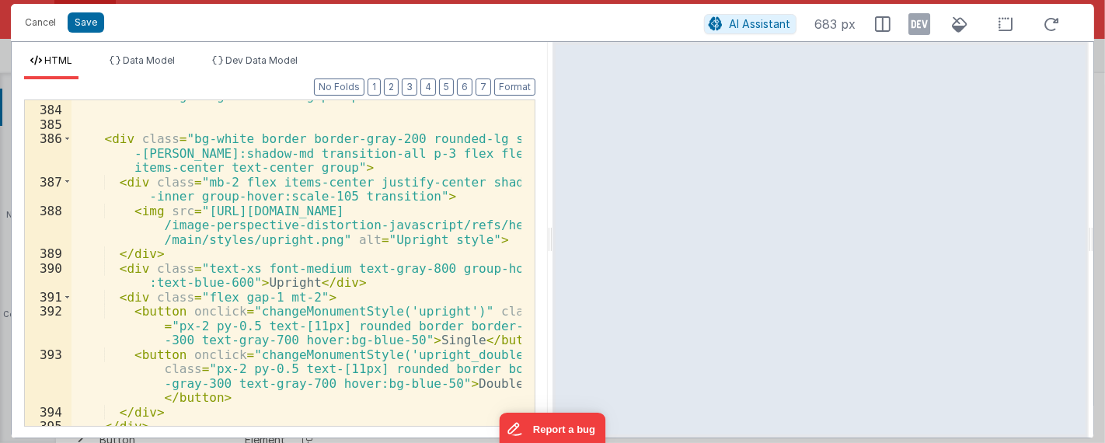
scroll to position [7860, 0]
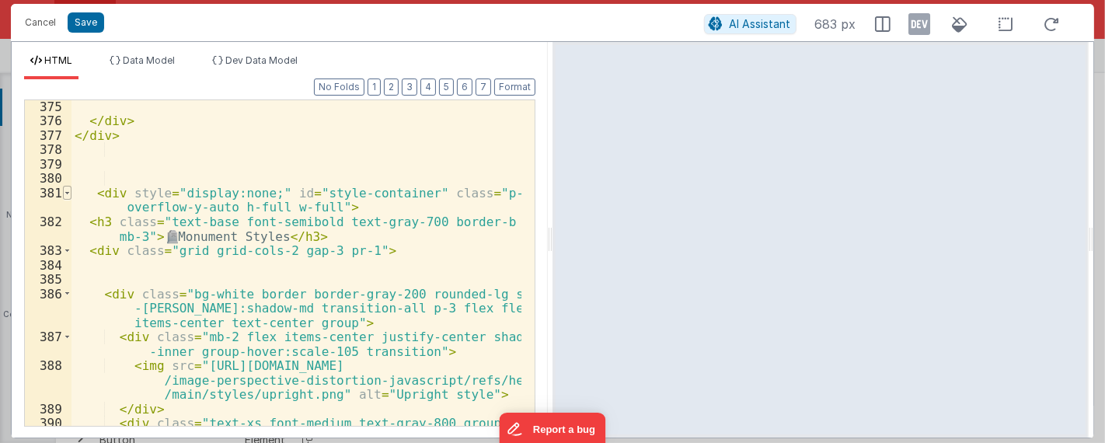
click at [70, 190] on span at bounding box center [67, 193] width 9 height 15
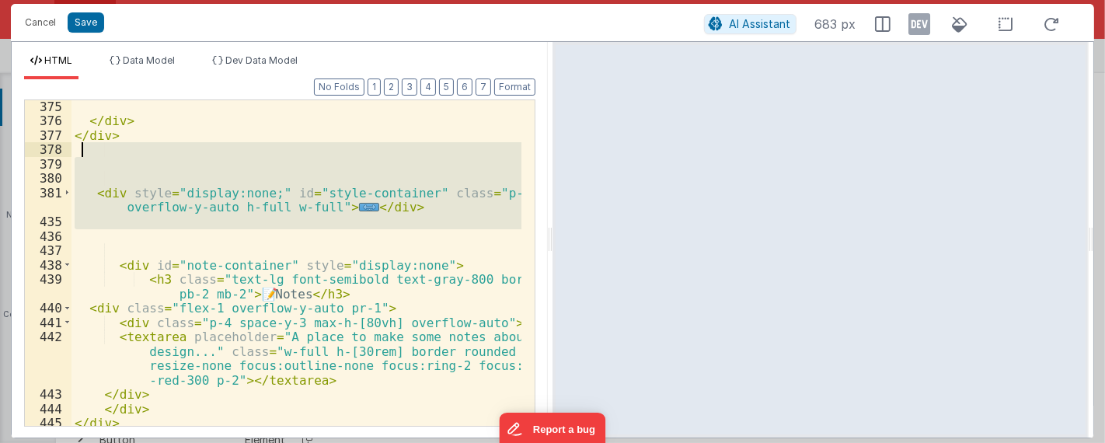
drag, startPoint x: 319, startPoint y: 239, endPoint x: 81, endPoint y: 150, distance: 253.8
click at [81, 150] on div "</ div > </ div > < div style = "display:none;" id = "style-container" class = …" at bounding box center [297, 276] width 451 height 355
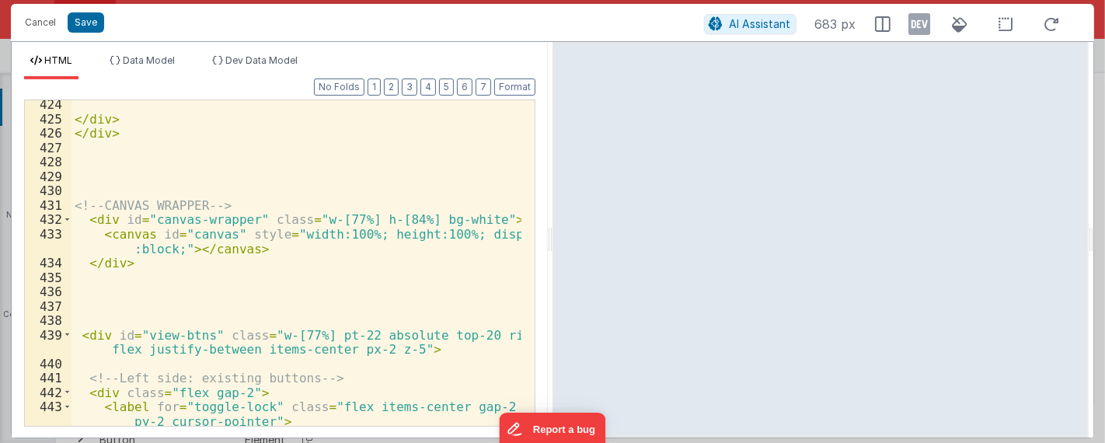
scroll to position [8221, 0]
click at [365, 275] on div "</ div > </ div > <!-- CANVAS WRAPPER --> < div id = "canvas-wrapper" class = "…" at bounding box center [297, 274] width 451 height 355
click at [338, 289] on div "</ div > </ div > <!-- CANVAS WRAPPER --> < div id = "canvas-wrapper" class = "…" at bounding box center [297, 274] width 451 height 355
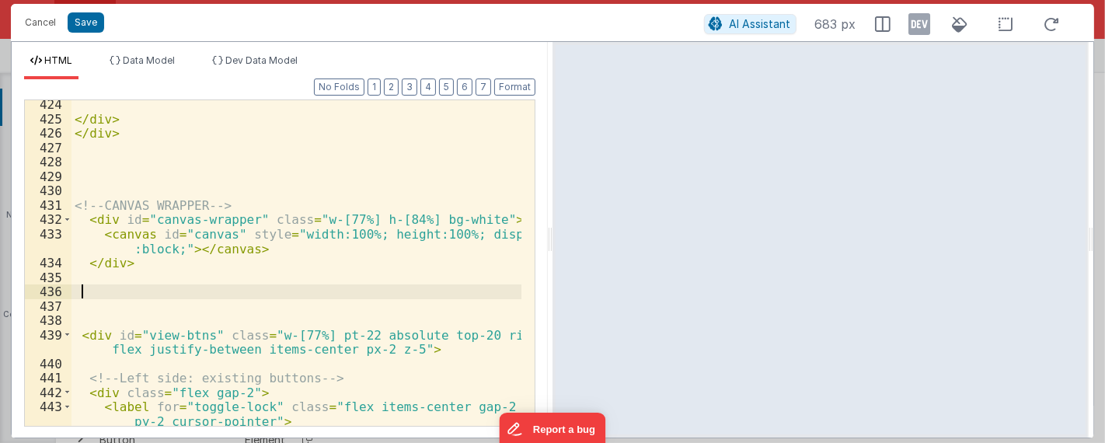
scroll to position [8325, 0]
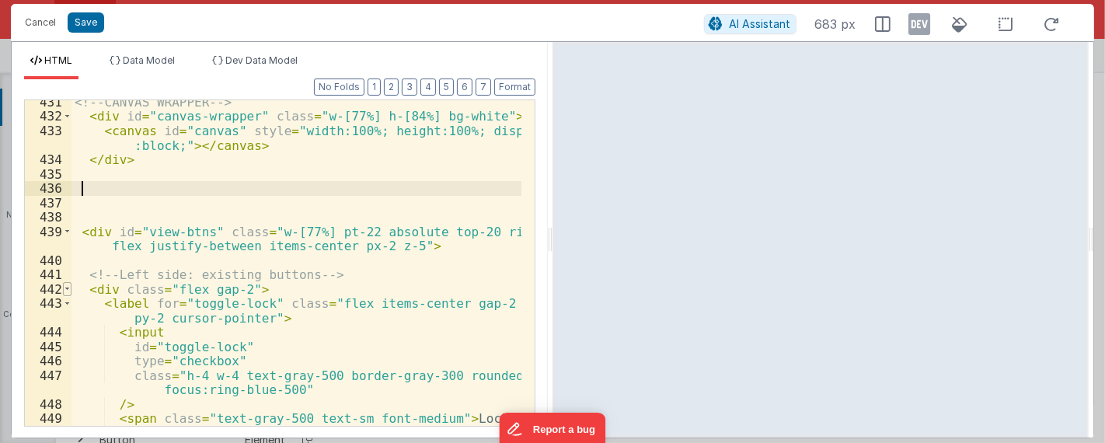
click at [66, 286] on span at bounding box center [67, 289] width 9 height 15
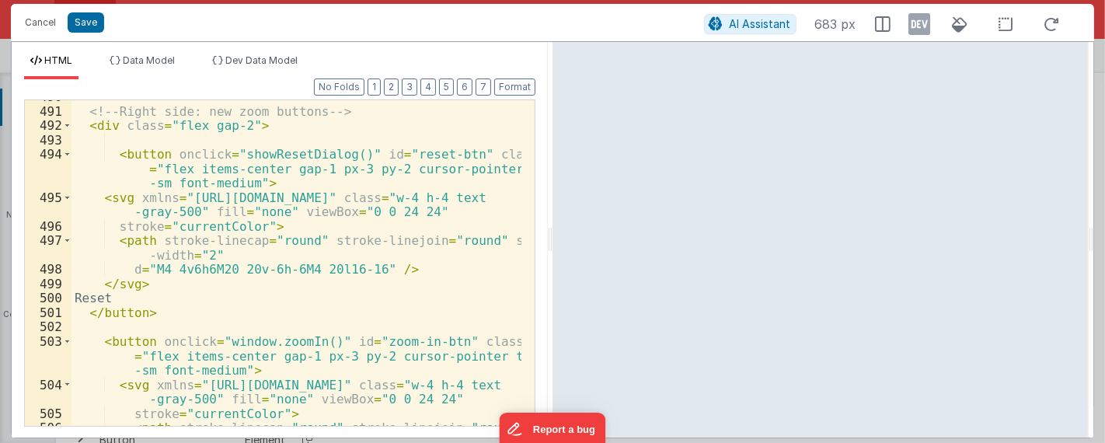
scroll to position [8532, 0]
click at [65, 340] on span at bounding box center [67, 341] width 9 height 15
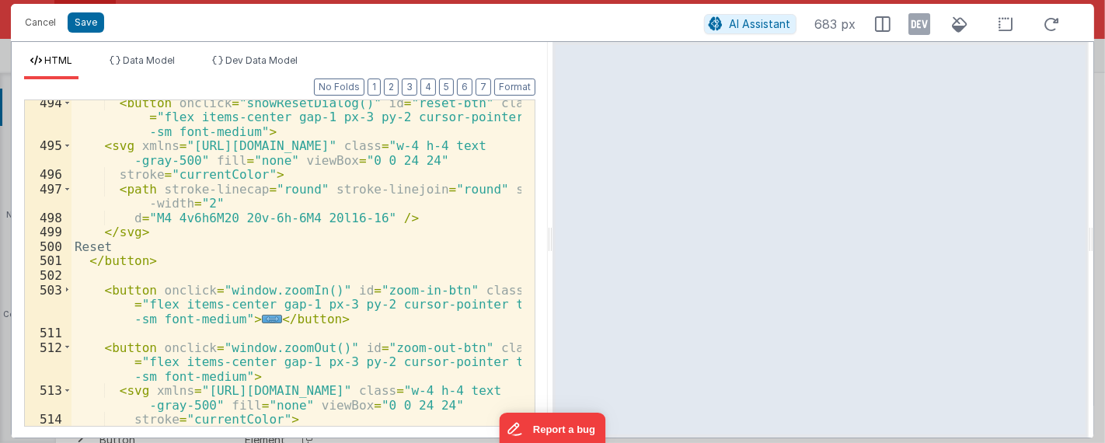
scroll to position [8583, 0]
click at [68, 344] on span at bounding box center [67, 347] width 9 height 15
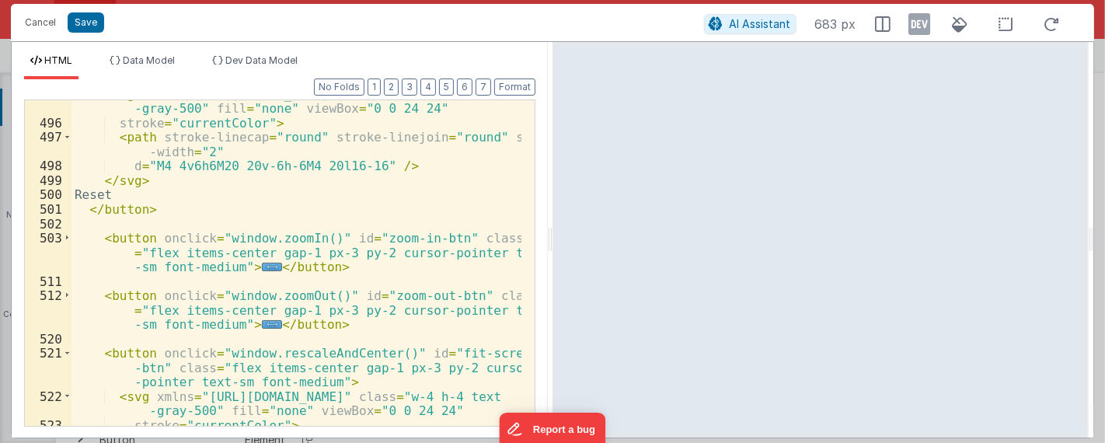
scroll to position [8738, 0]
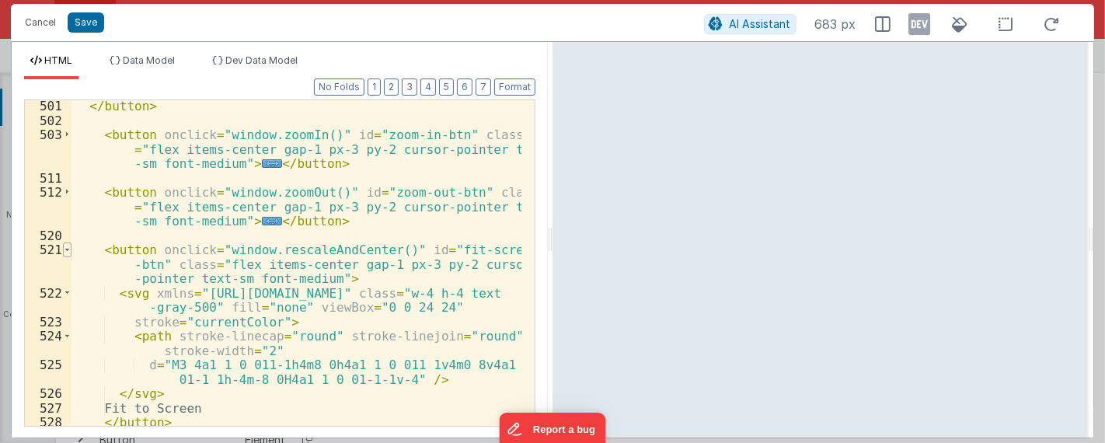
click at [70, 249] on span at bounding box center [67, 250] width 9 height 15
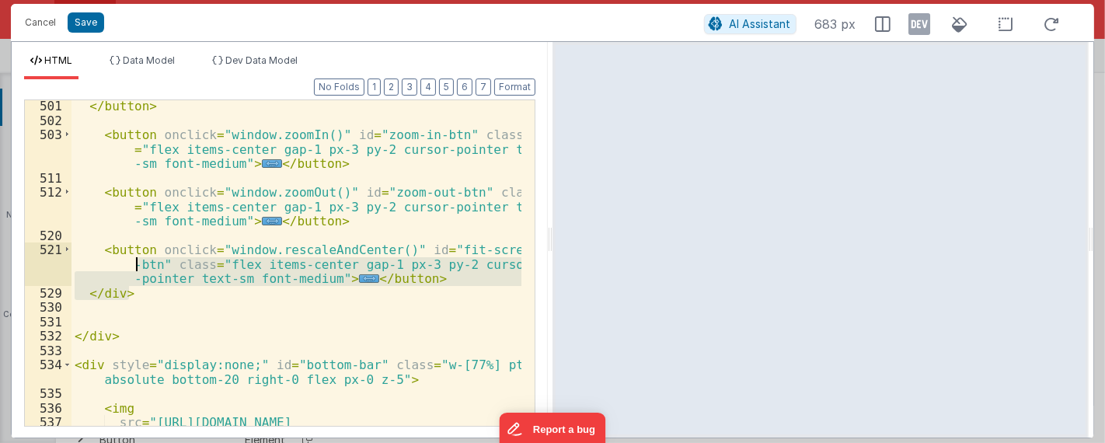
drag, startPoint x: 173, startPoint y: 288, endPoint x: 62, endPoint y: 209, distance: 136.5
click at [62, 209] on div "501 502 503 511 512 520 521 529 530 531 532 533 534 535 536 537 538 </ button >…" at bounding box center [279, 262] width 511 height 327
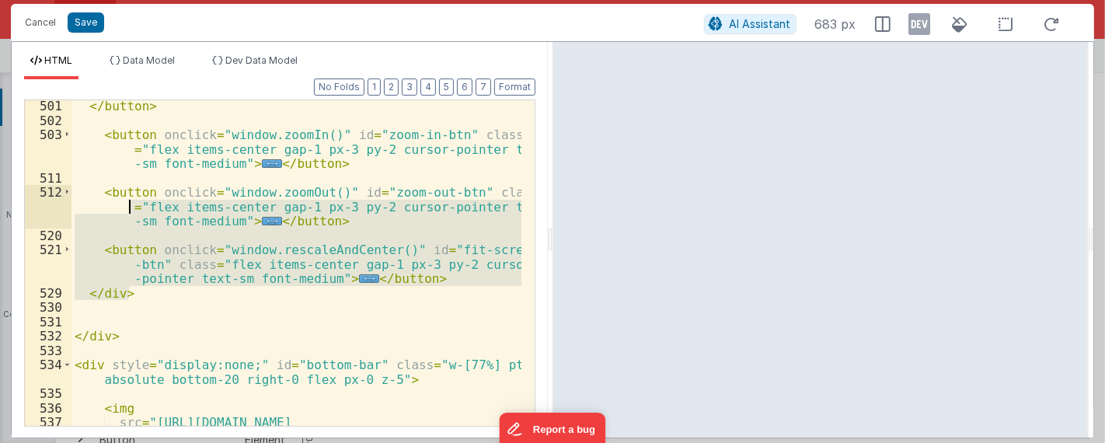
click at [176, 306] on div "</ button > < button onclick = "window.zoomIn()" id = "zoom-in-btn" class = "fl…" at bounding box center [297, 291] width 451 height 384
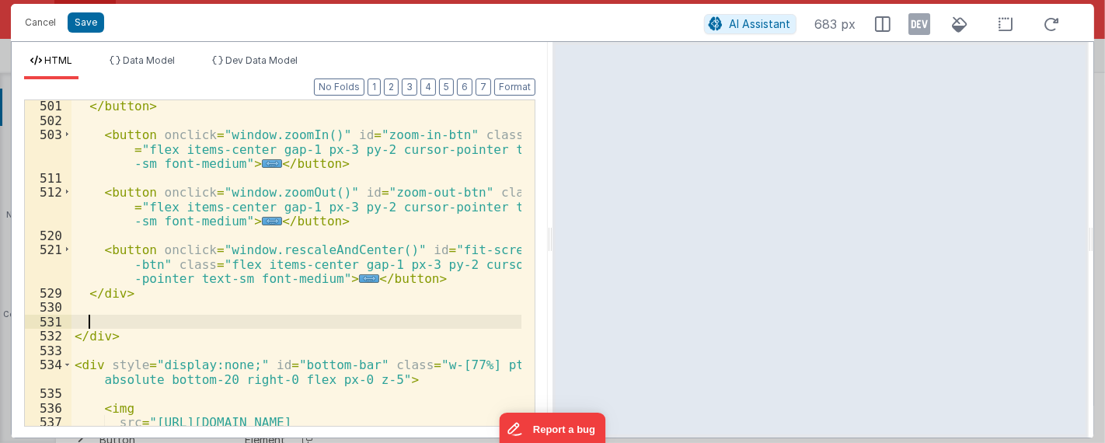
click at [195, 316] on div "</ button > < button onclick = "window.zoomIn()" id = "zoom-in-btn" class = "fl…" at bounding box center [297, 291] width 451 height 384
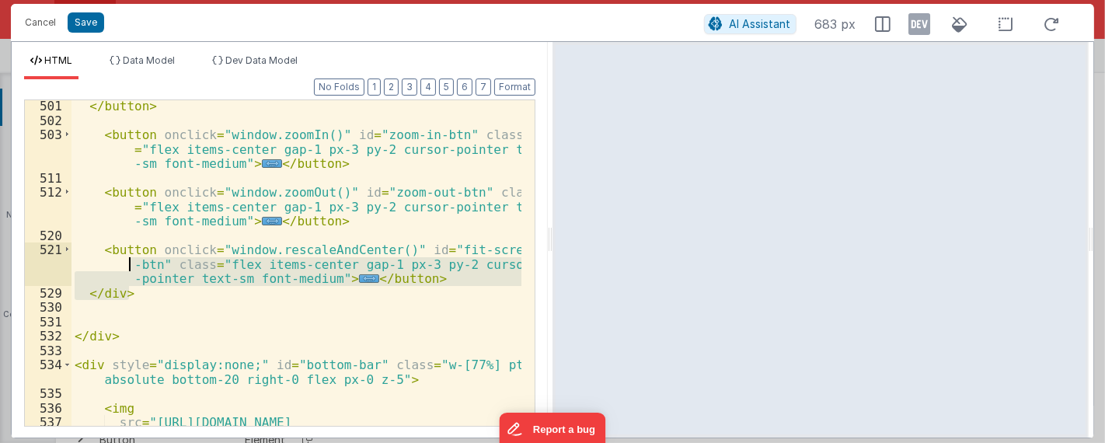
drag, startPoint x: 161, startPoint y: 295, endPoint x: 141, endPoint y: 290, distance: 20.0
click at [72, 223] on div "</ button > < button onclick = "window.zoomIn()" id = "zoom-in-btn" class = "fl…" at bounding box center [297, 291] width 451 height 384
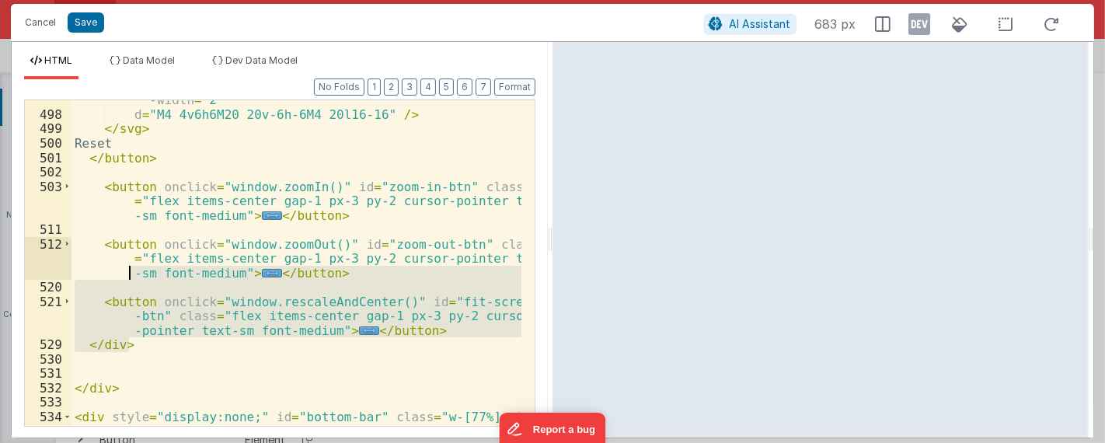
scroll to position [8687, 0]
click at [197, 320] on div "< path stroke-linecap = "round" stroke-linejoin = "round" stroke -width = "2" d…" at bounding box center [297, 263] width 450 height 326
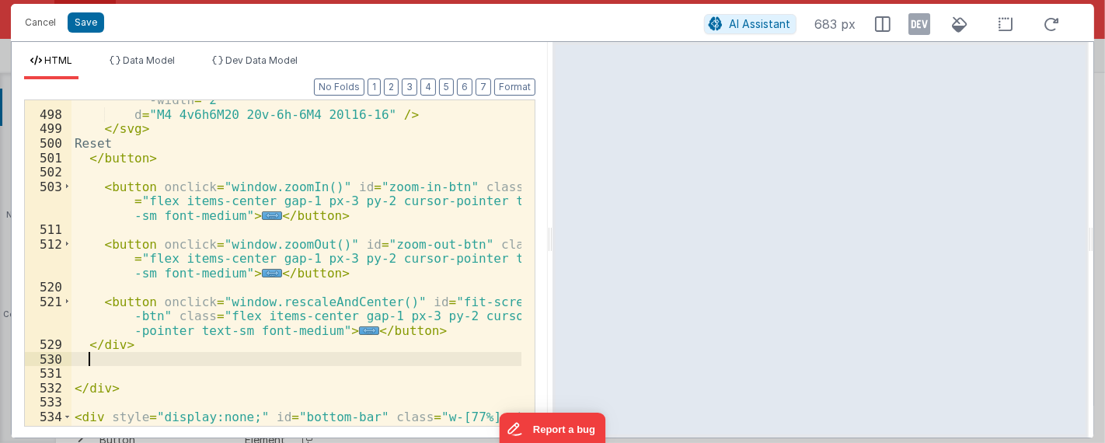
drag, startPoint x: 180, startPoint y: 356, endPoint x: 97, endPoint y: 261, distance: 126.1
click at [95, 267] on div "< path stroke-linecap = "round" stroke-linejoin = "round" stroke -width = "2" d…" at bounding box center [297, 271] width 451 height 384
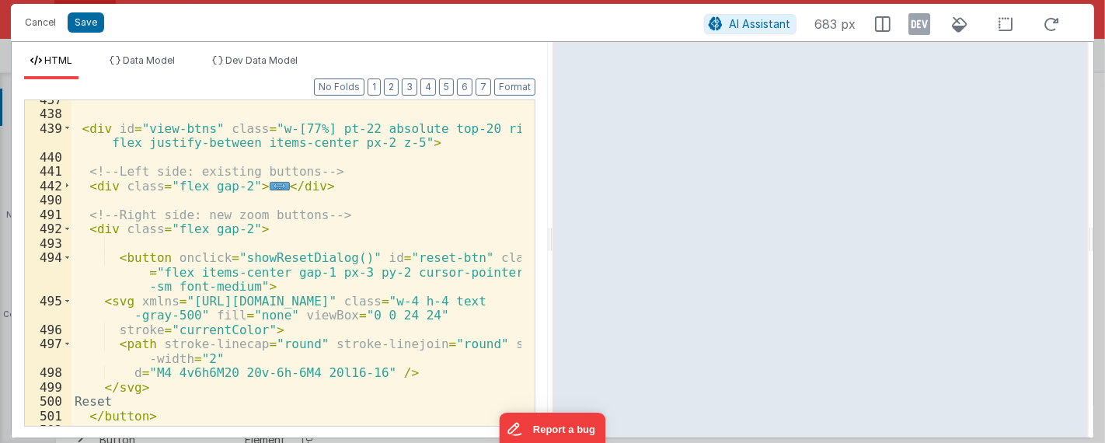
scroll to position [8325, 0]
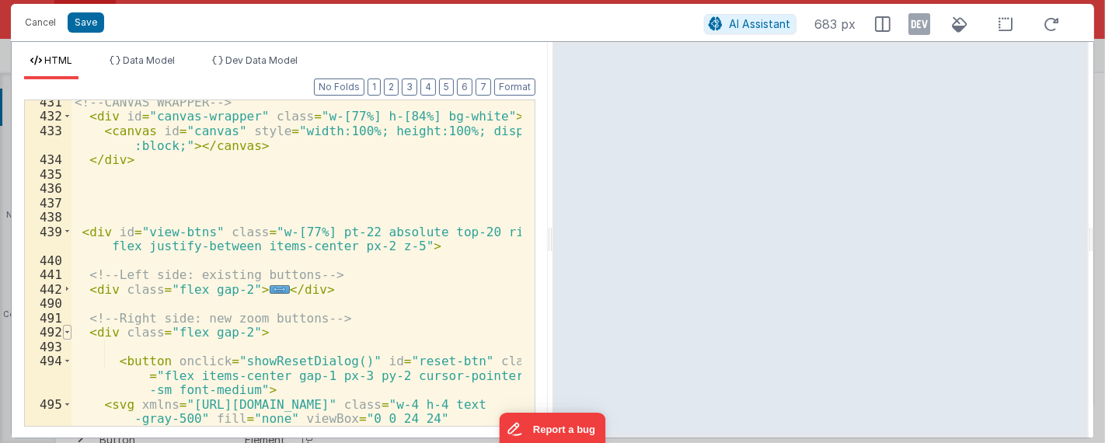
click at [63, 331] on span at bounding box center [67, 332] width 9 height 15
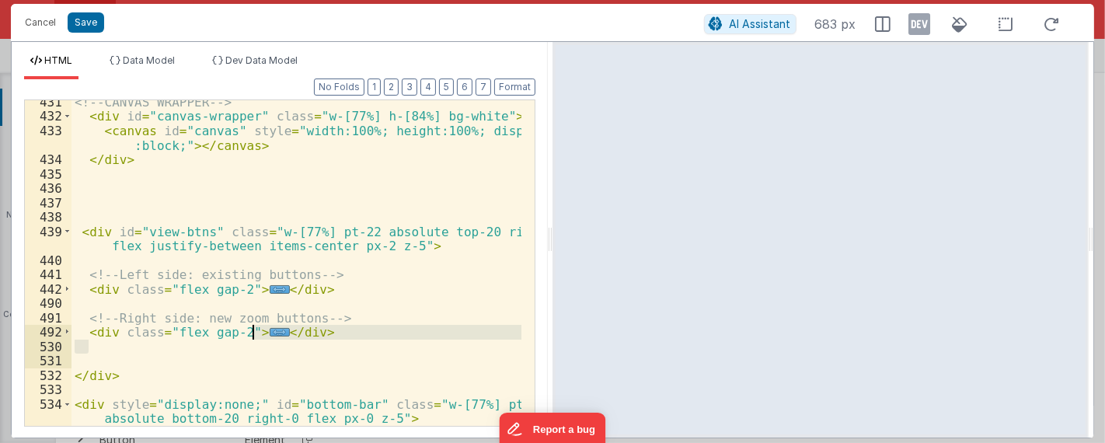
scroll to position [8377, 0]
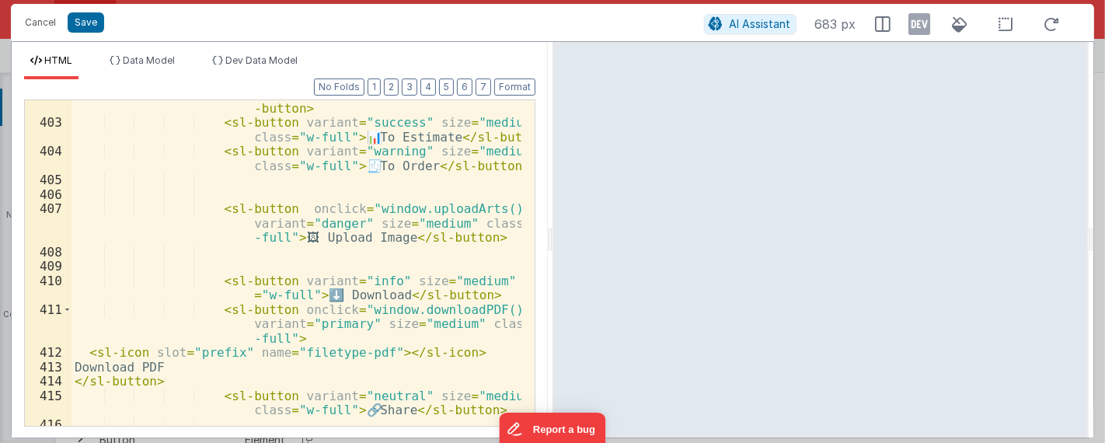
click at [344, 307] on div "< sl-button onclick = "window.designToolPanel()" id = "open-btn" variant = "def…" at bounding box center [297, 257] width 451 height 399
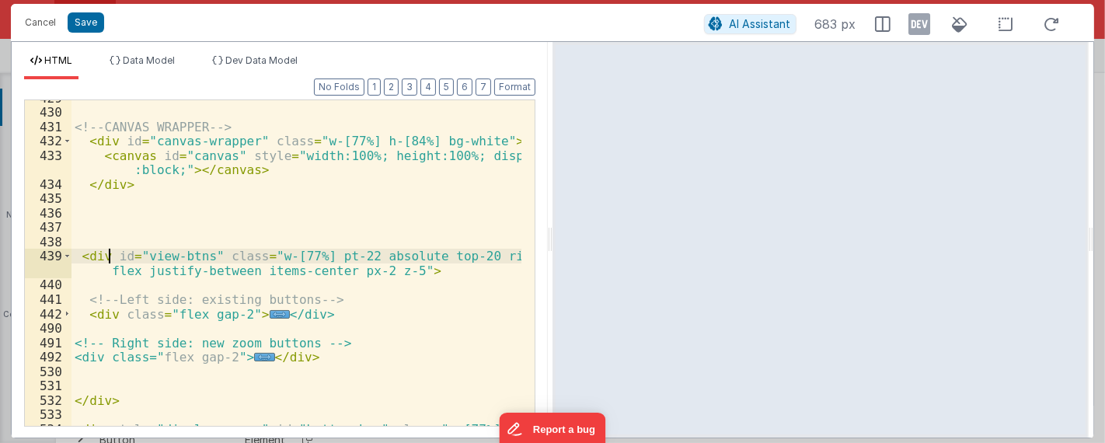
scroll to position [8890, 0]
click at [368, 330] on div "<!-- CANVAS WRAPPER --> < div id = "canvas-wrapper" class = "w-[77%] h-[84%] bg…" at bounding box center [297, 276] width 451 height 370
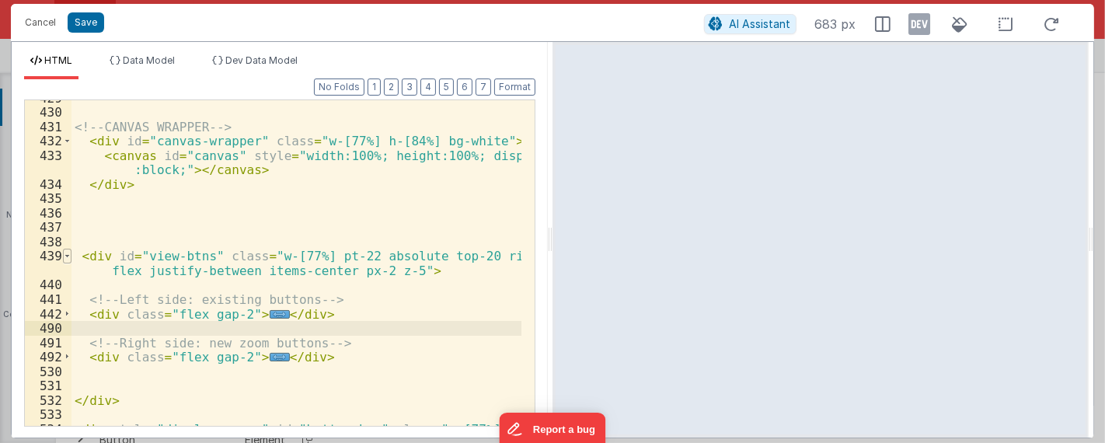
click at [67, 256] on span at bounding box center [67, 256] width 9 height 15
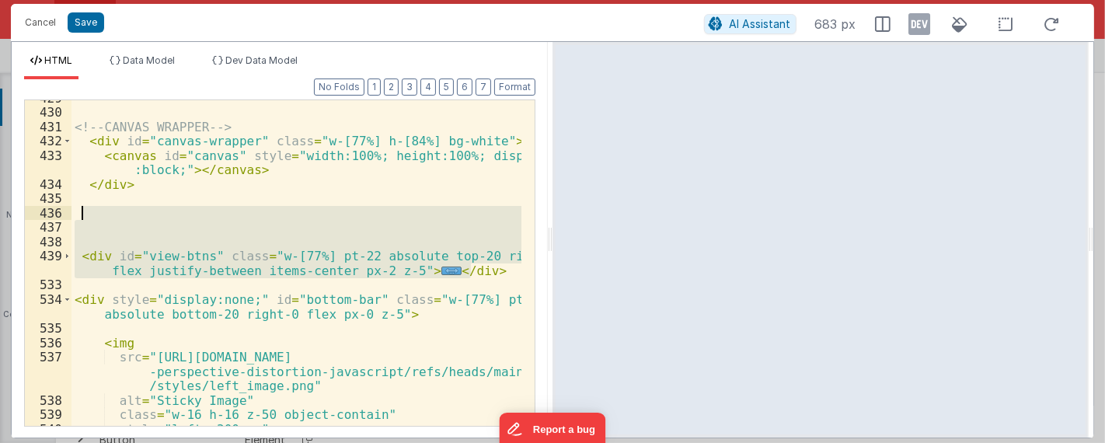
drag, startPoint x: 486, startPoint y: 275, endPoint x: 85, endPoint y: 219, distance: 404.2
click at [85, 219] on div "<!-- CANVAS WRAPPER --> < div id = "canvas-wrapper" class = "w-[77%] h-[84%] bg…" at bounding box center [297, 268] width 451 height 355
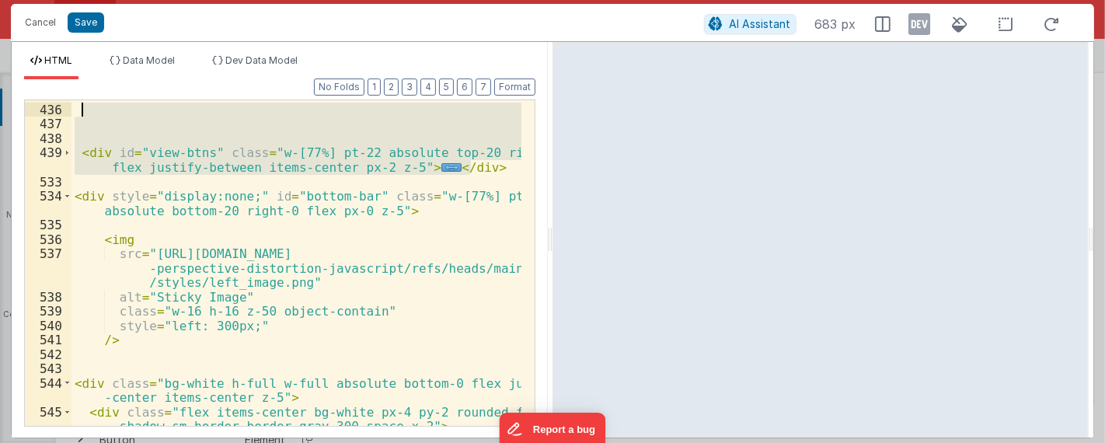
scroll to position [8994, 0]
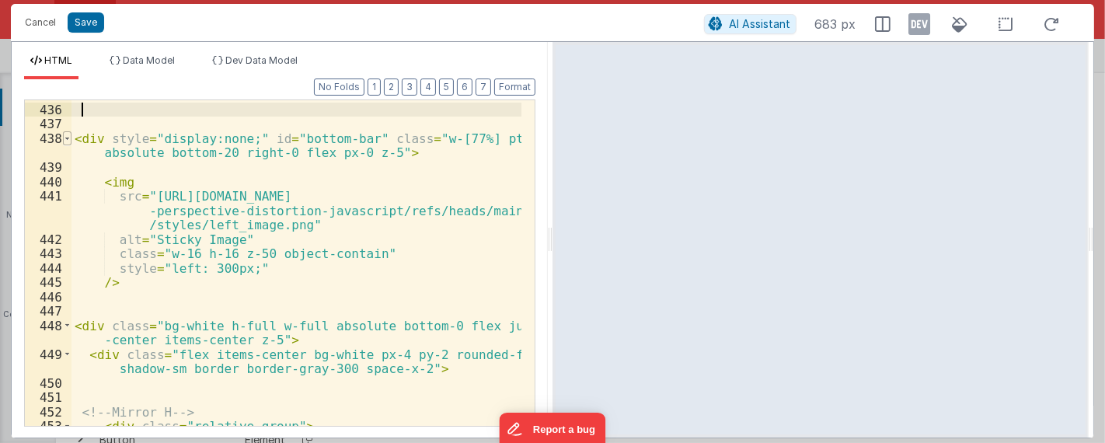
click at [66, 139] on span at bounding box center [67, 138] width 9 height 15
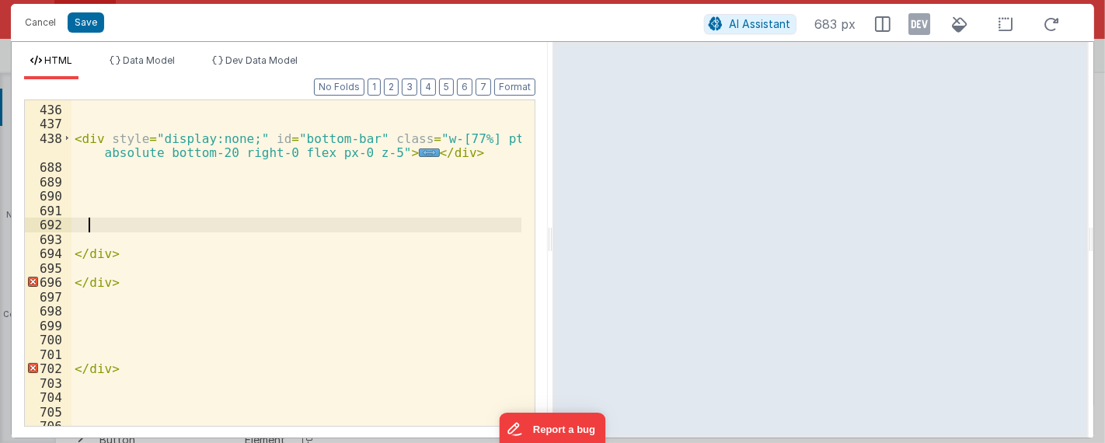
click at [232, 219] on div "< div style = "display:none;" id = "bottom-bar" class = "w-[77%] pt-22 absolute…" at bounding box center [297, 265] width 451 height 355
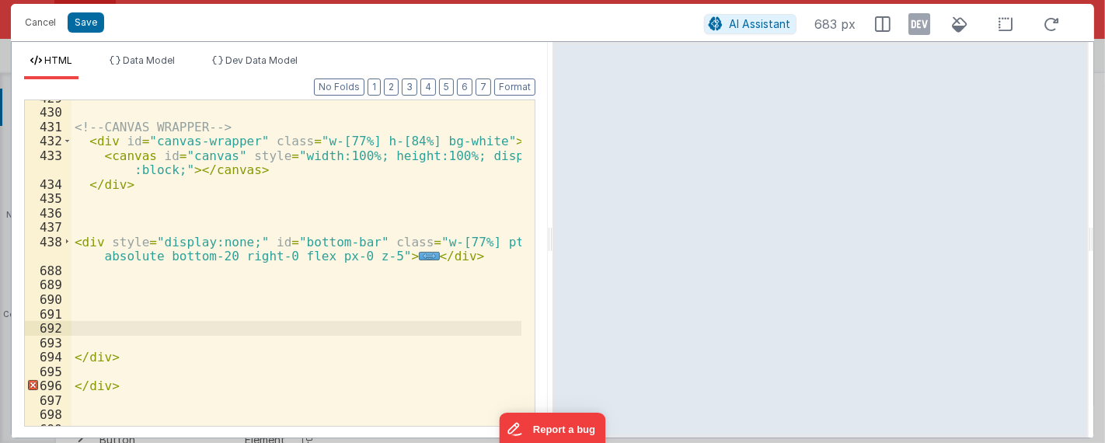
click at [131, 203] on div "<!-- CANVAS WRAPPER --> < div id = "canvas-wrapper" class = "w-[77%] h-[84%] bg…" at bounding box center [297, 268] width 451 height 355
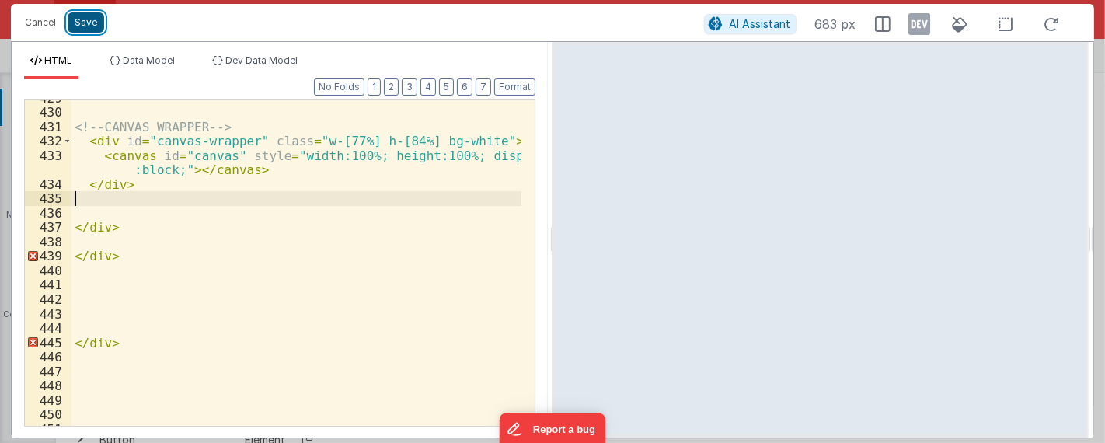
click at [93, 26] on button "Save" at bounding box center [86, 22] width 37 height 20
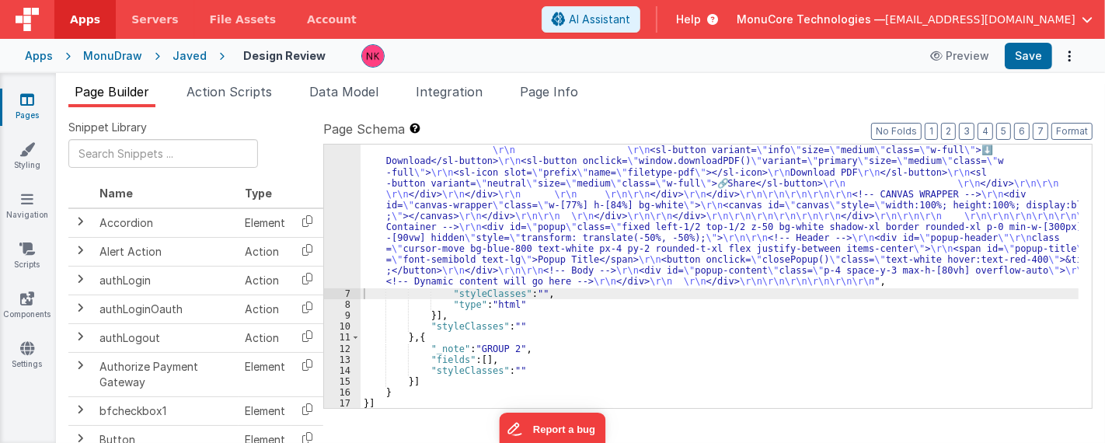
scroll to position [1781, 0]
click at [1029, 56] on button "Save" at bounding box center [1028, 56] width 47 height 26
click at [975, 51] on button "Preview" at bounding box center [960, 56] width 78 height 25
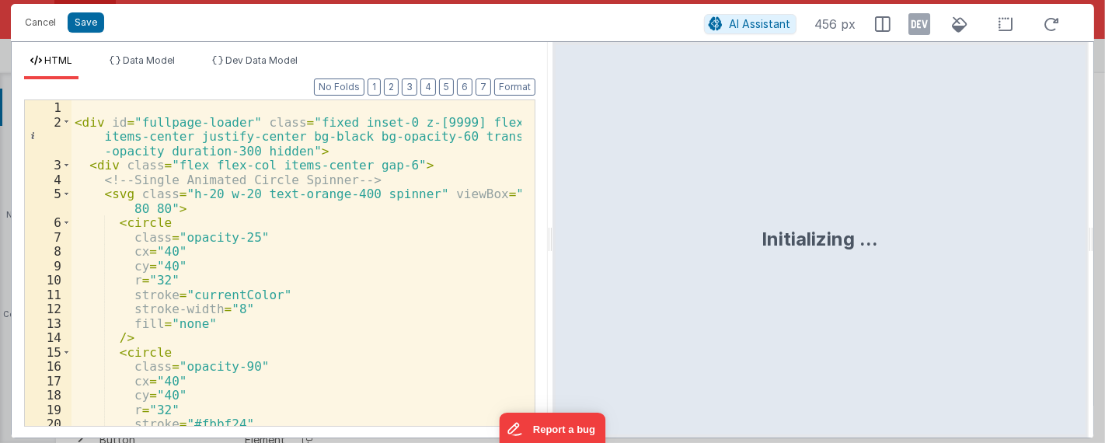
click at [239, 206] on div "< div id = "fullpage-loader" class = "fixed inset-0 z-[9999] flex items-center …" at bounding box center [297, 277] width 451 height 355
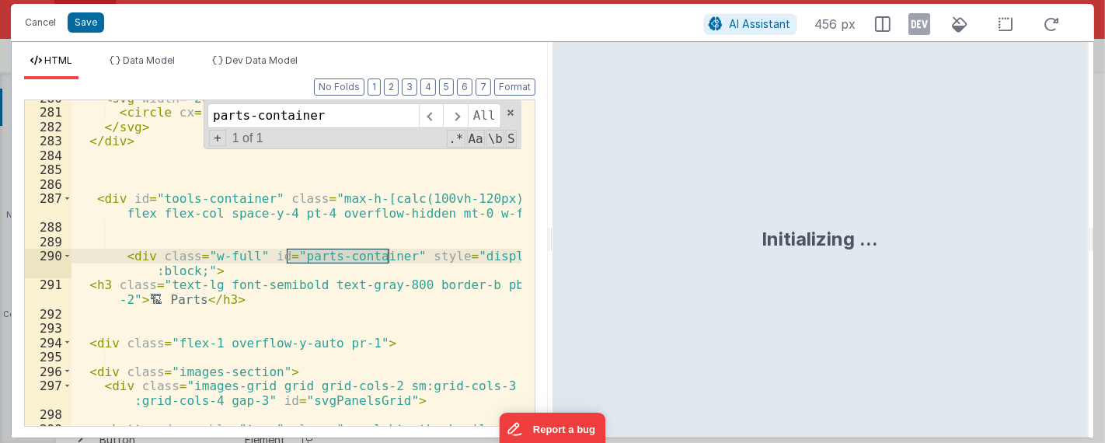
scroll to position [4961, 0]
type input "parts-container"
click at [65, 256] on span at bounding box center [67, 256] width 9 height 15
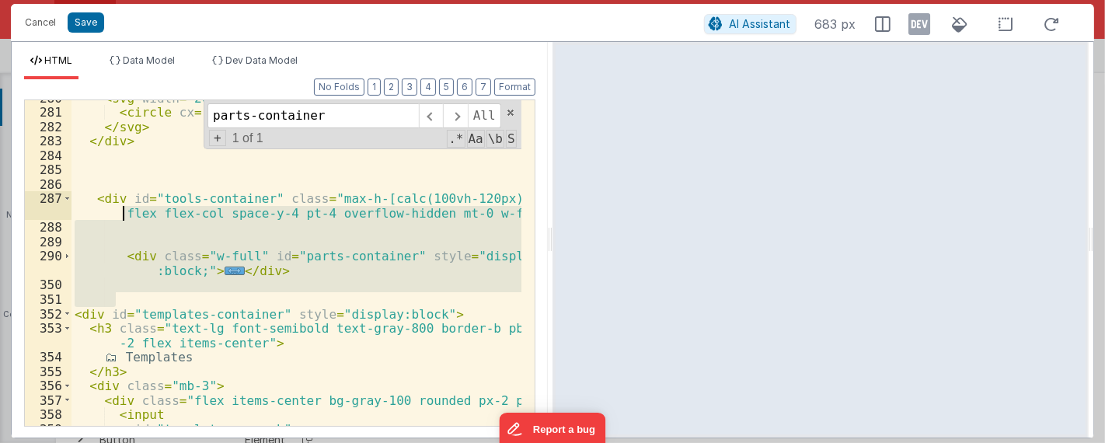
drag, startPoint x: 270, startPoint y: 284, endPoint x: 78, endPoint y: 218, distance: 203.8
click at [78, 218] on div "< svg width = "20" height = "20" viewBox = "0 0 20 20" > < circle cx = "10" cy …" at bounding box center [297, 268] width 451 height 355
click at [305, 305] on div "< svg width = "20" height = "20" viewBox = "0 0 20 20" > < circle cx = "10" cy …" at bounding box center [297, 263] width 450 height 326
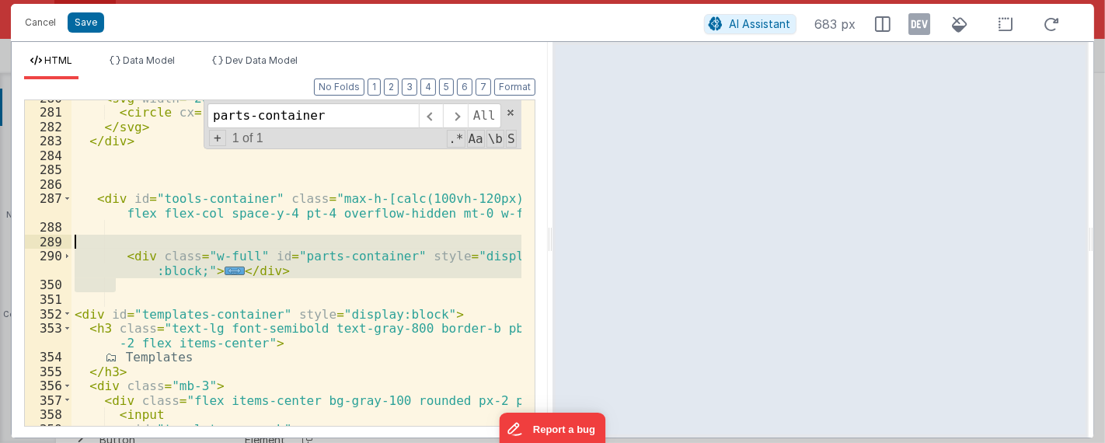
drag, startPoint x: 329, startPoint y: 283, endPoint x: 45, endPoint y: 234, distance: 287.9
click at [45, 234] on div "280 281 282 283 284 285 286 287 288 289 290 350 351 352 353 354 355 356 357 358…" at bounding box center [279, 262] width 511 height 327
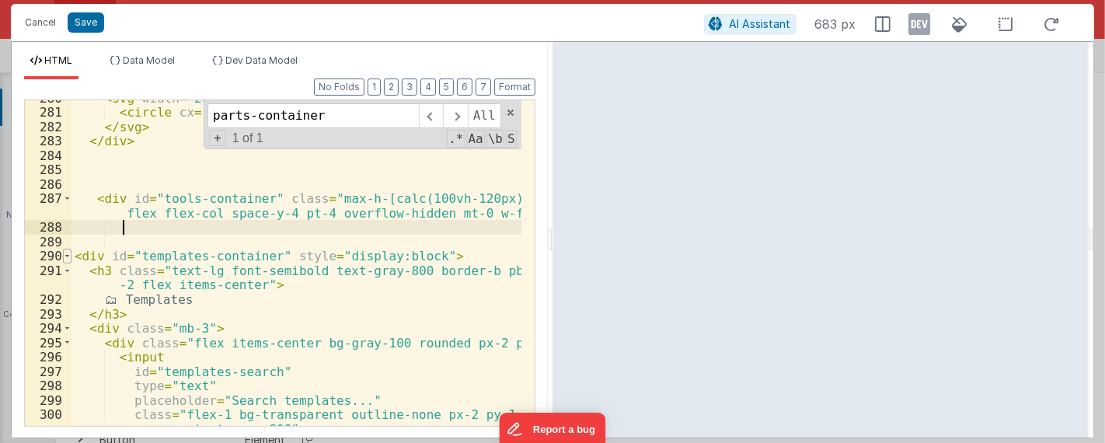
click at [66, 256] on span at bounding box center [67, 256] width 9 height 15
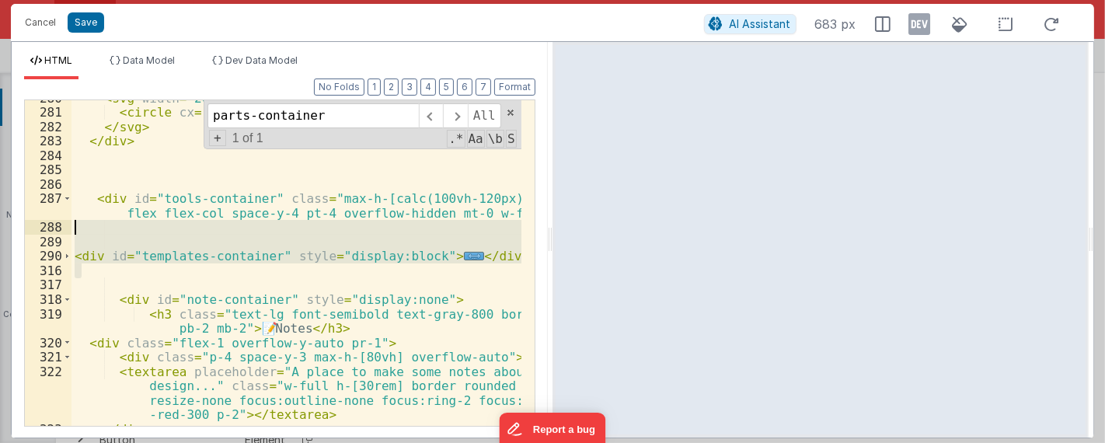
drag, startPoint x: 195, startPoint y: 271, endPoint x: 77, endPoint y: 229, distance: 125.4
click at [77, 229] on div "< svg width = "20" height = "20" viewBox = "0 0 20 20" > < circle cx = "10" cy …" at bounding box center [297, 268] width 451 height 355
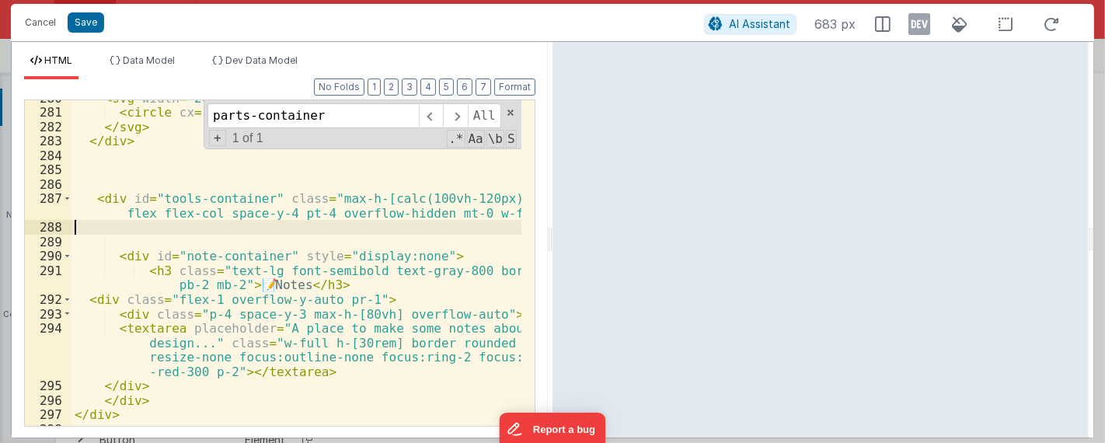
scroll to position [5012, 0]
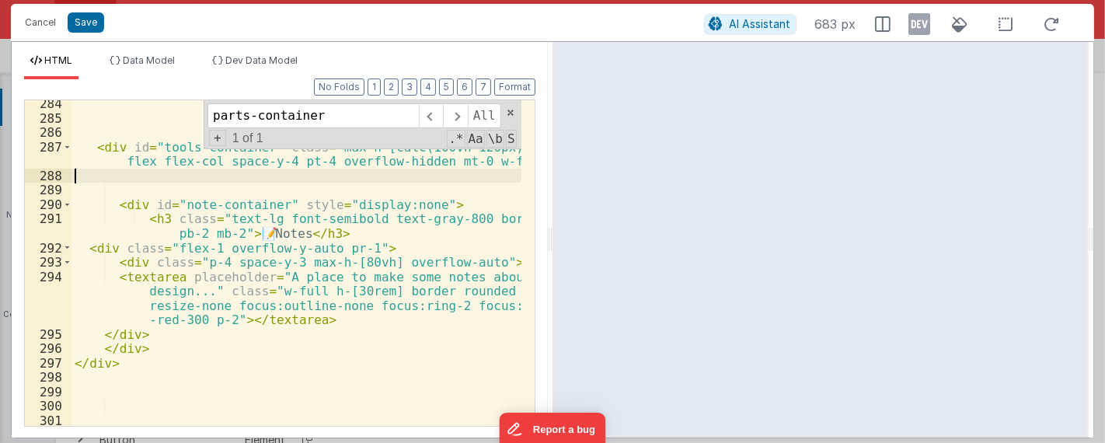
click at [338, 314] on div "< div id = "tools-container" class = "max-h-[calc(100vh-120px)] flex flex-col s…" at bounding box center [297, 273] width 451 height 355
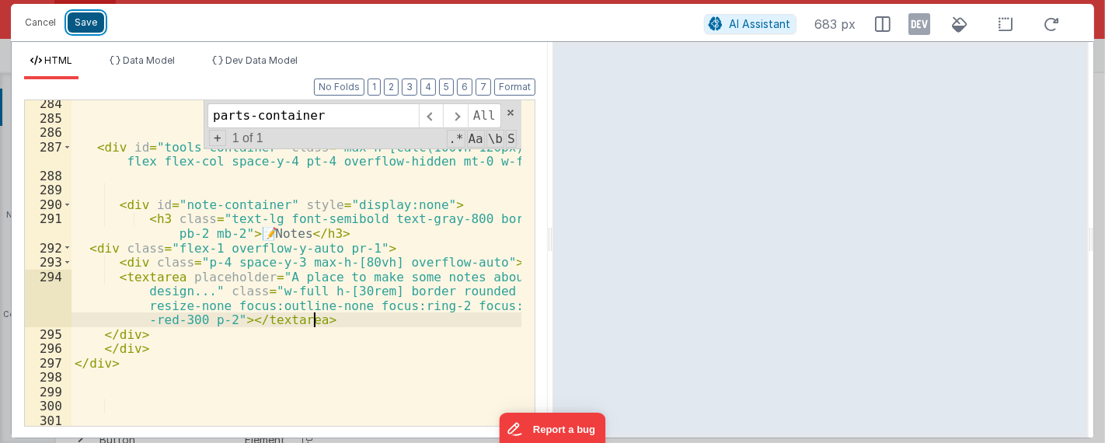
click at [89, 25] on button "Save" at bounding box center [86, 22] width 37 height 20
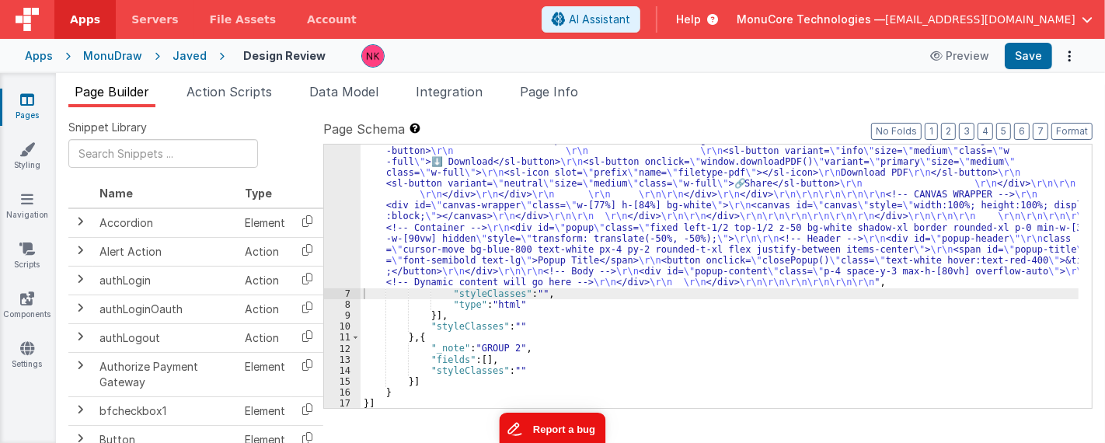
scroll to position [1136, 0]
click at [1034, 50] on button "Save" at bounding box center [1028, 56] width 47 height 26
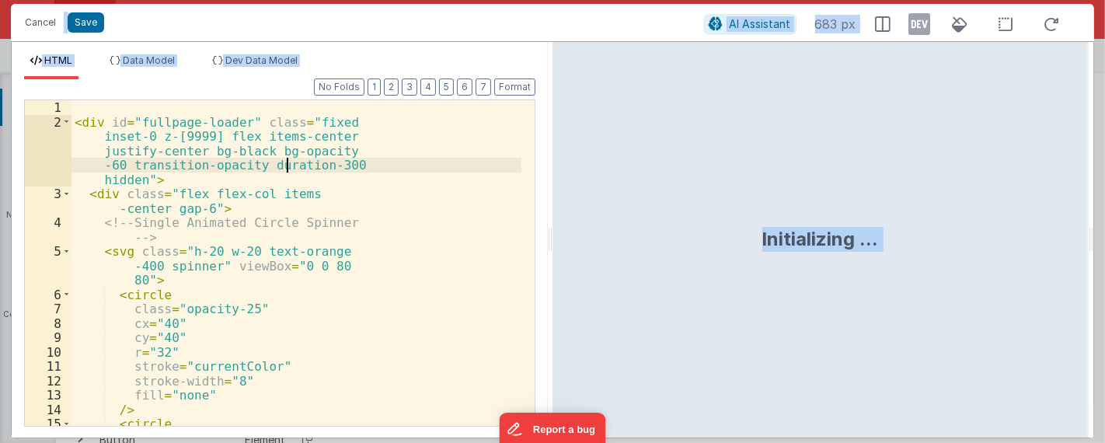
click at [286, 170] on div "< div id = "fullpage-loader" class = "fixed inset-0 z-[9999] flex items-center …" at bounding box center [297, 277] width 450 height 355
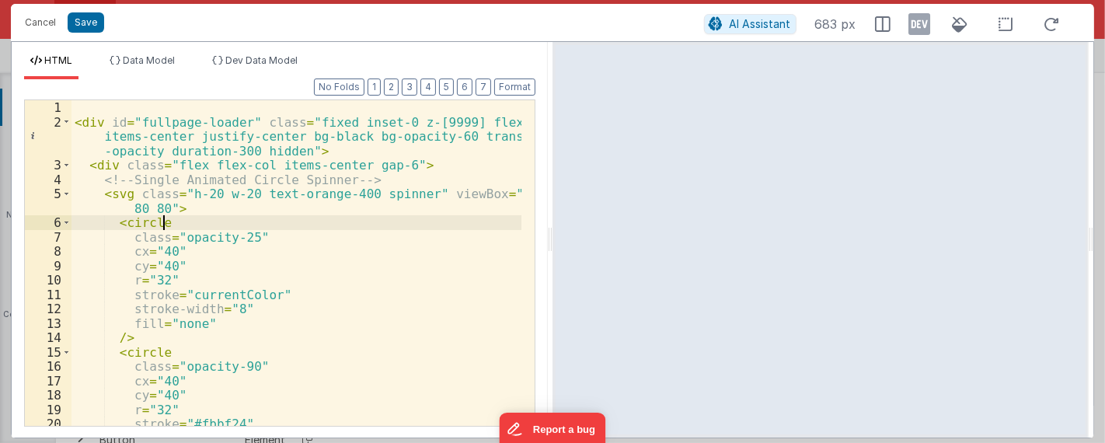
click at [386, 228] on div "< div id = "fullpage-loader" class = "fixed inset-0 z-[9999] flex items-center …" at bounding box center [297, 277] width 451 height 355
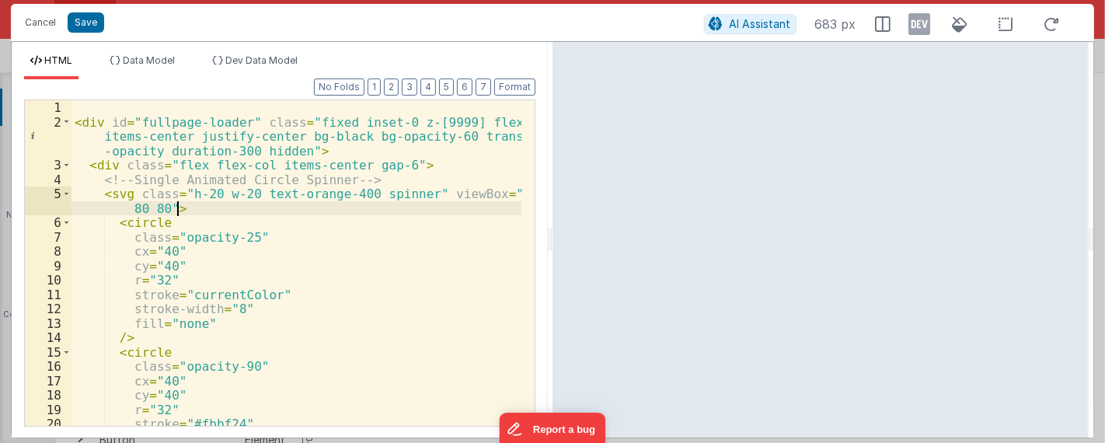
click at [287, 207] on div "< div id = "fullpage-loader" class = "fixed inset-0 z-[9999] flex items-center …" at bounding box center [297, 277] width 451 height 355
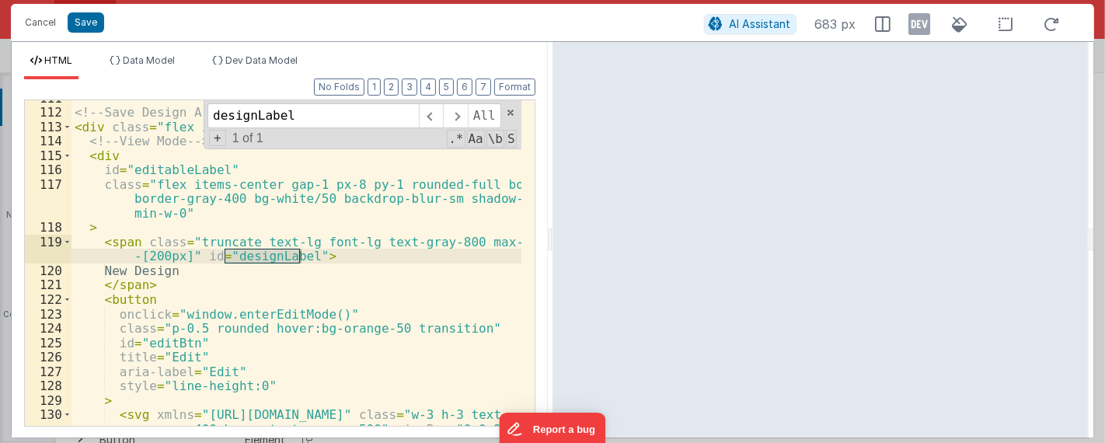
scroll to position [1820, 0]
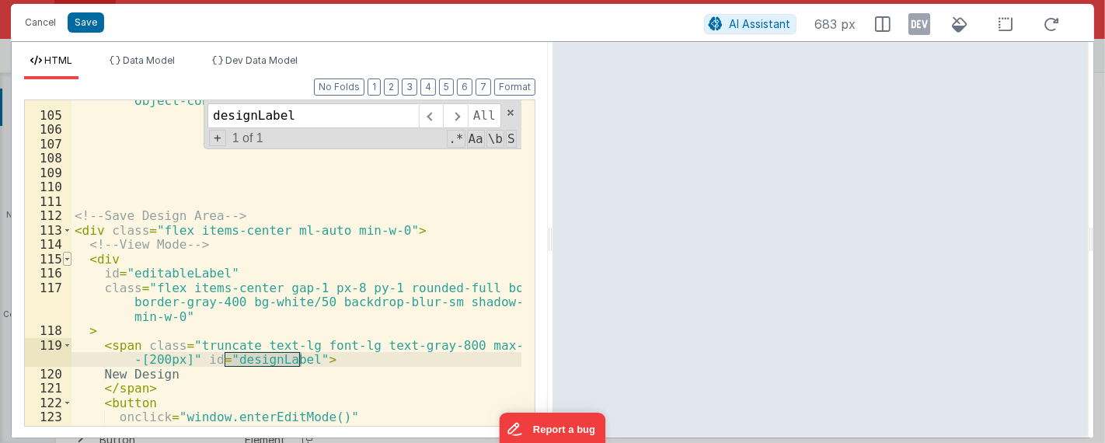
type input "designLabel"
click at [67, 260] on span at bounding box center [67, 259] width 9 height 15
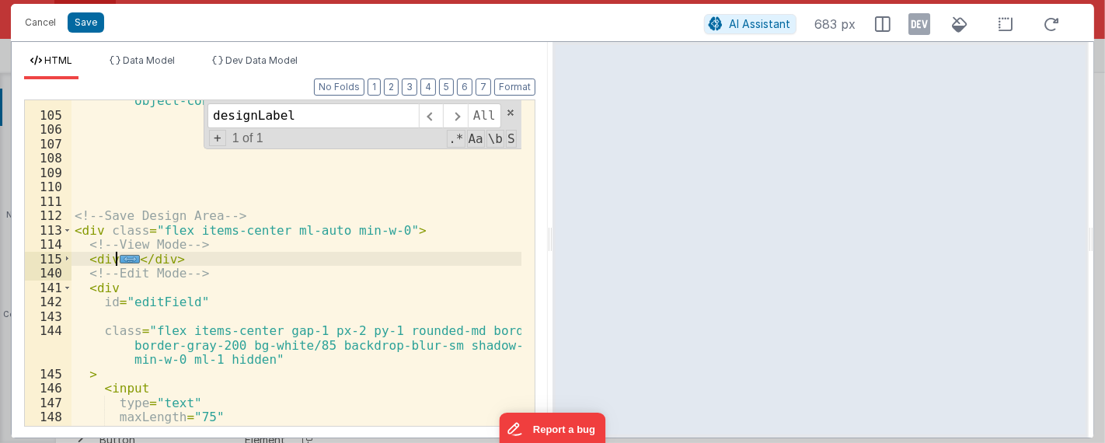
click at [253, 271] on div "< img src = "https://raw.githubusercontent.com/javedblch/image -perspective-dis…" at bounding box center [297, 250] width 451 height 399
click at [68, 228] on span at bounding box center [67, 230] width 9 height 15
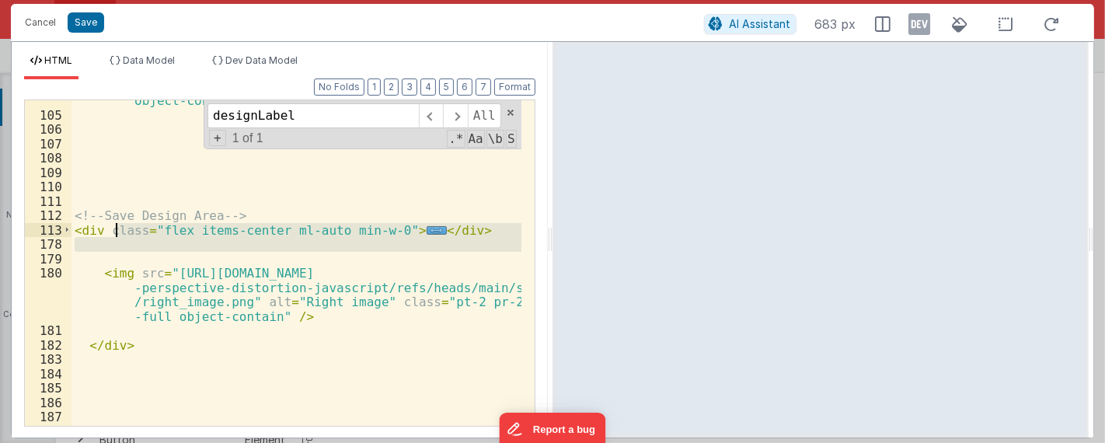
drag, startPoint x: 242, startPoint y: 252, endPoint x: 117, endPoint y: 227, distance: 127.6
click at [117, 227] on div "< img src = "https://raw.githubusercontent.com/javedblch/image -perspective-dis…" at bounding box center [297, 250] width 451 height 399
click at [157, 234] on div "< img src = "https://raw.githubusercontent.com/javedblch/image -perspective-dis…" at bounding box center [297, 263] width 450 height 326
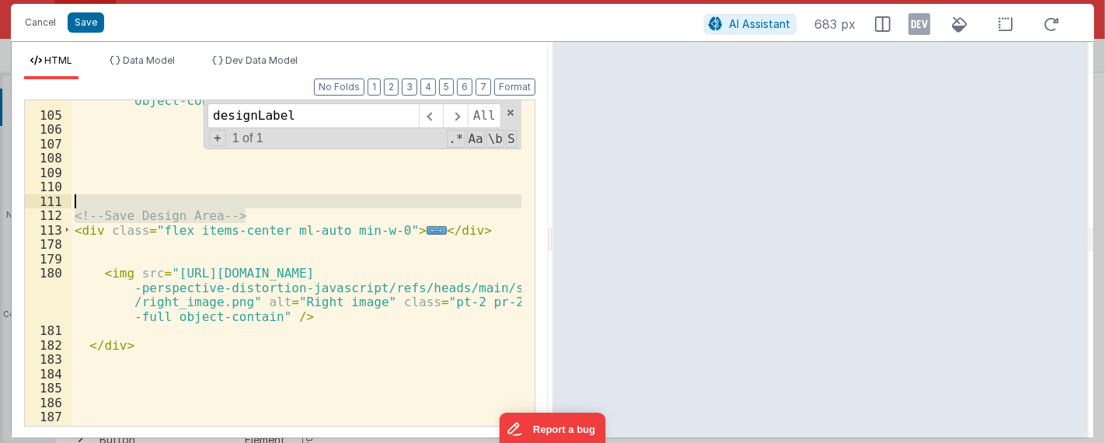
drag, startPoint x: 473, startPoint y: 222, endPoint x: 141, endPoint y: 199, distance: 331.9
click at [110, 199] on div "< img src = "https://raw.githubusercontent.com/javedblch/image -perspective-dis…" at bounding box center [297, 250] width 451 height 399
drag, startPoint x: 243, startPoint y: 213, endPoint x: 297, endPoint y: 206, distance: 54.9
click at [243, 214] on div "< img src = "https://raw.githubusercontent.com/javedblch/image -perspective-dis…" at bounding box center [297, 263] width 450 height 326
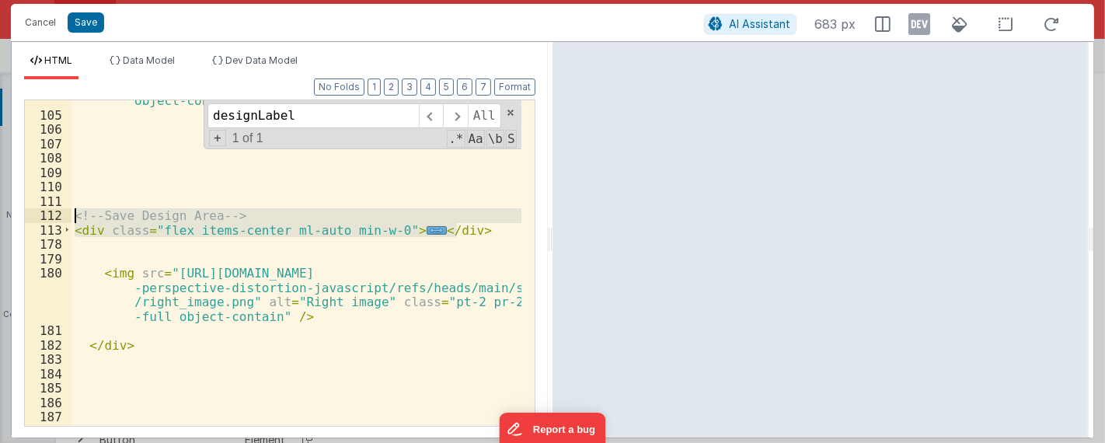
drag, startPoint x: 460, startPoint y: 228, endPoint x: 50, endPoint y: 214, distance: 410.6
click at [50, 214] on div "104 105 106 107 108 109 110 111 112 113 178 179 180 181 182 183 184 185 186 187…" at bounding box center [279, 262] width 511 height 327
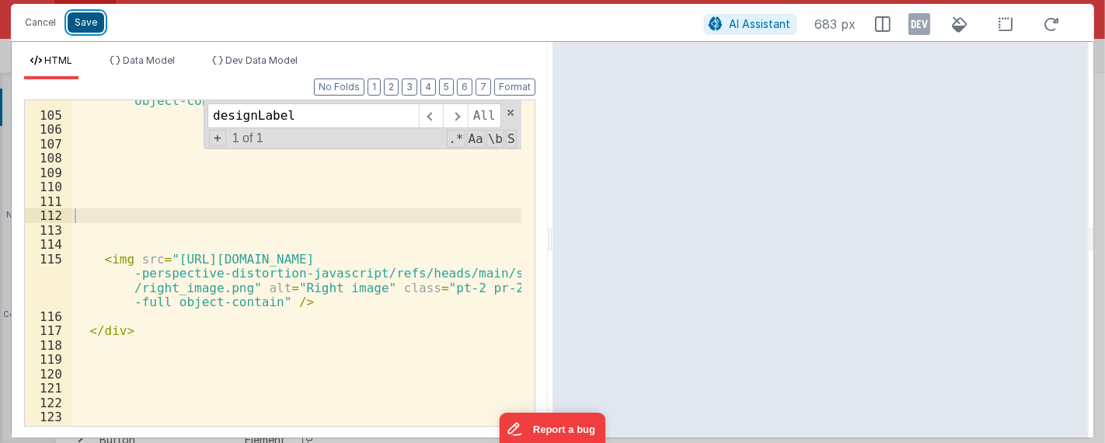
click at [95, 23] on button "Save" at bounding box center [86, 22] width 37 height 20
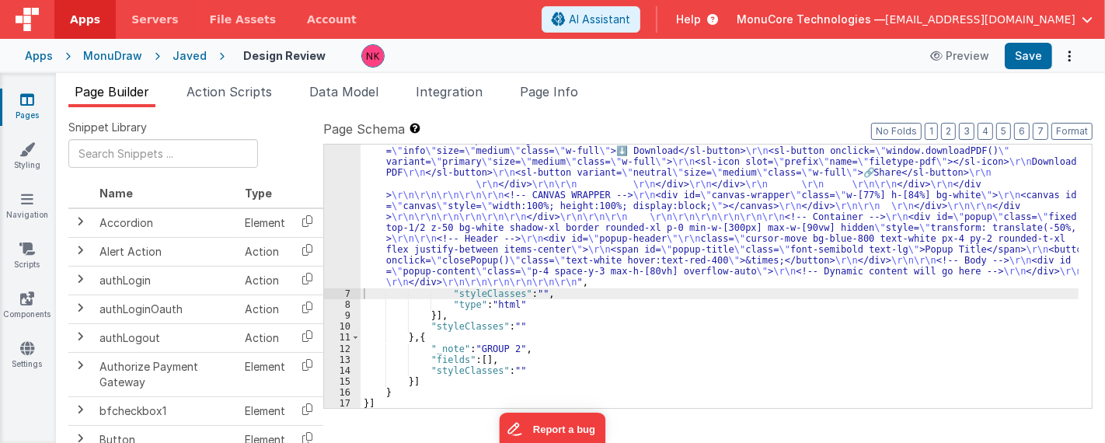
scroll to position [906, 0]
click at [1035, 50] on button "Save" at bounding box center [1028, 56] width 47 height 26
click at [126, 54] on div "MonuDraw" at bounding box center [112, 56] width 59 height 16
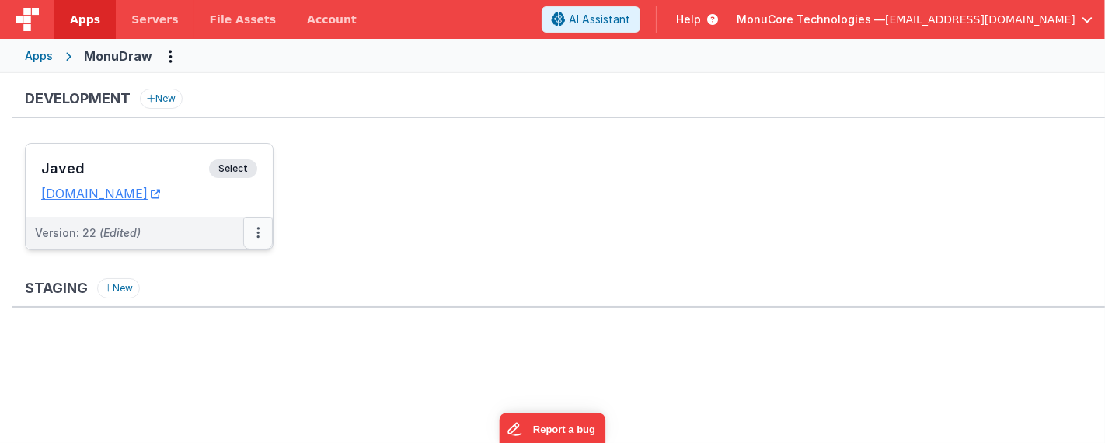
click at [253, 221] on button at bounding box center [258, 233] width 30 height 33
click at [510, 257] on div at bounding box center [552, 221] width 1105 height 443
click at [250, 194] on dd "[DOMAIN_NAME]" at bounding box center [149, 194] width 216 height 16
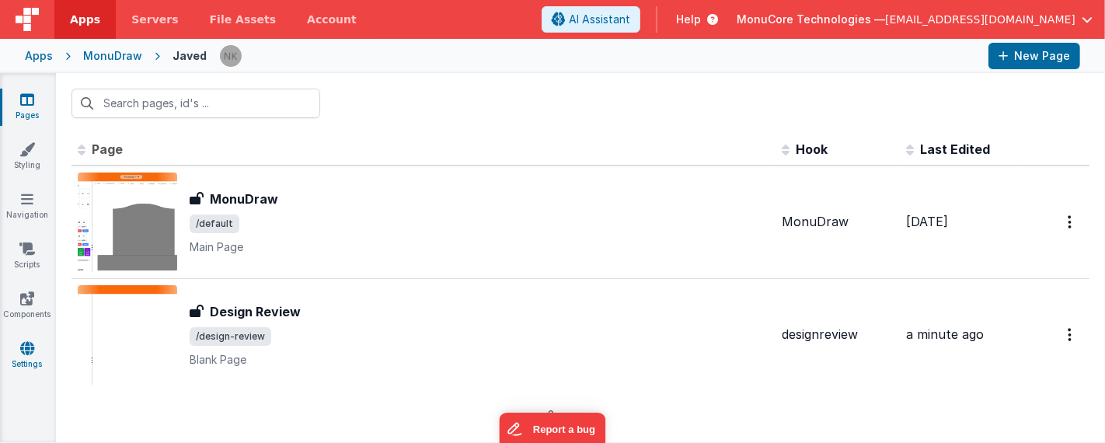
click at [29, 354] on icon at bounding box center [27, 348] width 14 height 16
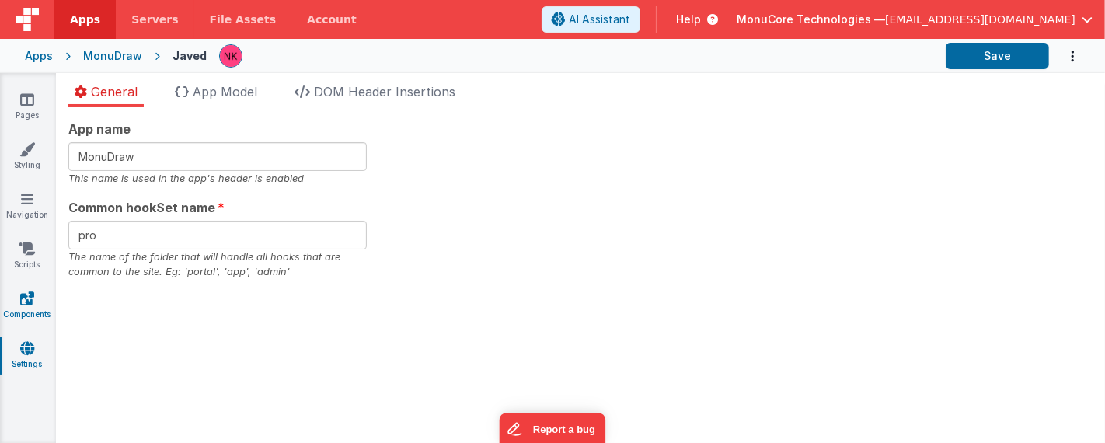
click at [26, 304] on icon at bounding box center [27, 299] width 14 height 16
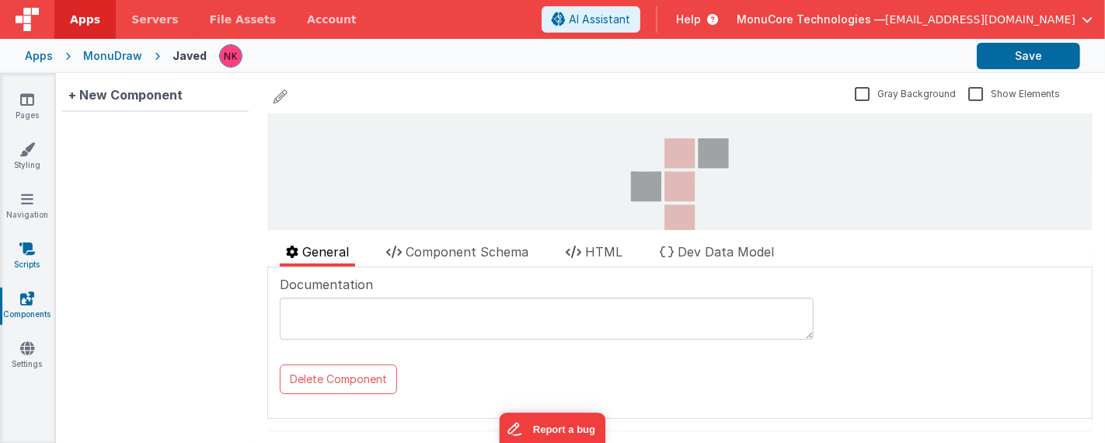
click at [37, 254] on link "Scripts" at bounding box center [27, 256] width 56 height 31
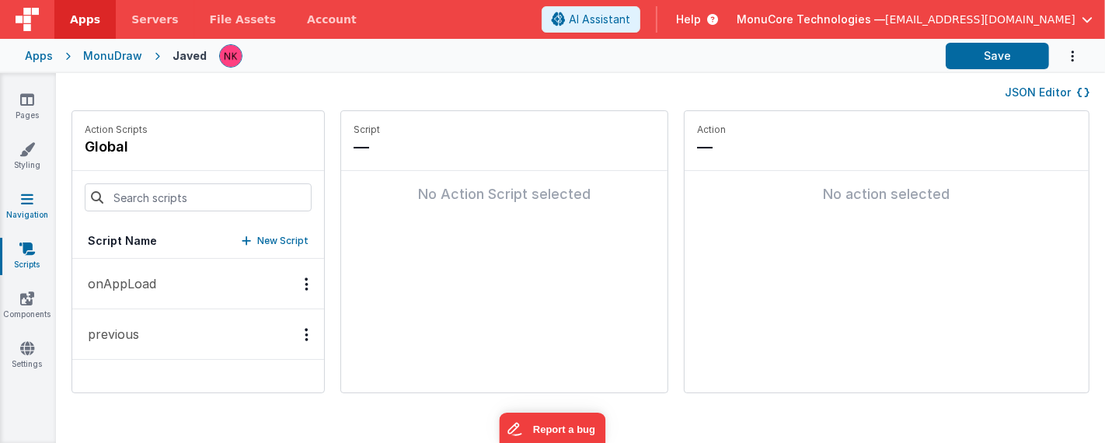
click at [13, 195] on link "Navigation" at bounding box center [27, 206] width 56 height 31
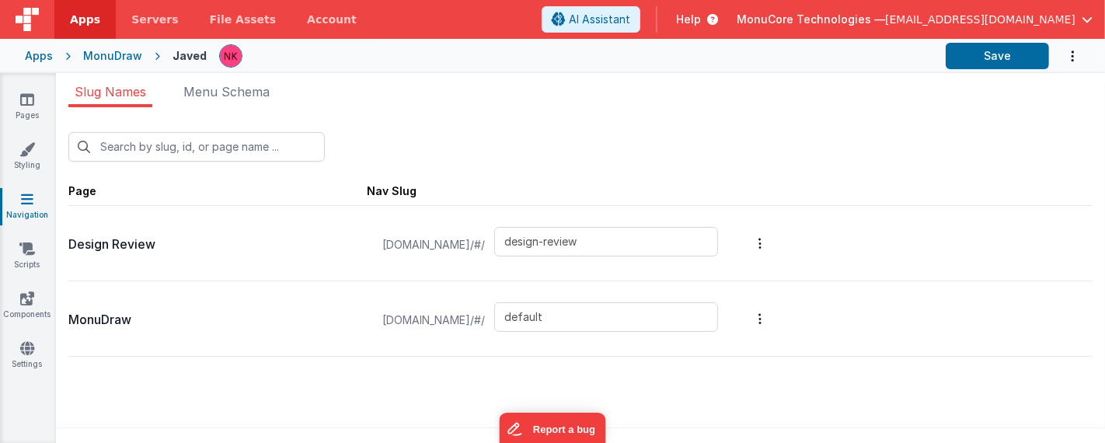
click at [494, 241] on span "[DOMAIN_NAME]/#/" at bounding box center [433, 244] width 121 height 59
click at [494, 244] on span "[DOMAIN_NAME]/#/" at bounding box center [433, 244] width 121 height 59
drag, startPoint x: 531, startPoint y: 244, endPoint x: 377, endPoint y: 244, distance: 153.9
click at [375, 245] on span "[DOMAIN_NAME]/#/" at bounding box center [433, 244] width 121 height 59
copy span "[DOMAIN_NAME]/#/"
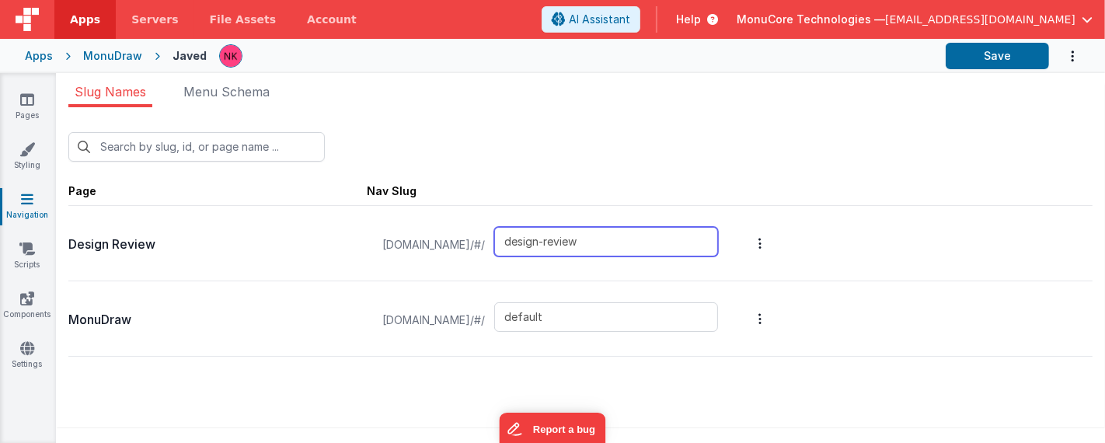
drag, startPoint x: 670, startPoint y: 245, endPoint x: 504, endPoint y: 225, distance: 166.7
click at [504, 225] on div "[DOMAIN_NAME]/#/ design-review" at bounding box center [550, 244] width 354 height 59
click at [529, 118] on div "New Slug Page Nav Slug Design Review [DOMAIN_NAME]/#/ design-review MonuDraw [D…" at bounding box center [580, 279] width 1049 height 345
click at [32, 110] on link "Pages" at bounding box center [27, 107] width 56 height 31
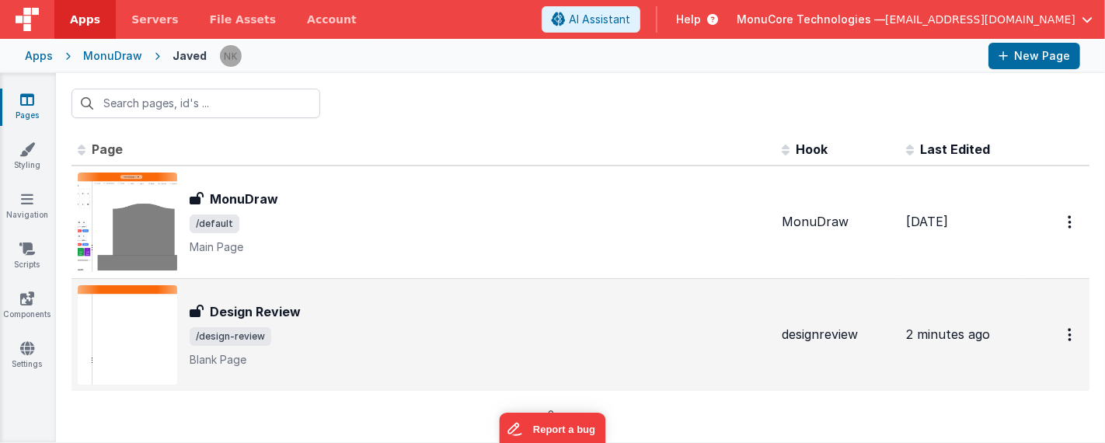
click at [400, 320] on div "Design Review Design Review /design-review Blank Page" at bounding box center [480, 334] width 580 height 65
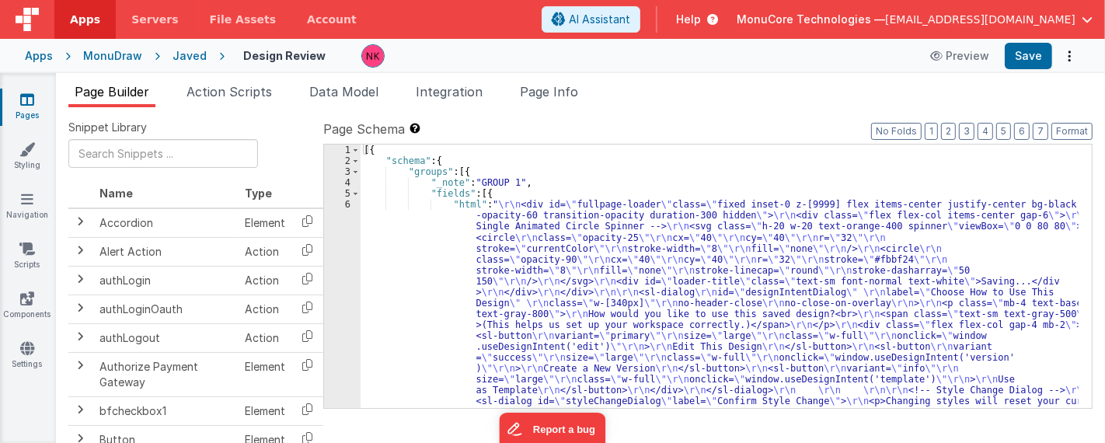
click at [193, 54] on div "Javed" at bounding box center [190, 56] width 34 height 16
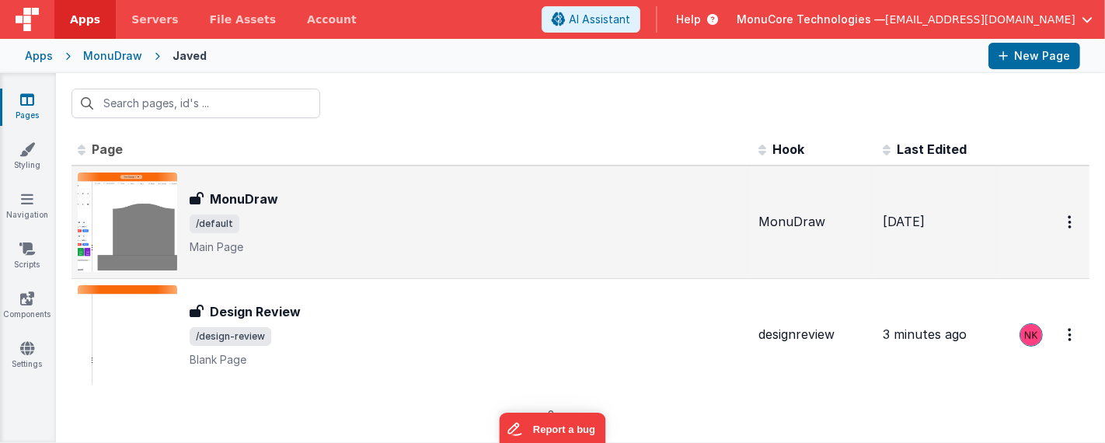
click at [568, 211] on div "MonuDraw MonuDraw /default Main Page" at bounding box center [468, 222] width 557 height 65
